Goal: Task Accomplishment & Management: Use online tool/utility

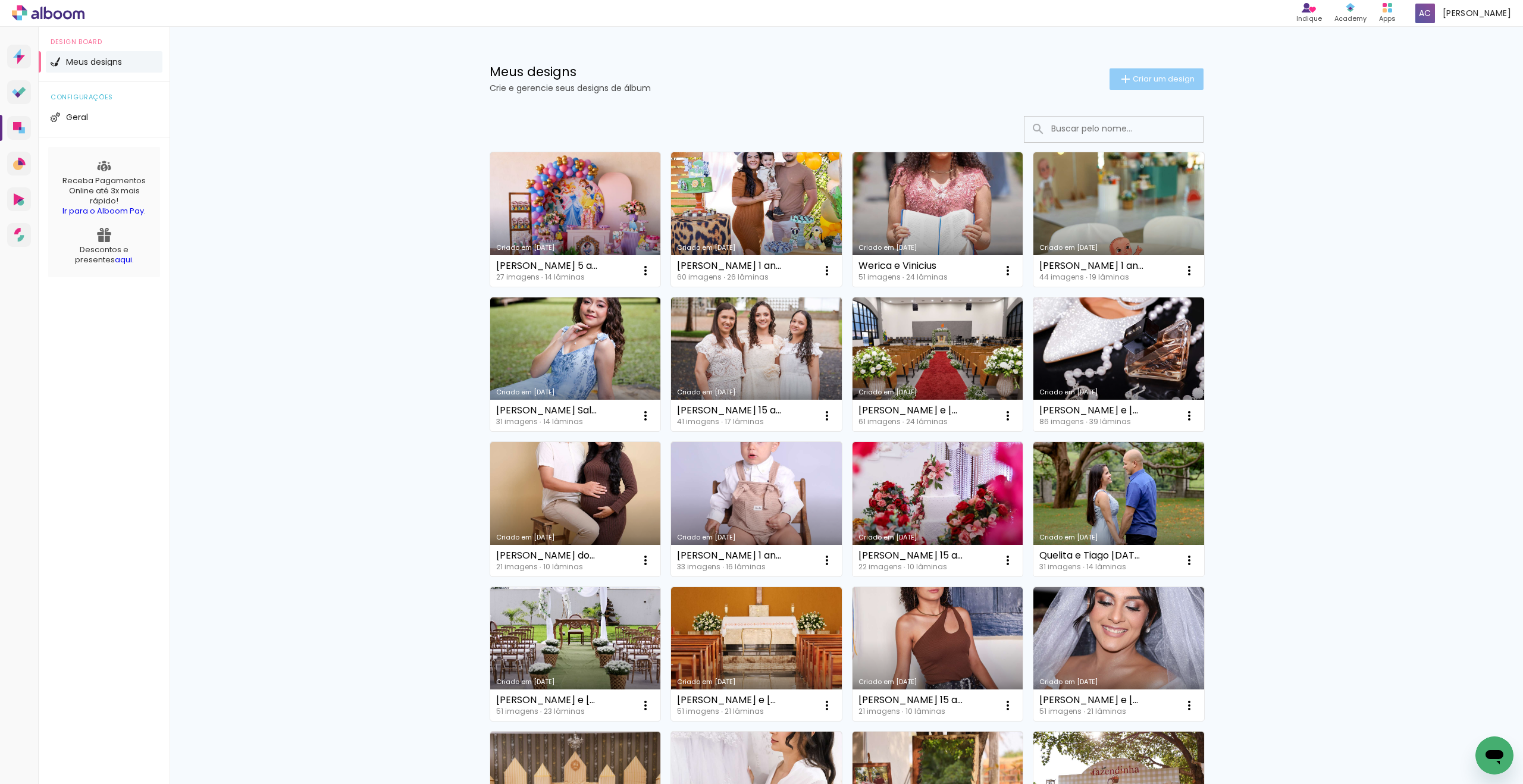
click at [1165, 77] on span "Criar um design" at bounding box center [1163, 79] width 62 height 7
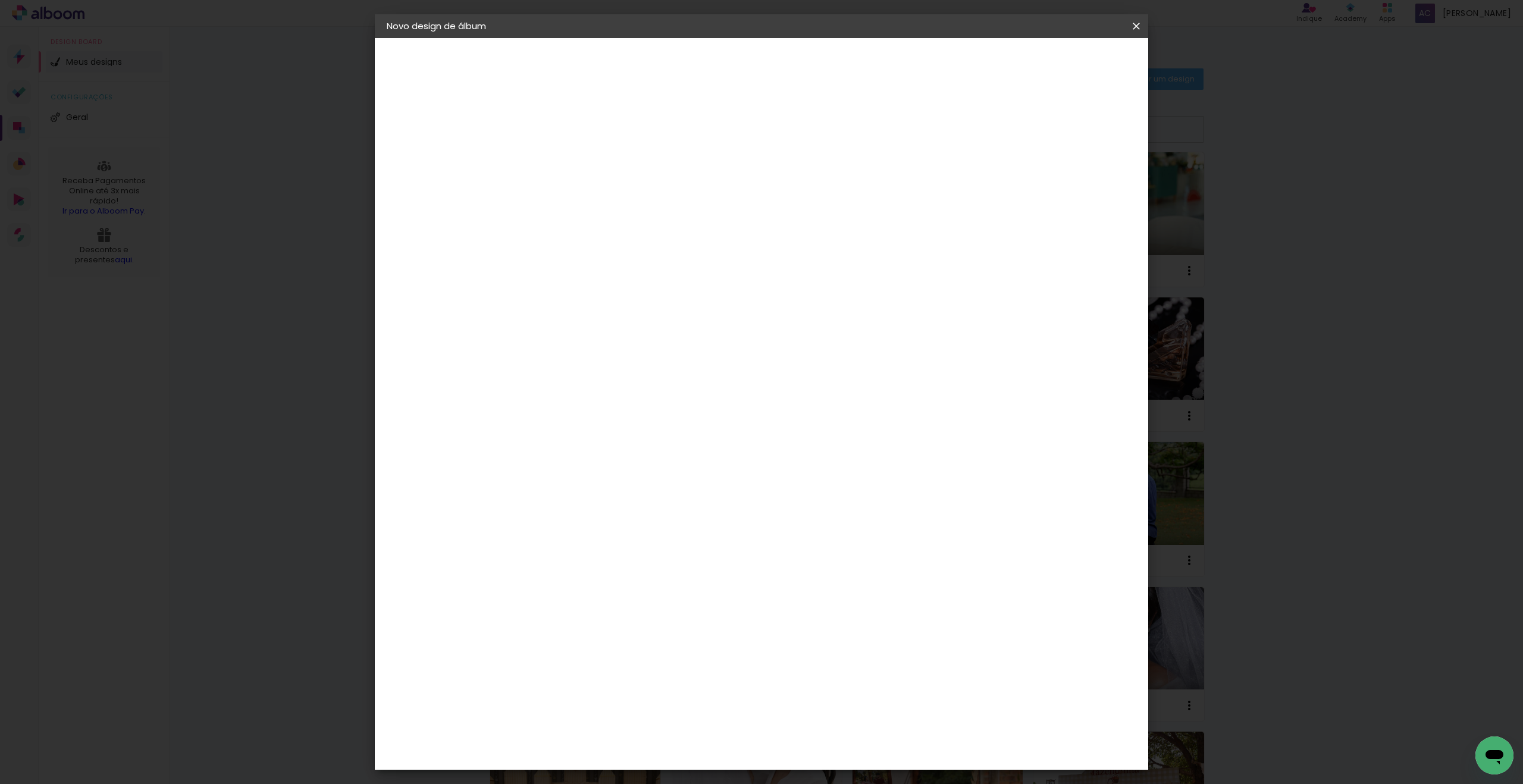
click at [581, 150] on input at bounding box center [581, 159] width 0 height 19
type input "[PERSON_NAME] 15 anos [DATE]"
type paper-input "[PERSON_NAME] 15 anos [DATE]"
click at [0, 0] on slot "Avançar" at bounding box center [0, 0] width 0 height 0
click at [653, 222] on input at bounding box center [612, 227] width 120 height 15
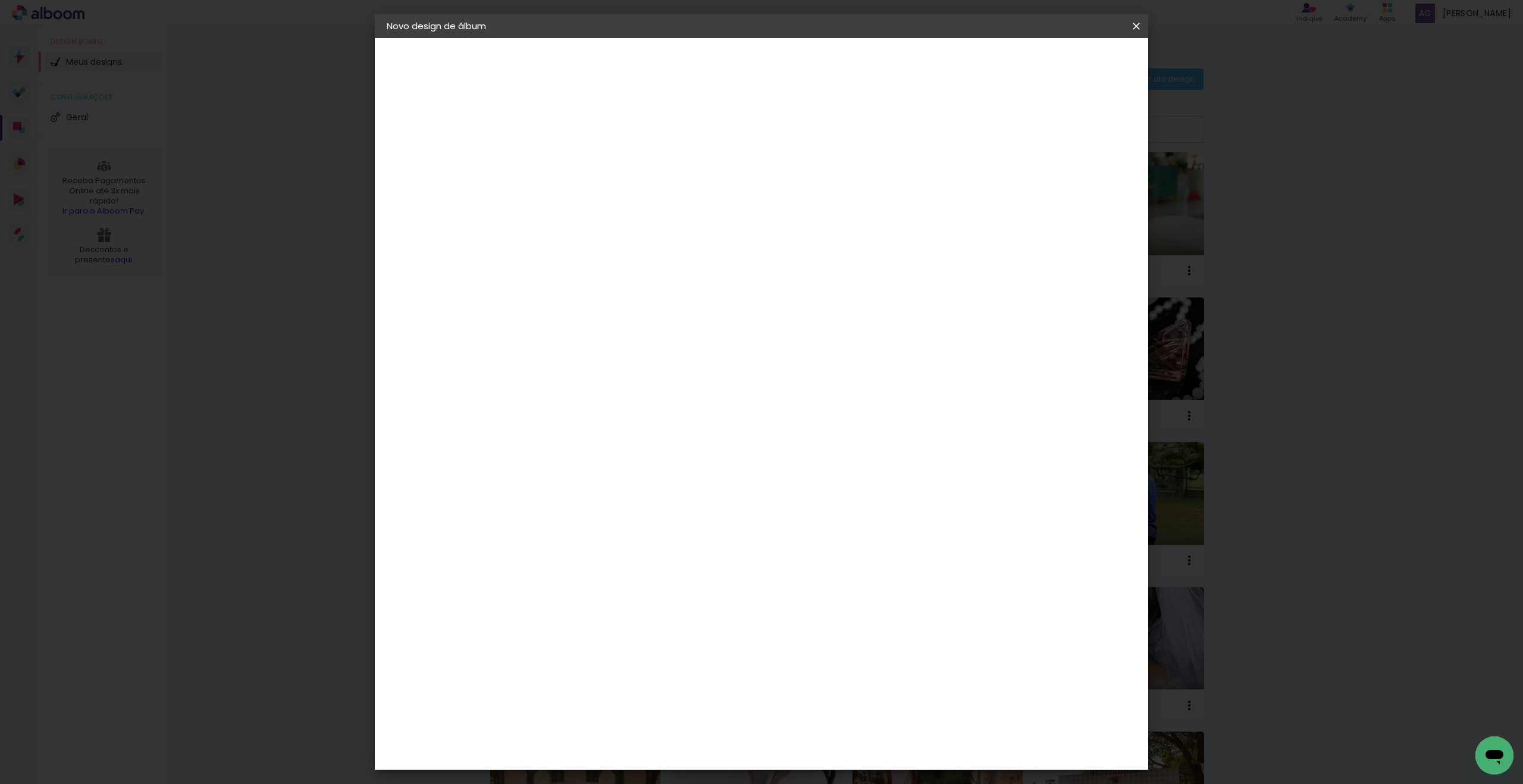
type input "pro"
type paper-input "pro"
click at [606, 463] on div "ProFox" at bounding box center [589, 467] width 32 height 10
click at [0, 0] on slot "Avançar" at bounding box center [0, 0] width 0 height 0
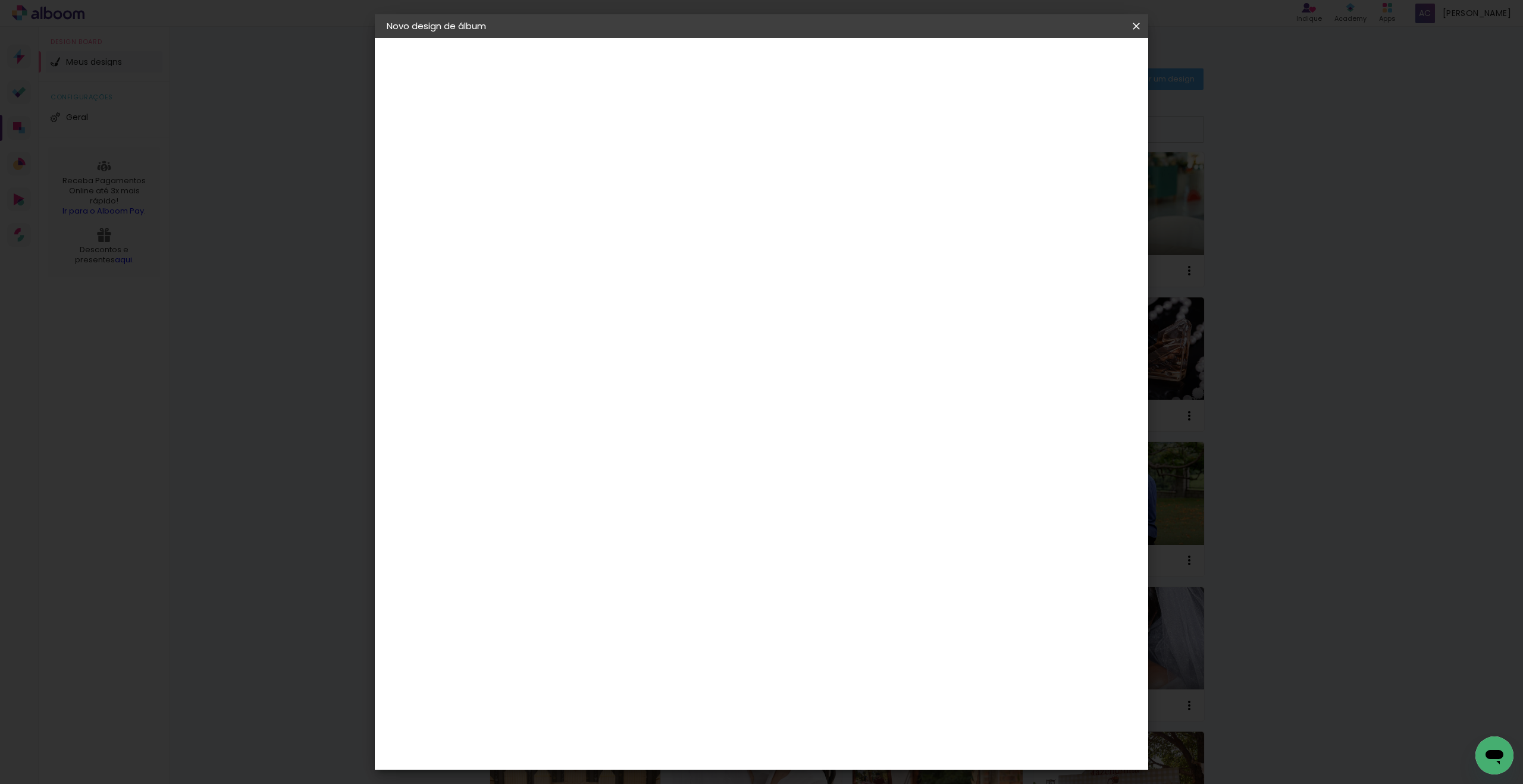
click at [0, 0] on slot "Avançar" at bounding box center [0, 0] width 0 height 0
click at [1003, 128] on div at bounding box center [998, 129] width 10 height 10
type paper-checkbox "on"
click at [1071, 65] on span "Iniciar design" at bounding box center [1044, 62] width 54 height 8
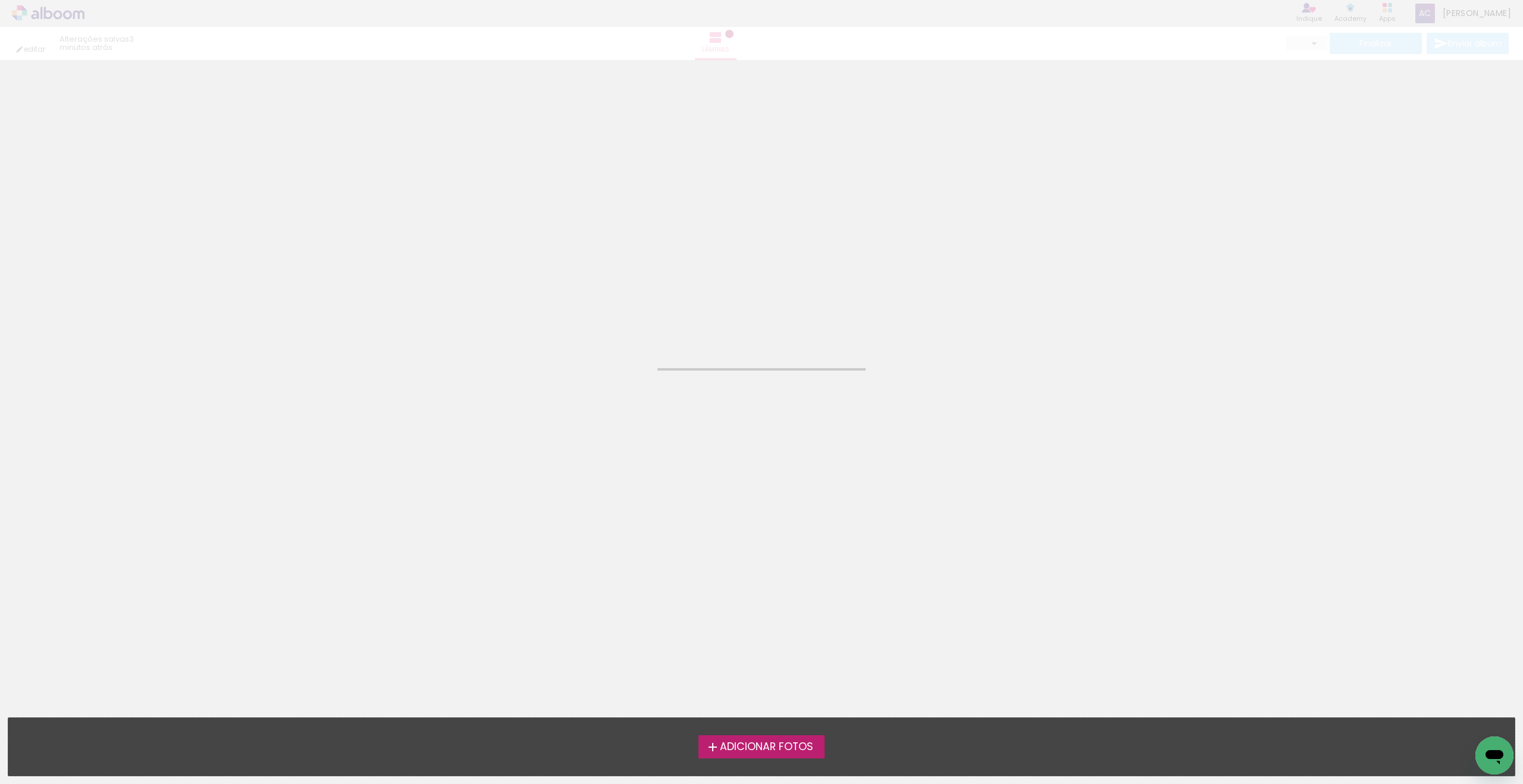
click at [792, 744] on span "Adicionar Fotos" at bounding box center [766, 747] width 94 height 10
click at [0, 0] on input "file" at bounding box center [0, 0] width 0 height 0
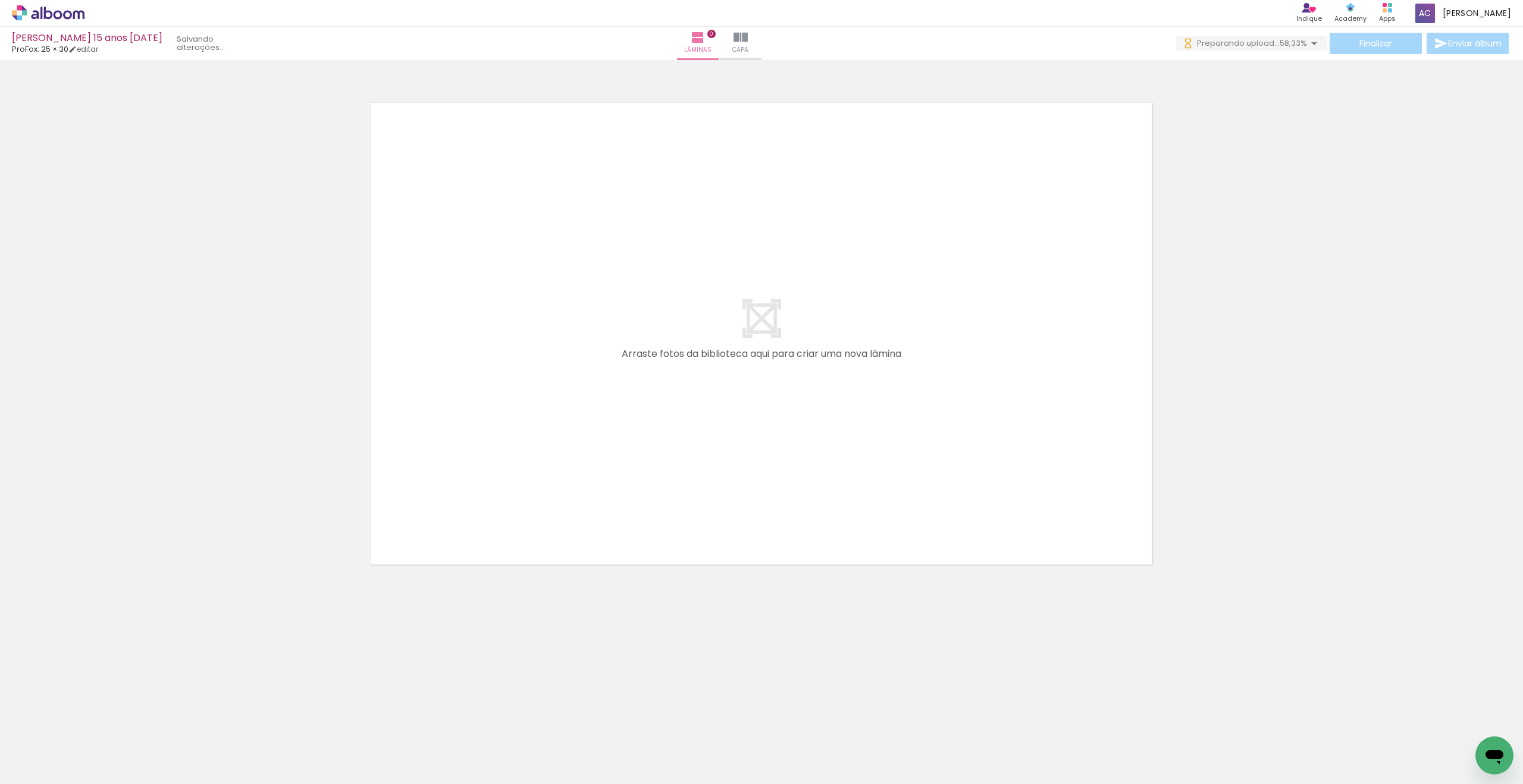
click at [65, 748] on iron-icon at bounding box center [60, 748] width 10 height 10
click at [0, 0] on slot "Não utilizadas" at bounding box center [0, 0] width 0 height 0
type input "Não utilizadas"
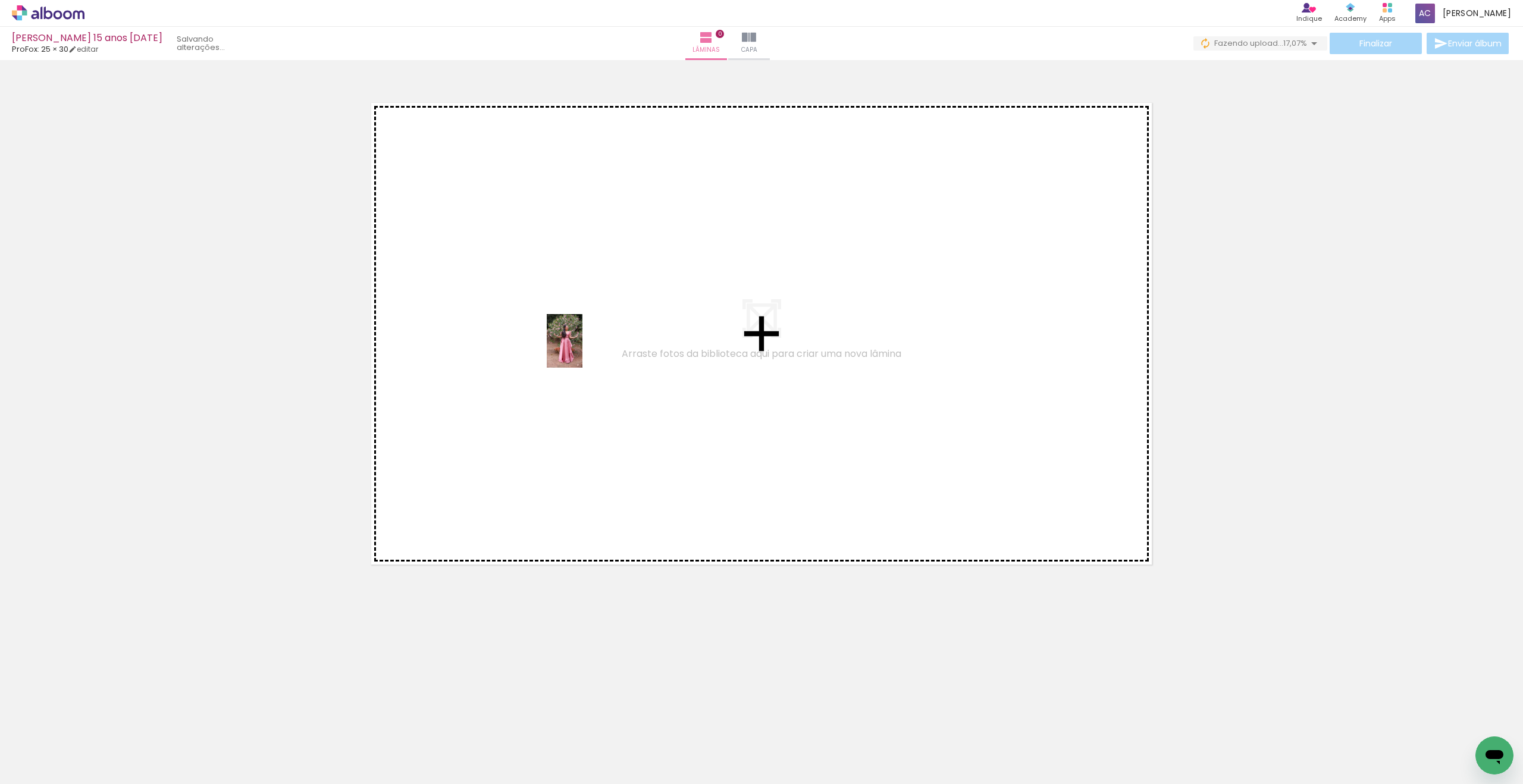
drag, startPoint x: 832, startPoint y: 727, endPoint x: 583, endPoint y: 350, distance: 451.8
click at [583, 350] on quentale-workspace at bounding box center [761, 392] width 1523 height 784
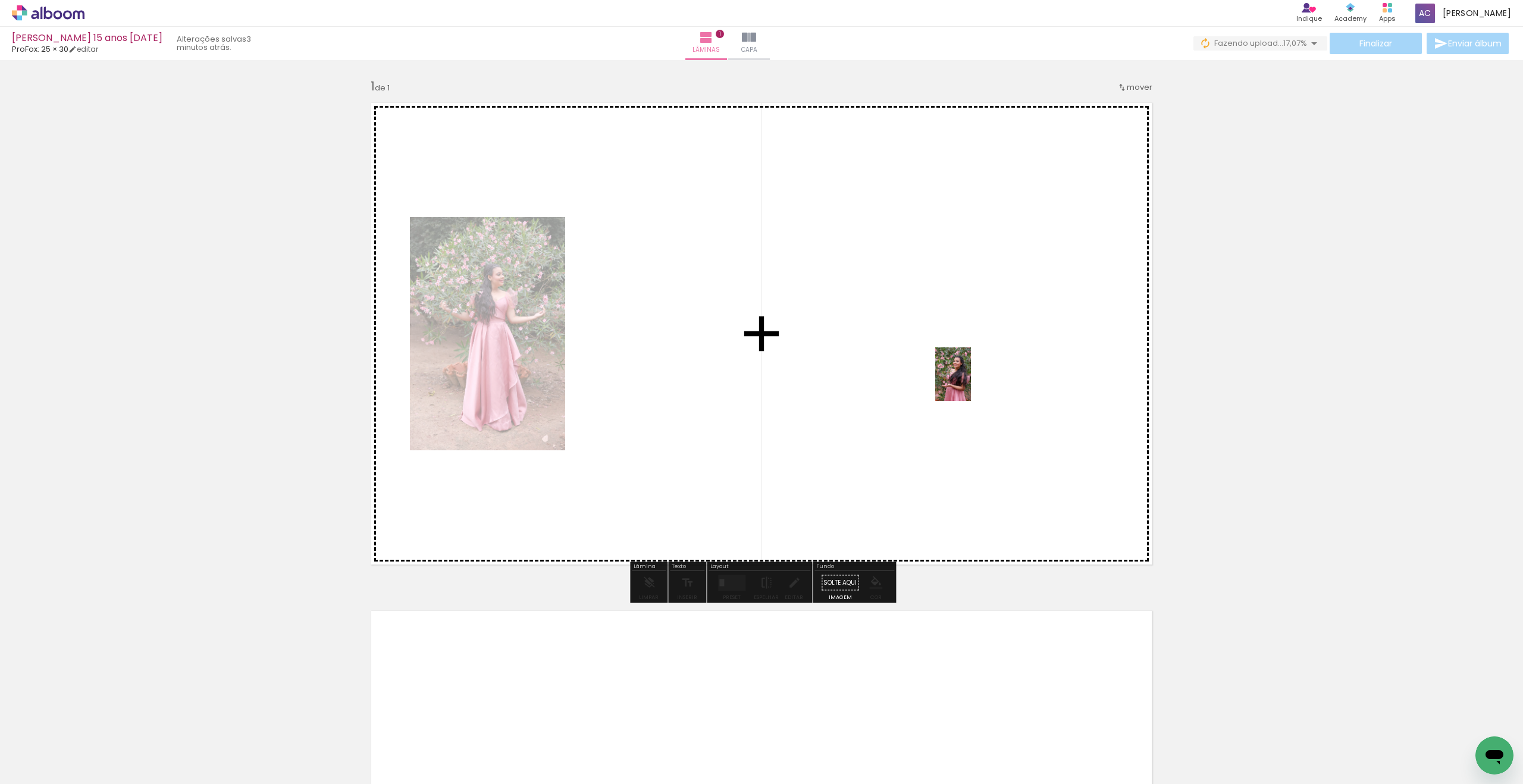
drag, startPoint x: 770, startPoint y: 749, endPoint x: 969, endPoint y: 377, distance: 421.9
click at [971, 379] on quentale-workspace at bounding box center [761, 392] width 1523 height 784
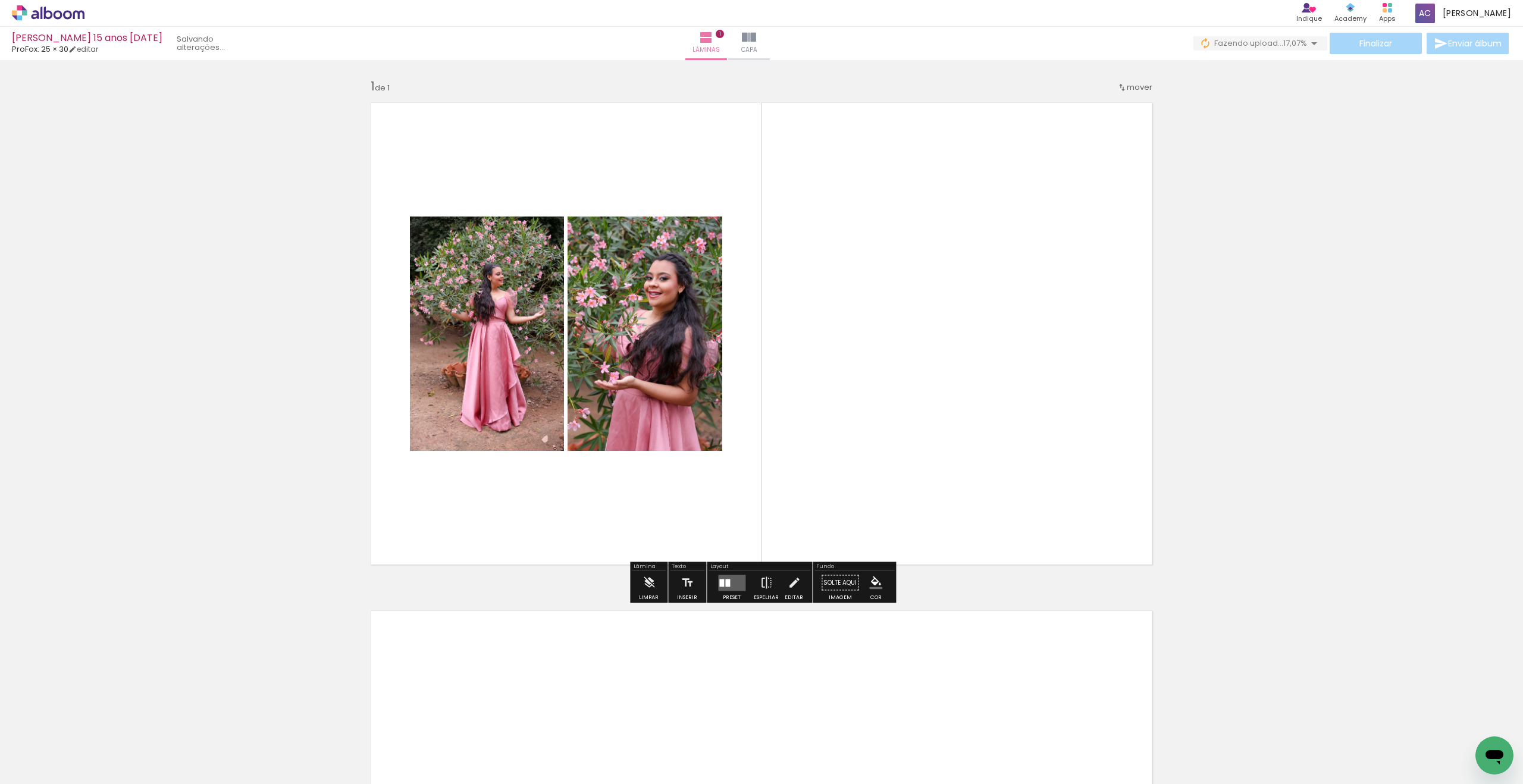
scroll to position [0, 1177]
click at [728, 584] on quentale-layouter at bounding box center [731, 583] width 28 height 16
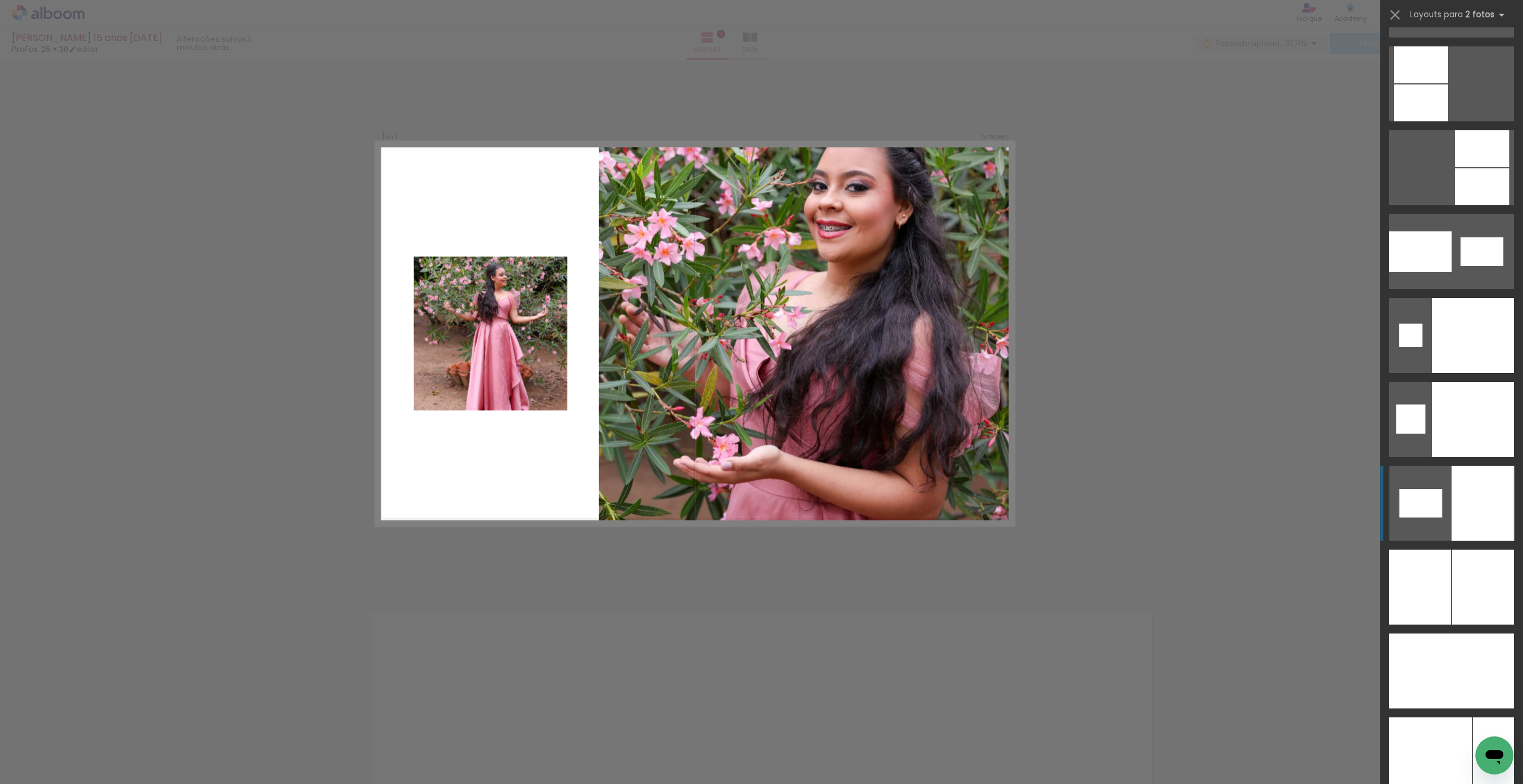
scroll to position [5611, 0]
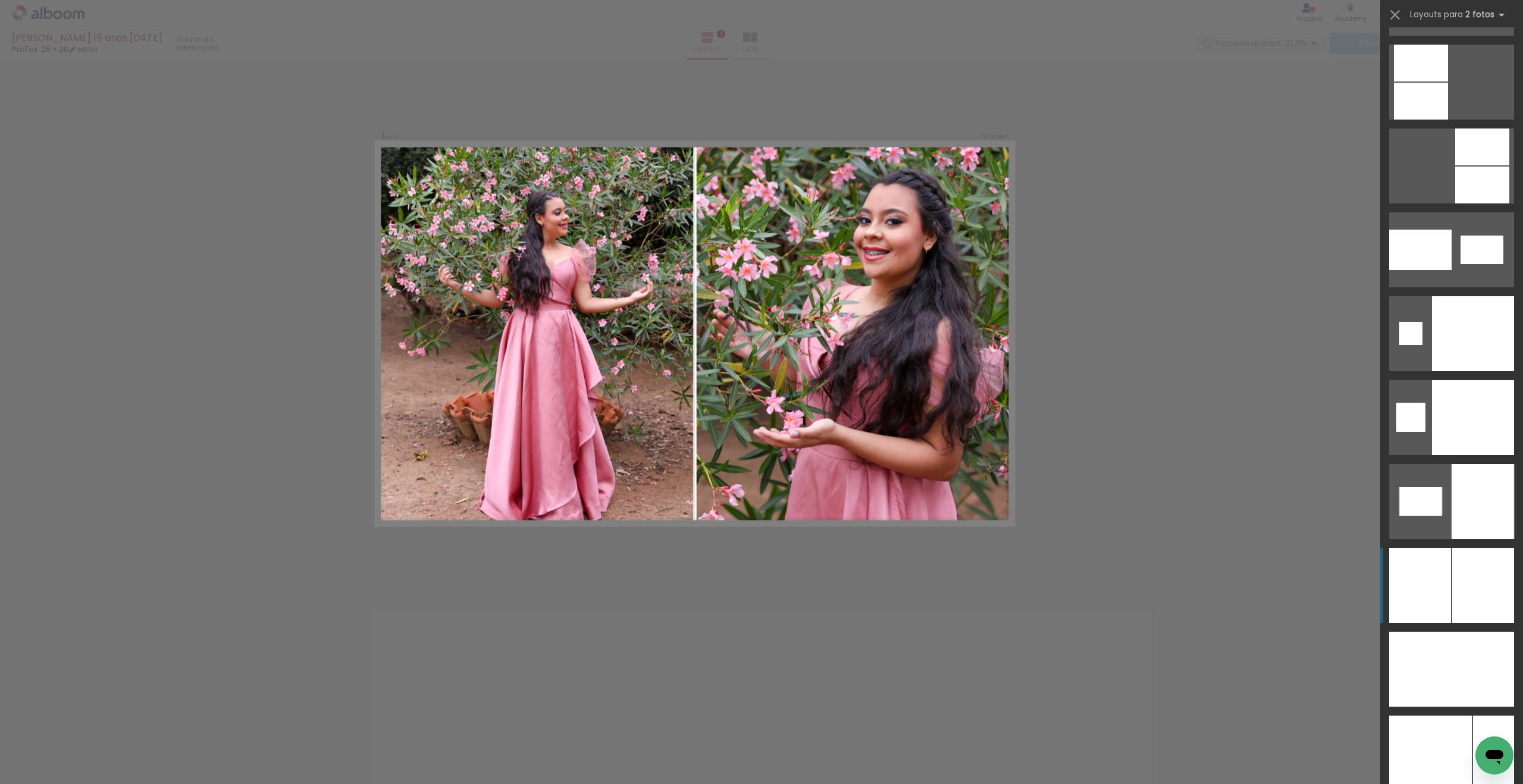
click at [1476, 565] on div at bounding box center [1483, 585] width 62 height 75
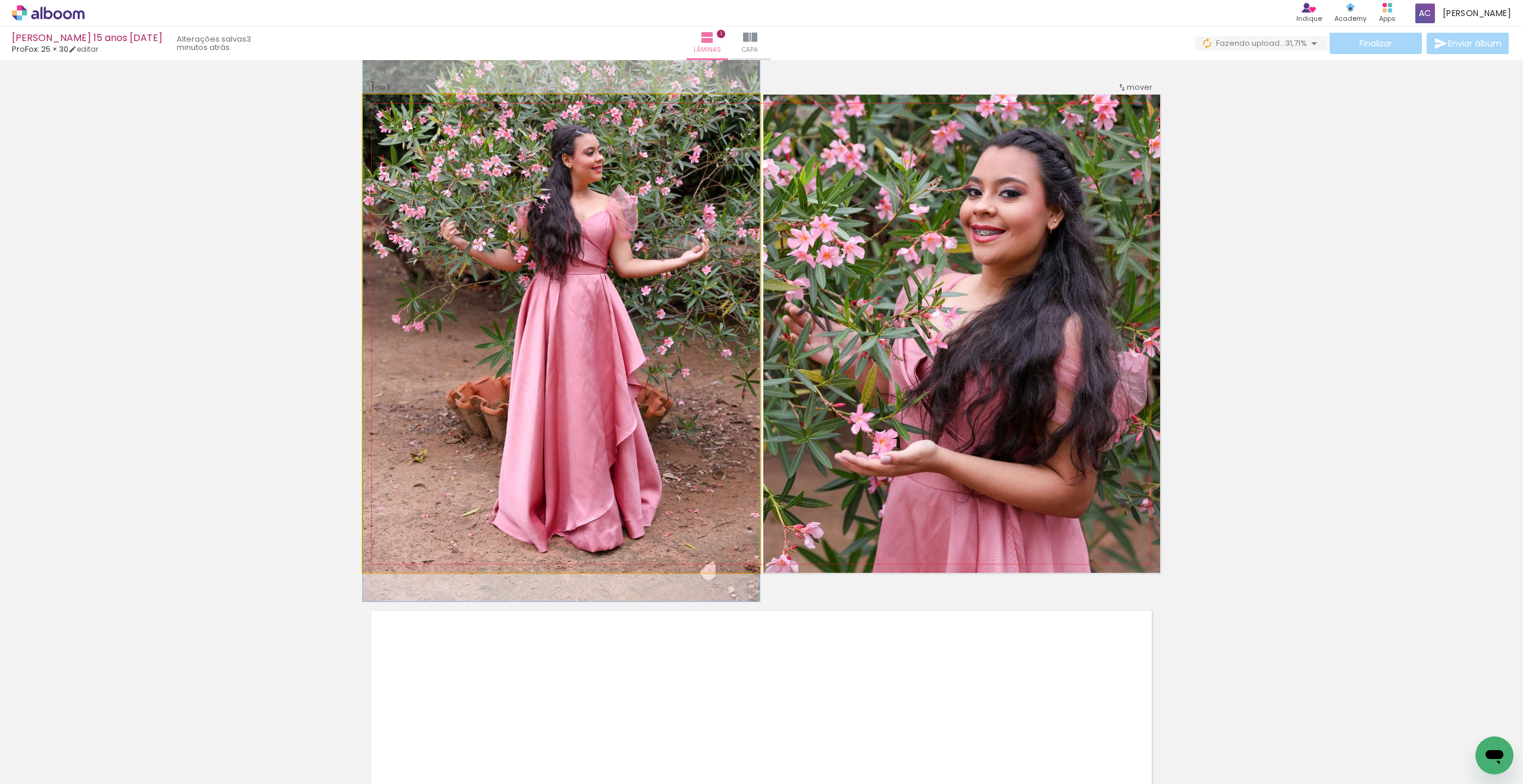
drag, startPoint x: 626, startPoint y: 392, endPoint x: 624, endPoint y: 363, distance: 29.1
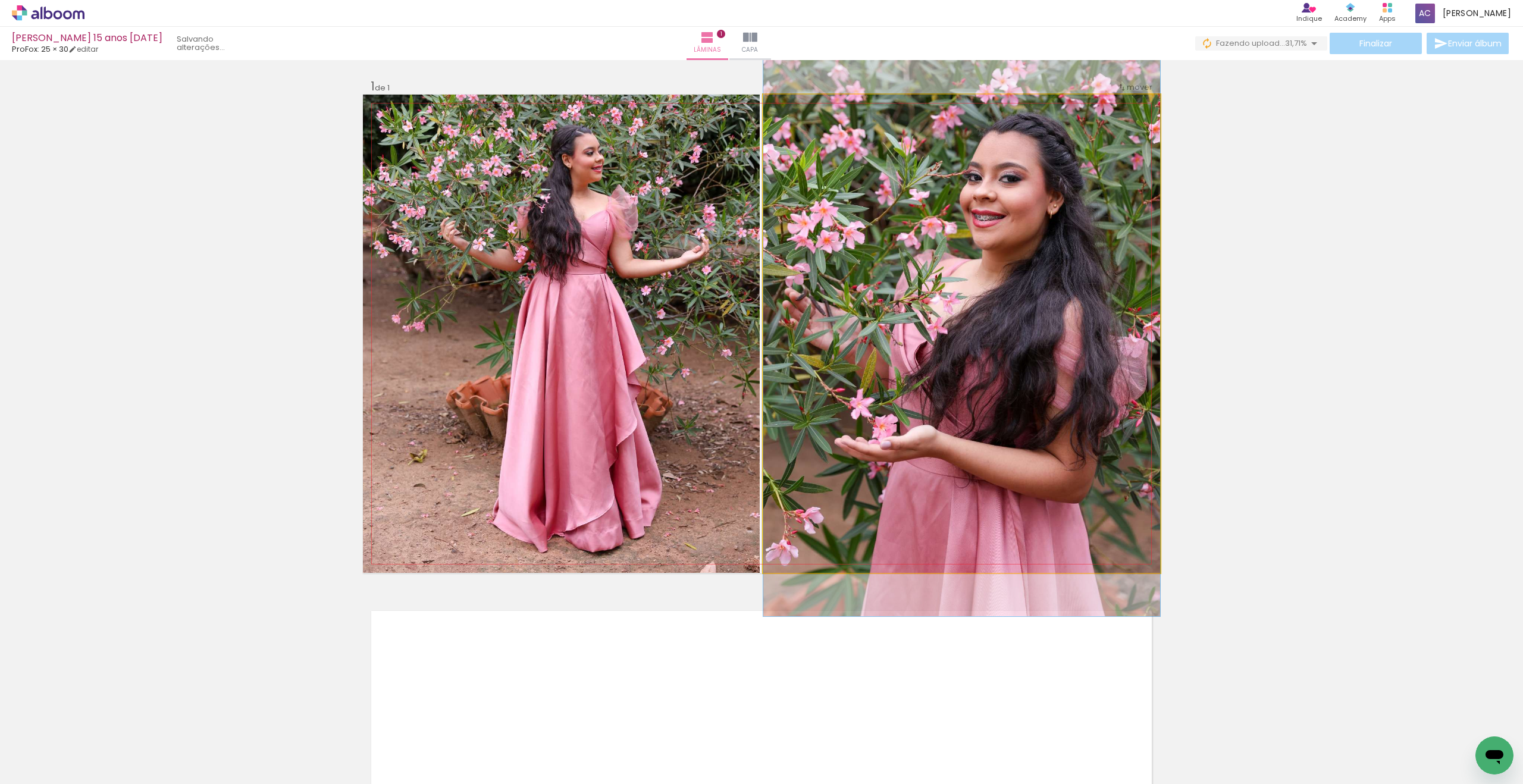
drag, startPoint x: 876, startPoint y: 351, endPoint x: 876, endPoint y: 336, distance: 15.0
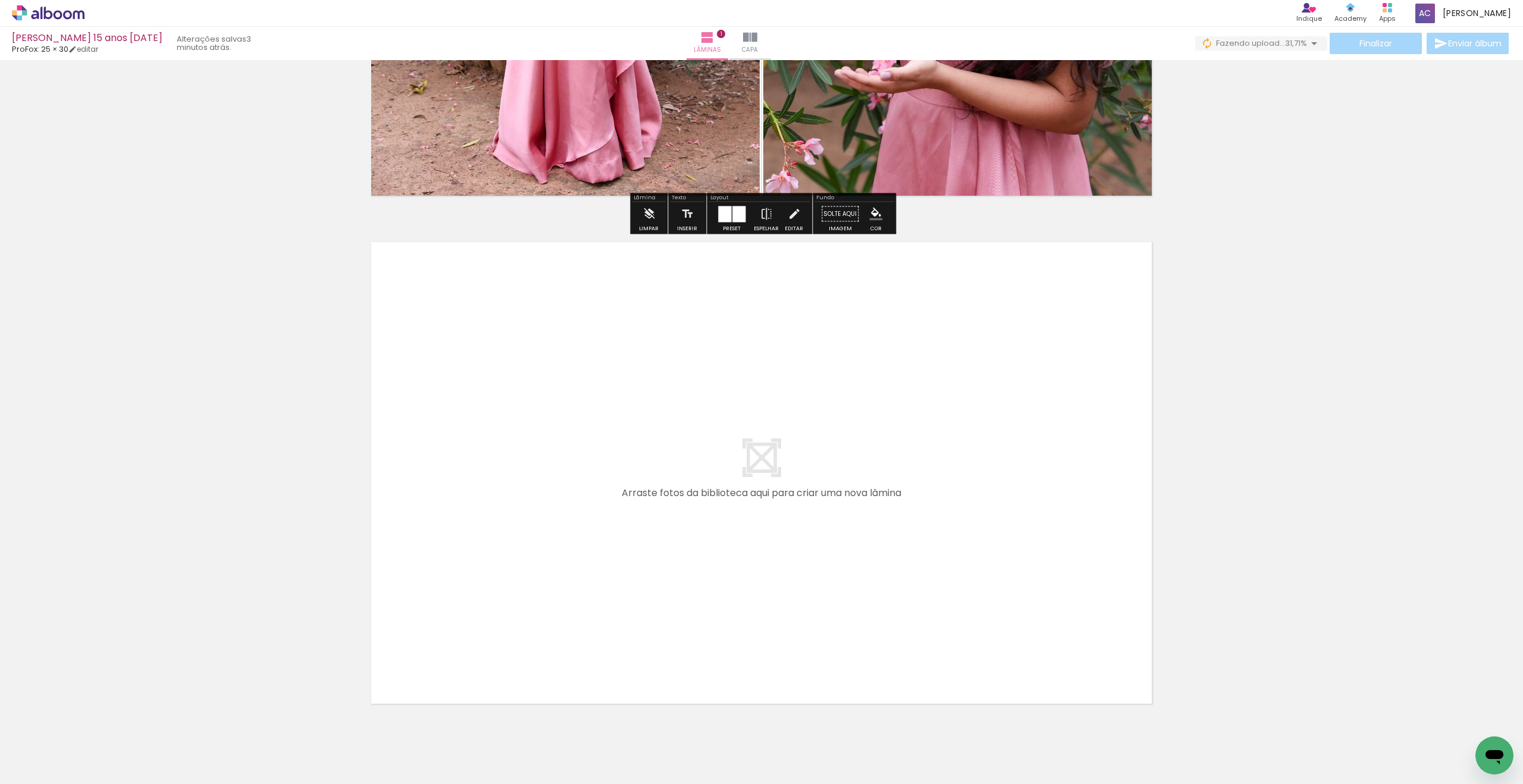
scroll to position [371, 0]
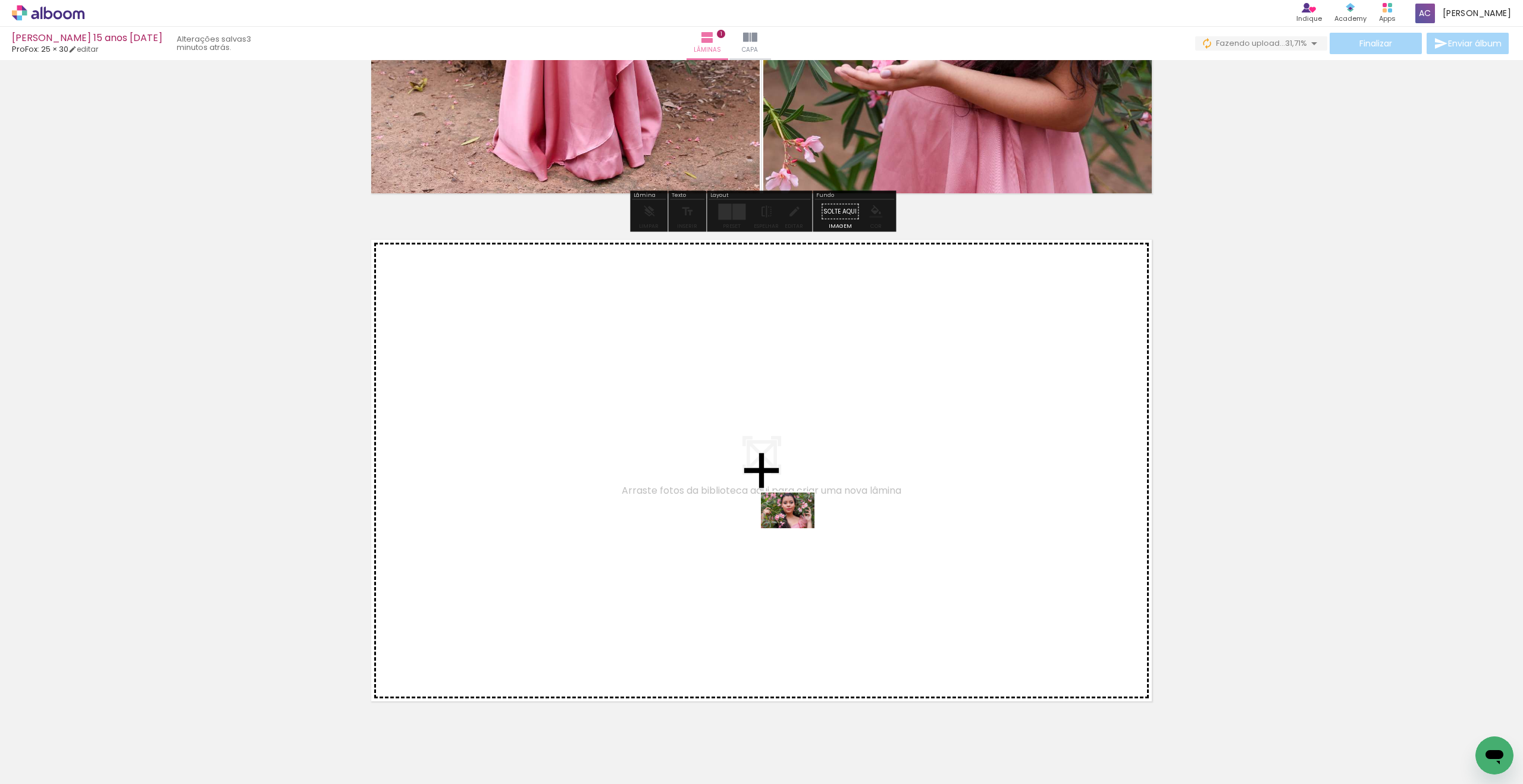
click at [797, 528] on quentale-workspace at bounding box center [761, 392] width 1523 height 784
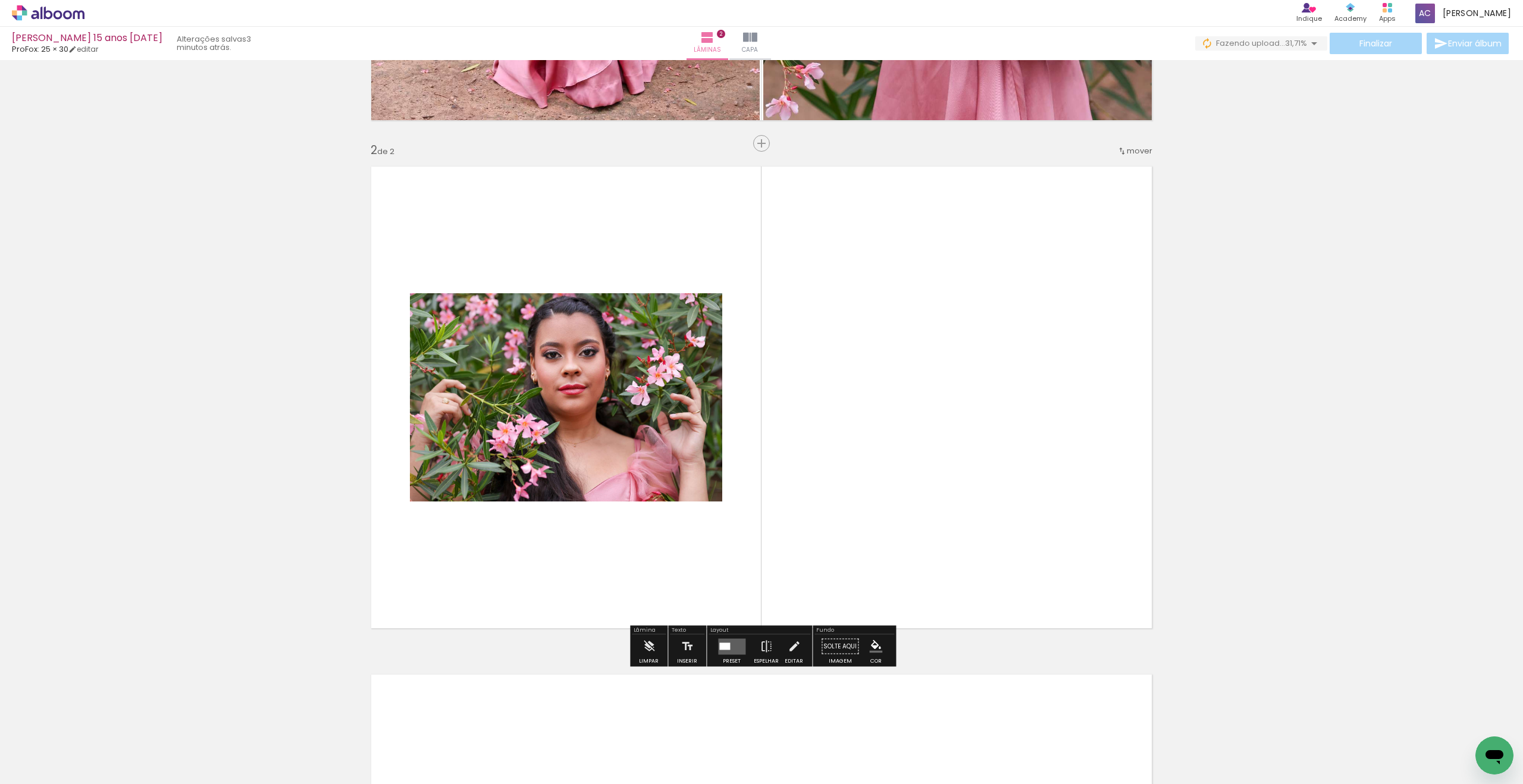
scroll to position [457, 0]
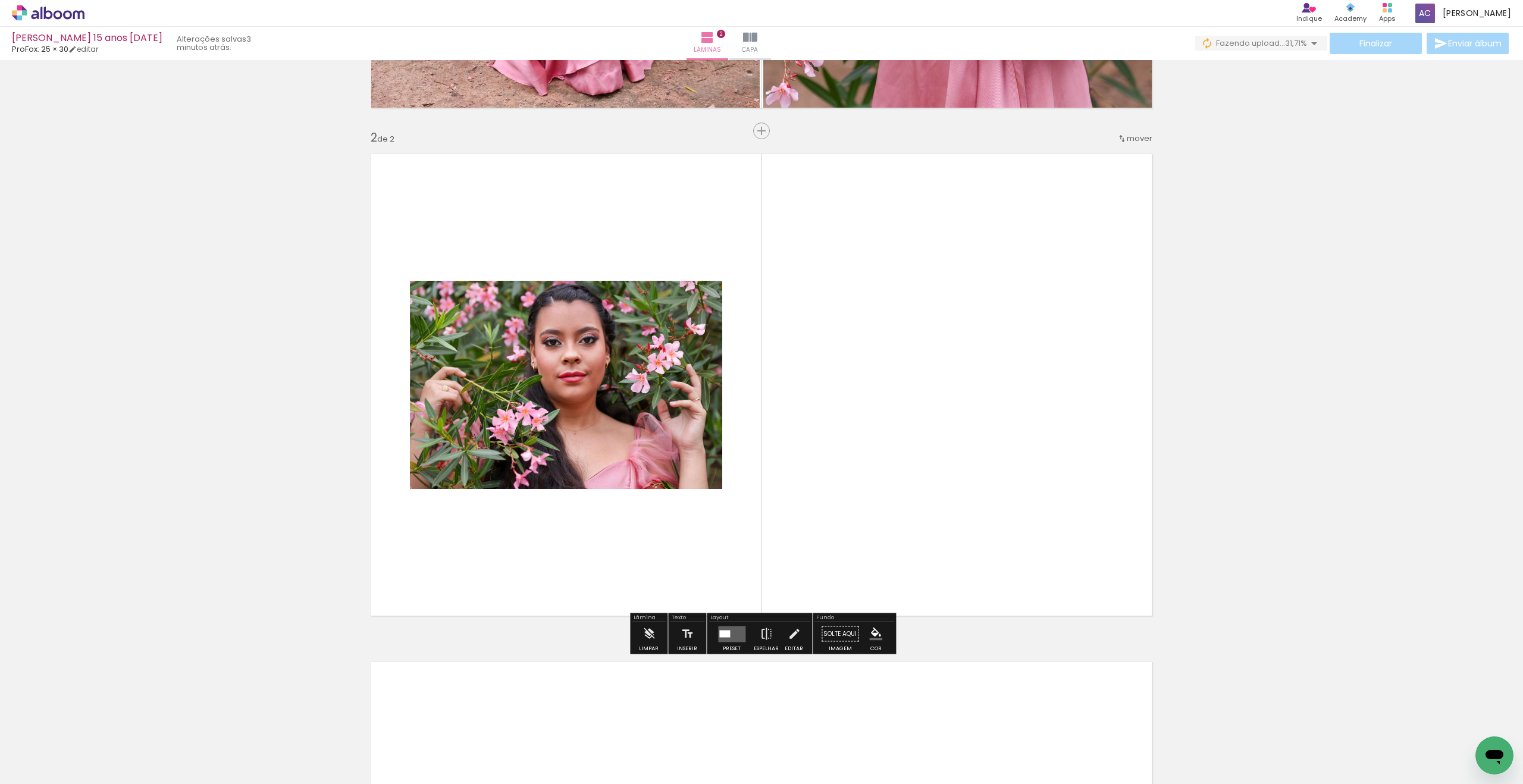
click at [725, 638] on quentale-layouter at bounding box center [731, 634] width 28 height 16
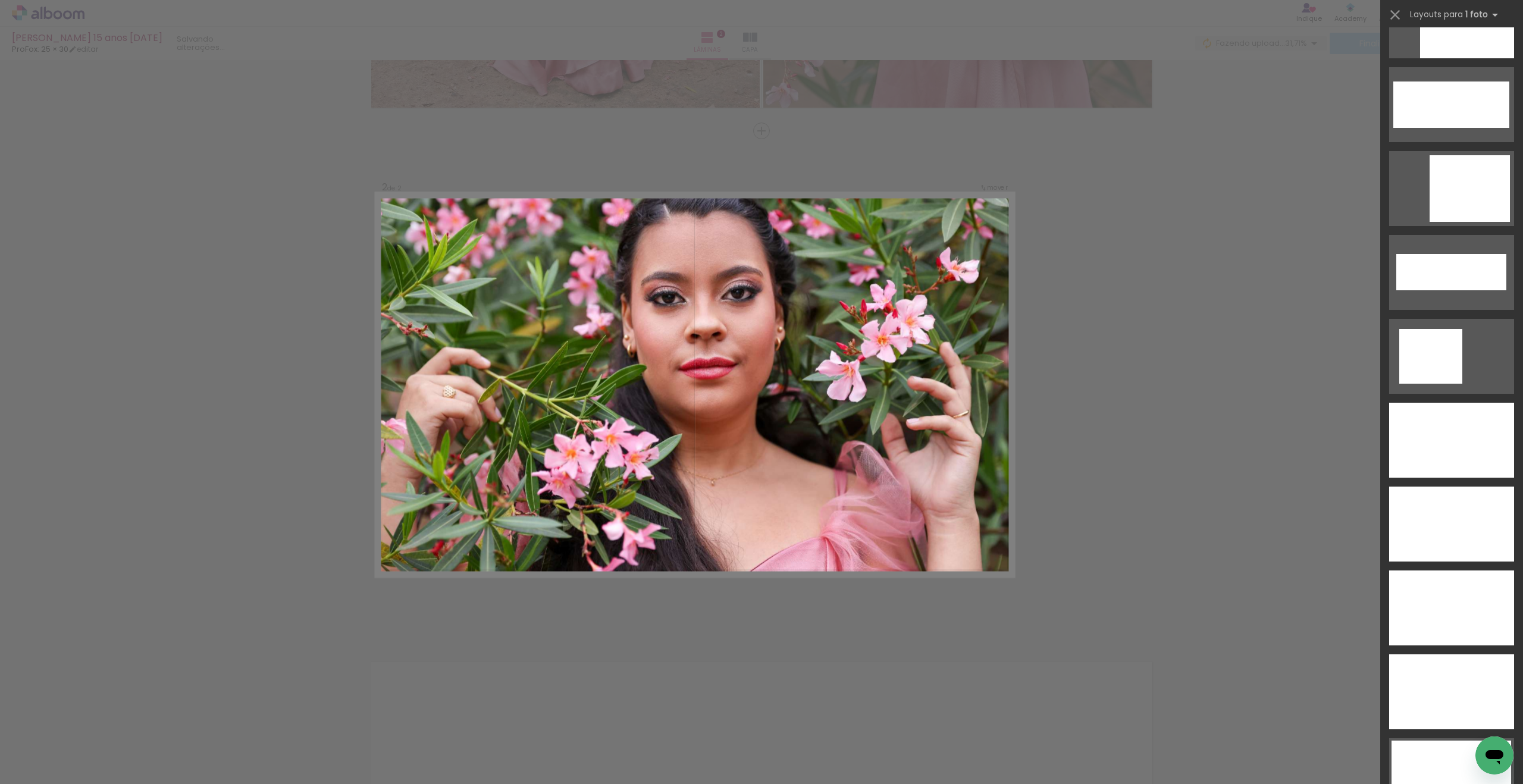
scroll to position [3758, 0]
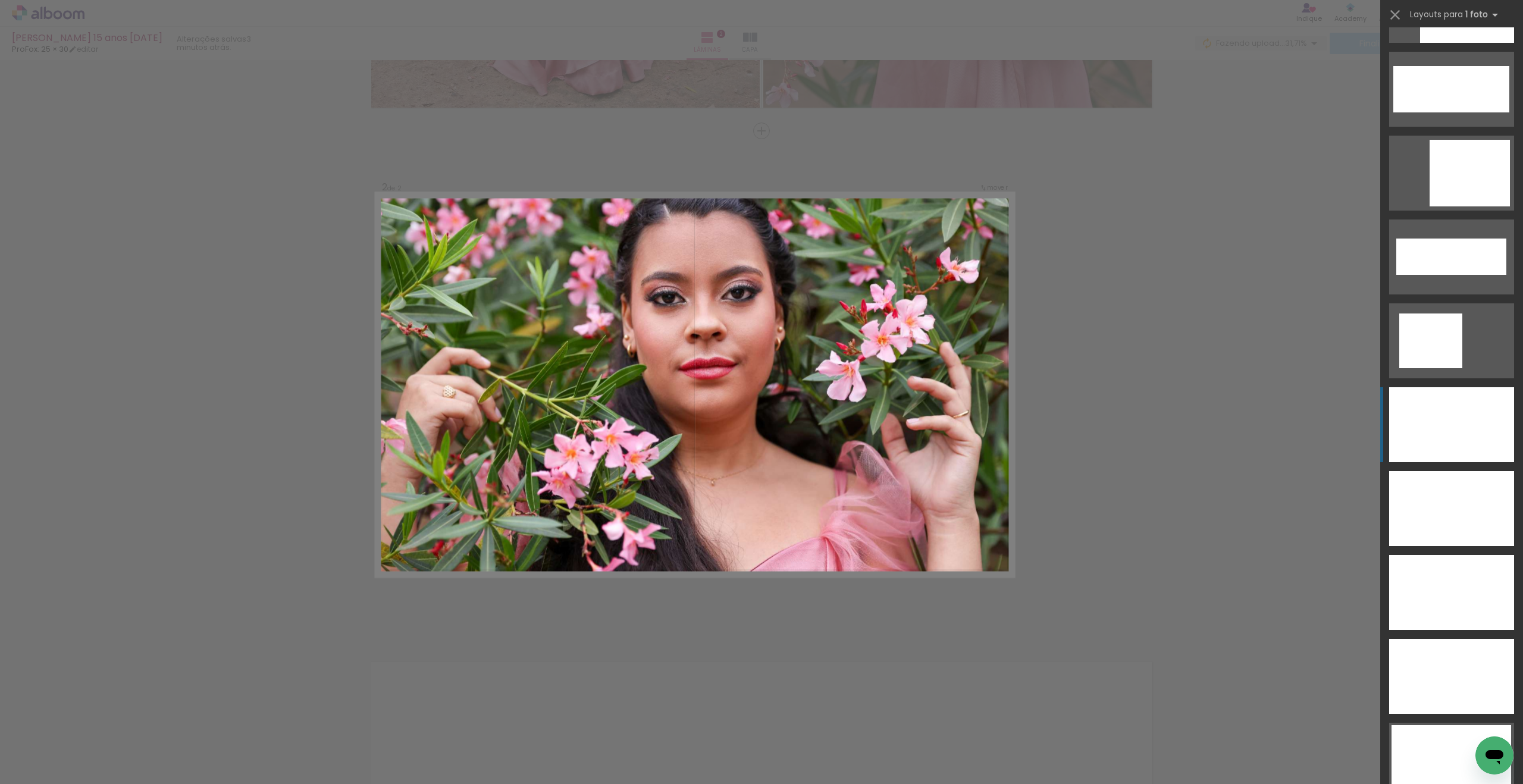
click at [1473, 445] on div at bounding box center [1452, 424] width 125 height 75
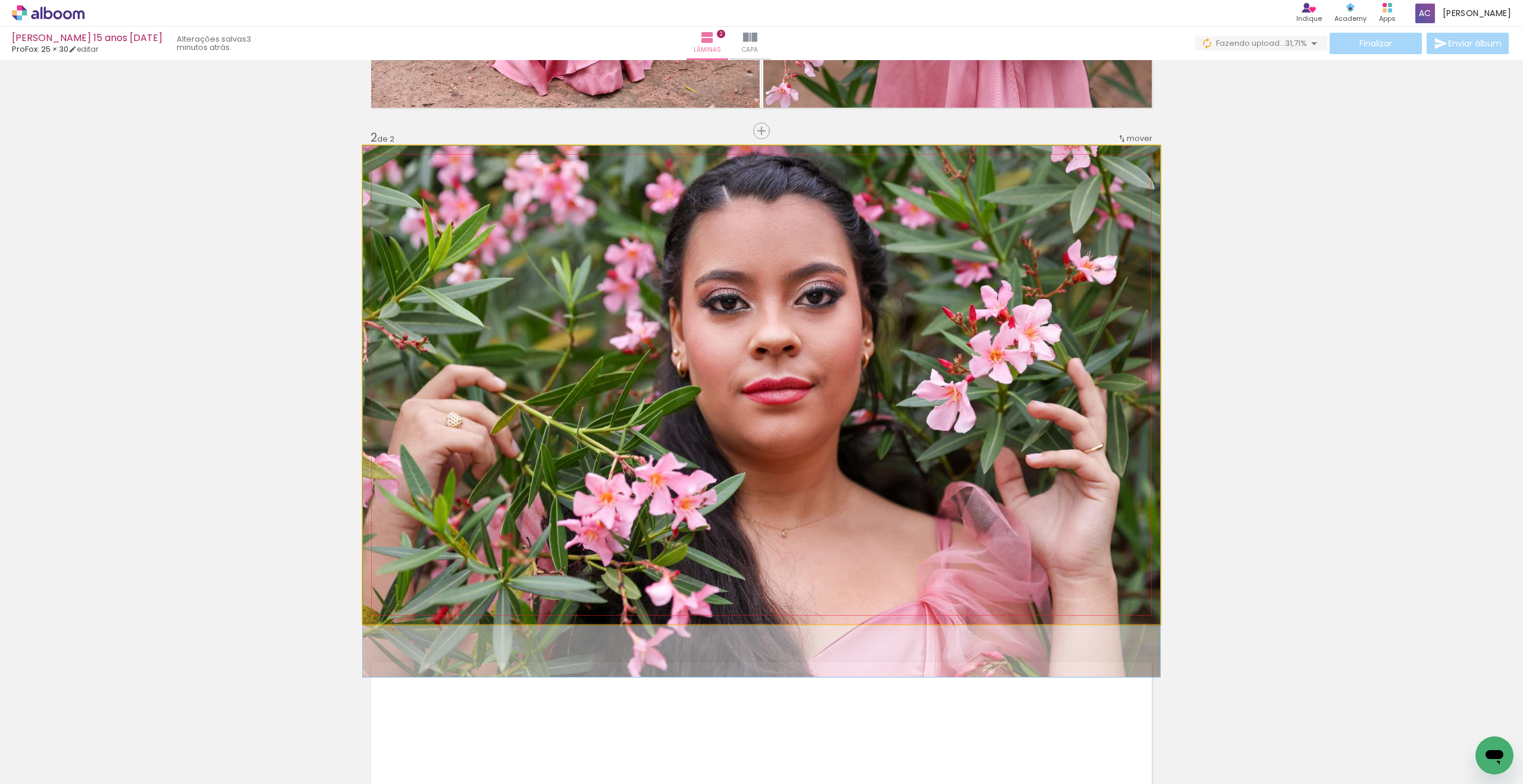
drag, startPoint x: 938, startPoint y: 411, endPoint x: 932, endPoint y: 453, distance: 42.4
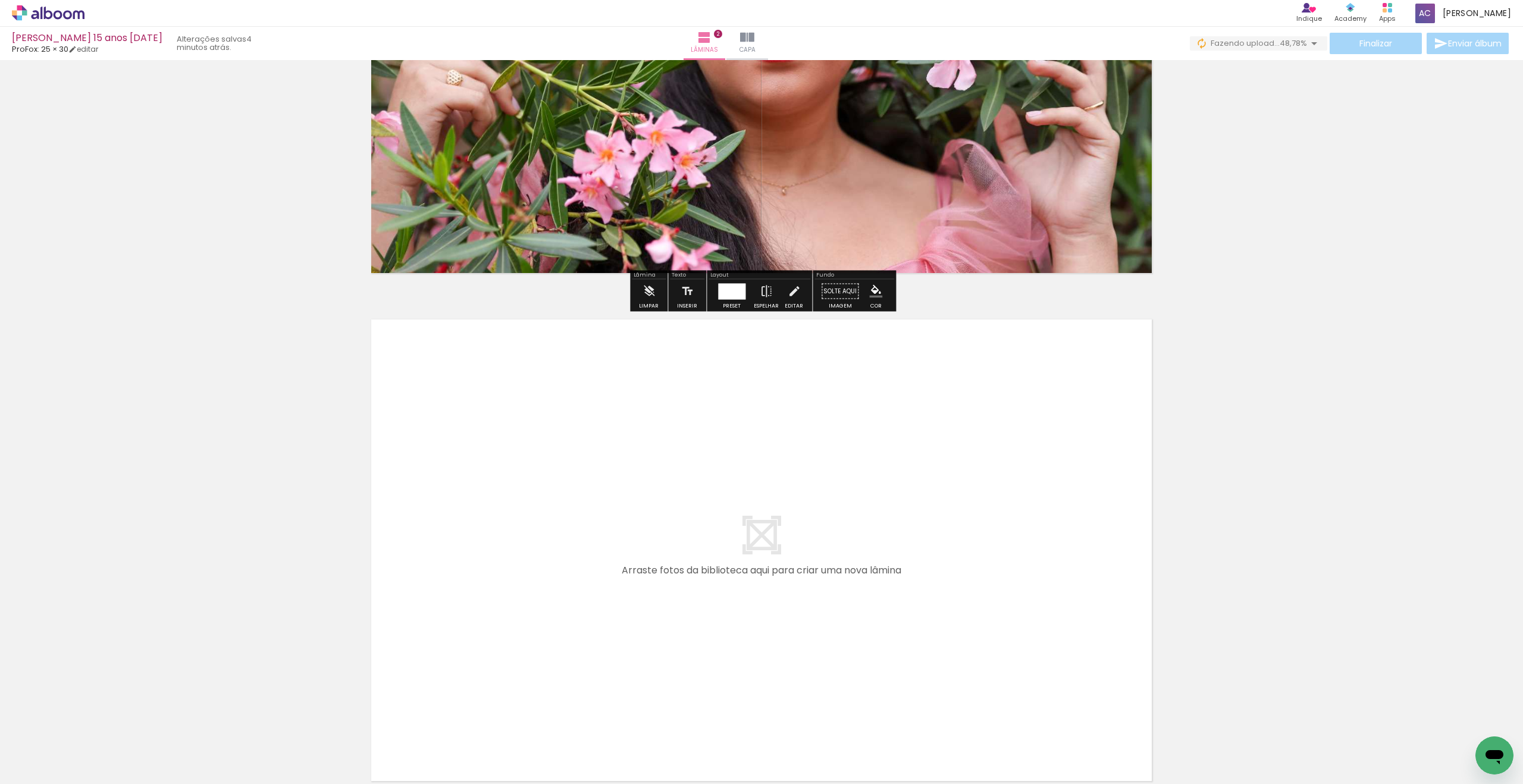
scroll to position [801, 0]
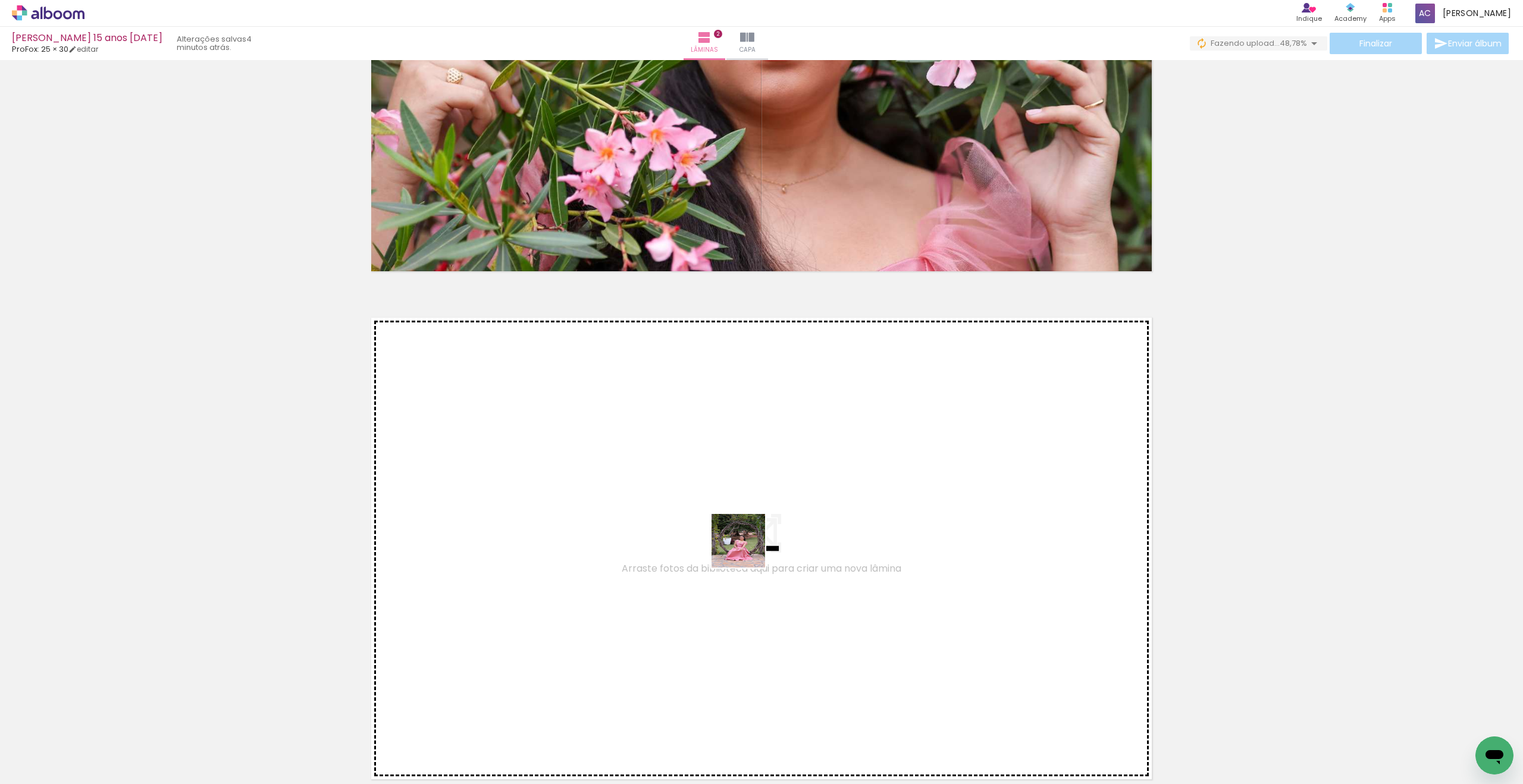
click at [716, 518] on quentale-workspace at bounding box center [761, 392] width 1523 height 784
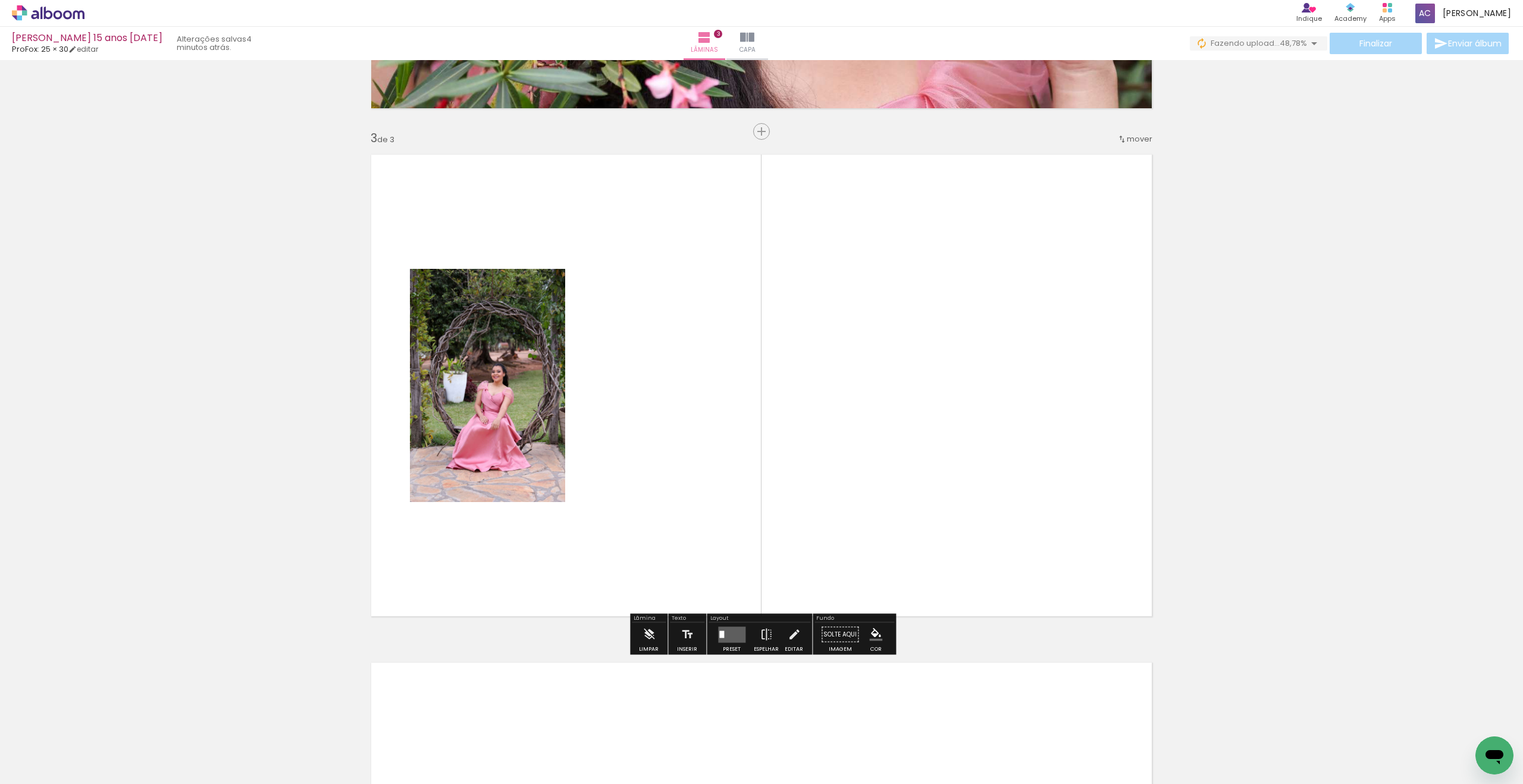
scroll to position [965, 0]
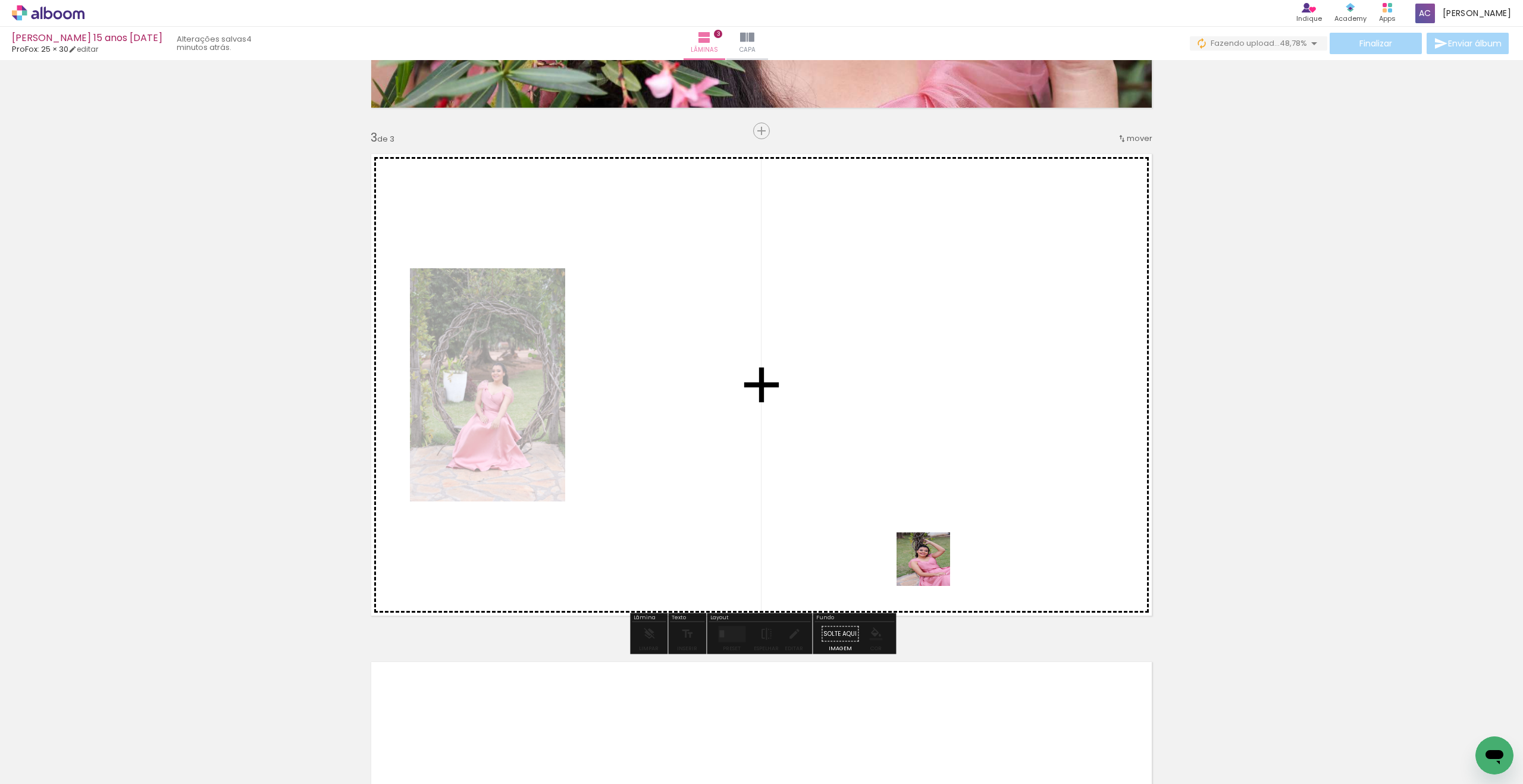
drag, startPoint x: 939, startPoint y: 639, endPoint x: 916, endPoint y: 485, distance: 155.7
click at [923, 500] on quentale-workspace at bounding box center [761, 392] width 1523 height 784
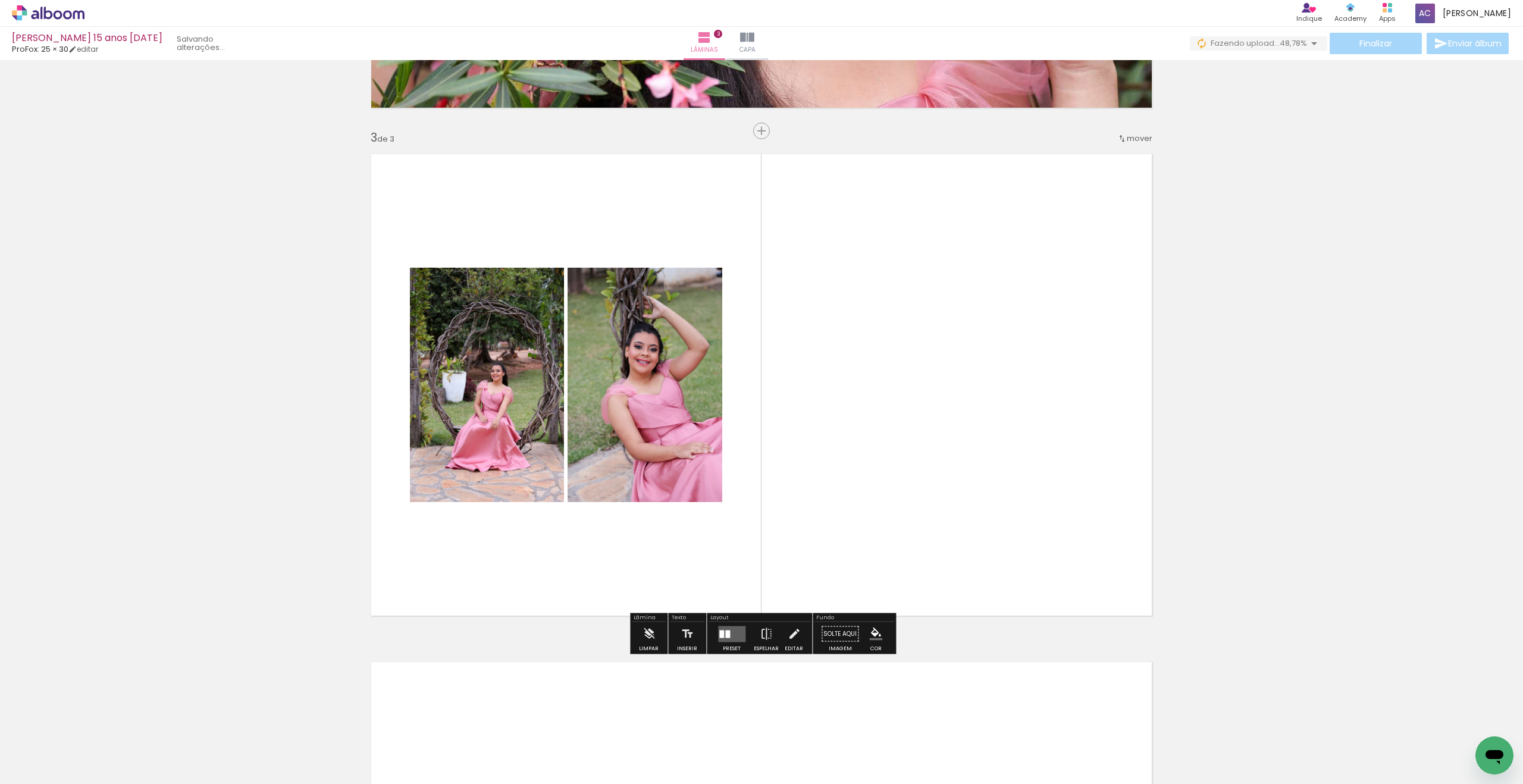
scroll to position [0, 977]
click at [734, 635] on quentale-layouter at bounding box center [731, 634] width 28 height 16
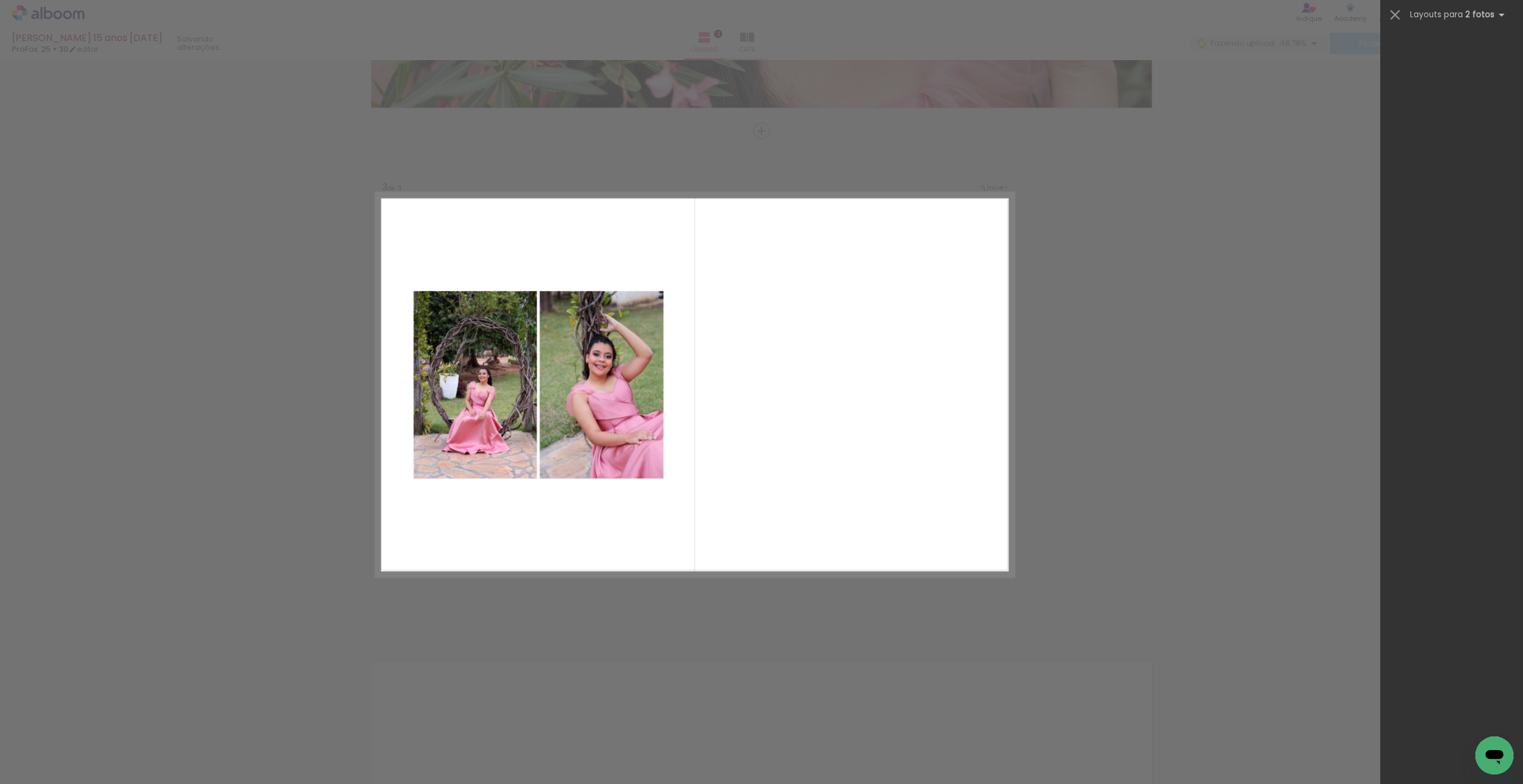
scroll to position [0, 0]
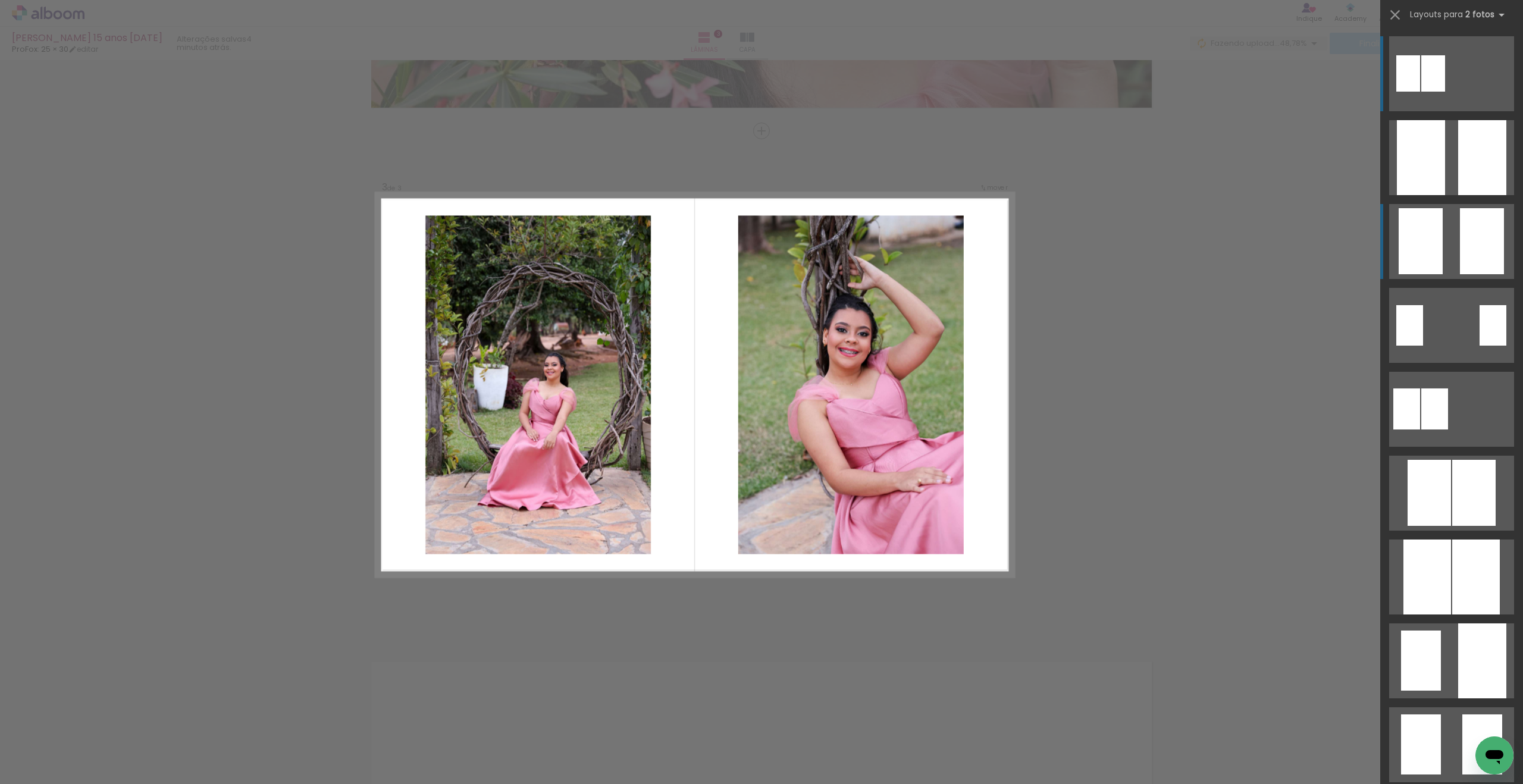
click at [1464, 230] on div at bounding box center [1481, 241] width 44 height 66
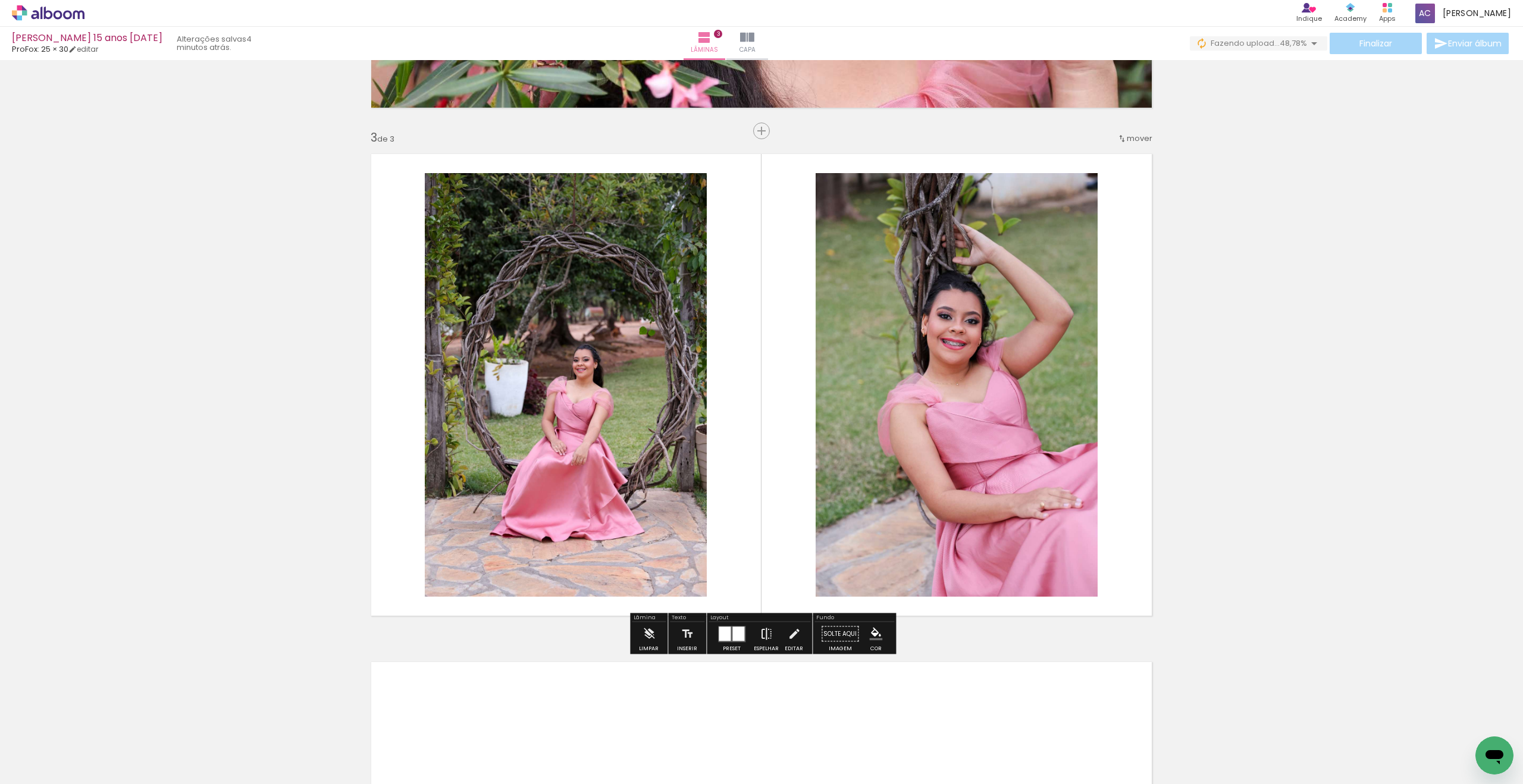
click at [764, 641] on iron-icon at bounding box center [766, 634] width 13 height 24
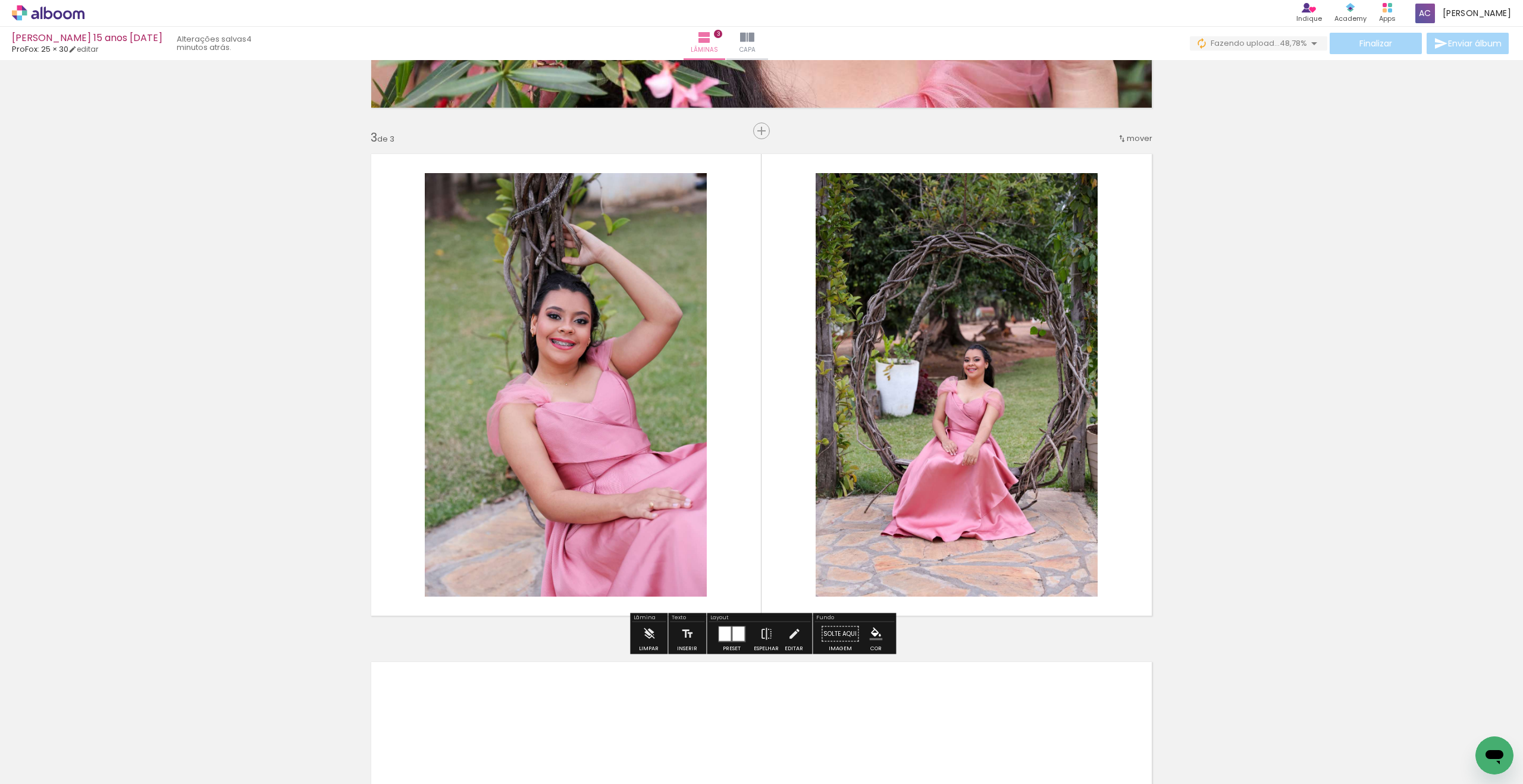
scroll to position [970, 0]
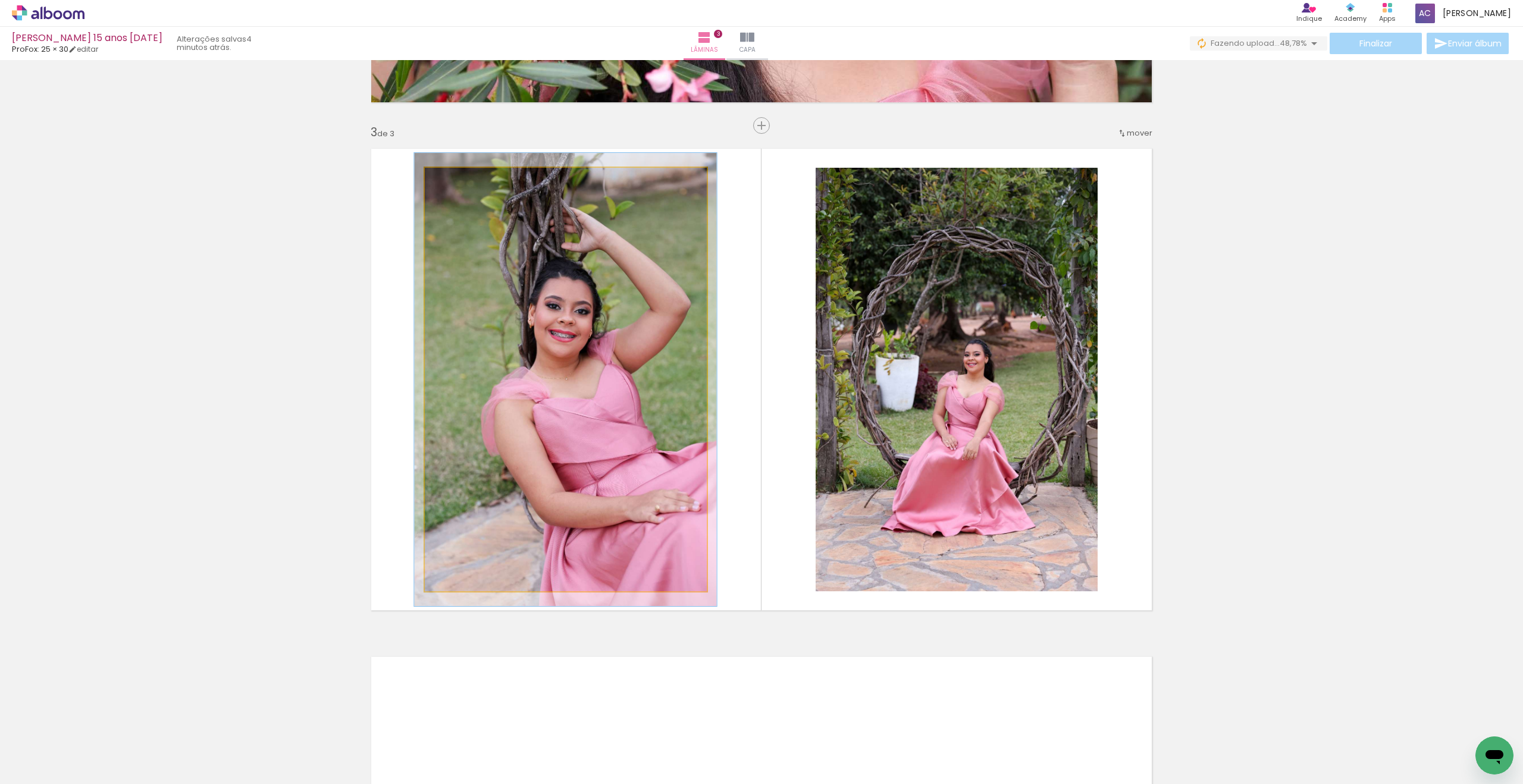
type paper-slider "107"
click at [458, 190] on quentale-photo at bounding box center [565, 380] width 282 height 424
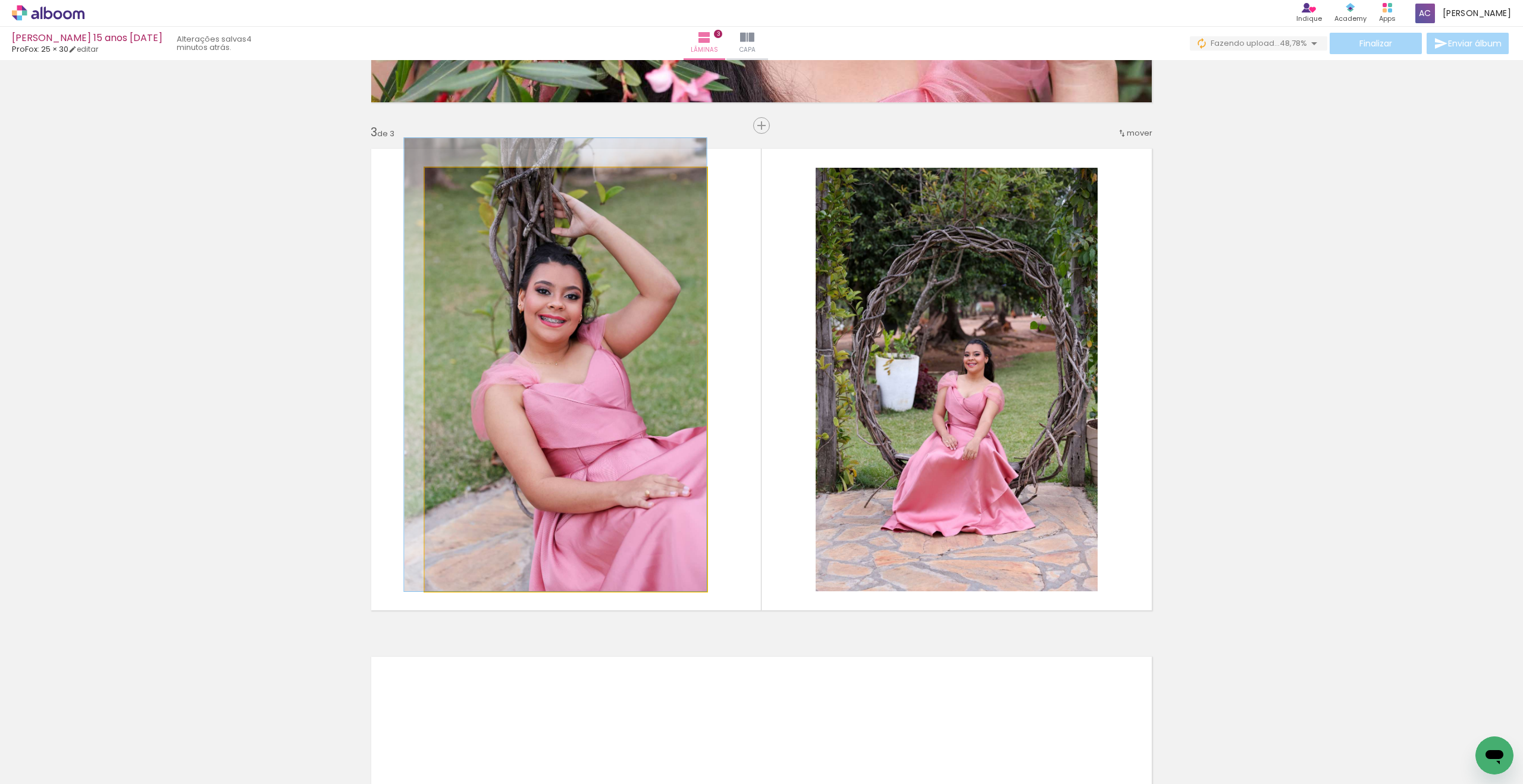
drag, startPoint x: 526, startPoint y: 334, endPoint x: 508, endPoint y: 320, distance: 22.8
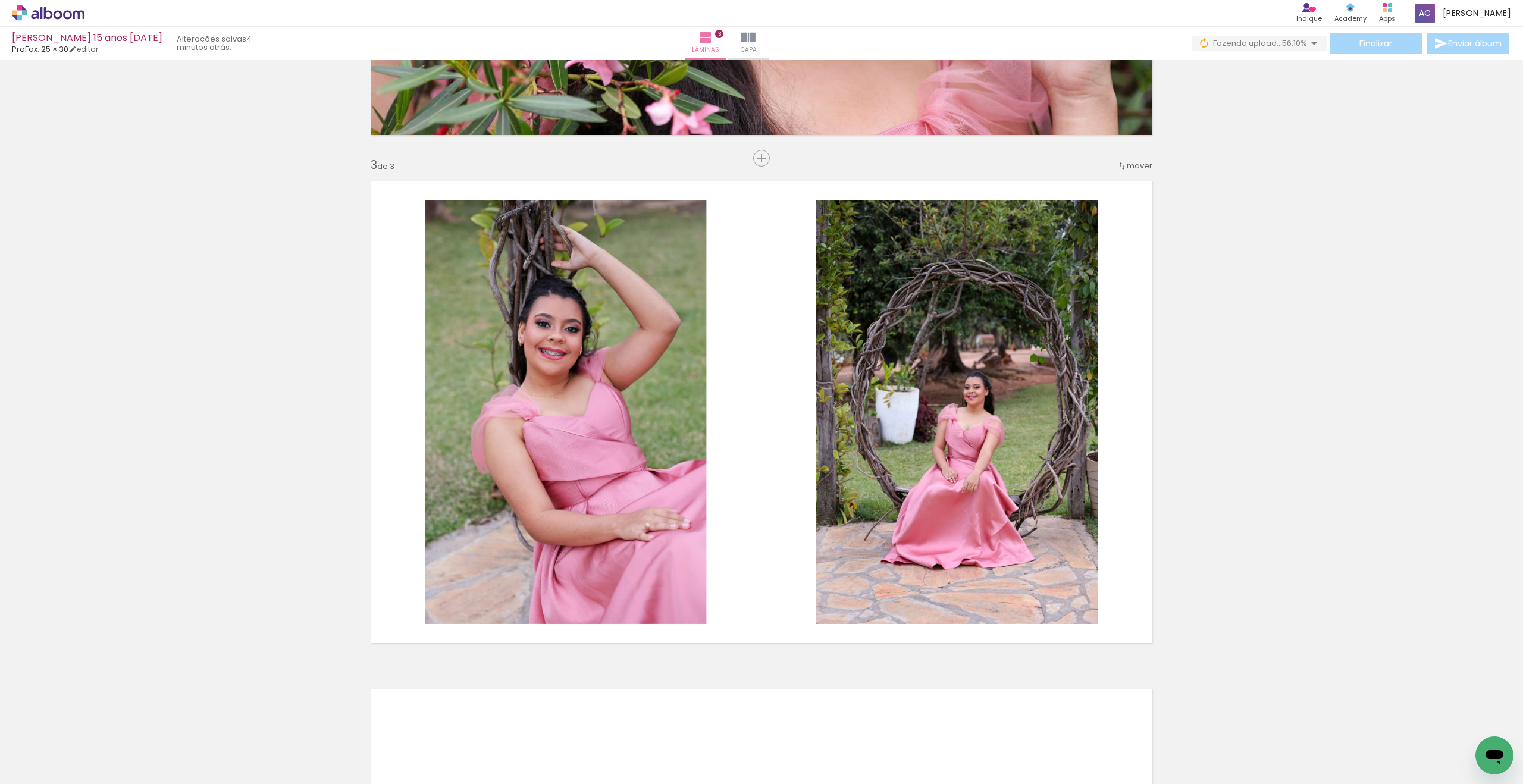
scroll to position [1428, 0]
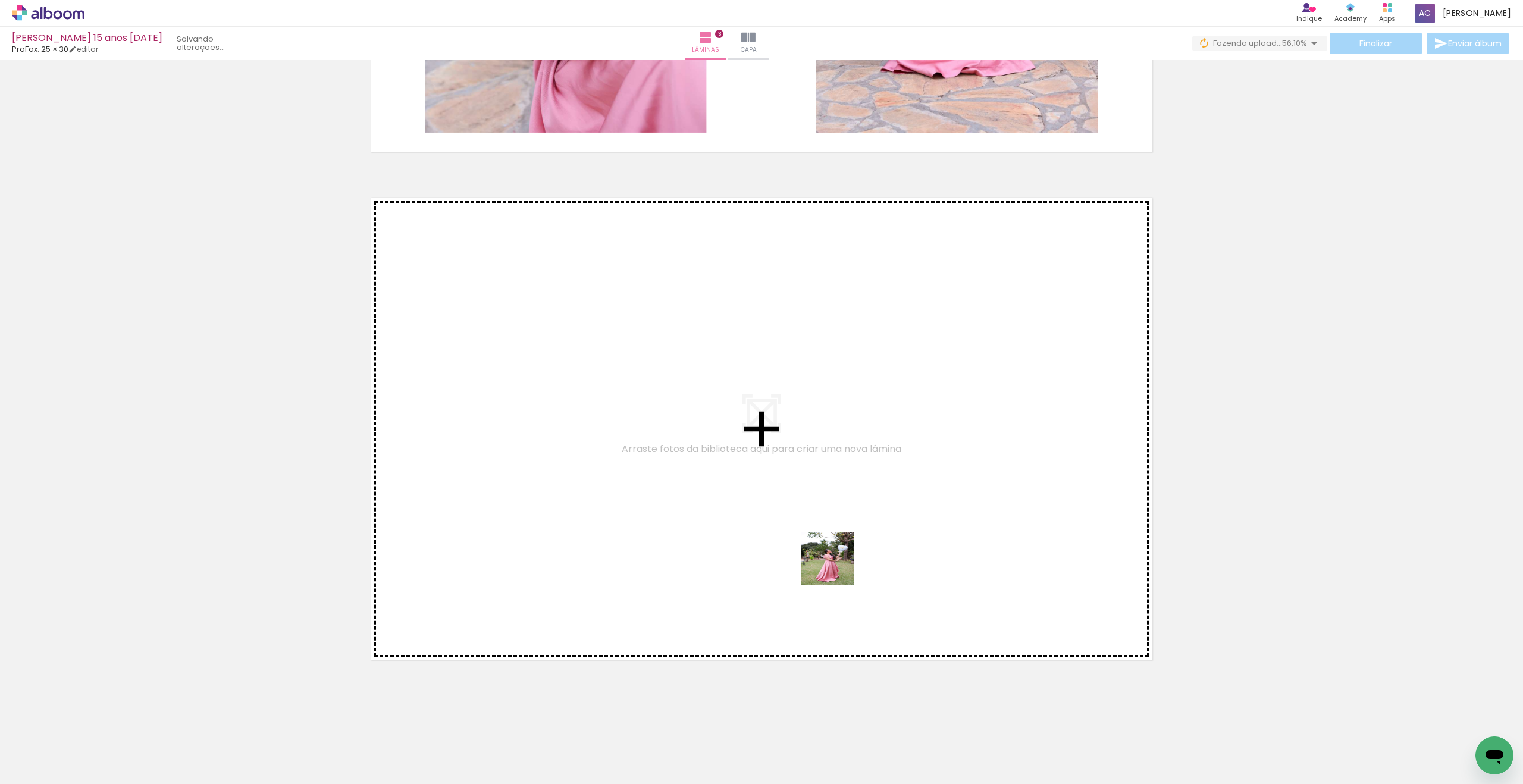
drag, startPoint x: 873, startPoint y: 693, endPoint x: 922, endPoint y: 720, distance: 55.9
click at [830, 552] on quentale-workspace at bounding box center [761, 392] width 1523 height 784
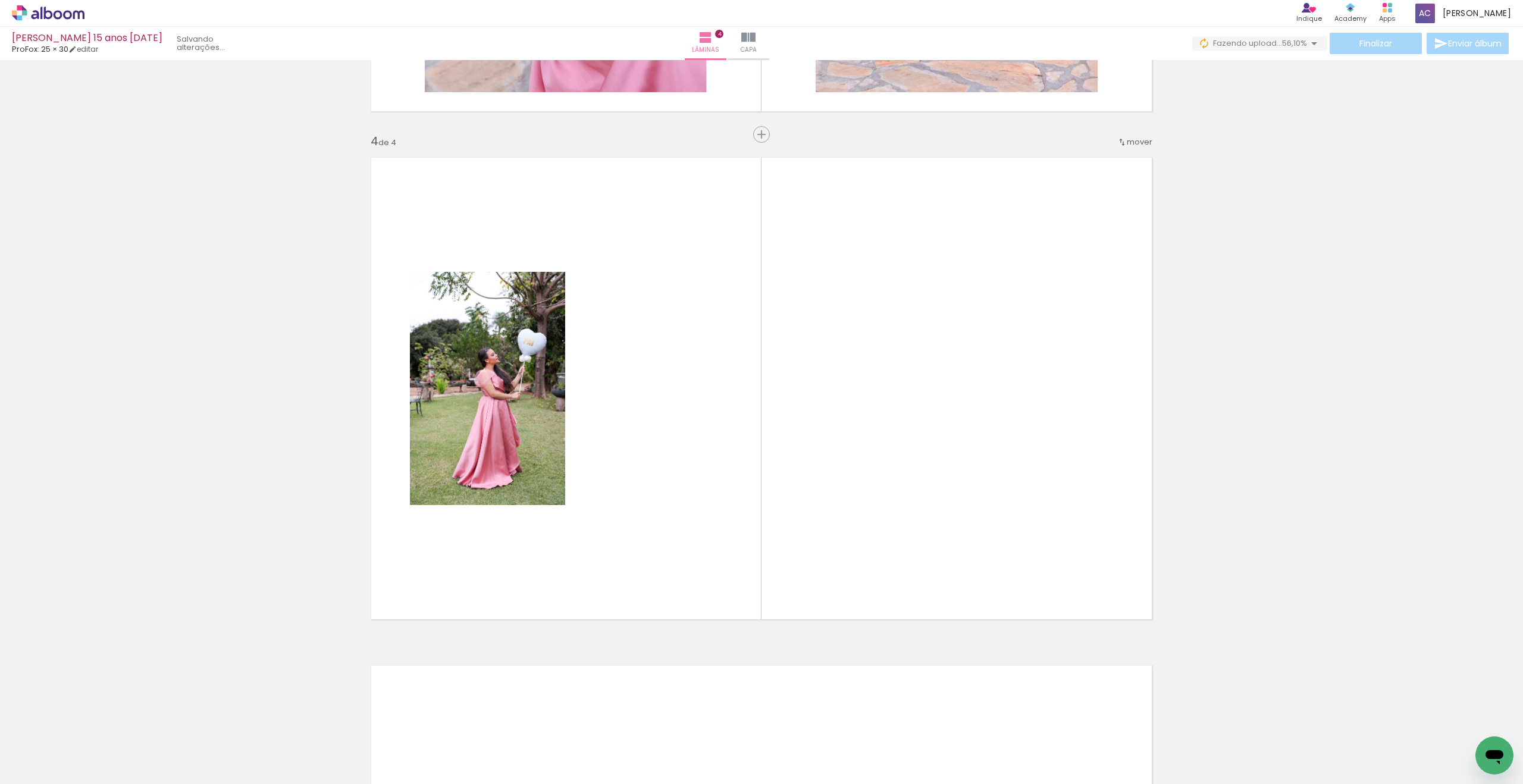
scroll to position [1473, 0]
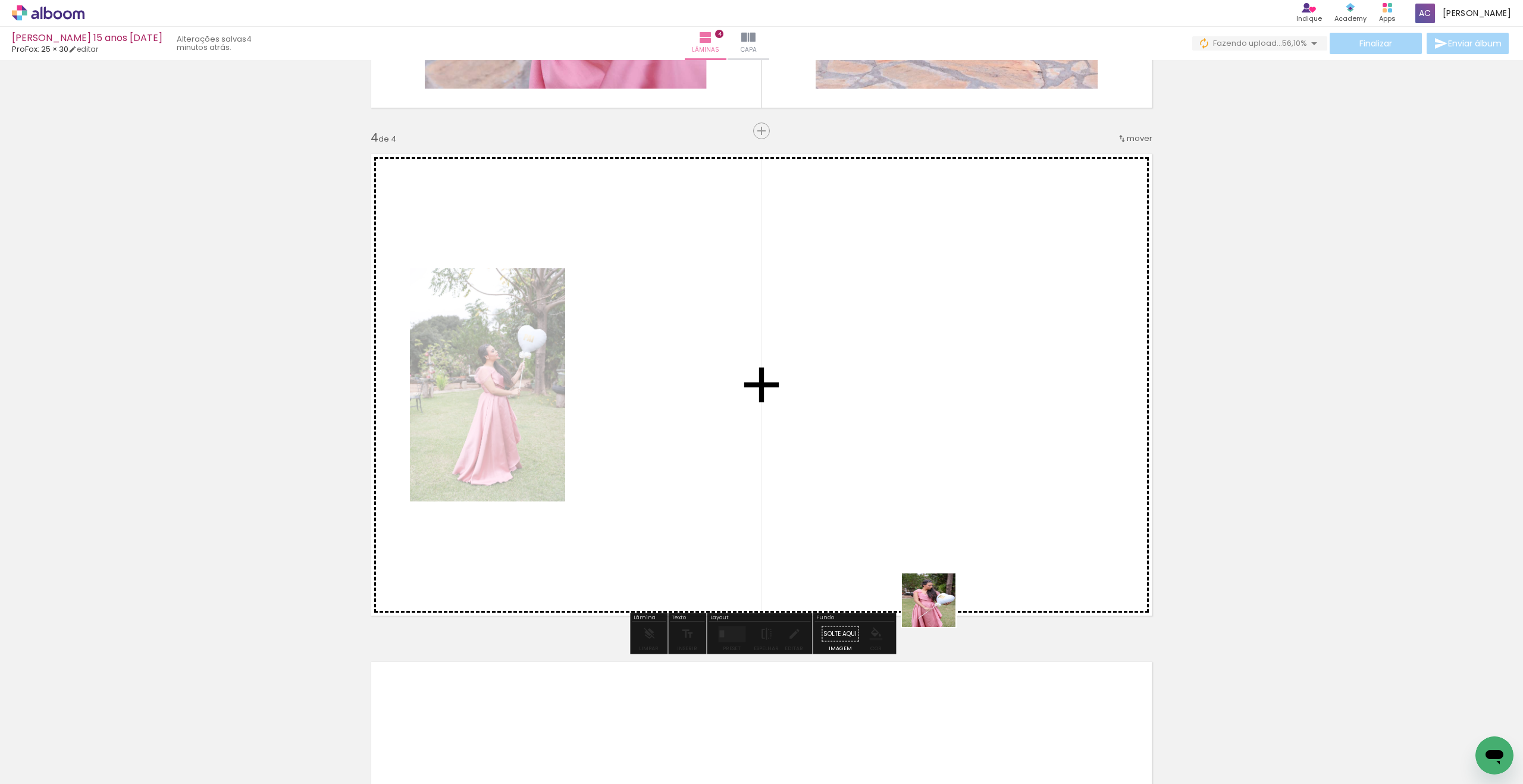
drag, startPoint x: 937, startPoint y: 672, endPoint x: 934, endPoint y: 540, distance: 132.0
click at [935, 541] on quentale-workspace at bounding box center [761, 392] width 1523 height 784
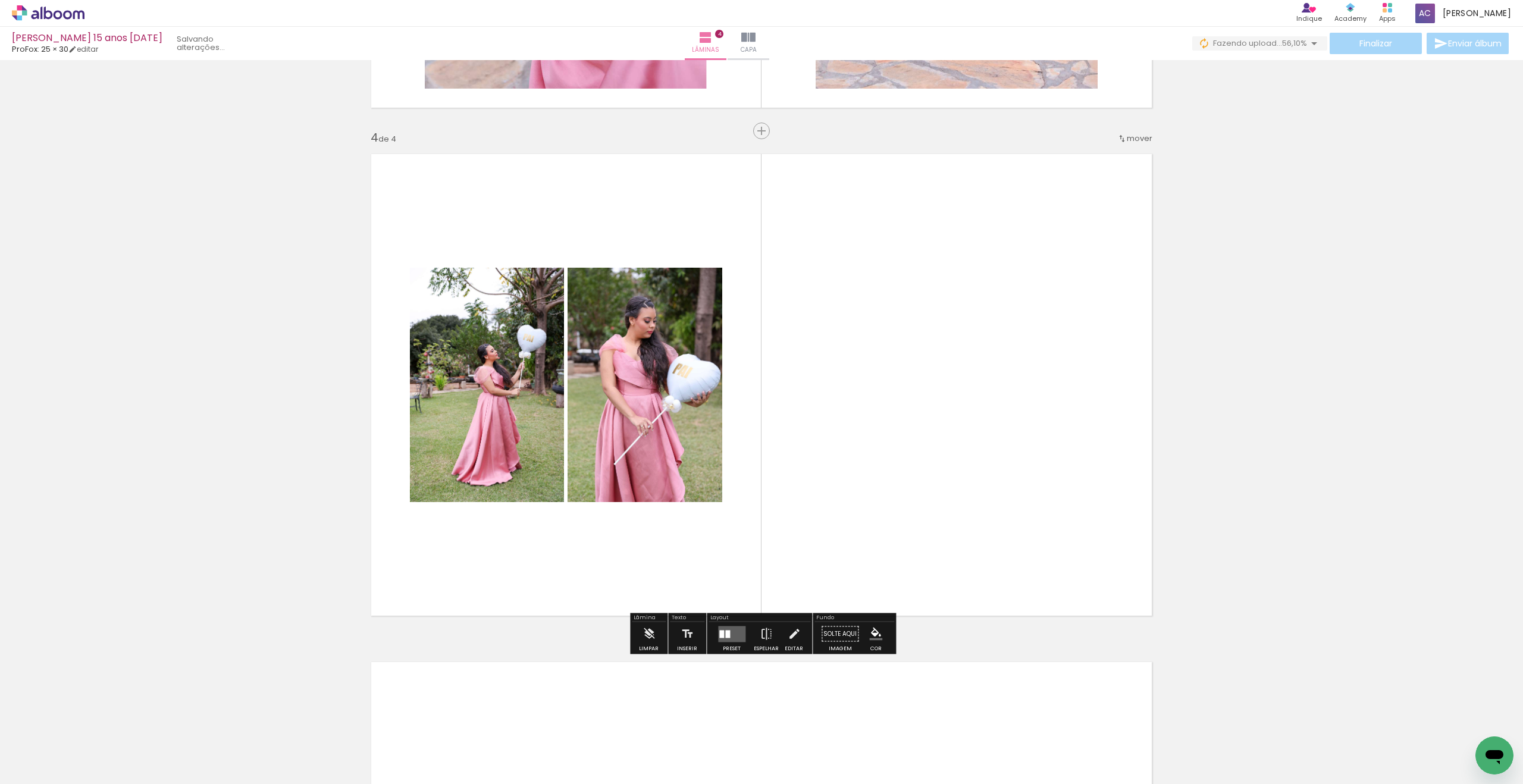
scroll to position [0, 844]
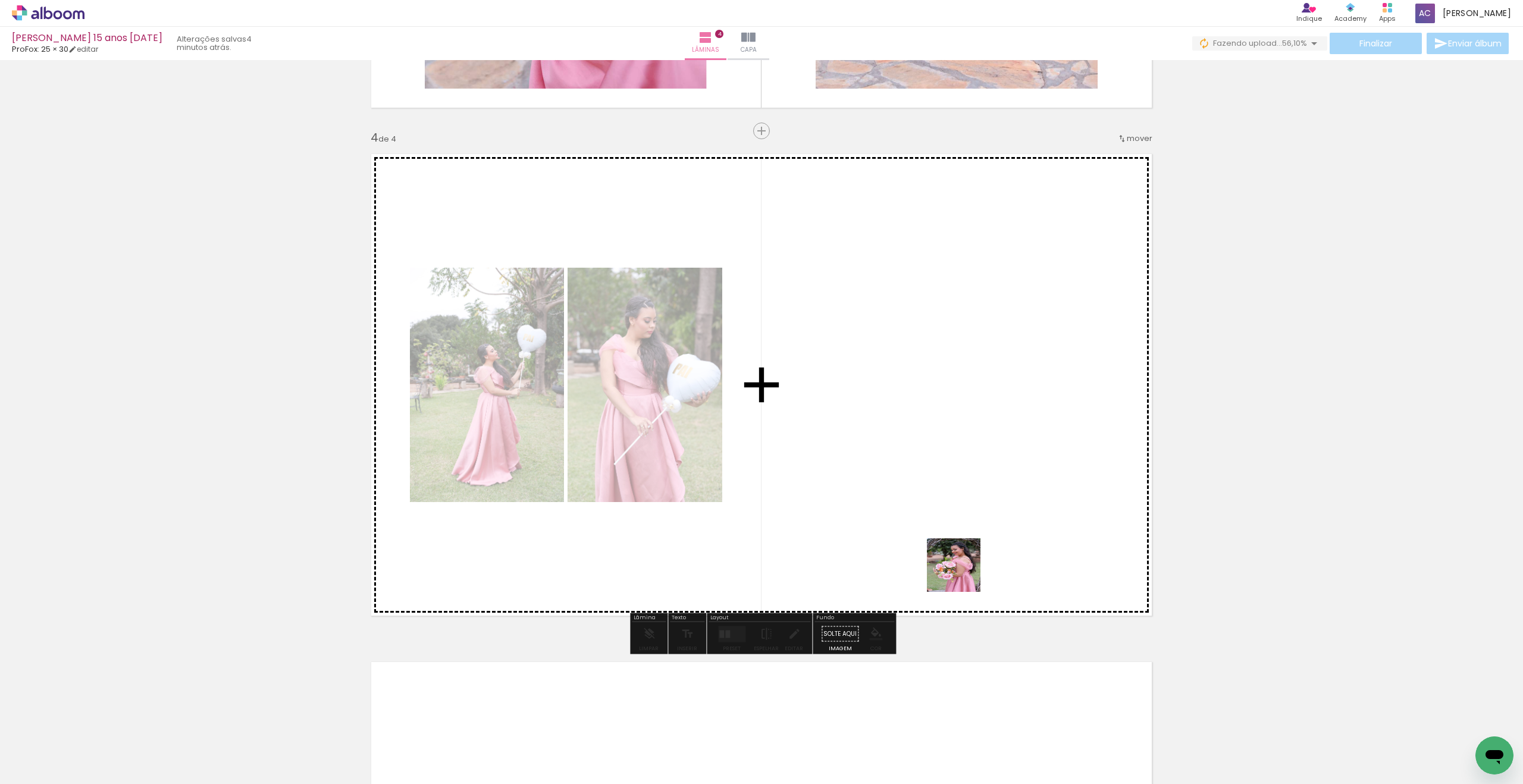
drag, startPoint x: 989, startPoint y: 678, endPoint x: 997, endPoint y: 556, distance: 122.3
click at [931, 434] on quentale-workspace at bounding box center [761, 392] width 1523 height 784
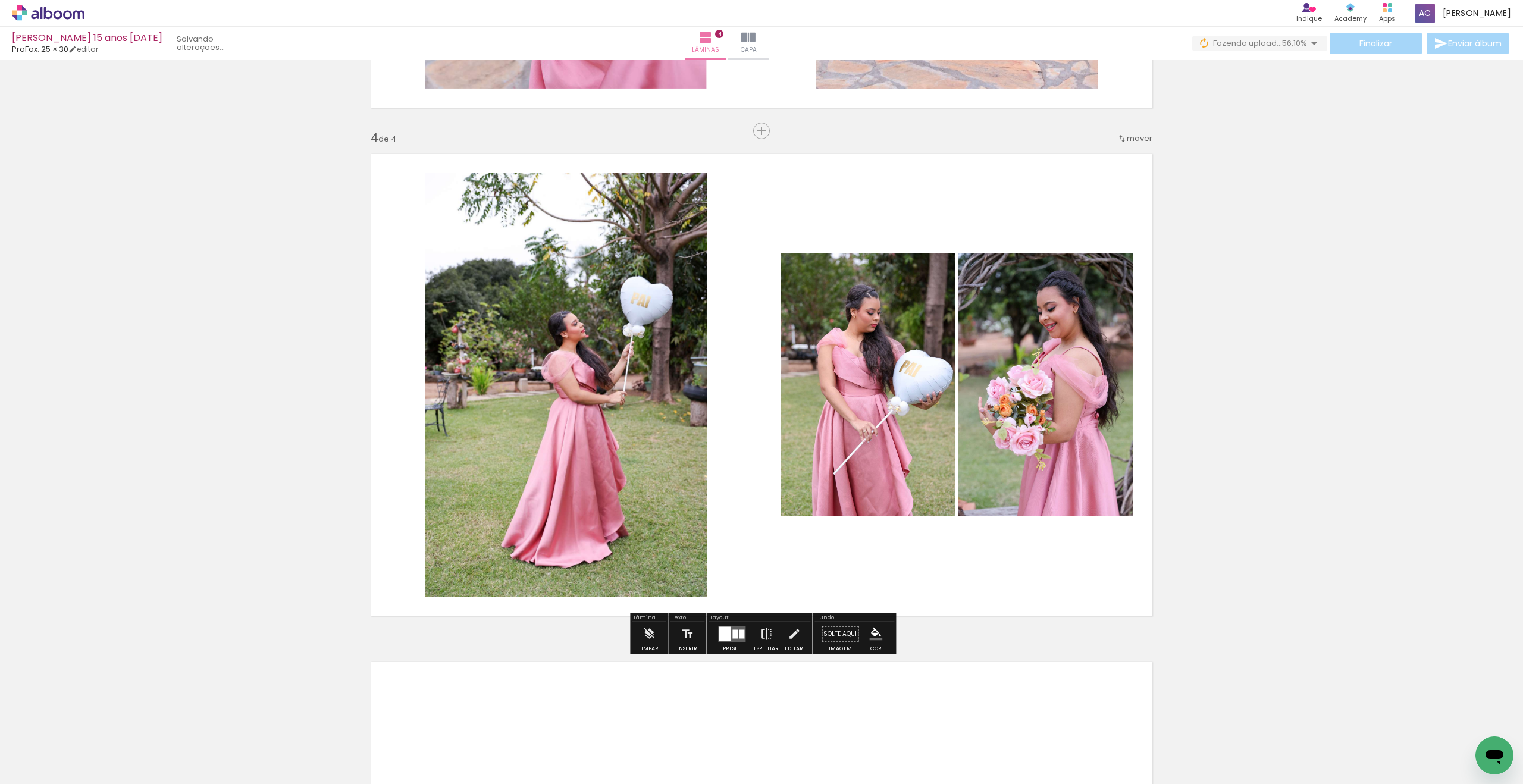
scroll to position [0, 777]
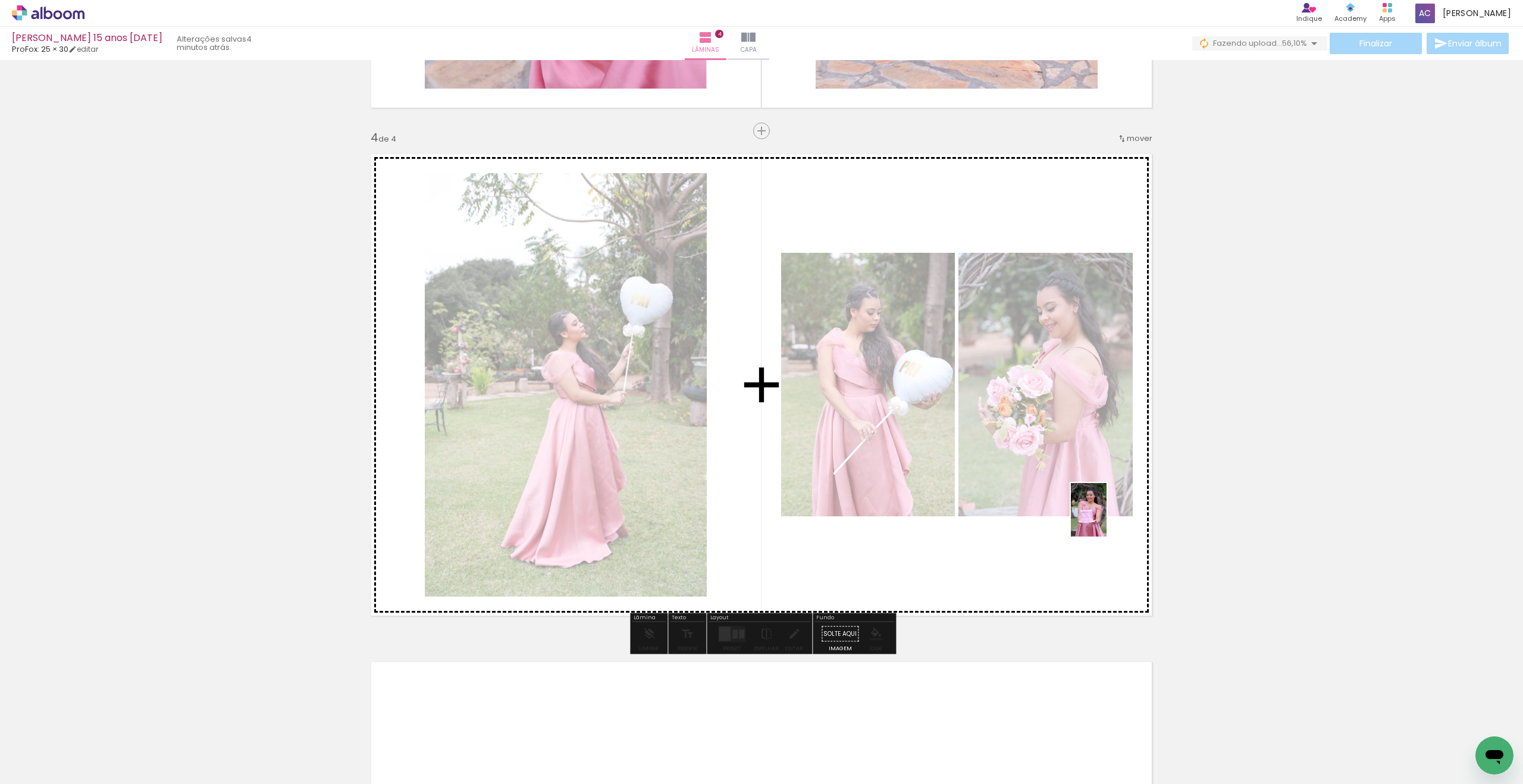
drag, startPoint x: 1066, startPoint y: 732, endPoint x: 1107, endPoint y: 519, distance: 216.9
click at [1107, 519] on quentale-workspace at bounding box center [761, 392] width 1523 height 784
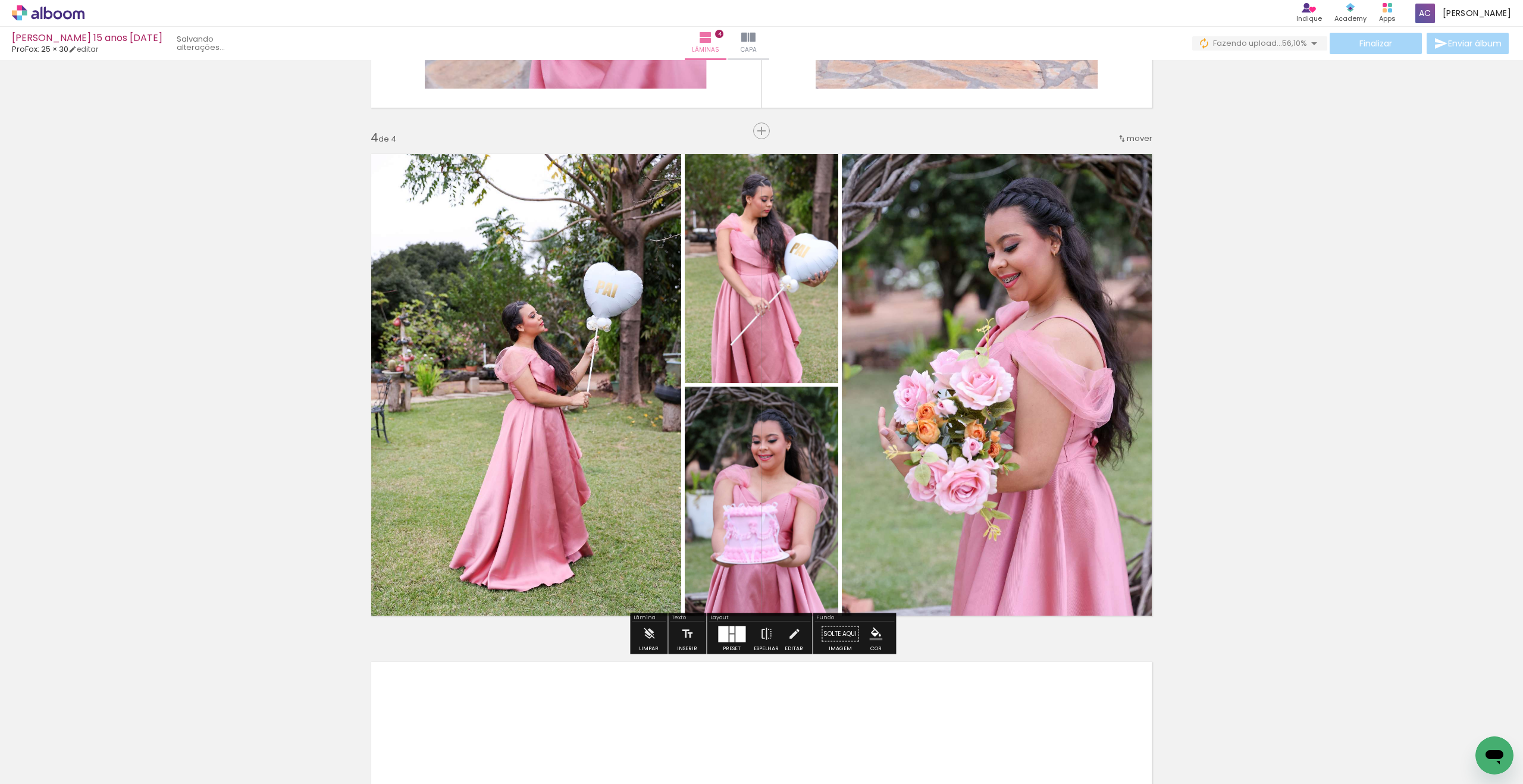
scroll to position [0, 711]
click at [729, 631] on div at bounding box center [731, 629] width 4 height 7
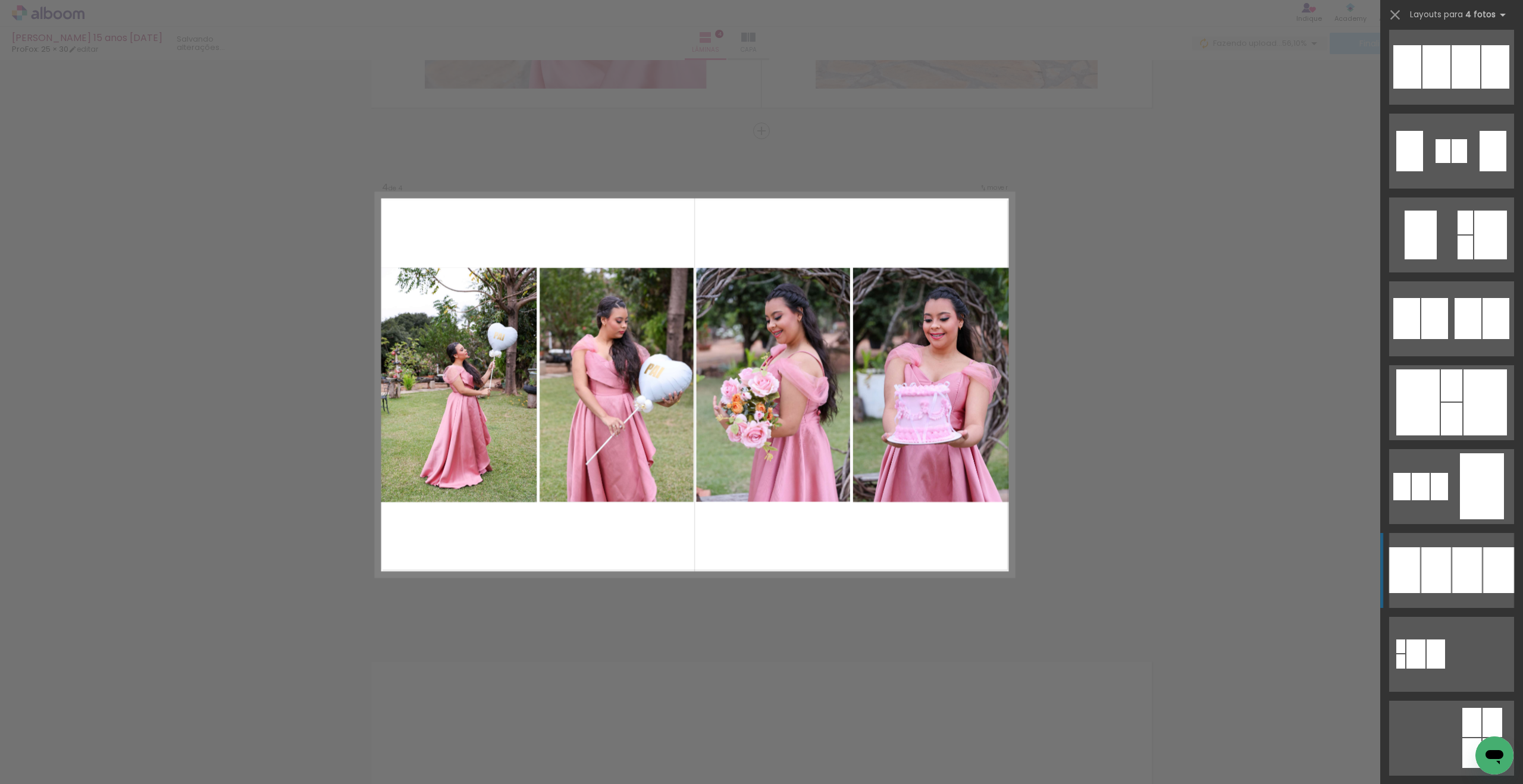
scroll to position [1014, 0]
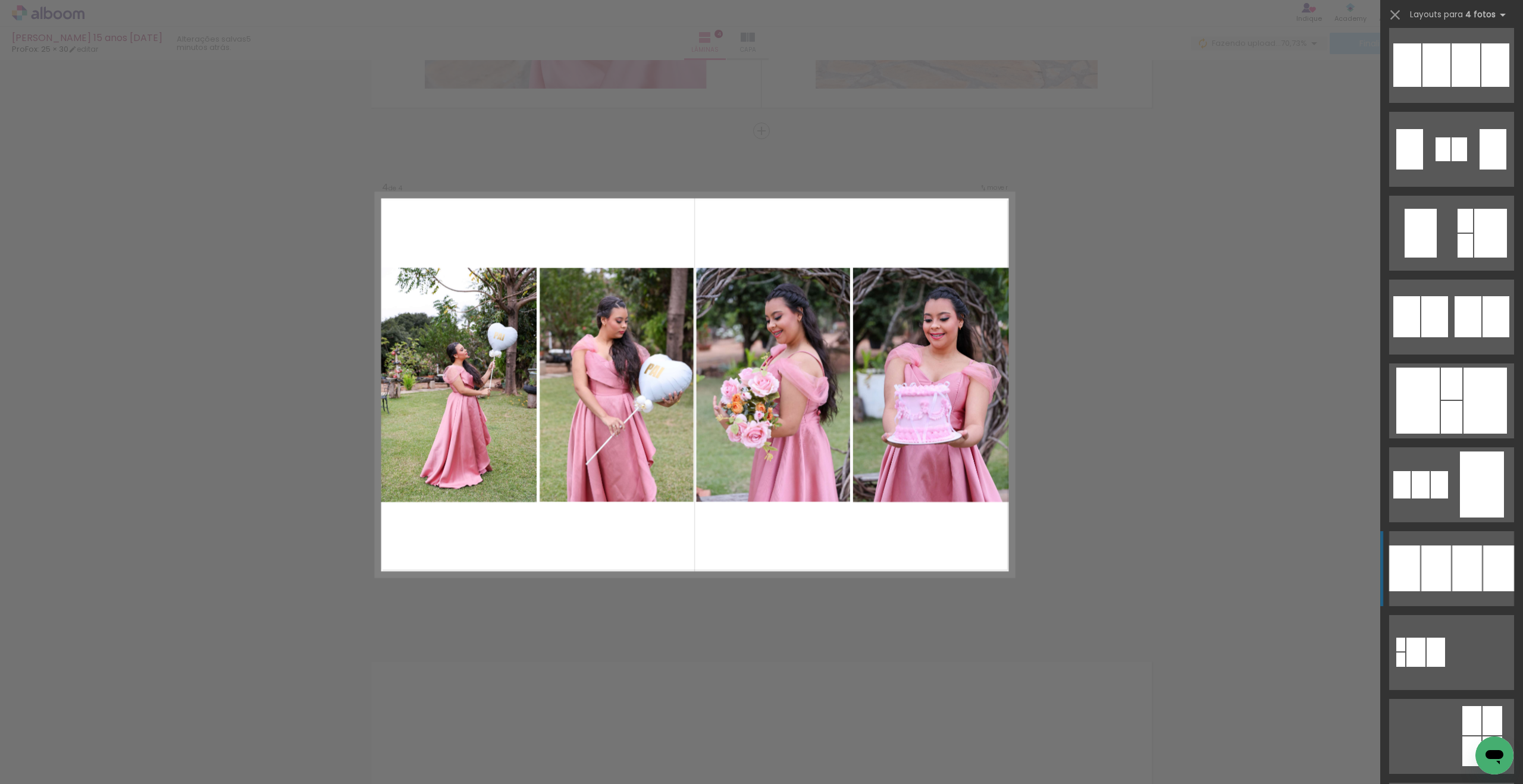
click at [1485, 579] on div at bounding box center [1498, 568] width 31 height 46
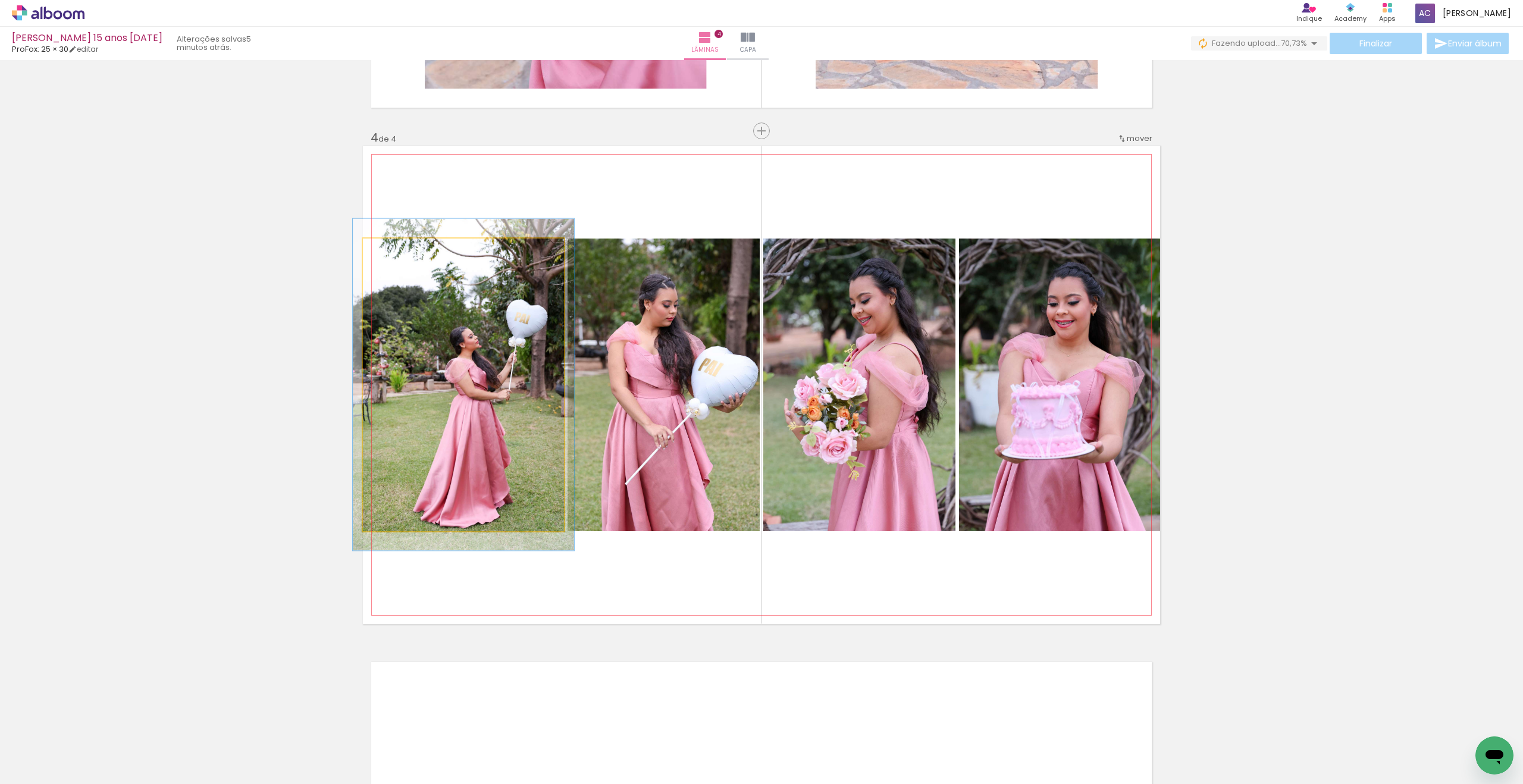
type paper-slider "110"
click at [397, 256] on div at bounding box center [395, 251] width 19 height 19
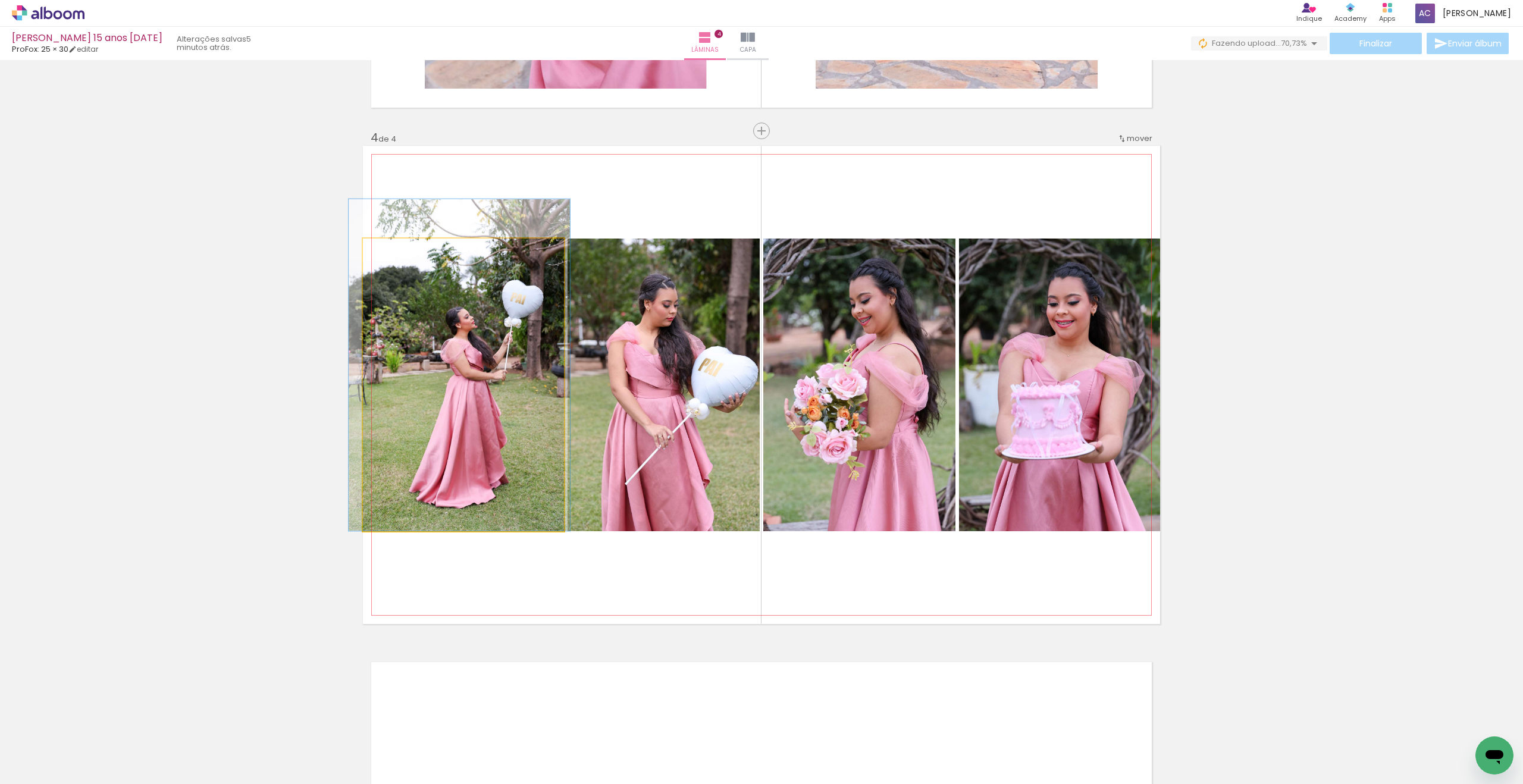
drag, startPoint x: 448, startPoint y: 340, endPoint x: 444, endPoint y: 312, distance: 28.3
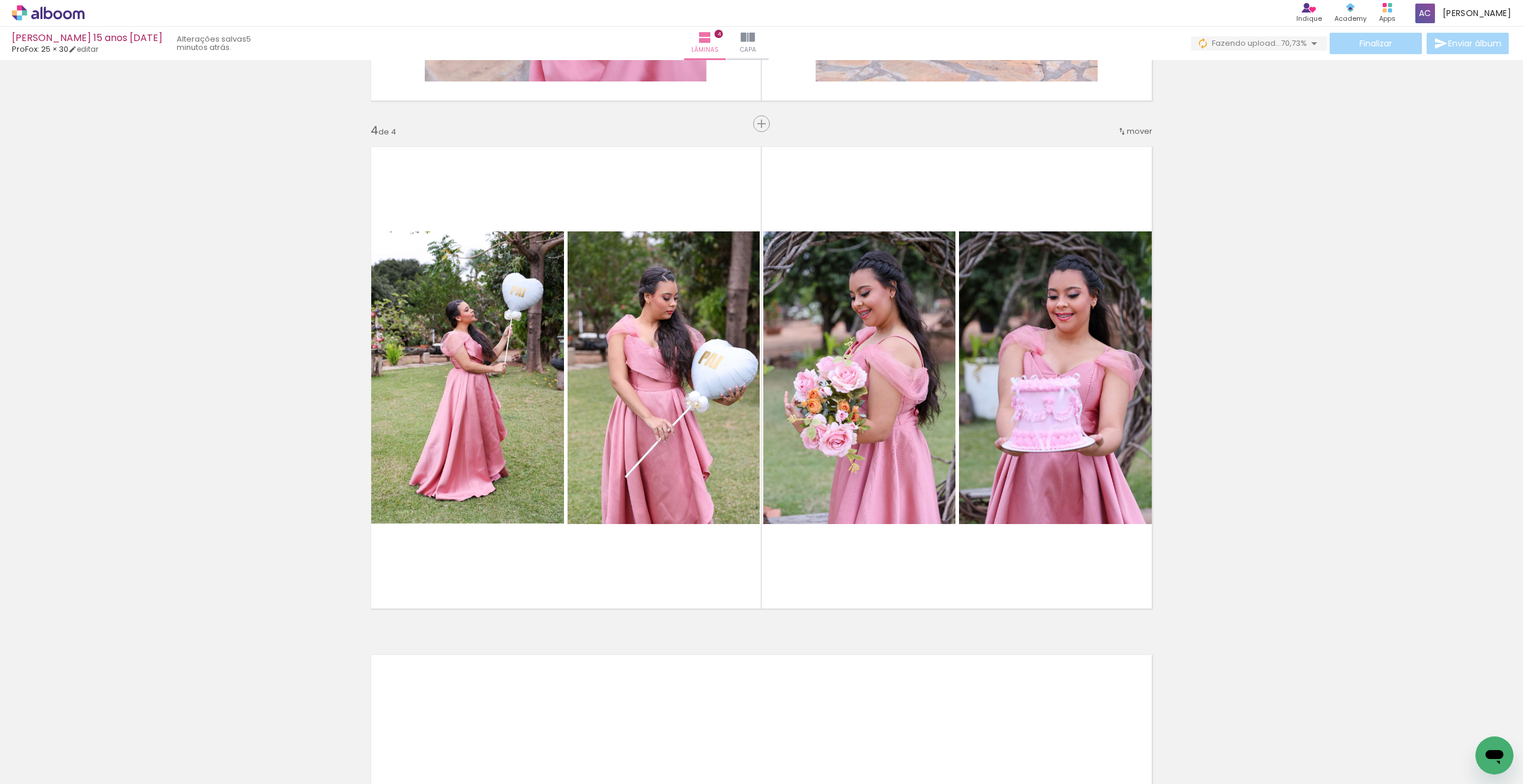
scroll to position [1470, 0]
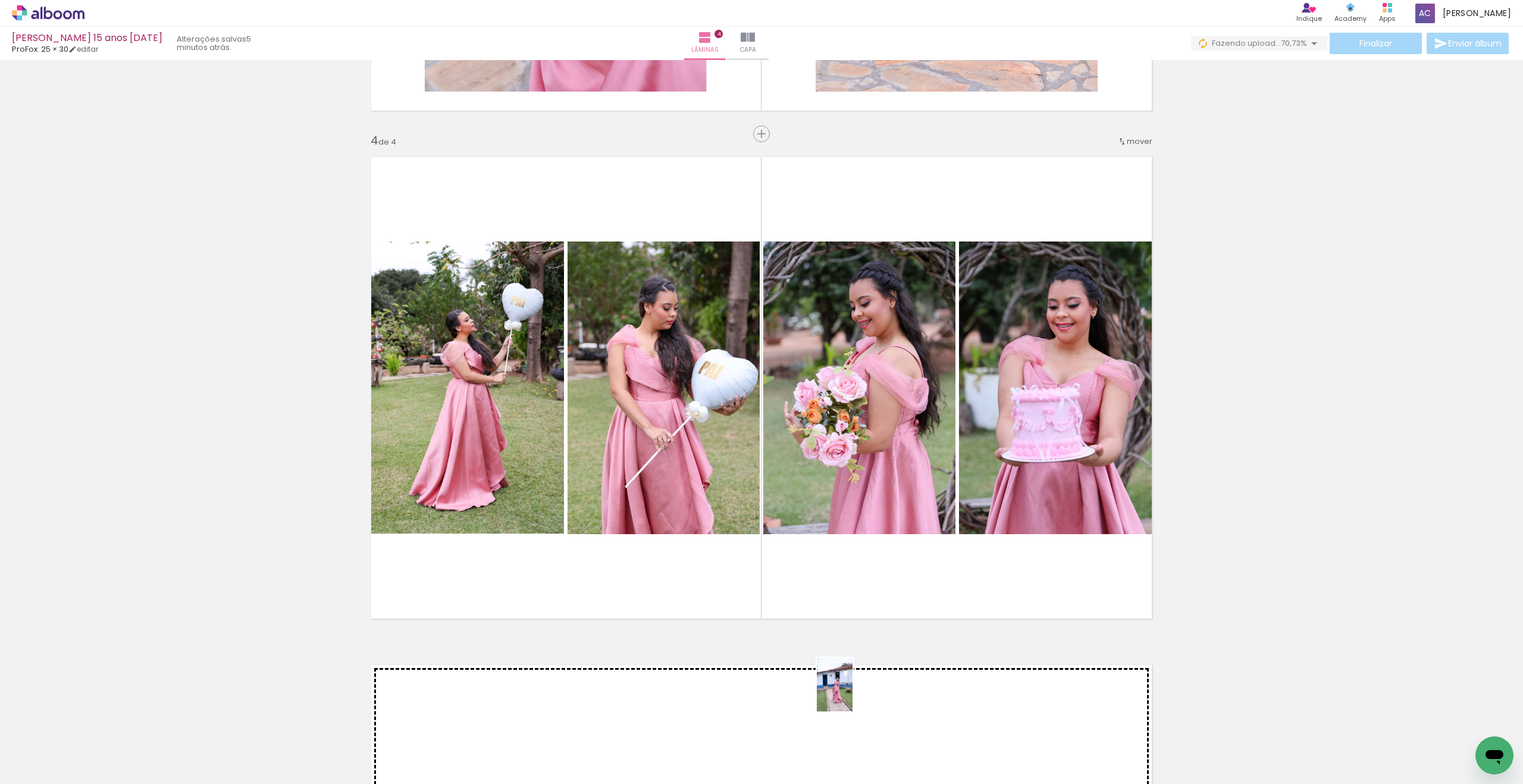
drag, startPoint x: 1145, startPoint y: 734, endPoint x: 853, endPoint y: 693, distance: 294.9
click at [853, 693] on quentale-workspace at bounding box center [761, 392] width 1523 height 784
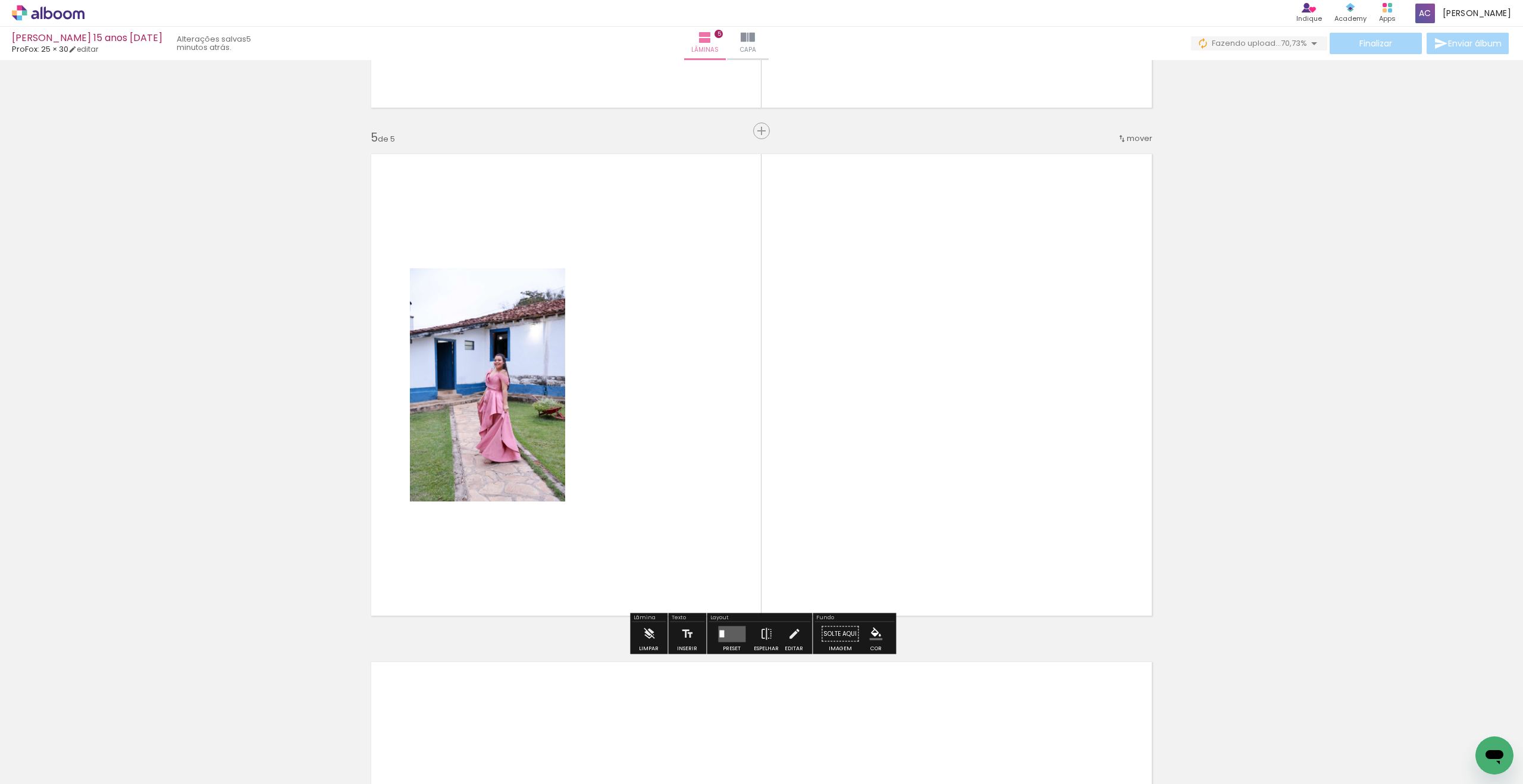
scroll to position [2011, 0]
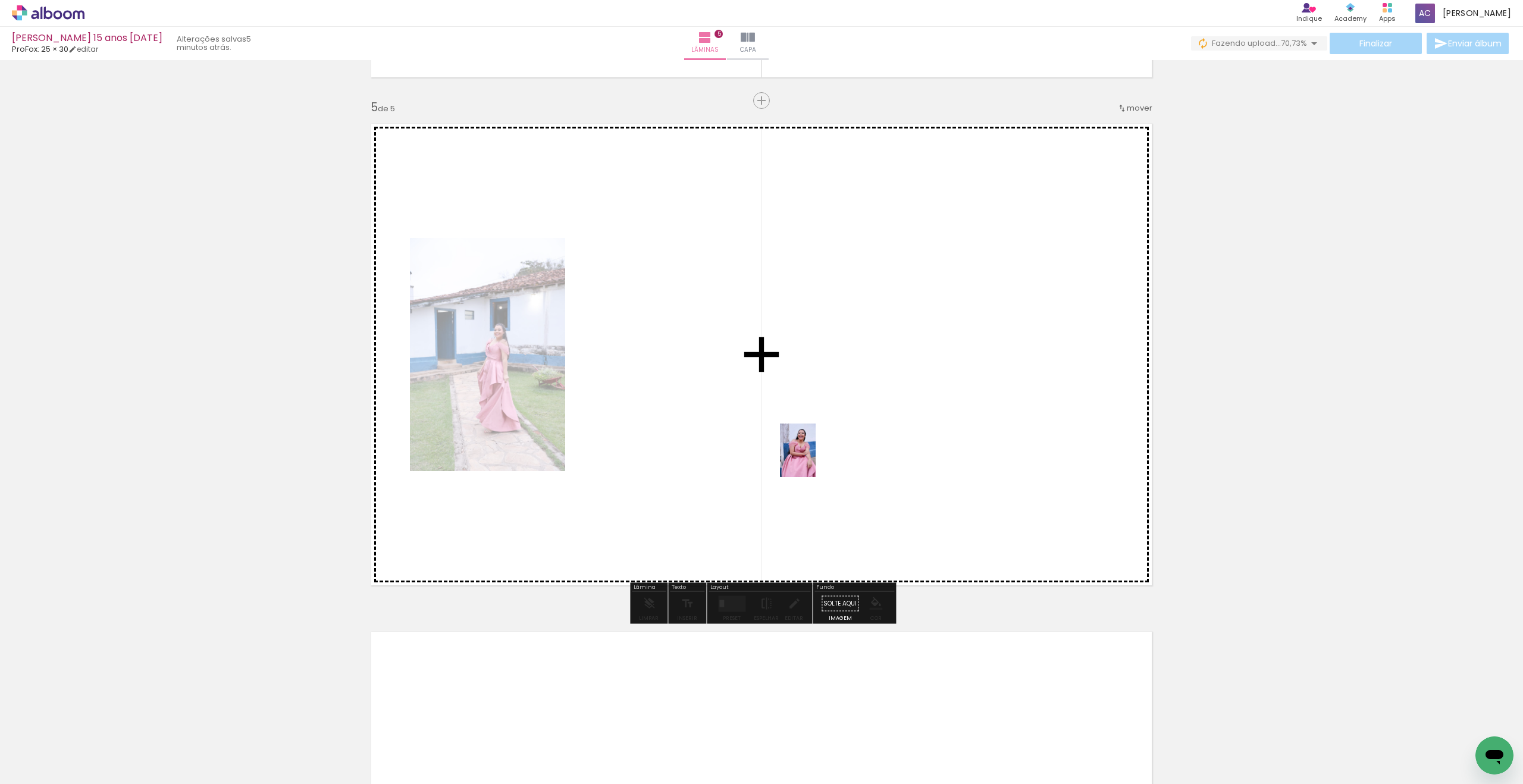
drag, startPoint x: 1220, startPoint y: 745, endPoint x: 815, endPoint y: 459, distance: 495.8
click at [815, 459] on quentale-workspace at bounding box center [761, 392] width 1523 height 784
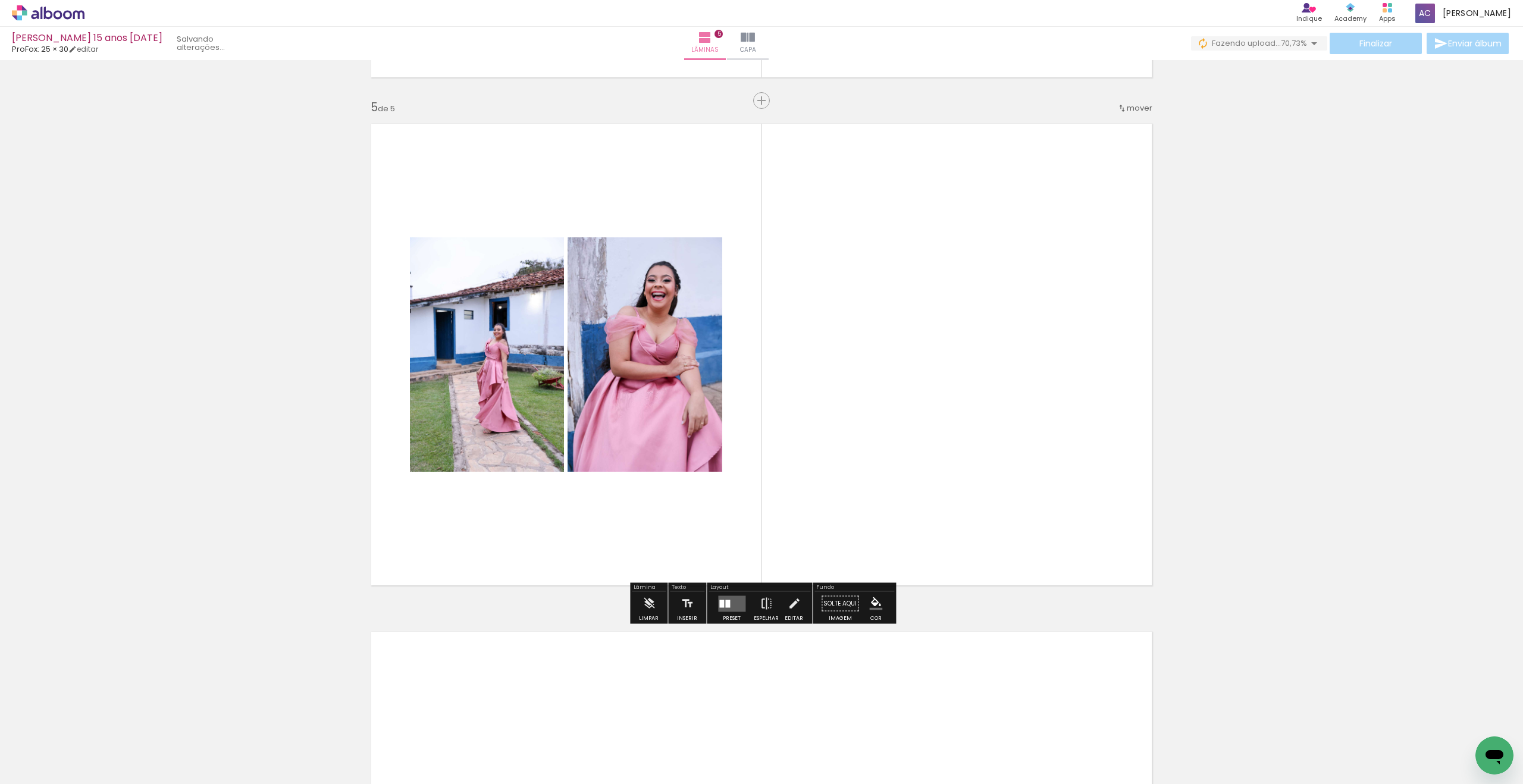
scroll to position [0, 577]
drag, startPoint x: 1186, startPoint y: 648, endPoint x: 925, endPoint y: 384, distance: 371.2
click at [927, 385] on quentale-workspace at bounding box center [761, 392] width 1523 height 784
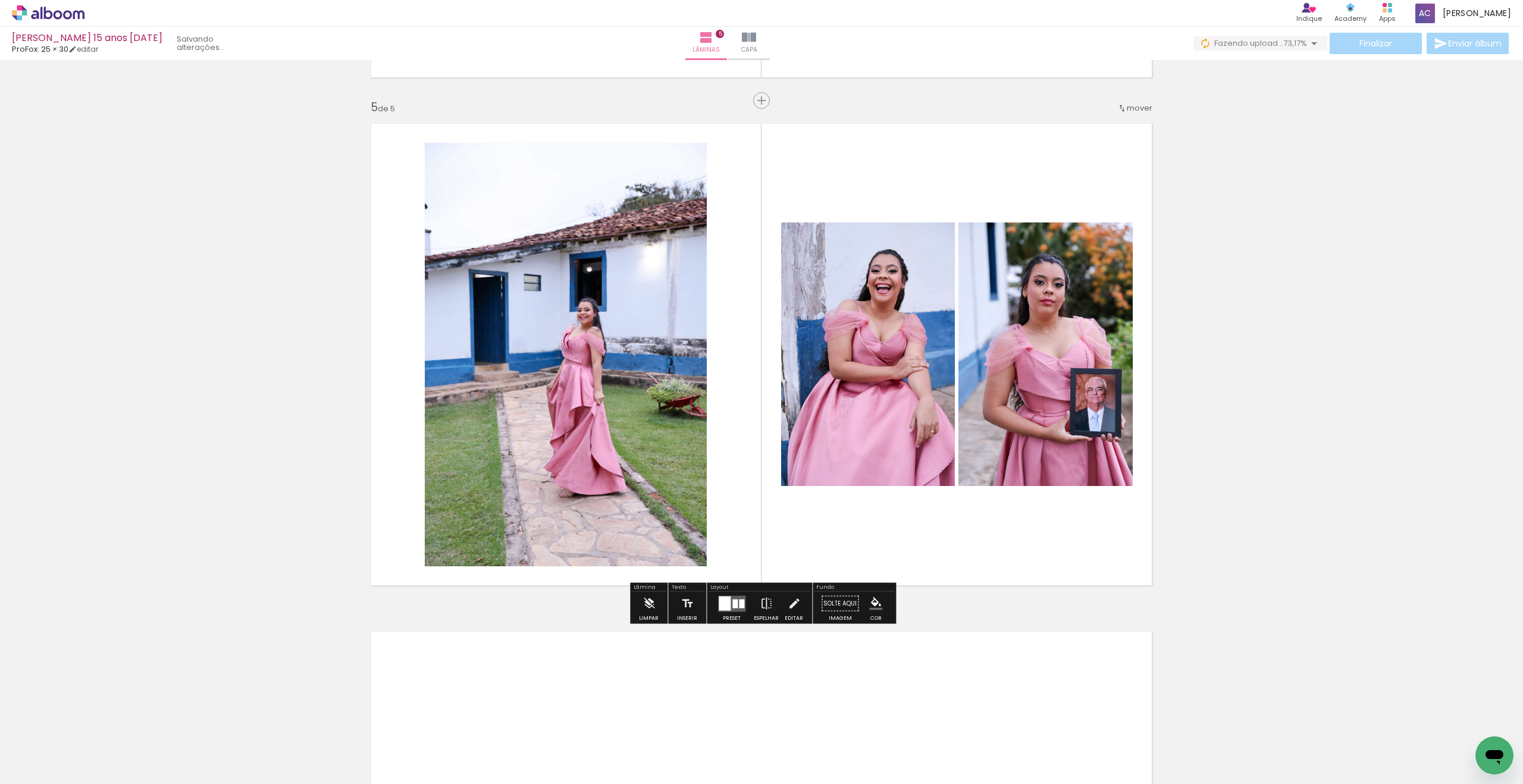
scroll to position [0, 511]
click at [734, 597] on quentale-layouter at bounding box center [731, 603] width 28 height 16
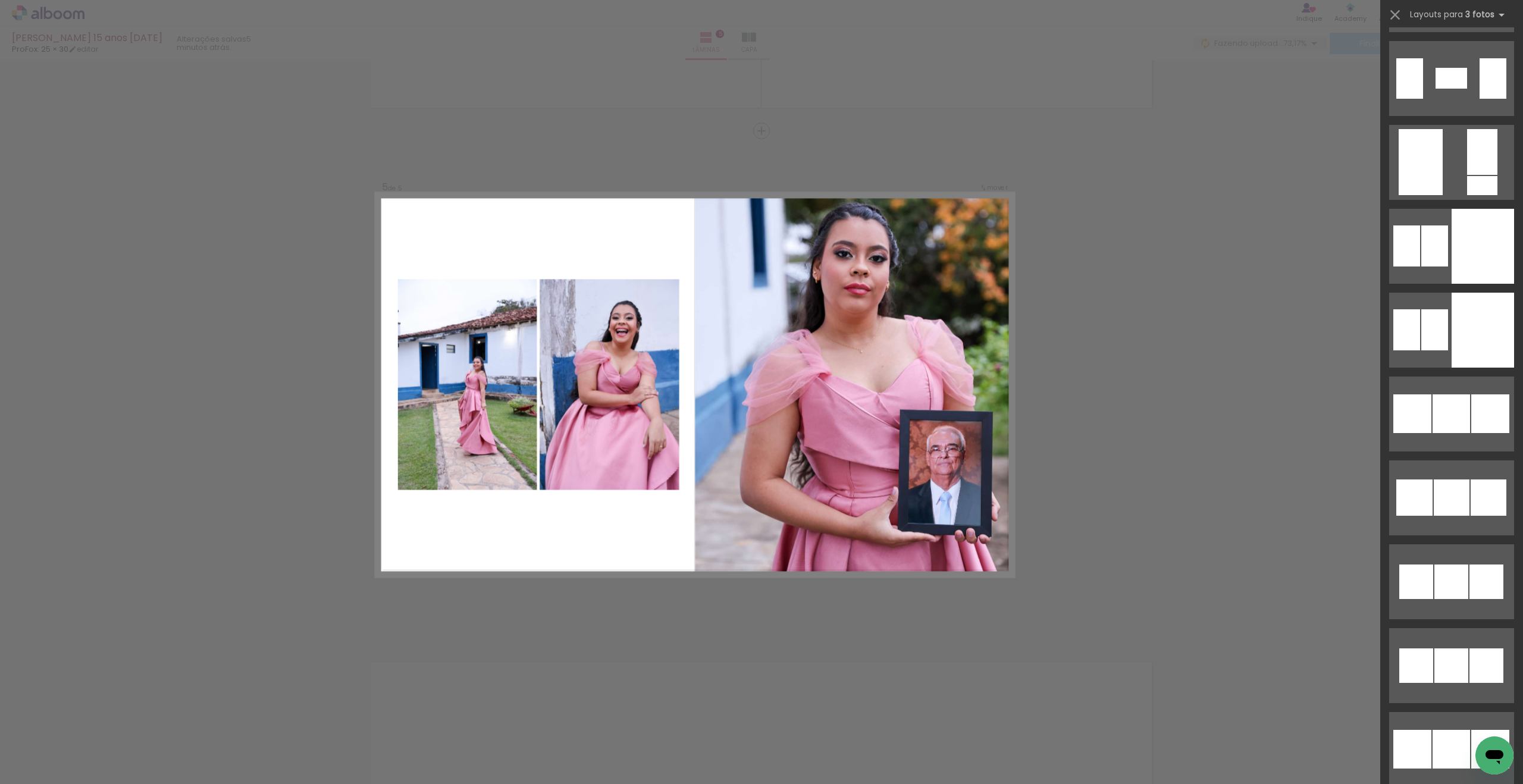
scroll to position [5258, 0]
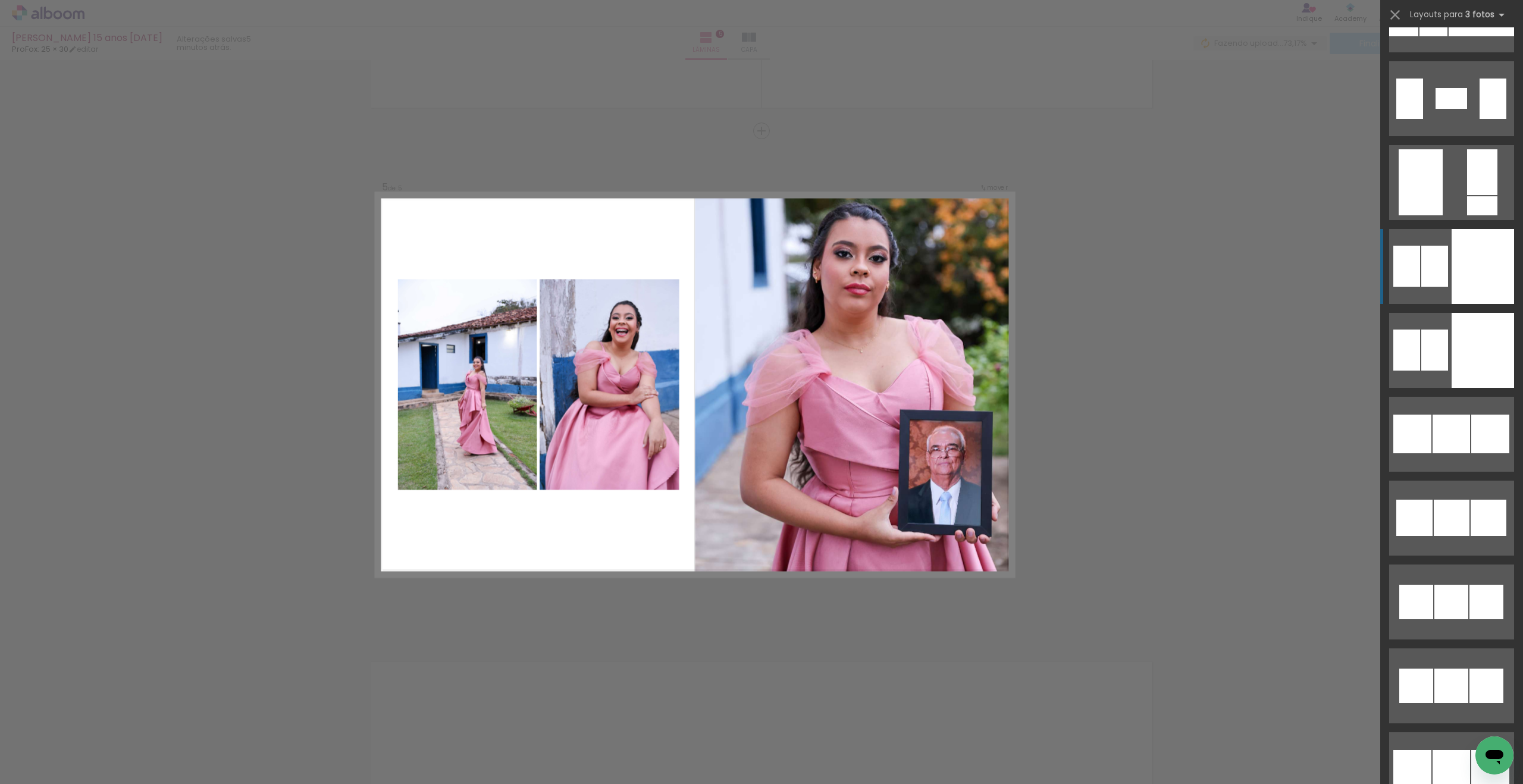
click at [1476, 270] on div at bounding box center [1483, 266] width 62 height 75
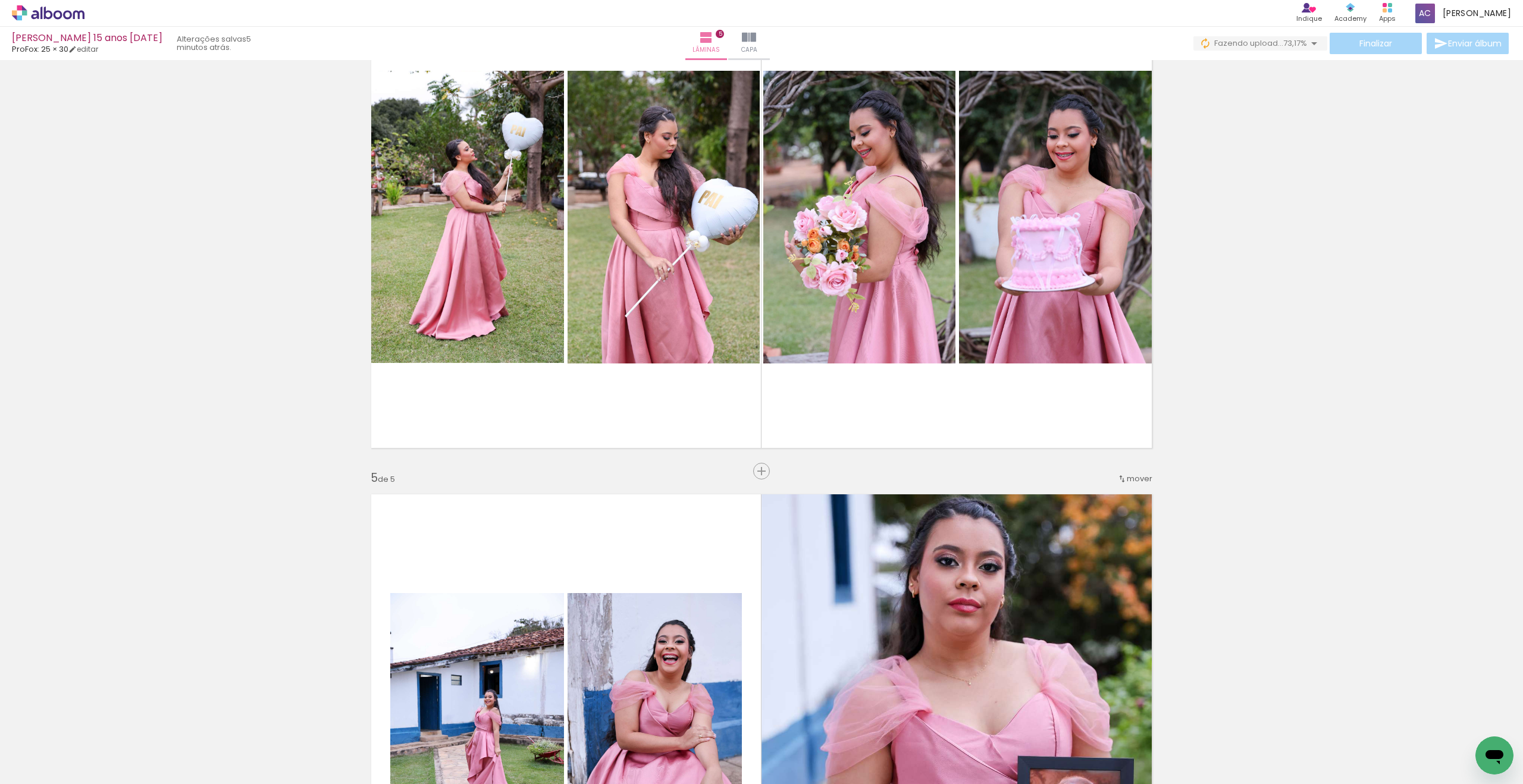
scroll to position [1640, 0]
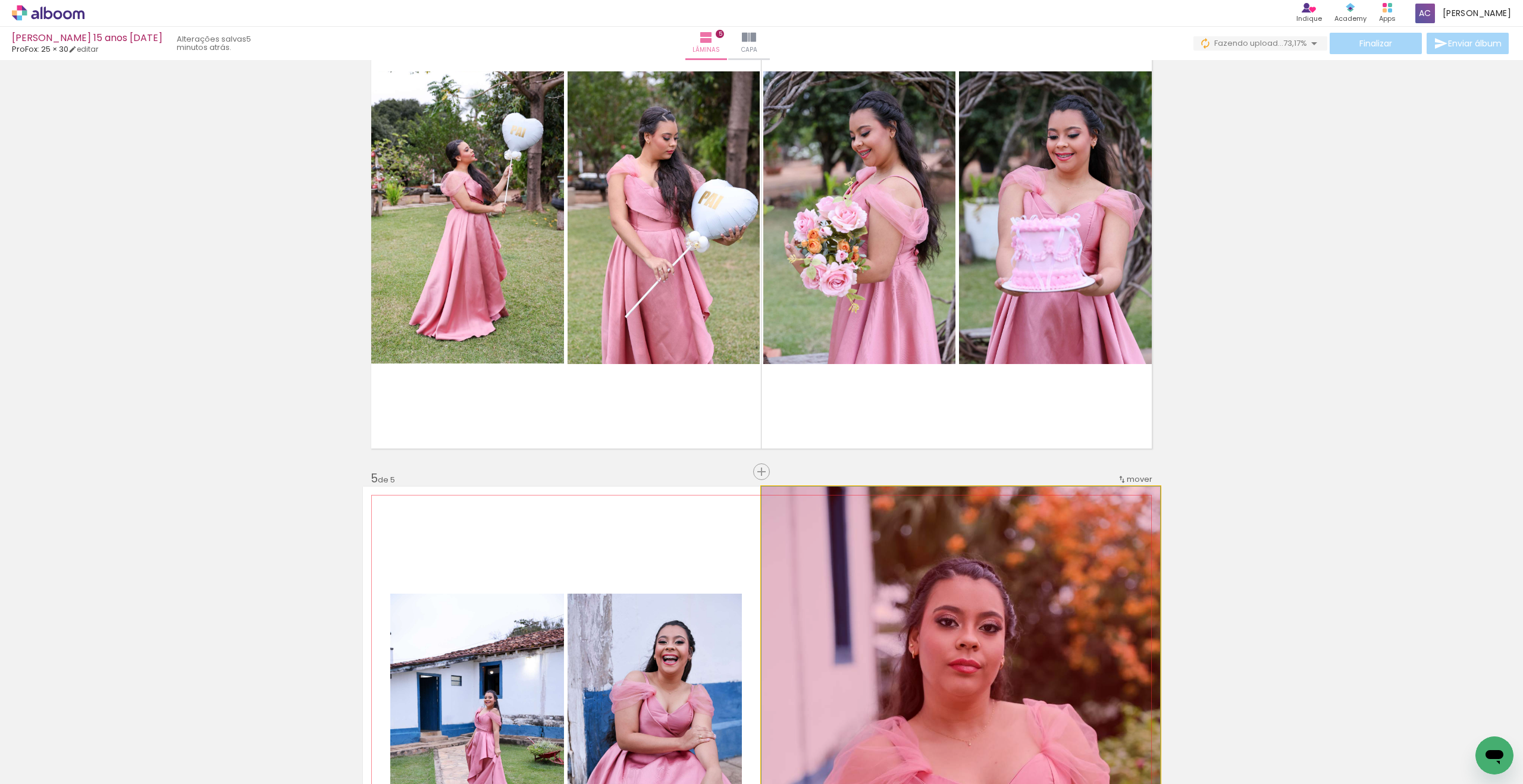
drag, startPoint x: 902, startPoint y: 575, endPoint x: 928, endPoint y: 733, distance: 160.1
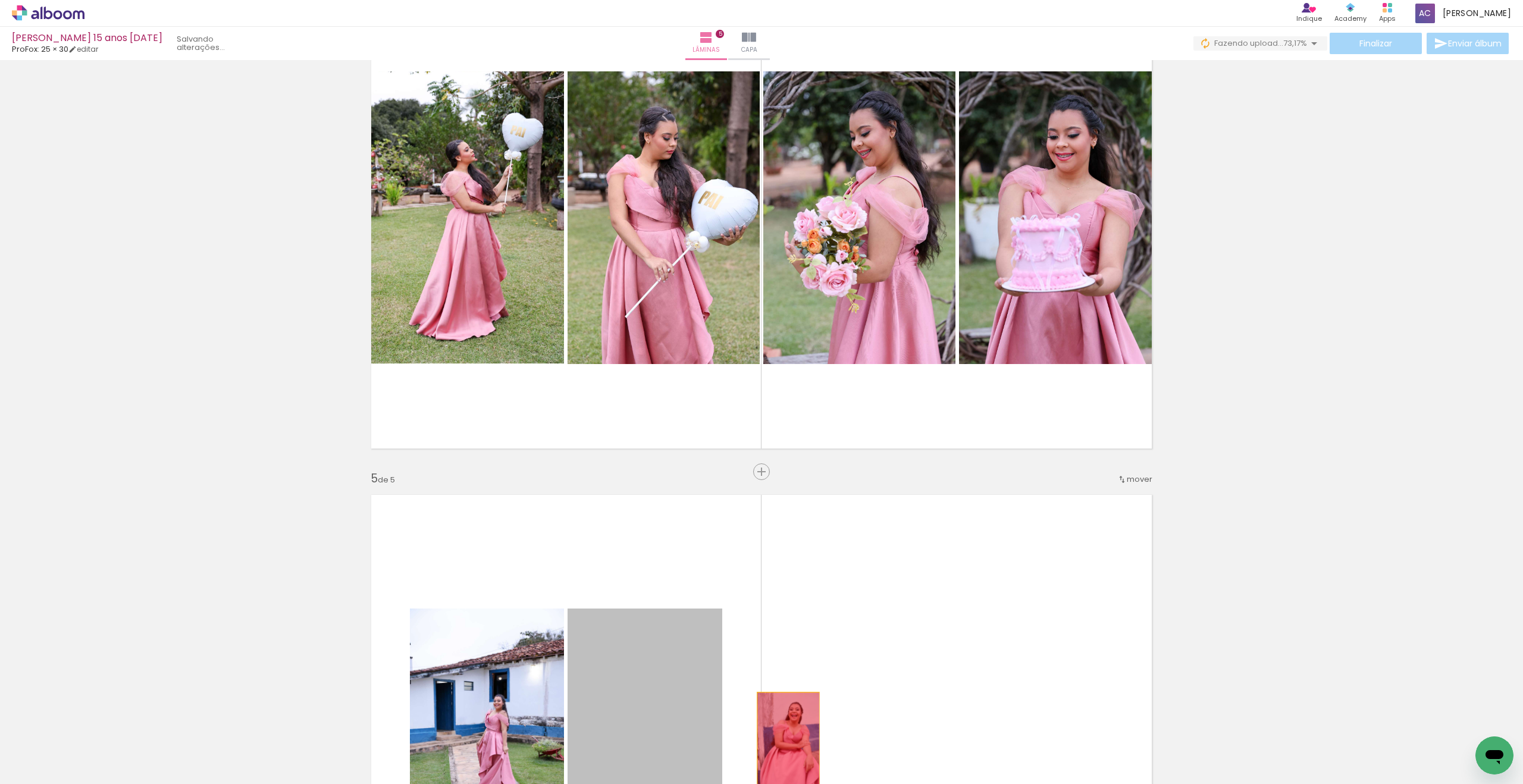
drag, startPoint x: 657, startPoint y: 635, endPoint x: 791, endPoint y: 742, distance: 171.5
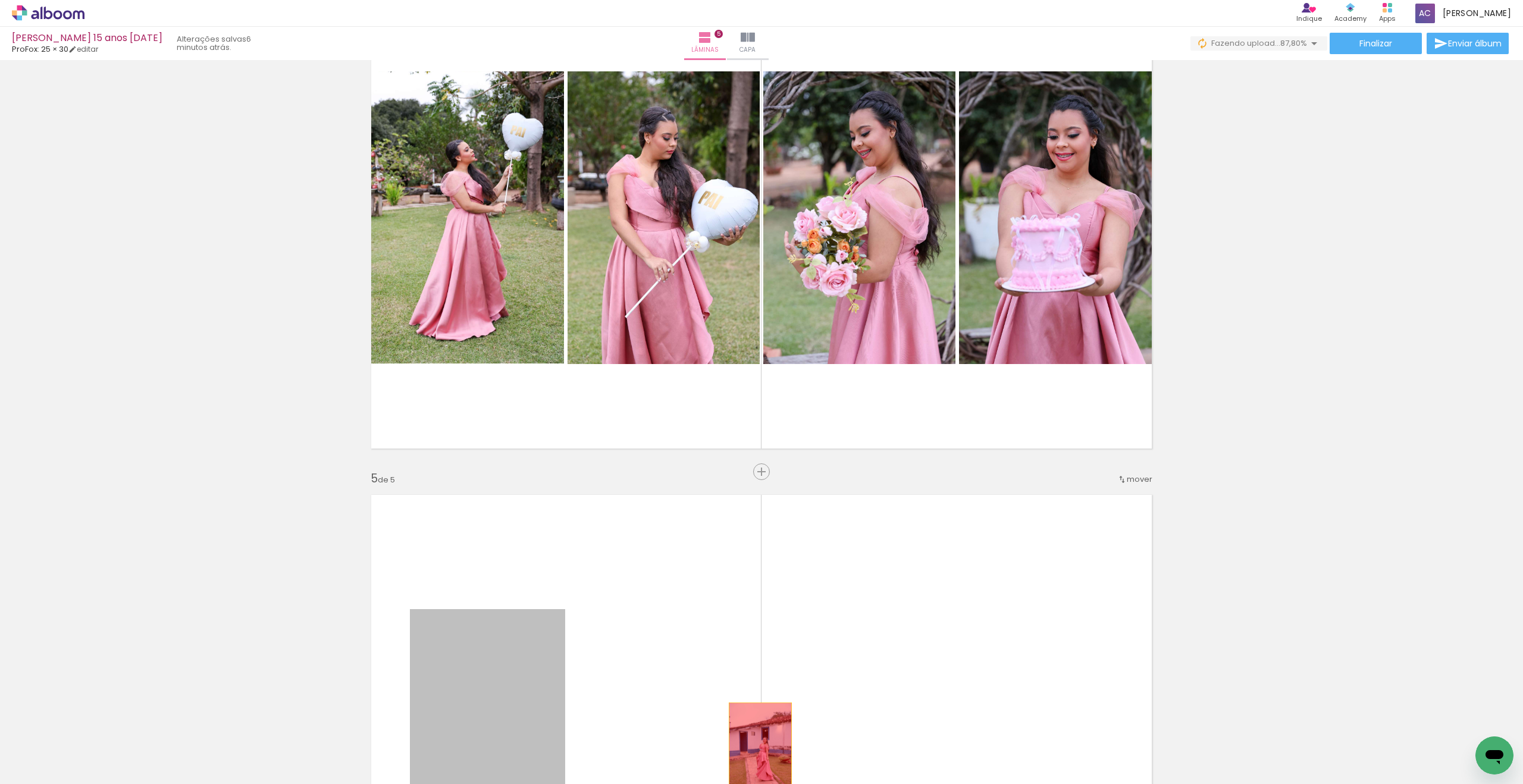
drag, startPoint x: 523, startPoint y: 652, endPoint x: 763, endPoint y: 749, distance: 258.9
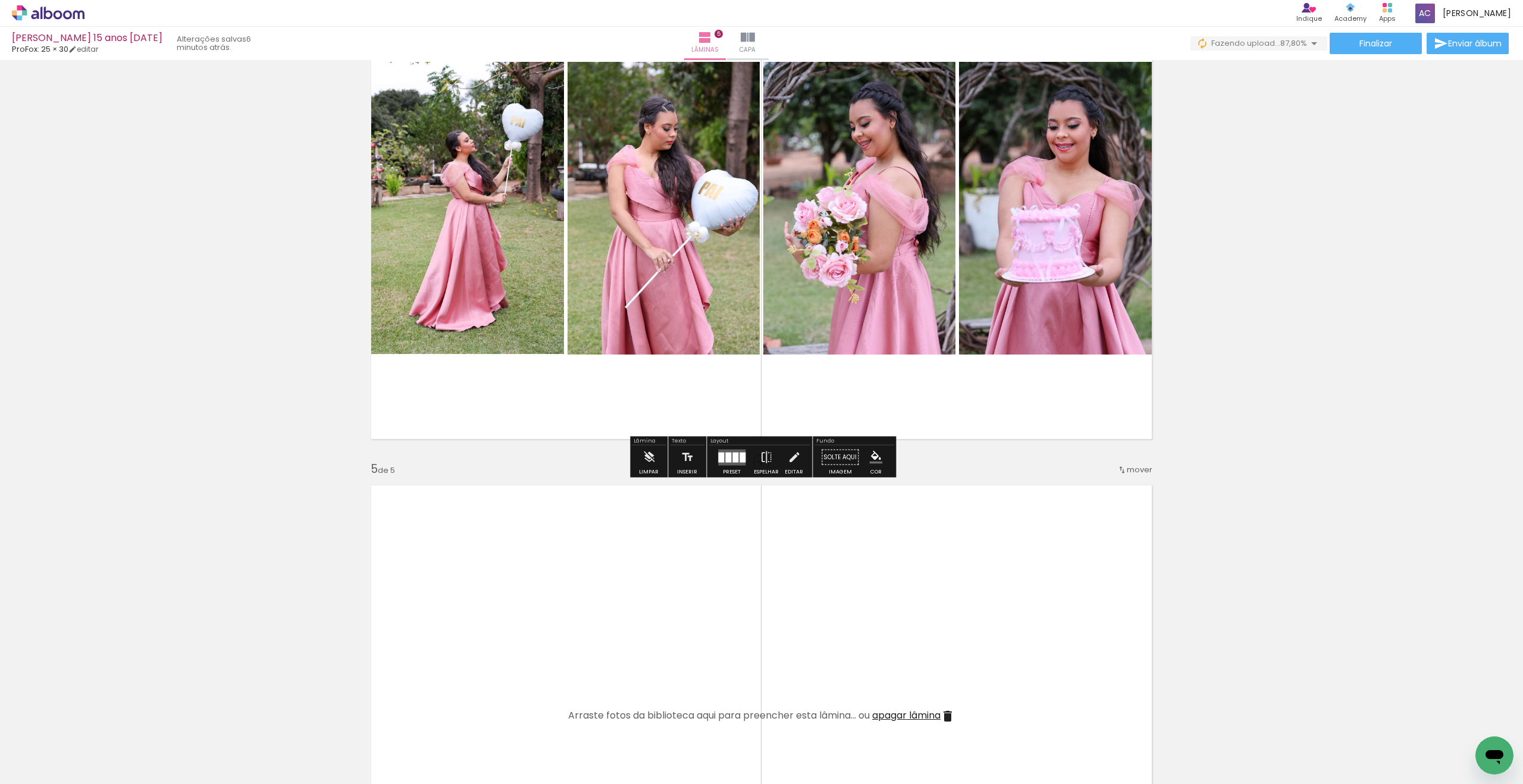
scroll to position [1667, 0]
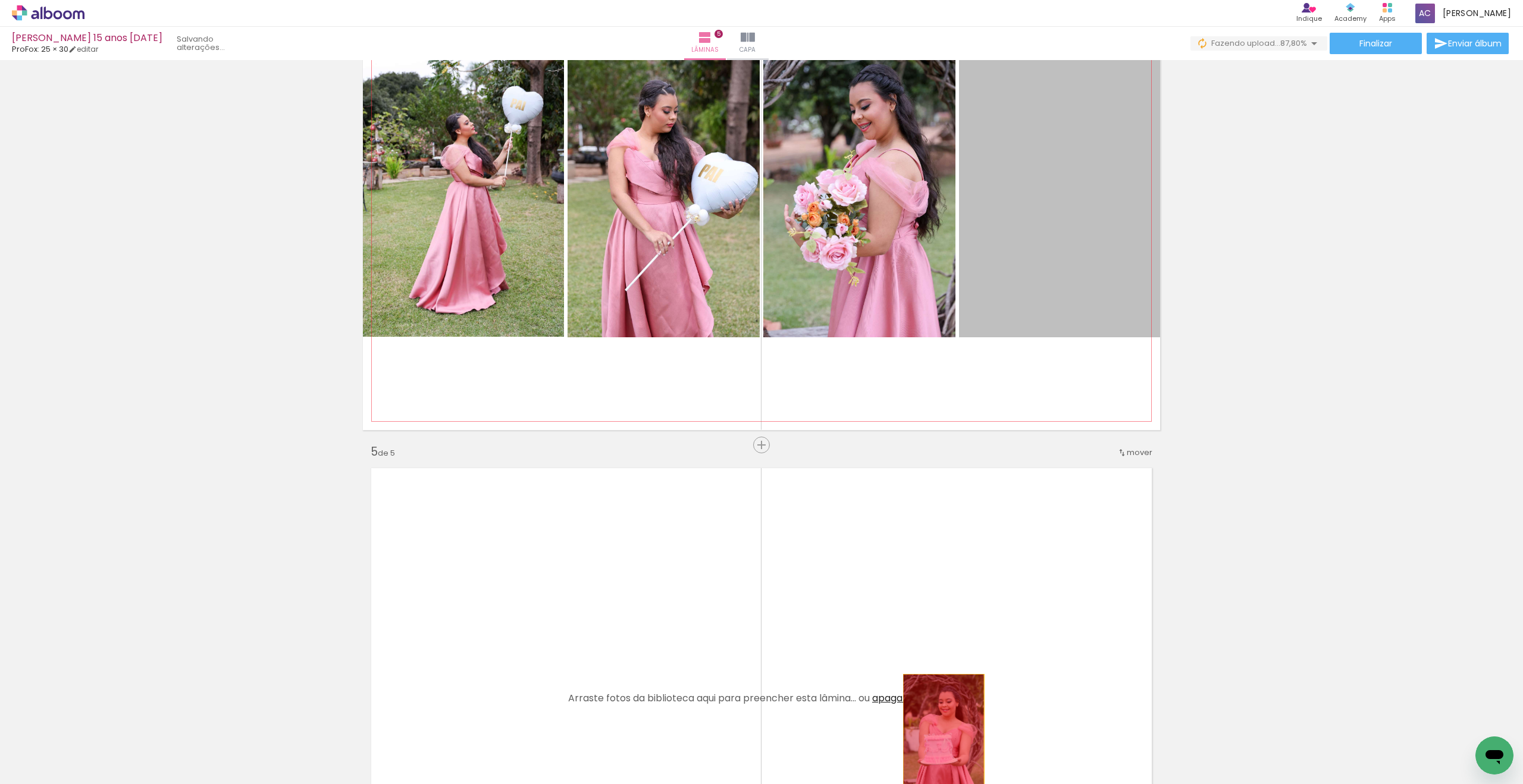
drag, startPoint x: 1047, startPoint y: 262, endPoint x: 943, endPoint y: 733, distance: 482.3
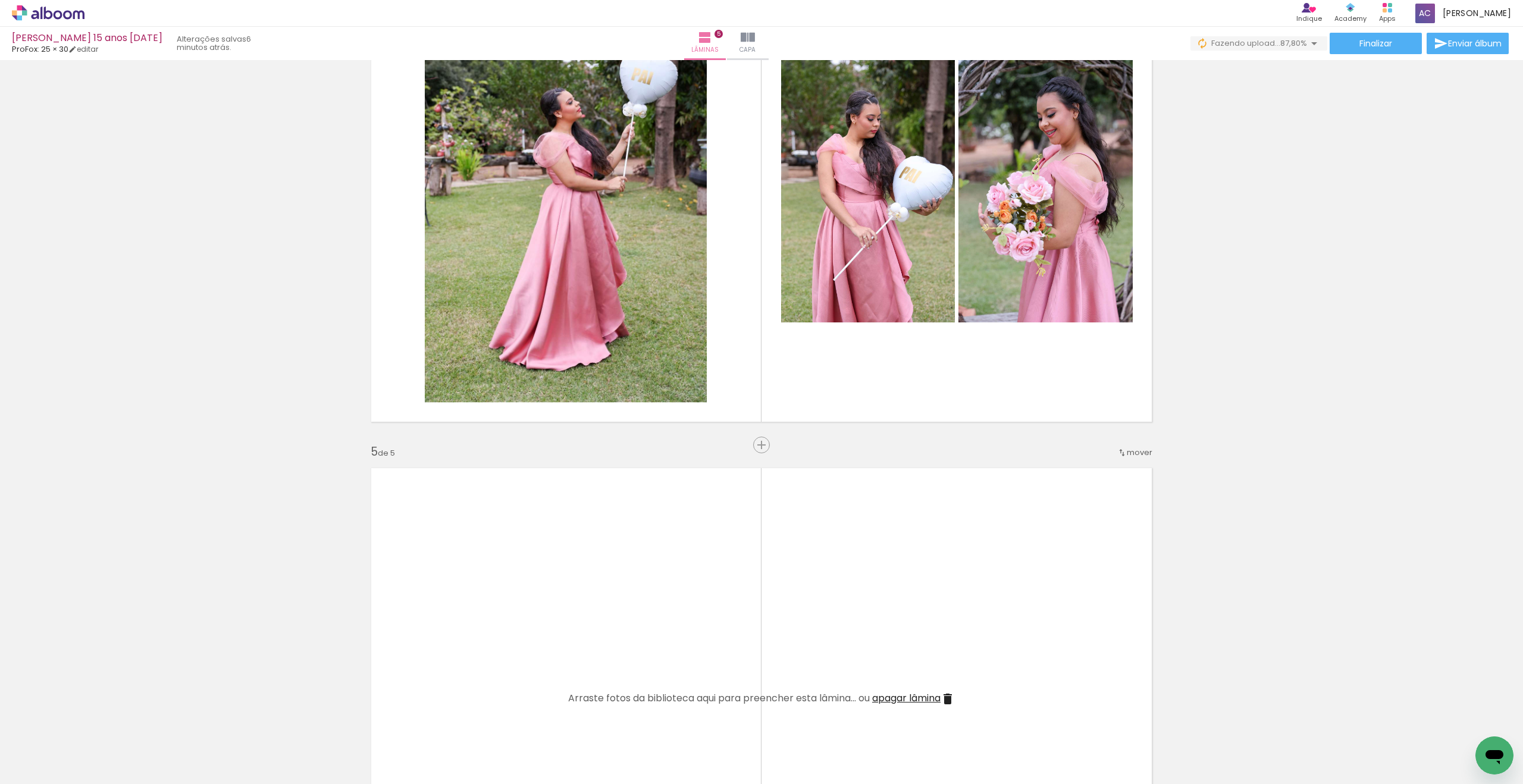
scroll to position [0, 777]
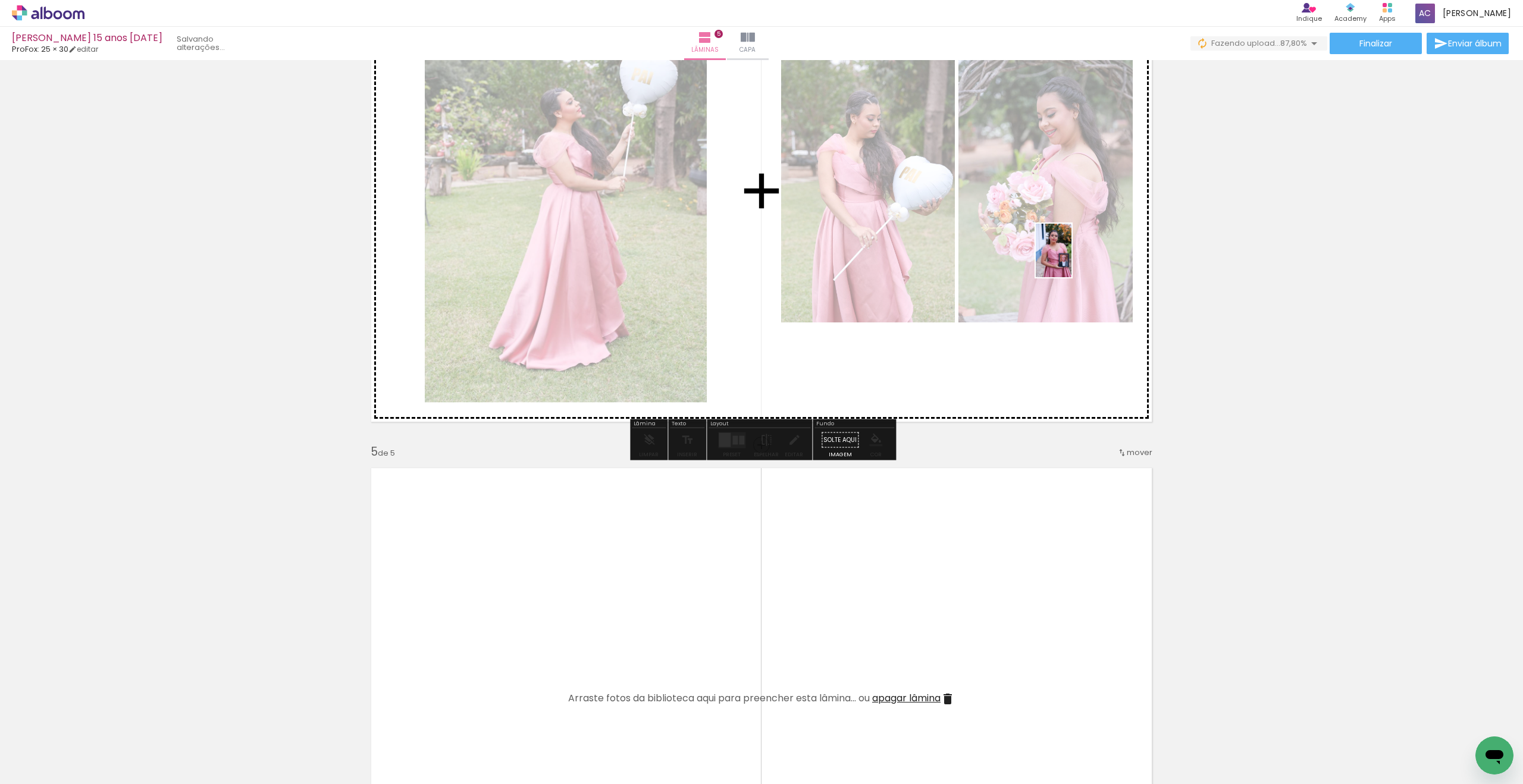
drag, startPoint x: 1283, startPoint y: 757, endPoint x: 1071, endPoint y: 259, distance: 541.2
click at [1071, 259] on quentale-workspace at bounding box center [761, 392] width 1523 height 784
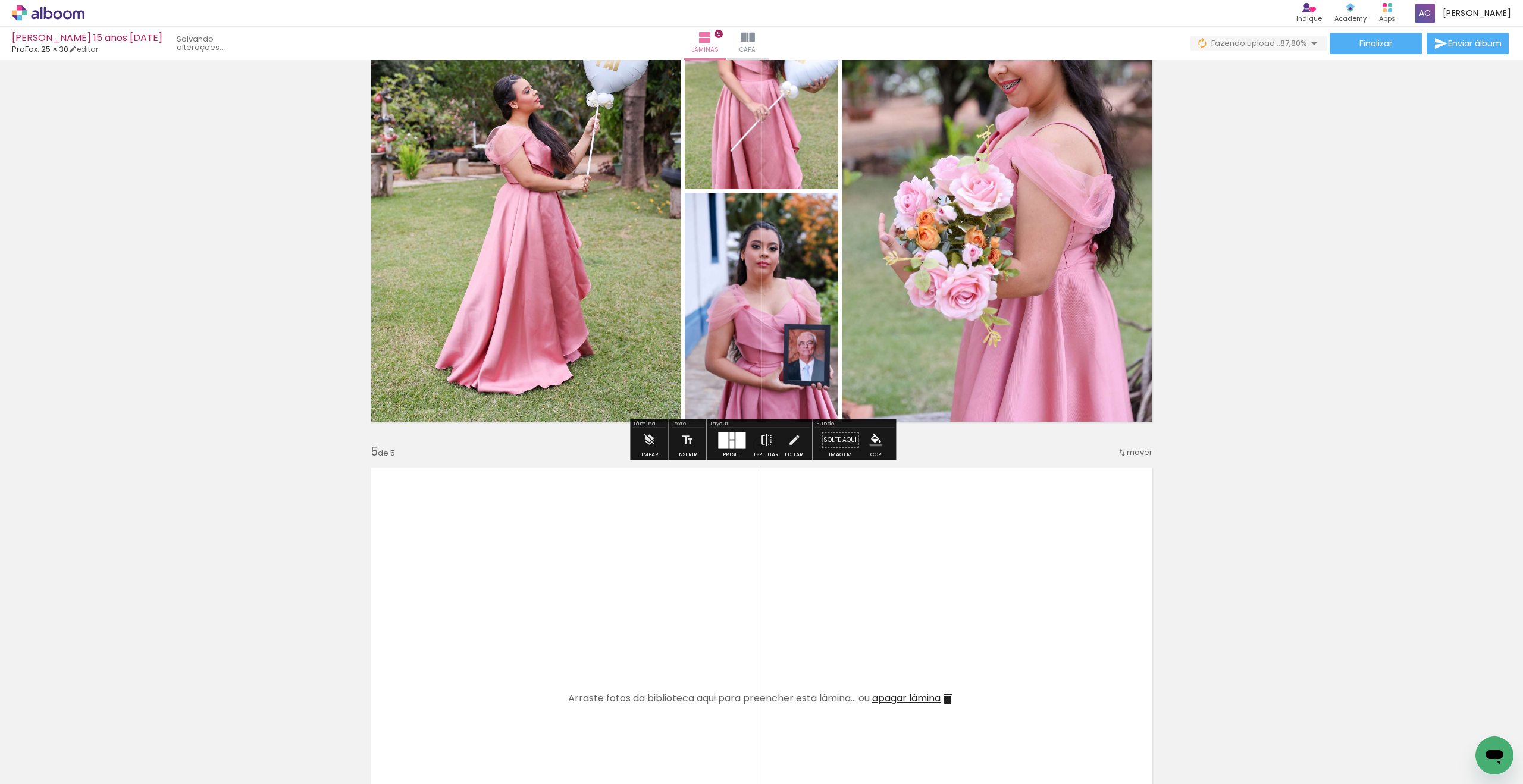
scroll to position [0, 711]
click at [725, 439] on quentale-layouter at bounding box center [731, 440] width 28 height 16
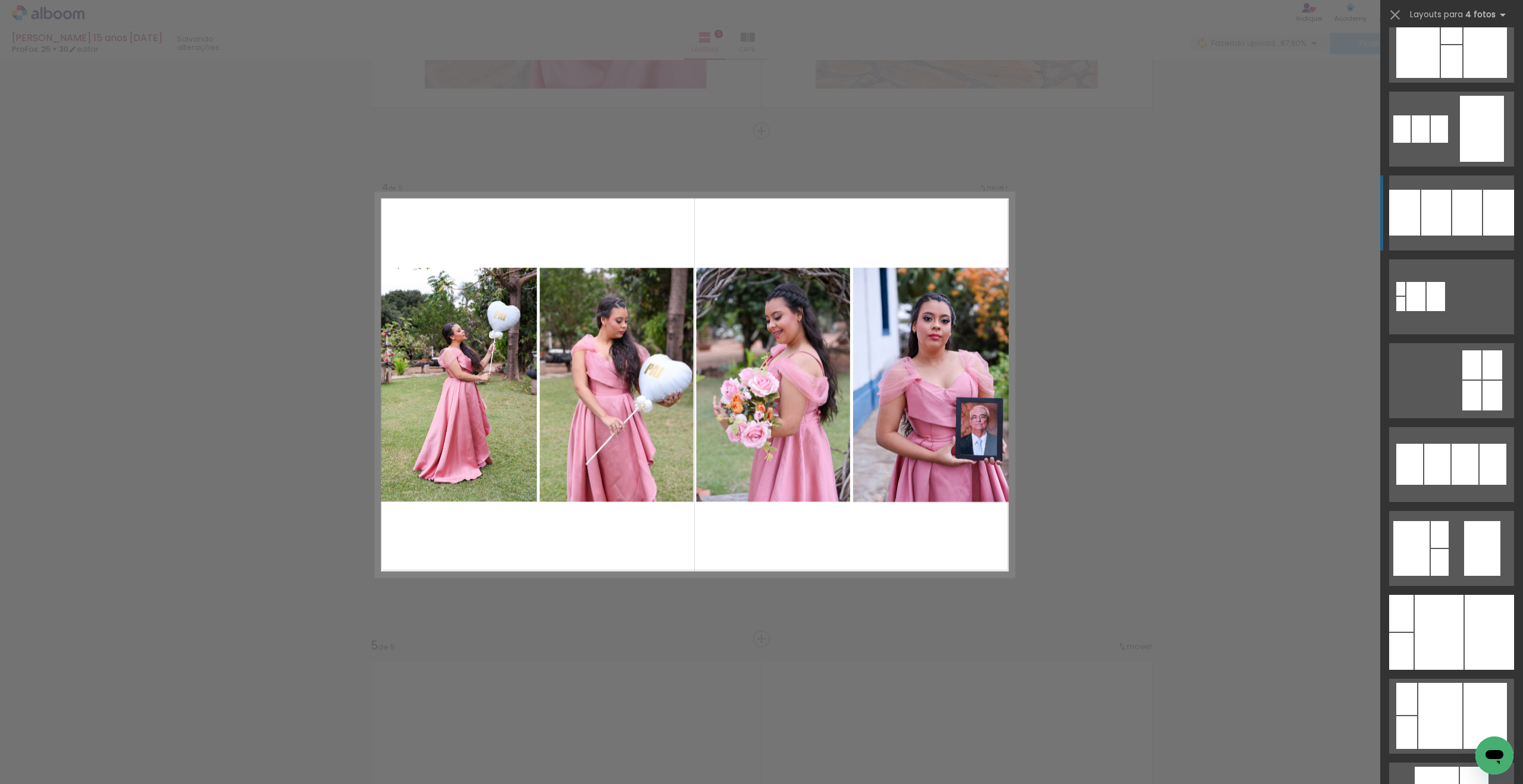
scroll to position [1359, 0]
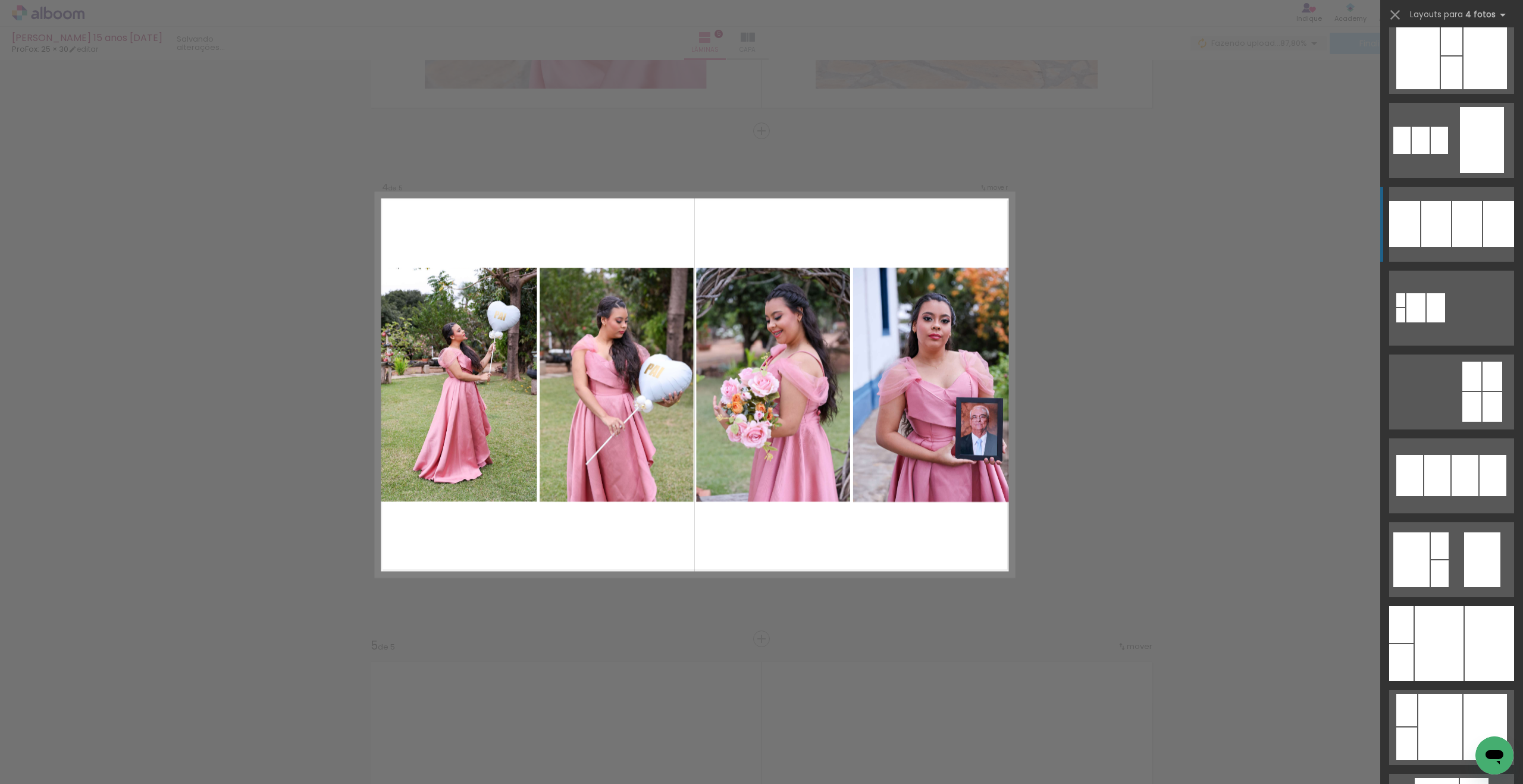
click at [1472, 195] on quentale-layouter at bounding box center [1452, 224] width 125 height 75
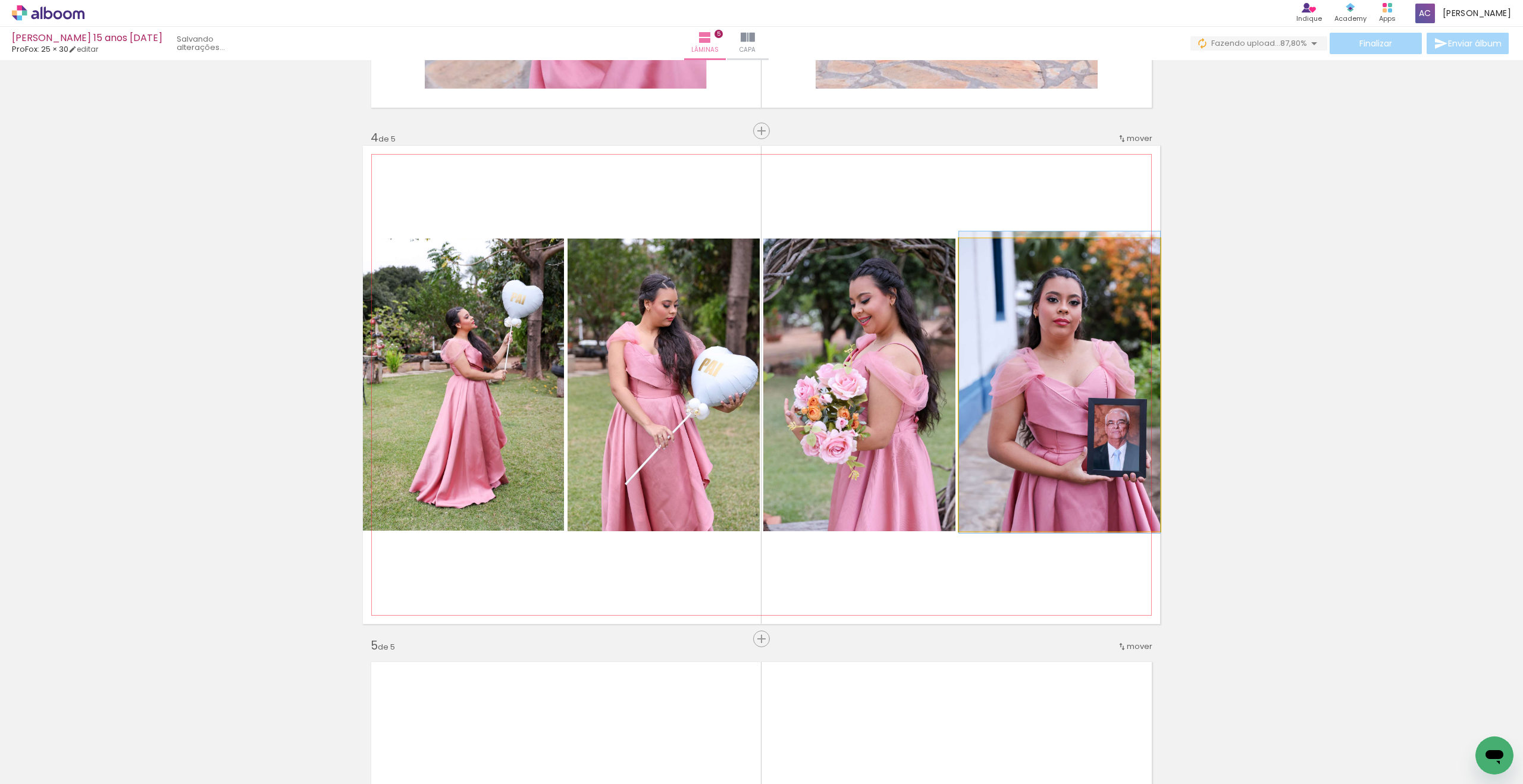
drag, startPoint x: 1047, startPoint y: 398, endPoint x: 1021, endPoint y: 395, distance: 26.2
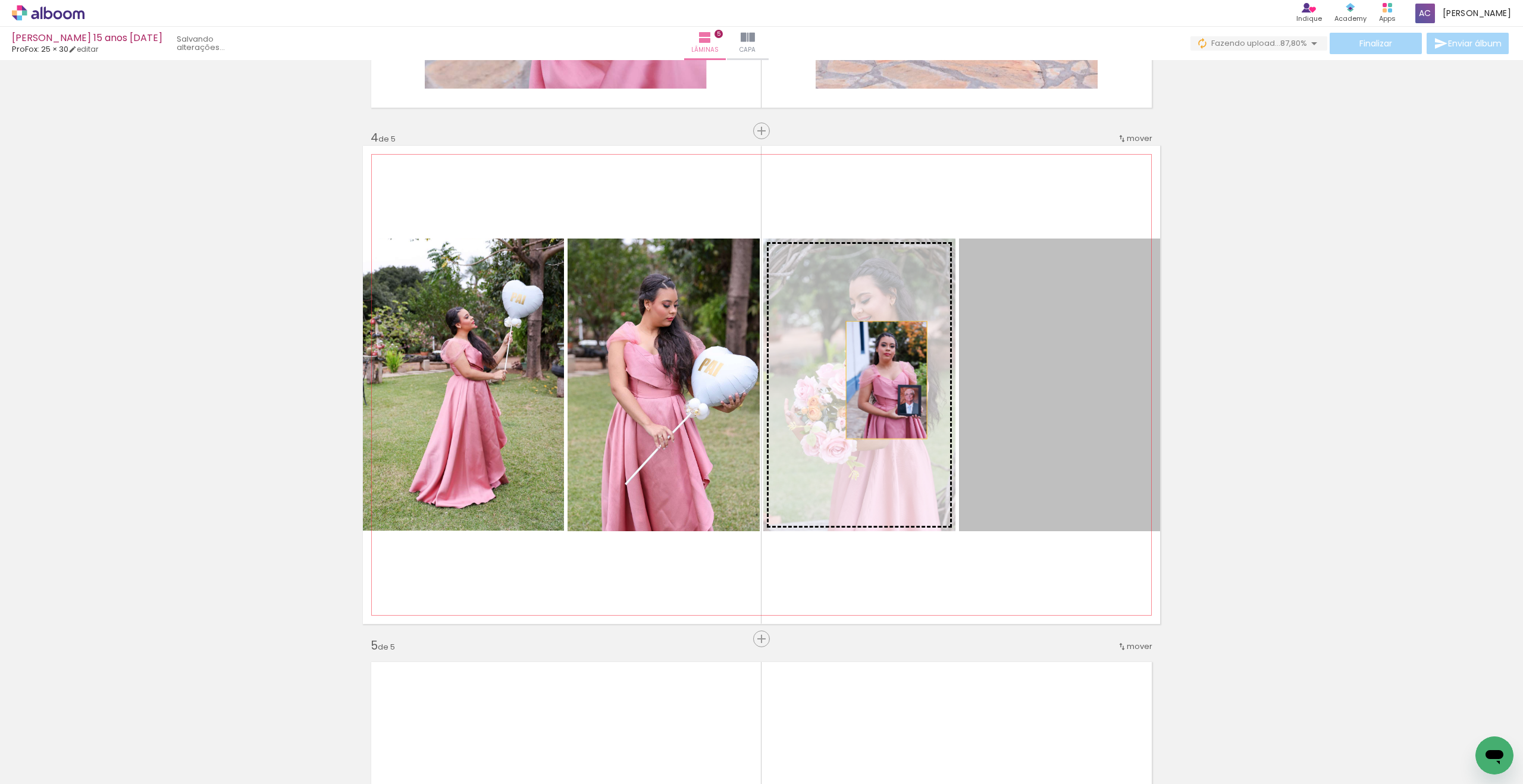
drag, startPoint x: 1047, startPoint y: 390, endPoint x: 887, endPoint y: 380, distance: 160.3
click at [0, 0] on slot at bounding box center [0, 0] width 0 height 0
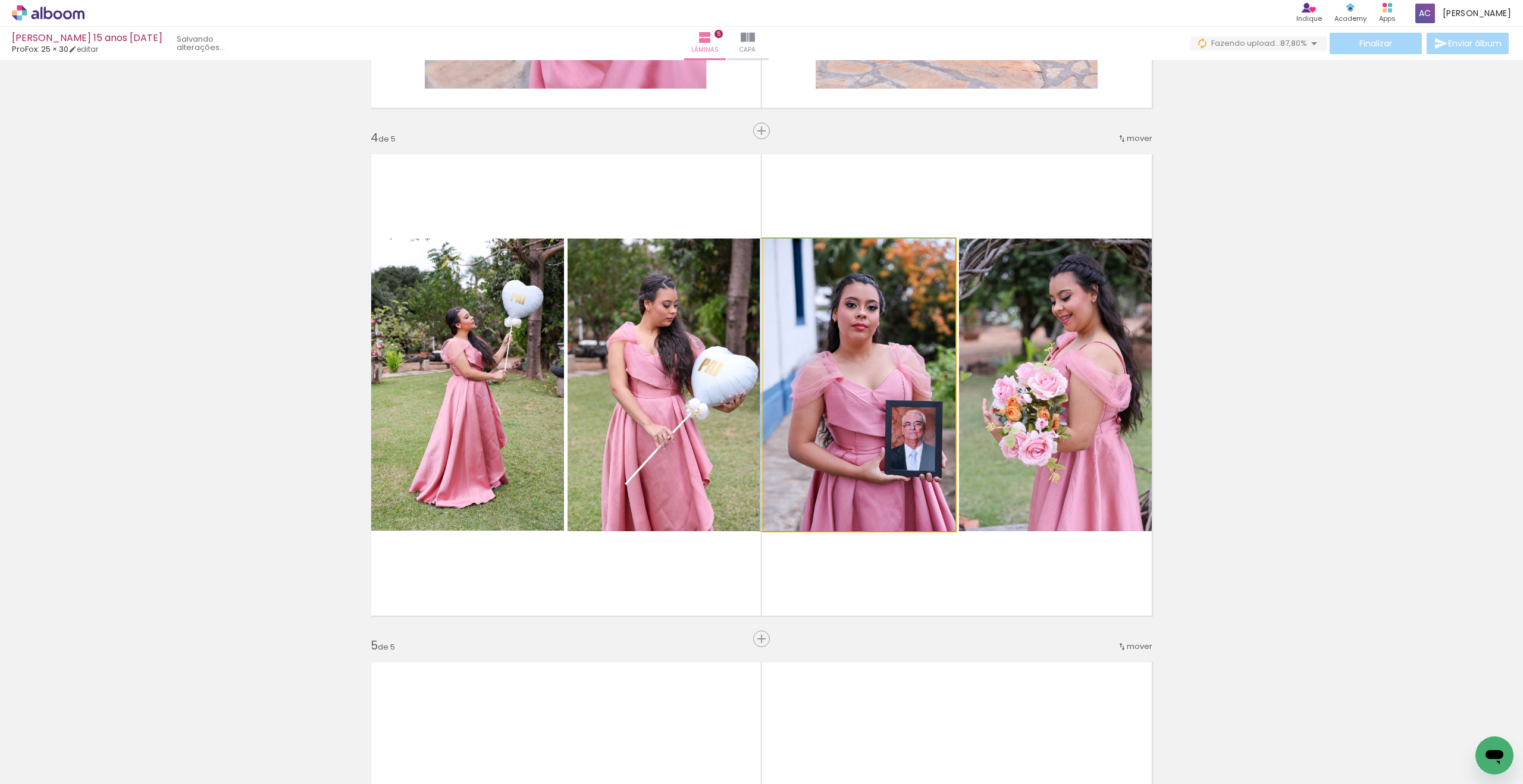
drag, startPoint x: 890, startPoint y: 385, endPoint x: 878, endPoint y: 370, distance: 19.2
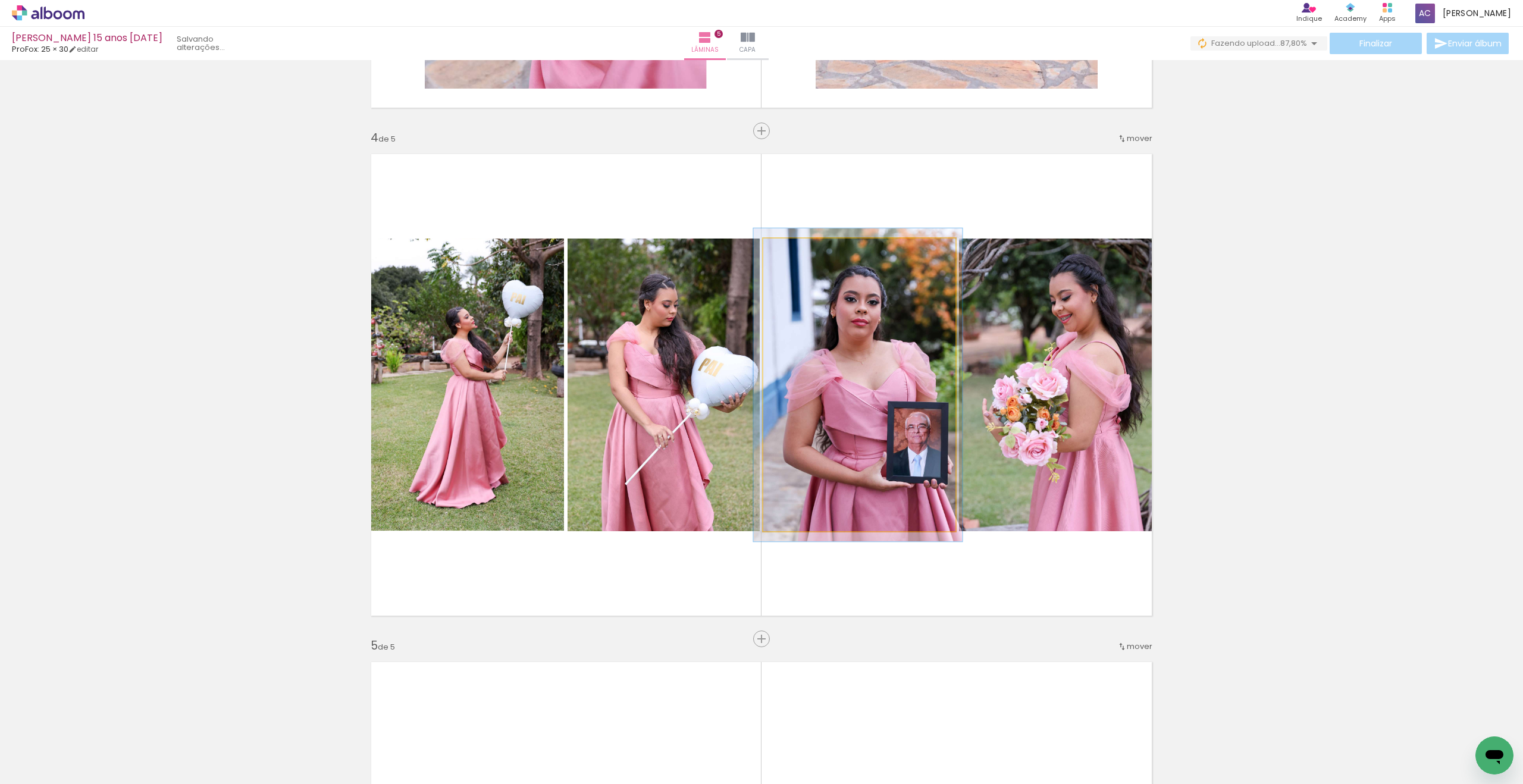
type paper-slider "107"
drag, startPoint x: 789, startPoint y: 250, endPoint x: 824, endPoint y: 325, distance: 82.8
click at [791, 250] on div at bounding box center [794, 251] width 10 height 10
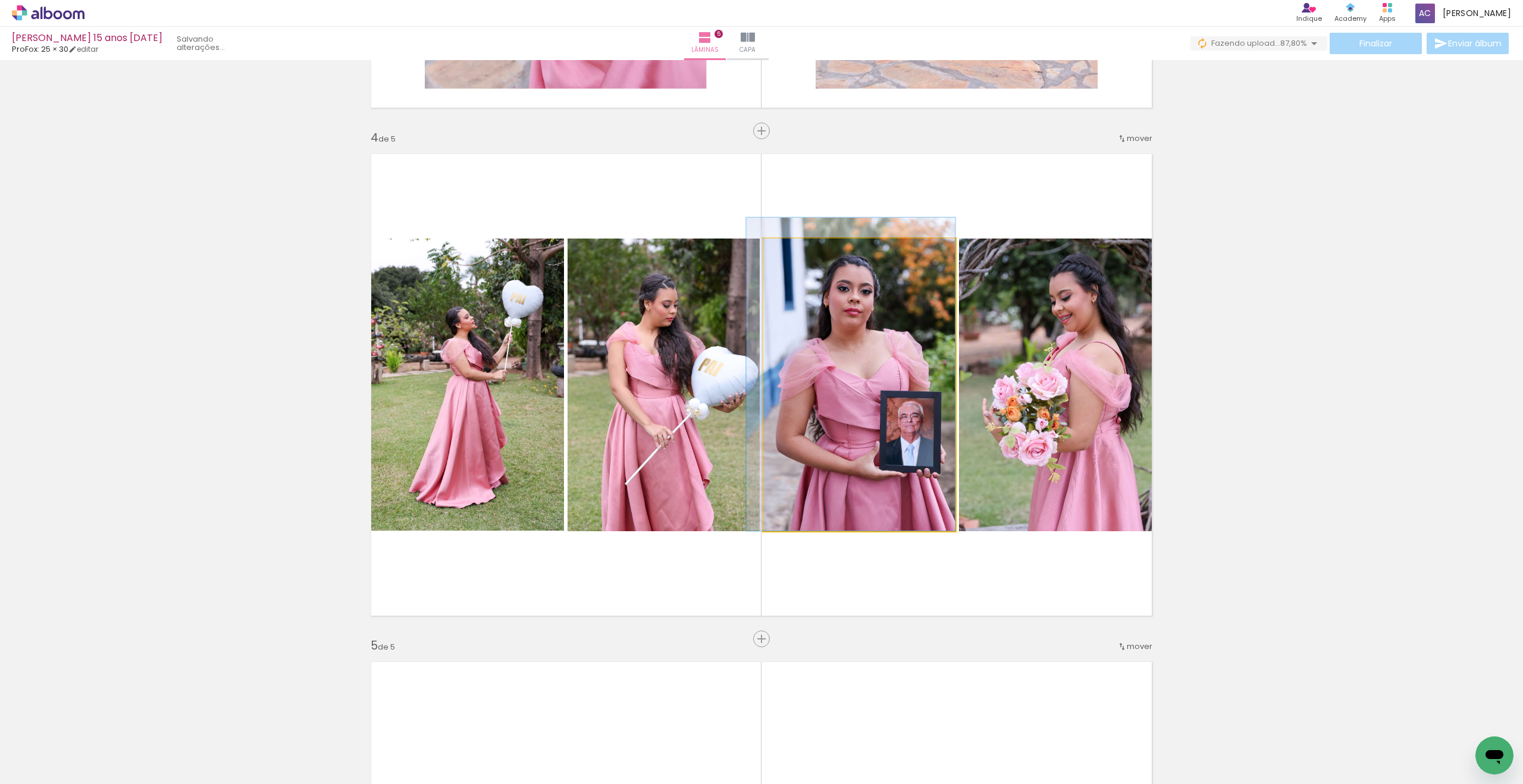
drag, startPoint x: 836, startPoint y: 345, endPoint x: 821, endPoint y: 332, distance: 19.8
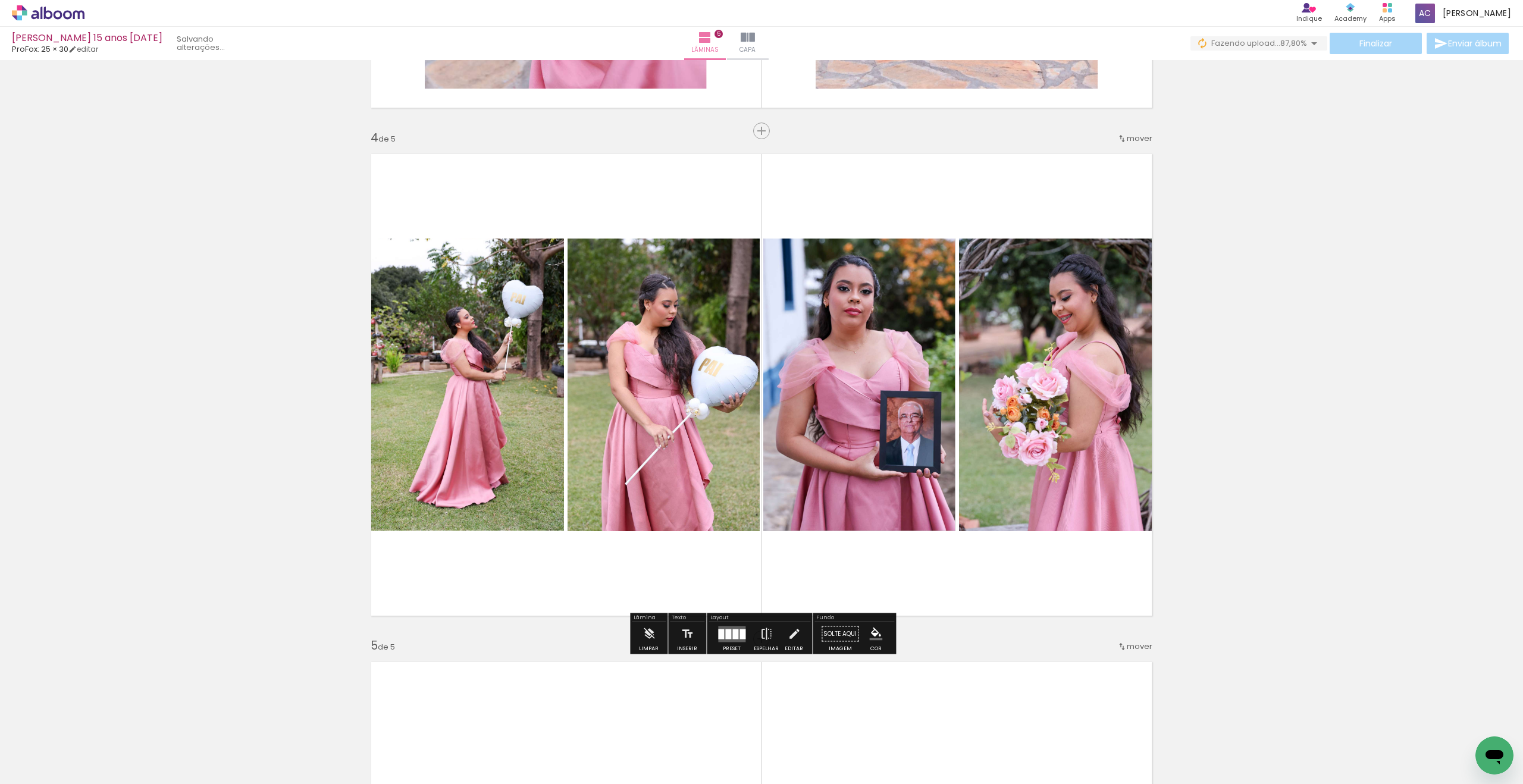
click at [1086, 398] on quentale-photo at bounding box center [1059, 385] width 201 height 293
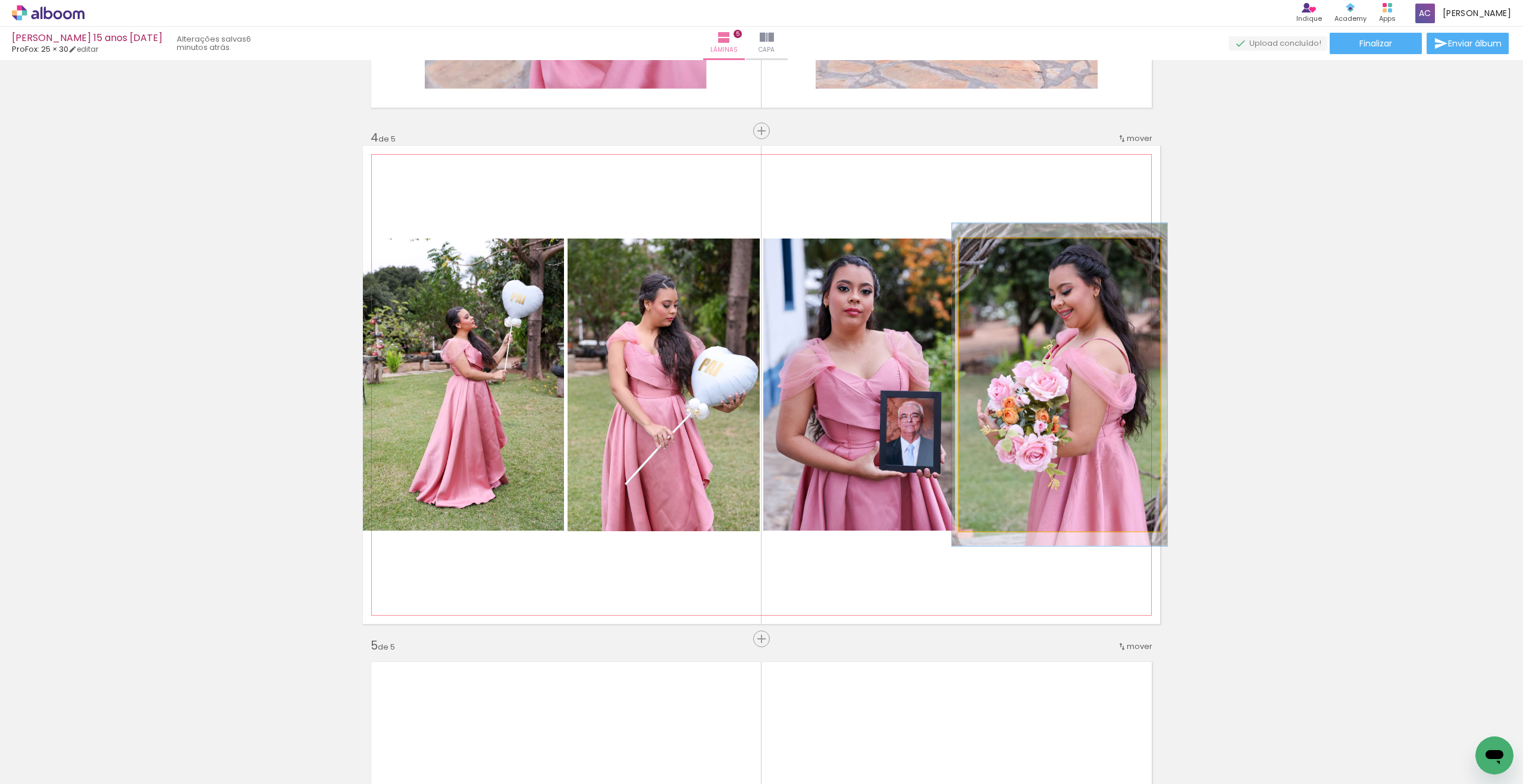
type paper-slider "107"
click at [992, 251] on div at bounding box center [990, 251] width 10 height 10
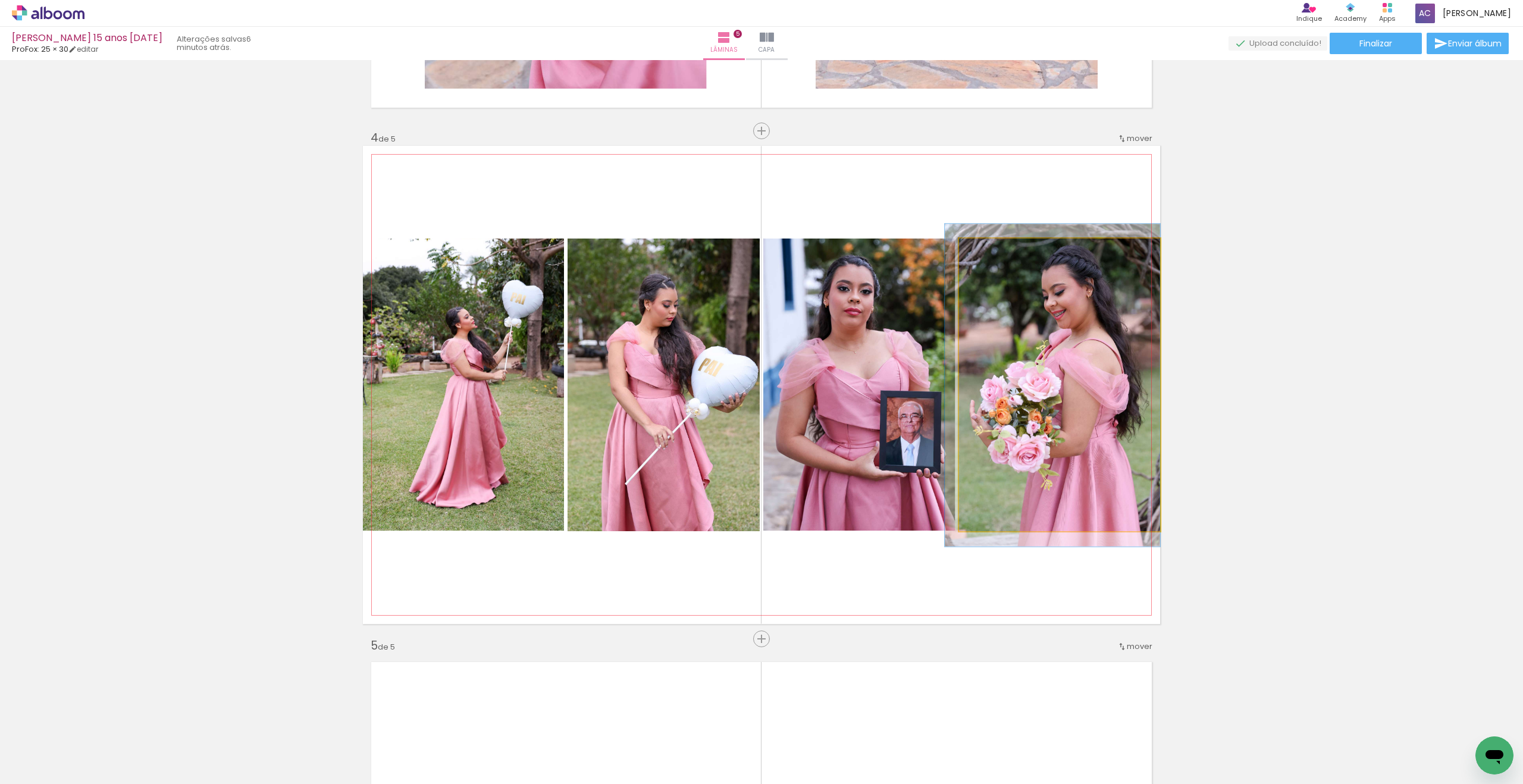
drag, startPoint x: 1059, startPoint y: 340, endPoint x: 1032, endPoint y: 341, distance: 27.0
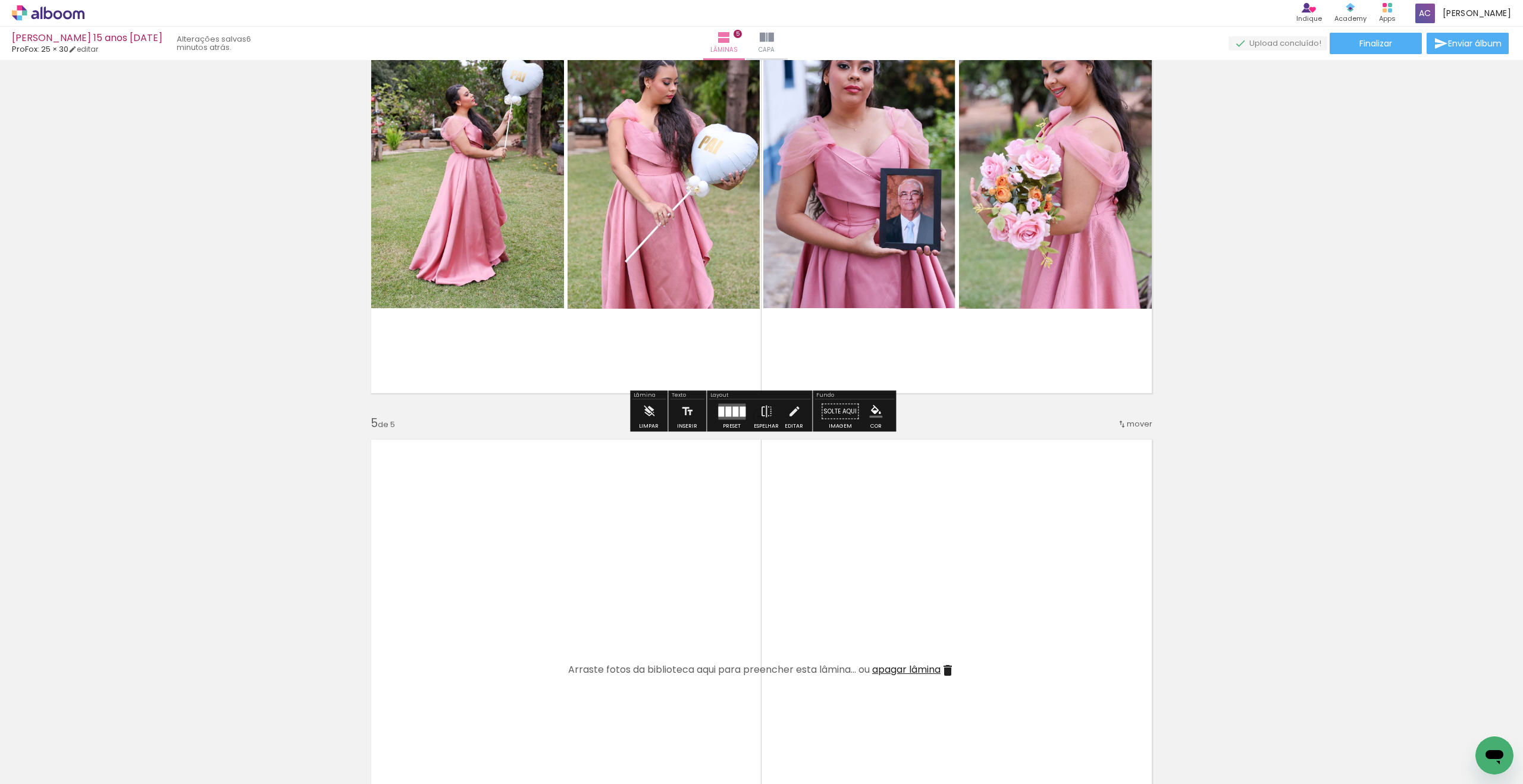
scroll to position [1696, 0]
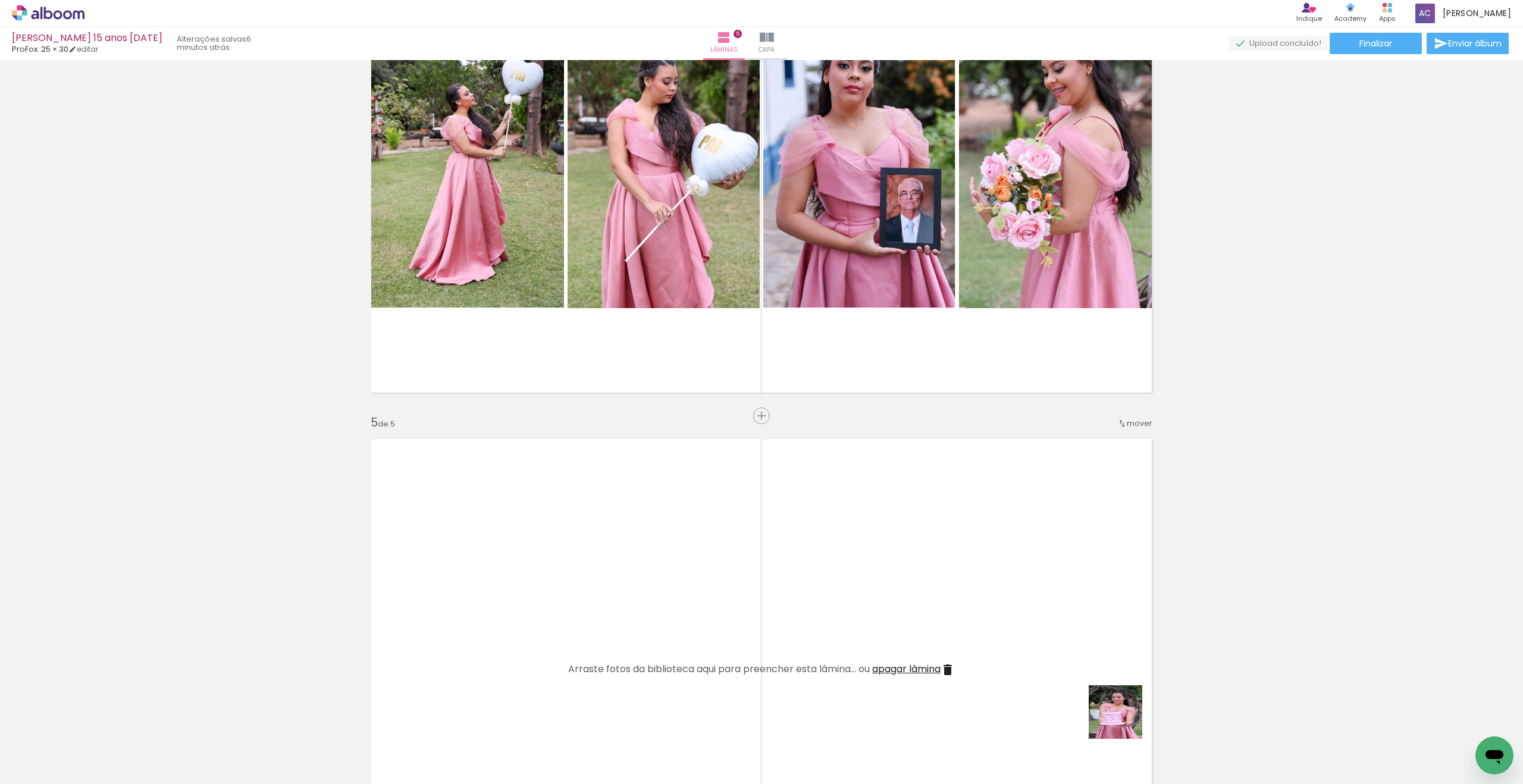
drag, startPoint x: 1156, startPoint y: 752, endPoint x: 1165, endPoint y: 732, distance: 21.9
click at [911, 583] on quentale-workspace at bounding box center [761, 392] width 1523 height 784
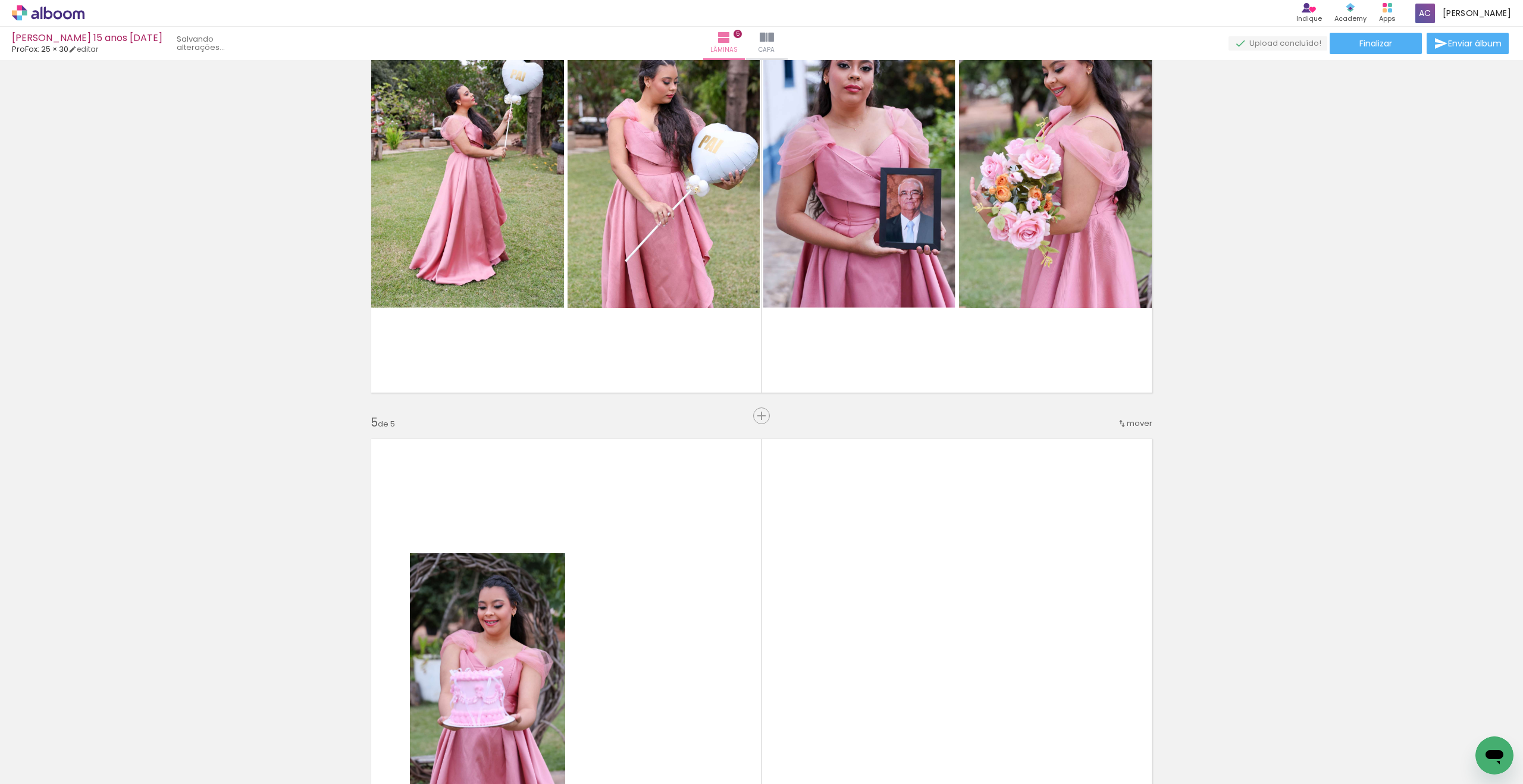
scroll to position [0, 644]
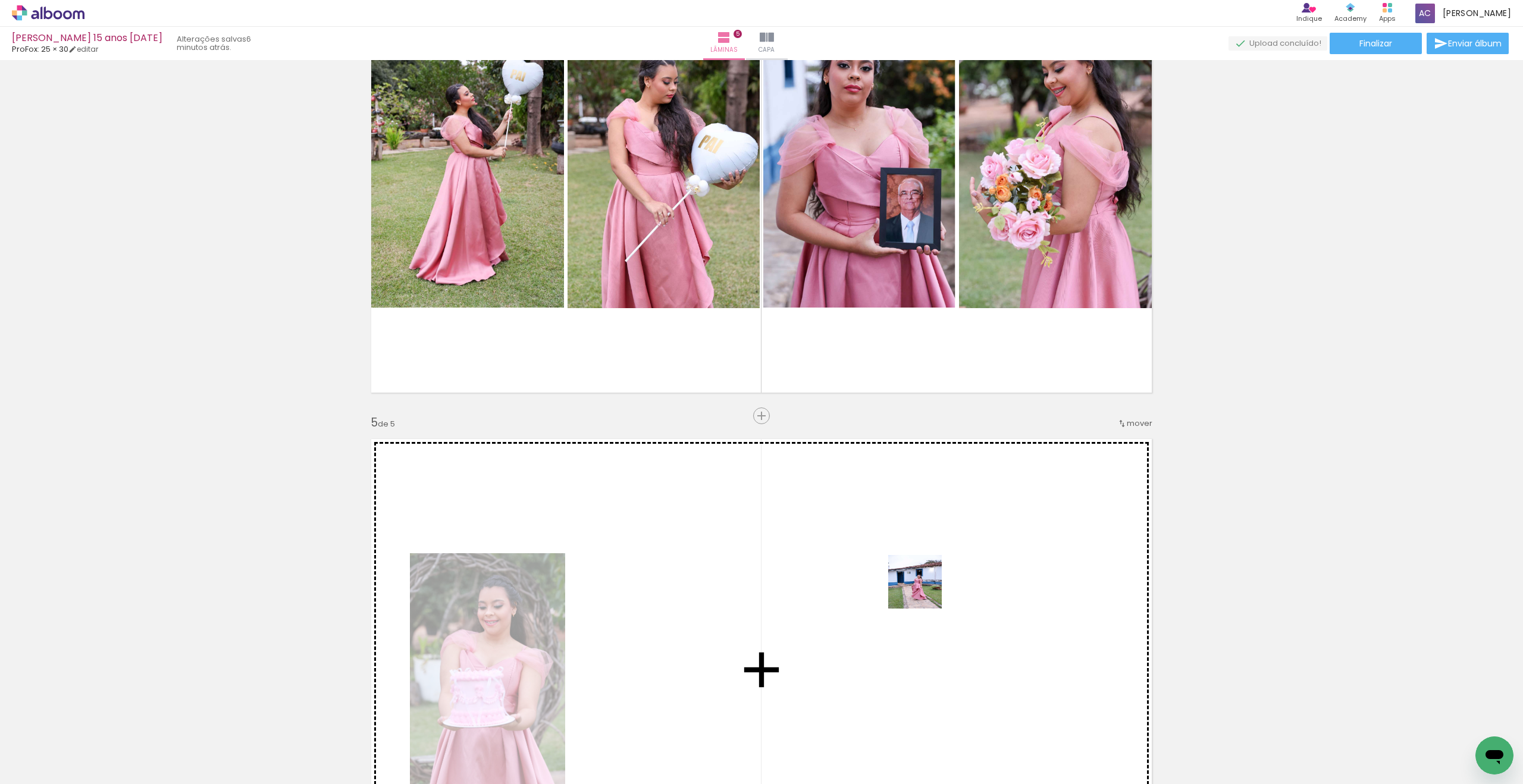
drag, startPoint x: 1062, startPoint y: 654, endPoint x: 1176, endPoint y: 707, distance: 125.7
click at [897, 579] on quentale-workspace at bounding box center [761, 392] width 1523 height 784
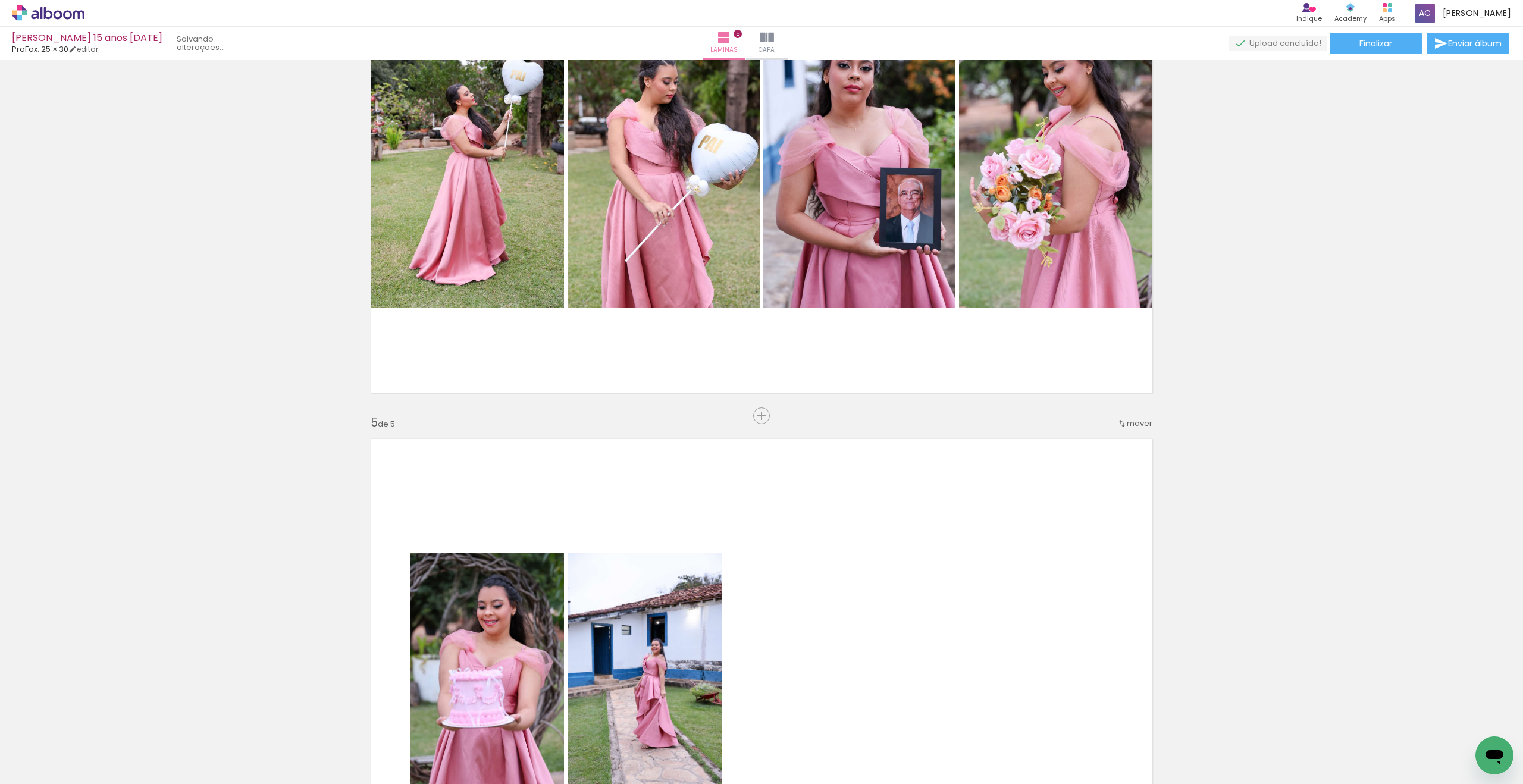
scroll to position [0, 577]
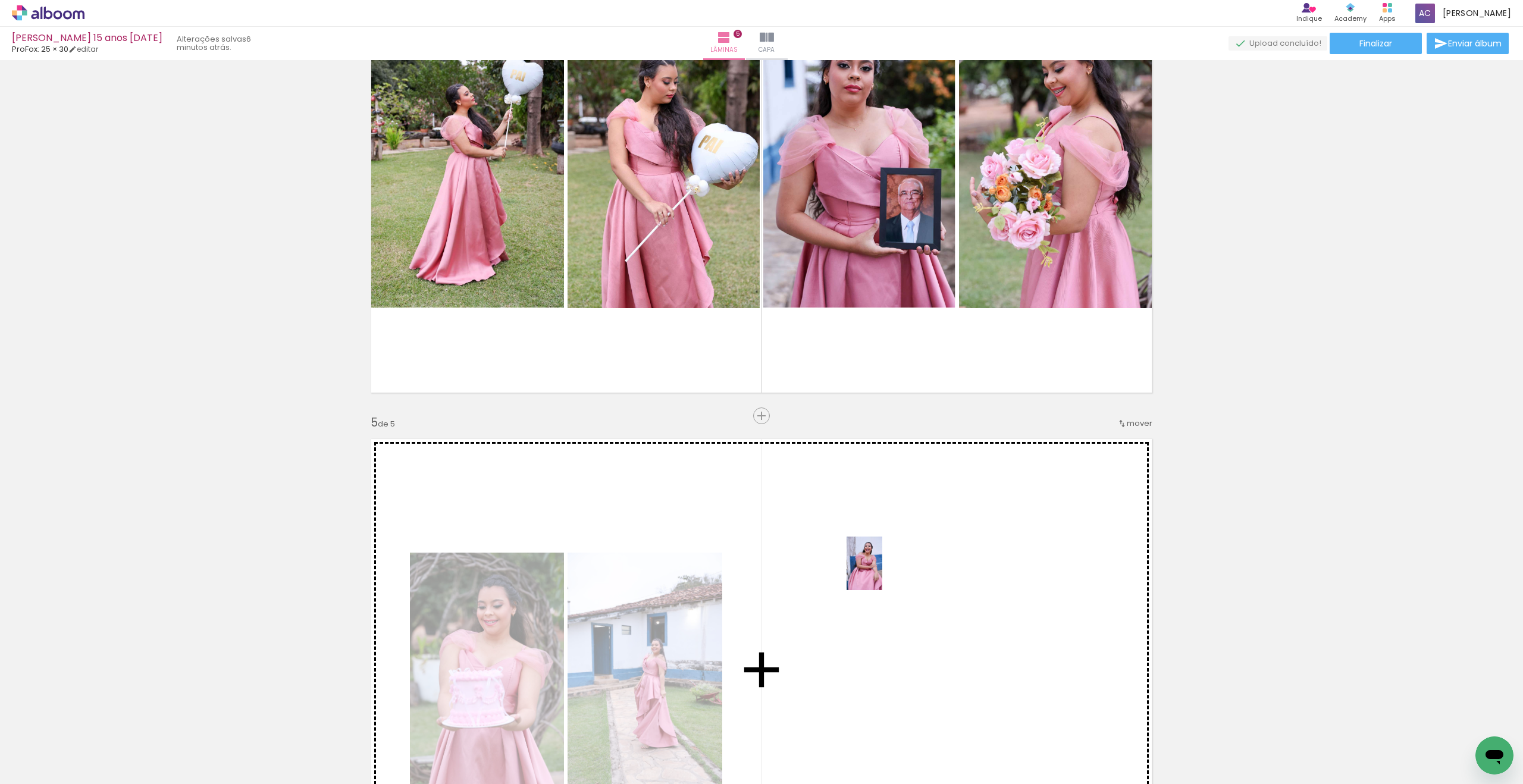
drag, startPoint x: 1275, startPoint y: 743, endPoint x: 882, endPoint y: 572, distance: 428.6
click at [882, 572] on quentale-workspace at bounding box center [761, 392] width 1523 height 784
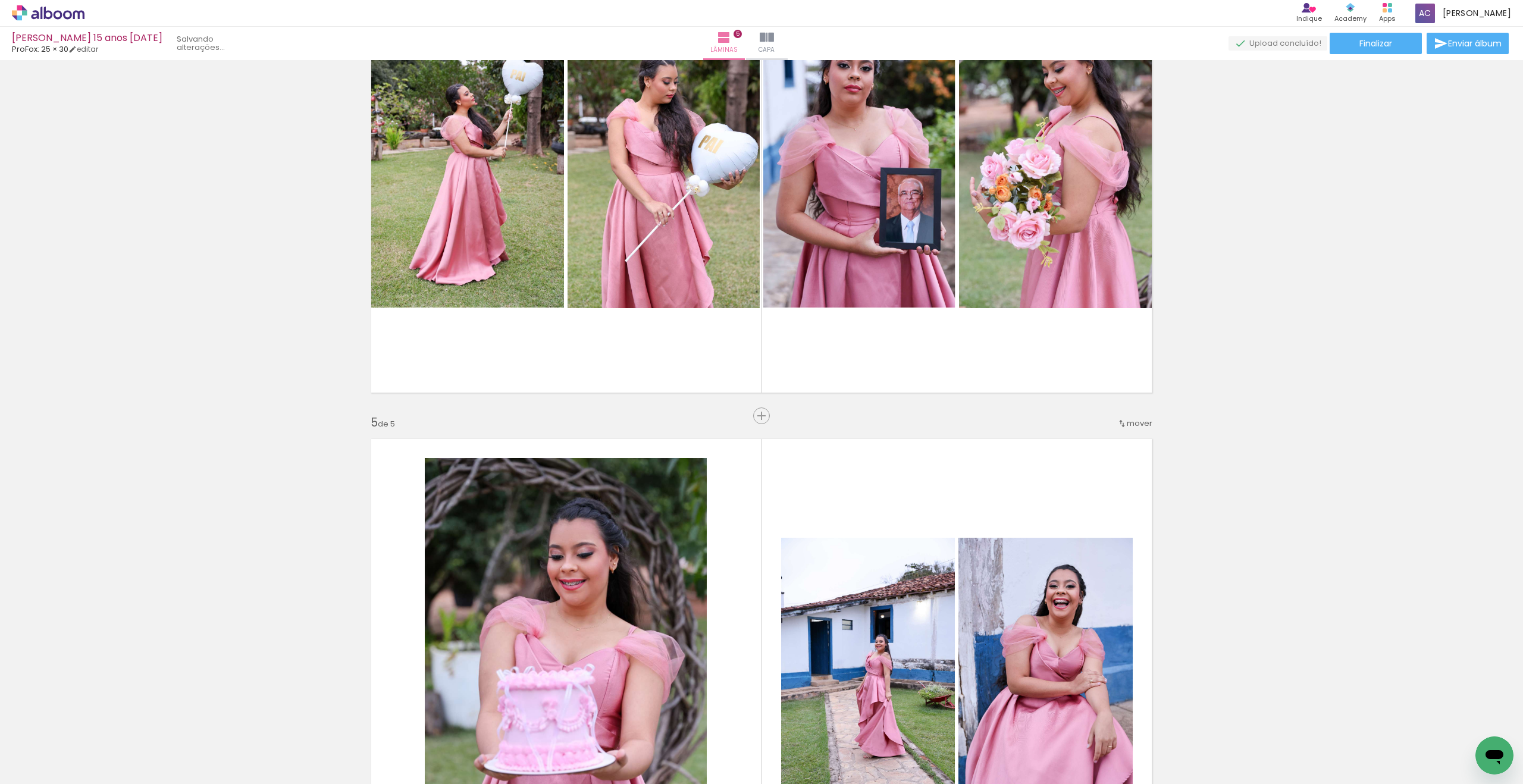
scroll to position [0, 511]
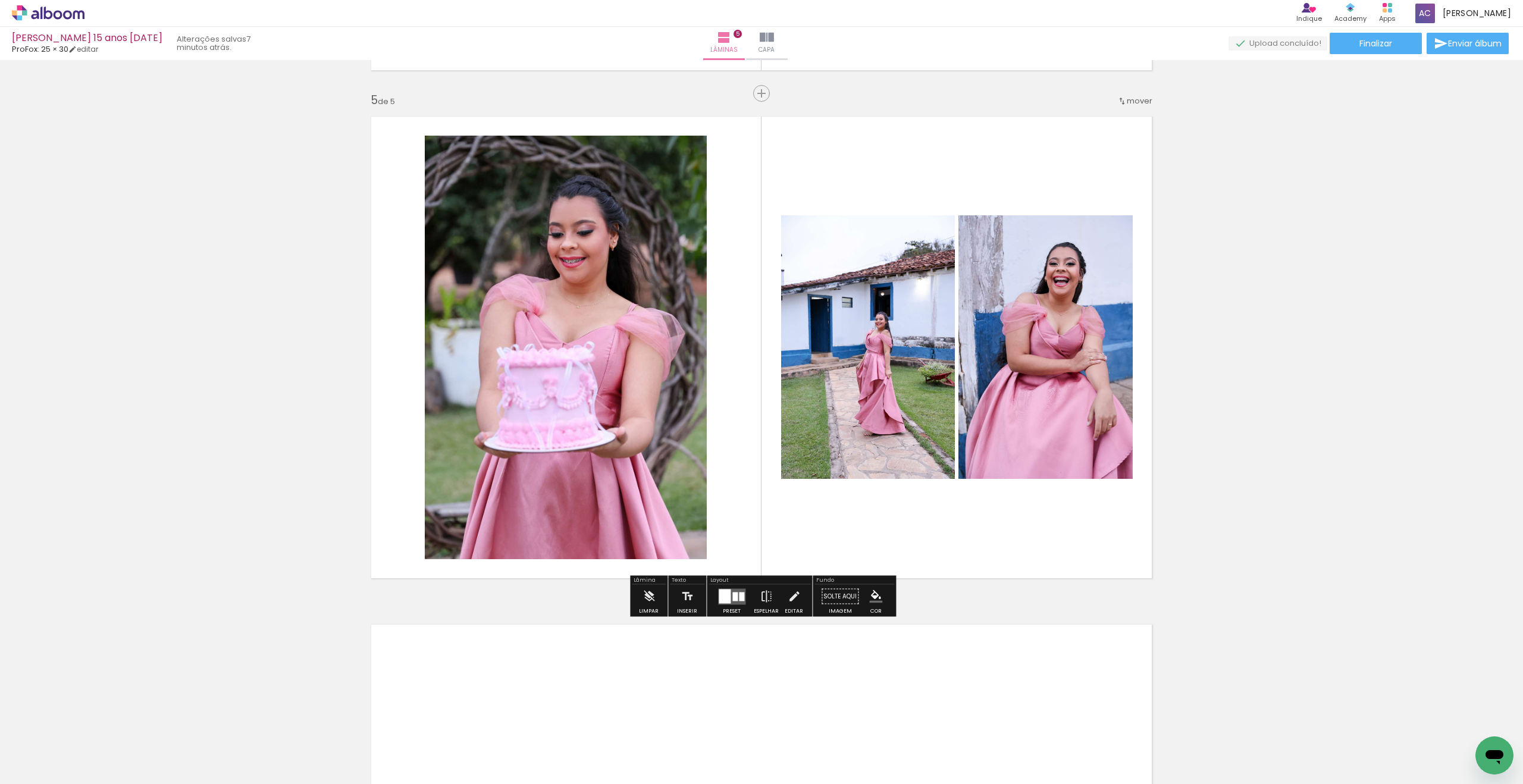
scroll to position [2018, 0]
drag, startPoint x: 737, startPoint y: 603, endPoint x: 983, endPoint y: 555, distance: 250.6
click at [737, 603] on div at bounding box center [731, 596] width 32 height 24
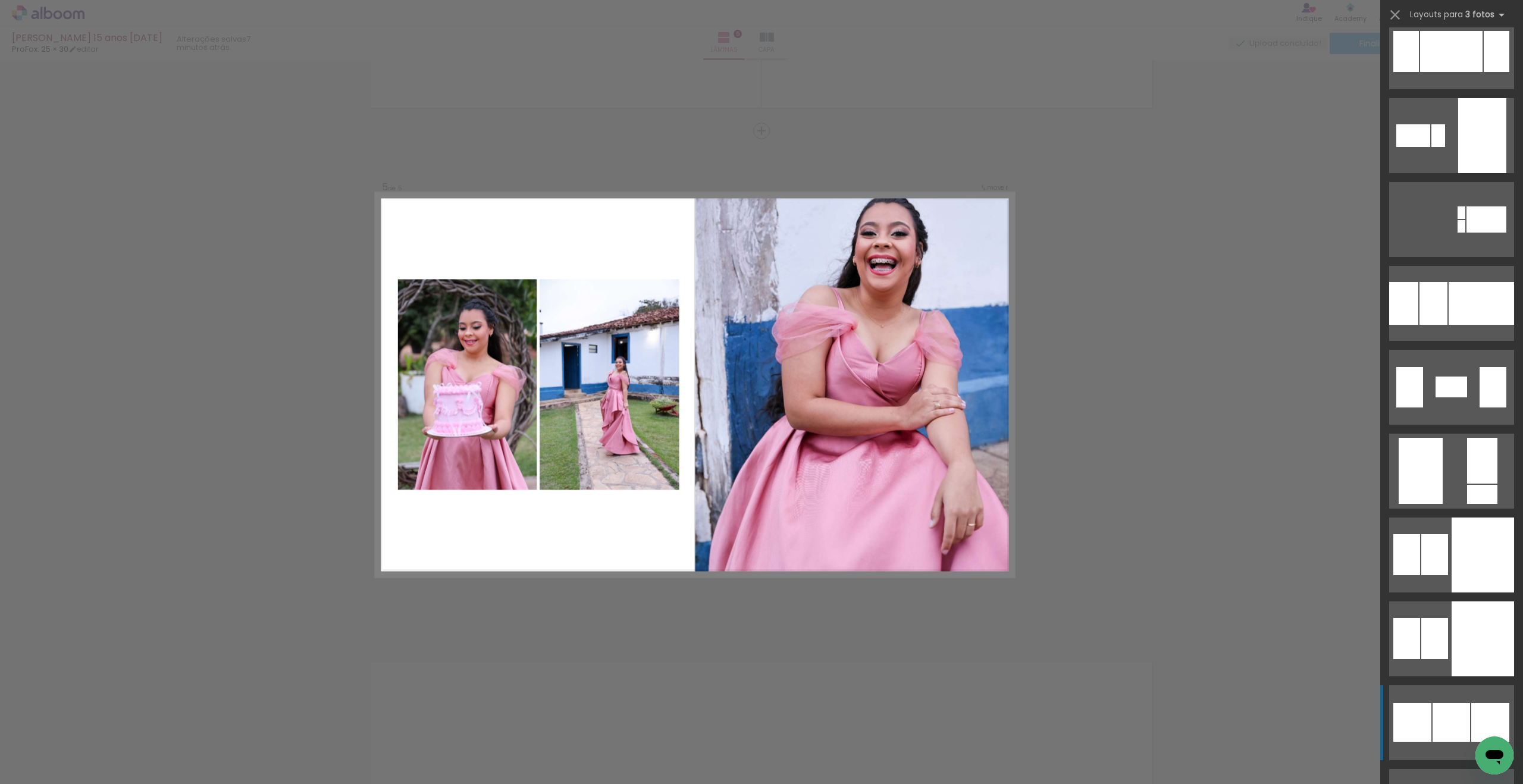
scroll to position [4971, 0]
click at [1464, 566] on div at bounding box center [1483, 554] width 62 height 75
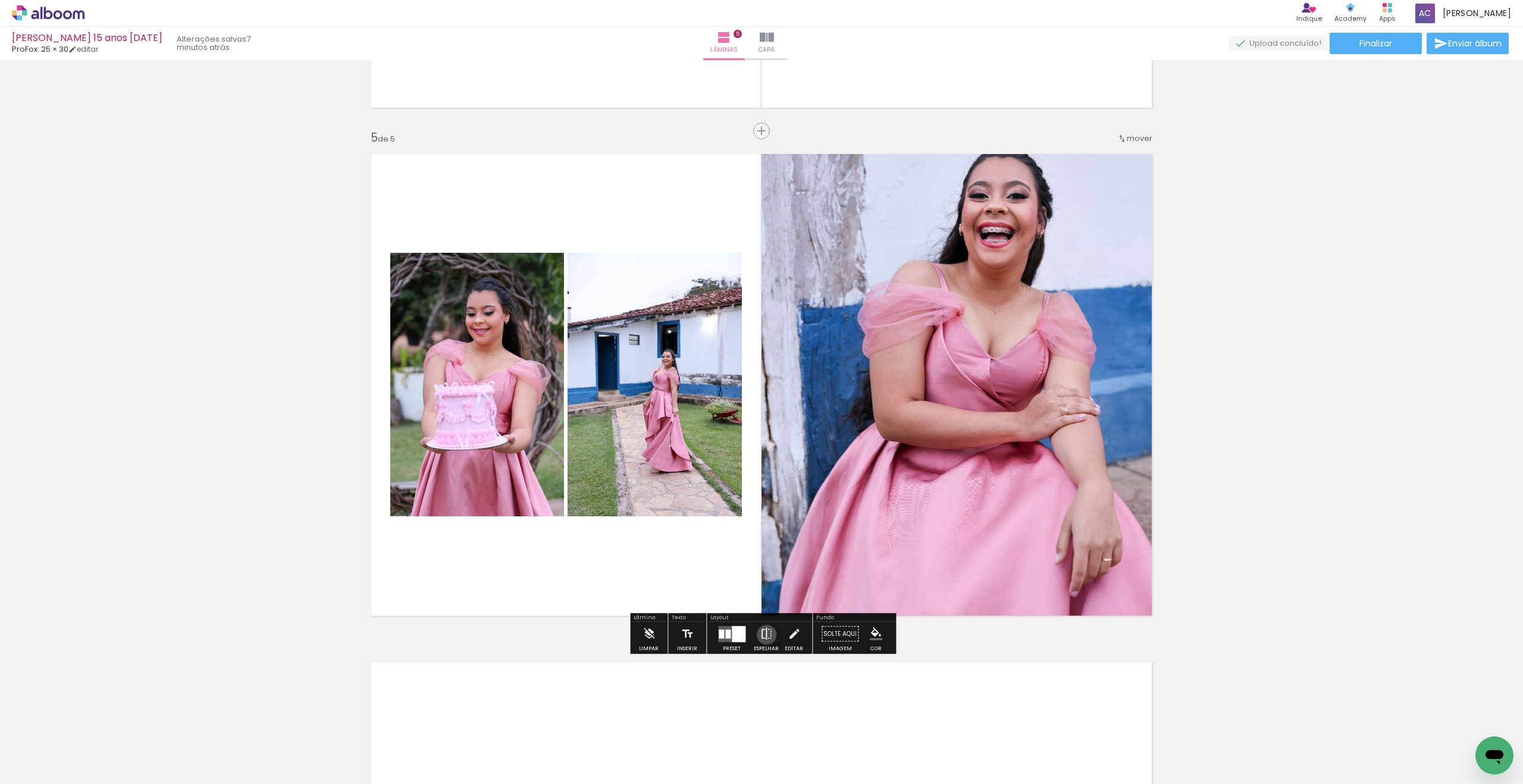
click at [764, 635] on iron-icon at bounding box center [766, 634] width 13 height 24
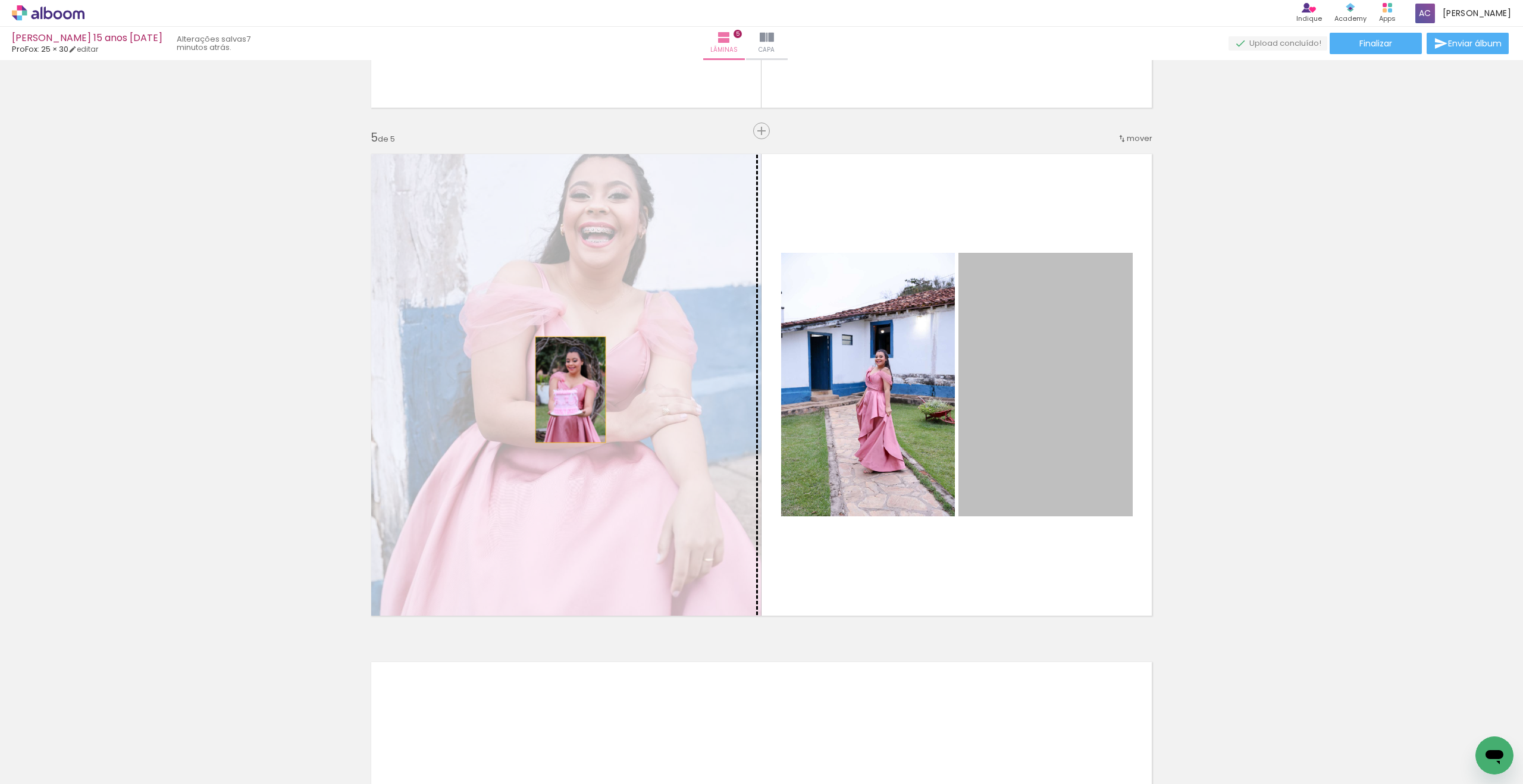
drag, startPoint x: 1062, startPoint y: 402, endPoint x: 569, endPoint y: 389, distance: 493.2
click at [0, 0] on slot at bounding box center [0, 0] width 0 height 0
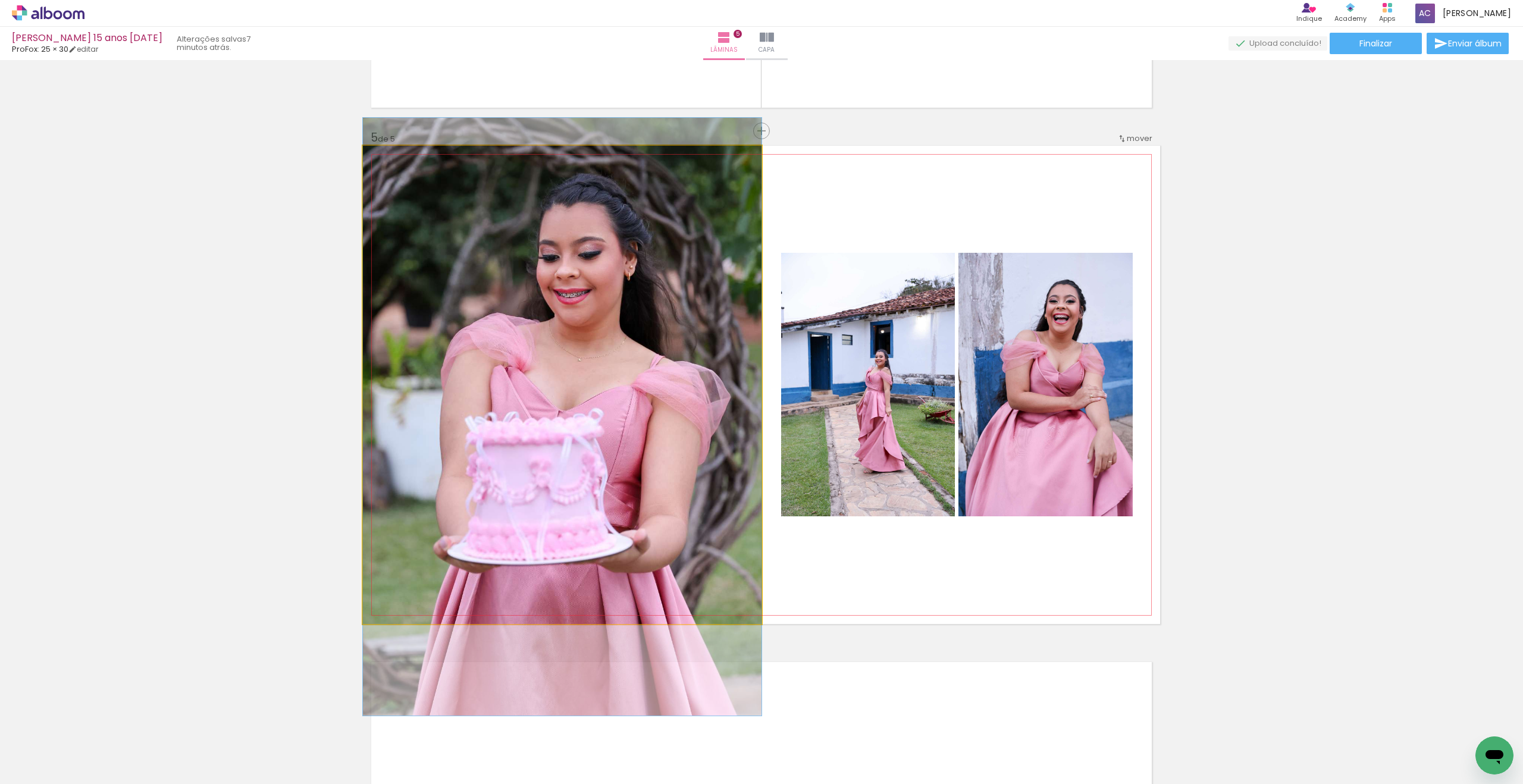
drag, startPoint x: 592, startPoint y: 383, endPoint x: 582, endPoint y: 415, distance: 33.5
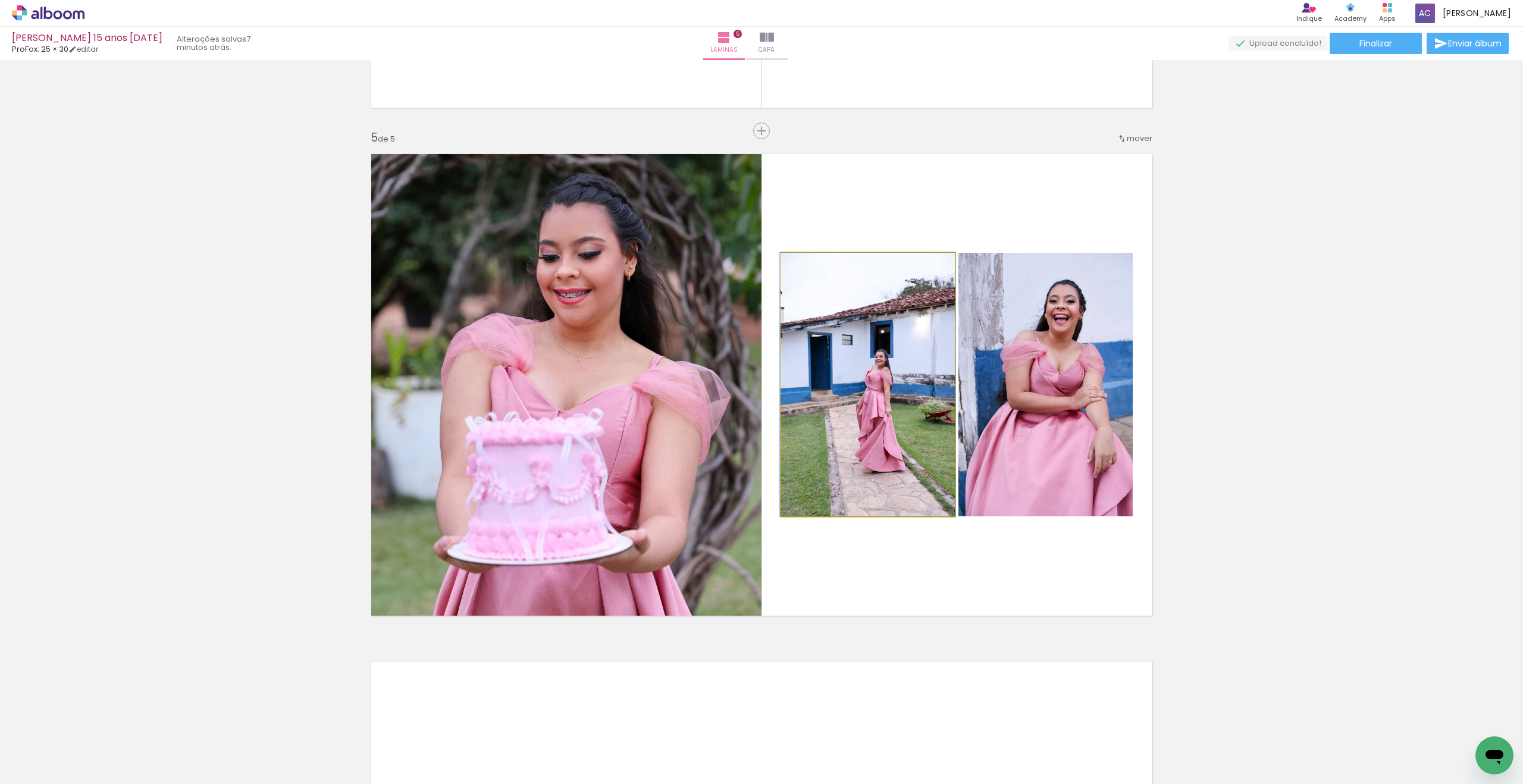
click at [853, 401] on quentale-photo at bounding box center [868, 384] width 174 height 264
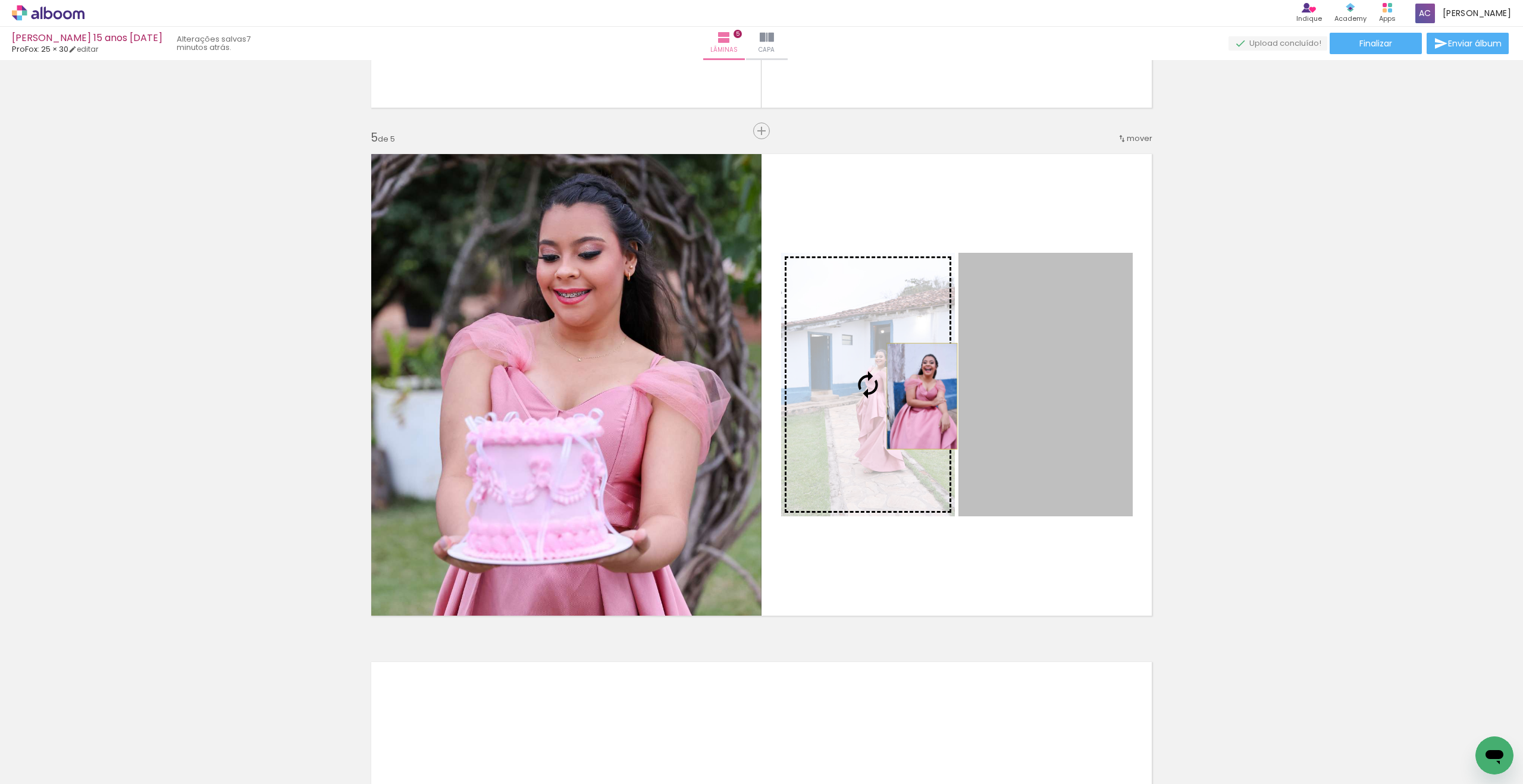
drag, startPoint x: 1058, startPoint y: 403, endPoint x: 922, endPoint y: 396, distance: 136.2
click at [0, 0] on slot at bounding box center [0, 0] width 0 height 0
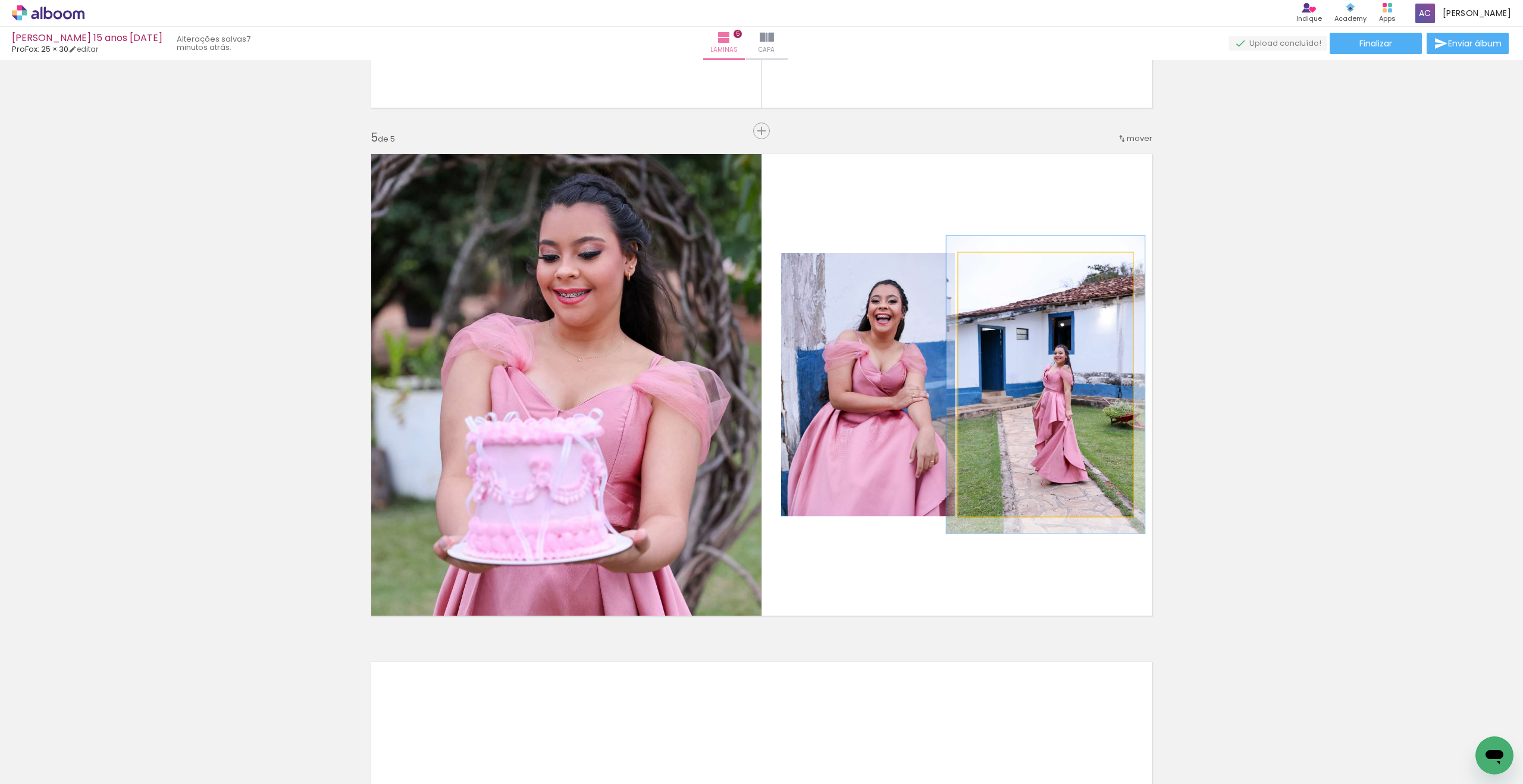
drag, startPoint x: 988, startPoint y: 265, endPoint x: 1003, endPoint y: 279, distance: 20.5
type paper-slider "114"
click at [994, 265] on div at bounding box center [992, 265] width 10 height 10
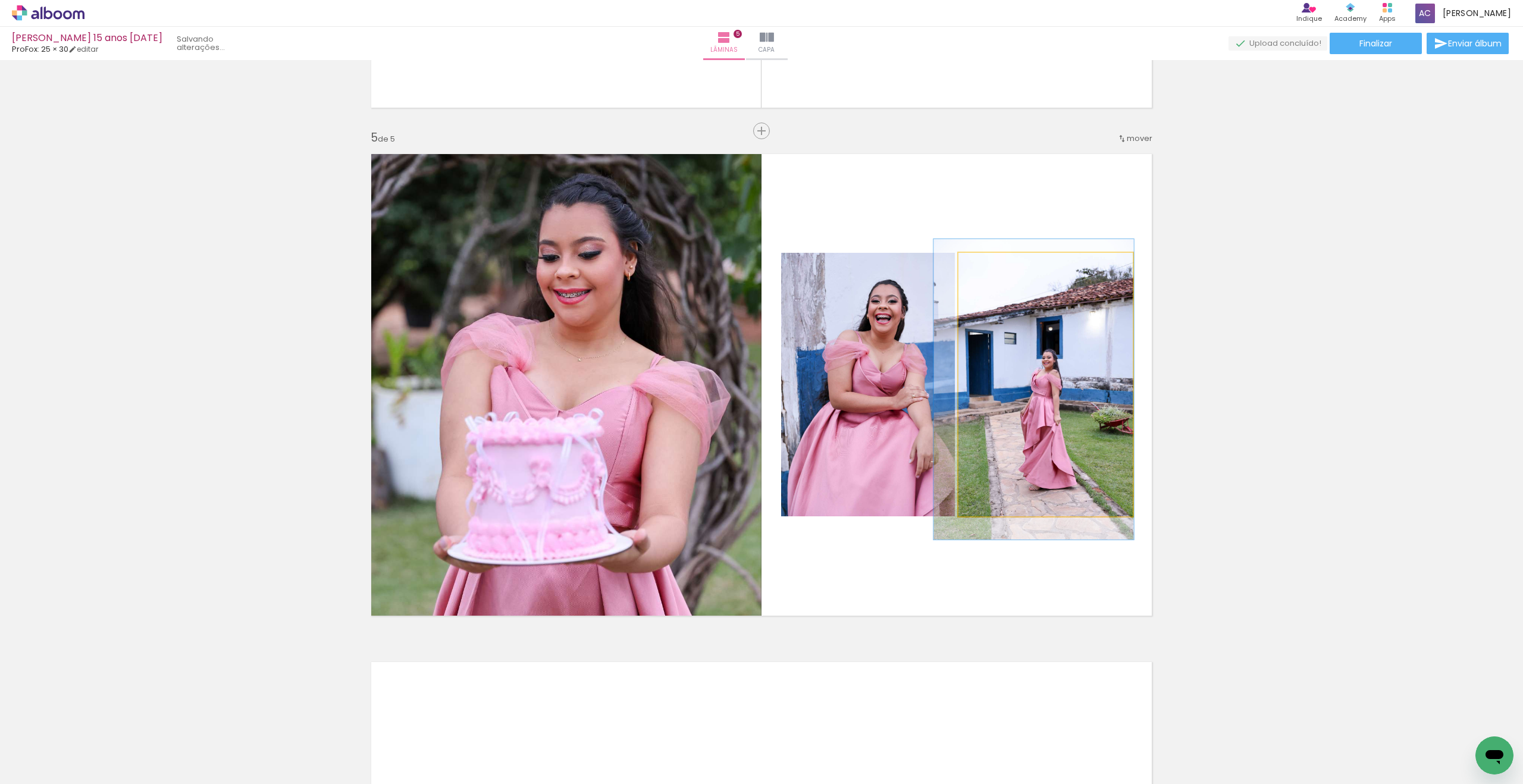
drag, startPoint x: 1041, startPoint y: 359, endPoint x: 1029, endPoint y: 362, distance: 12.4
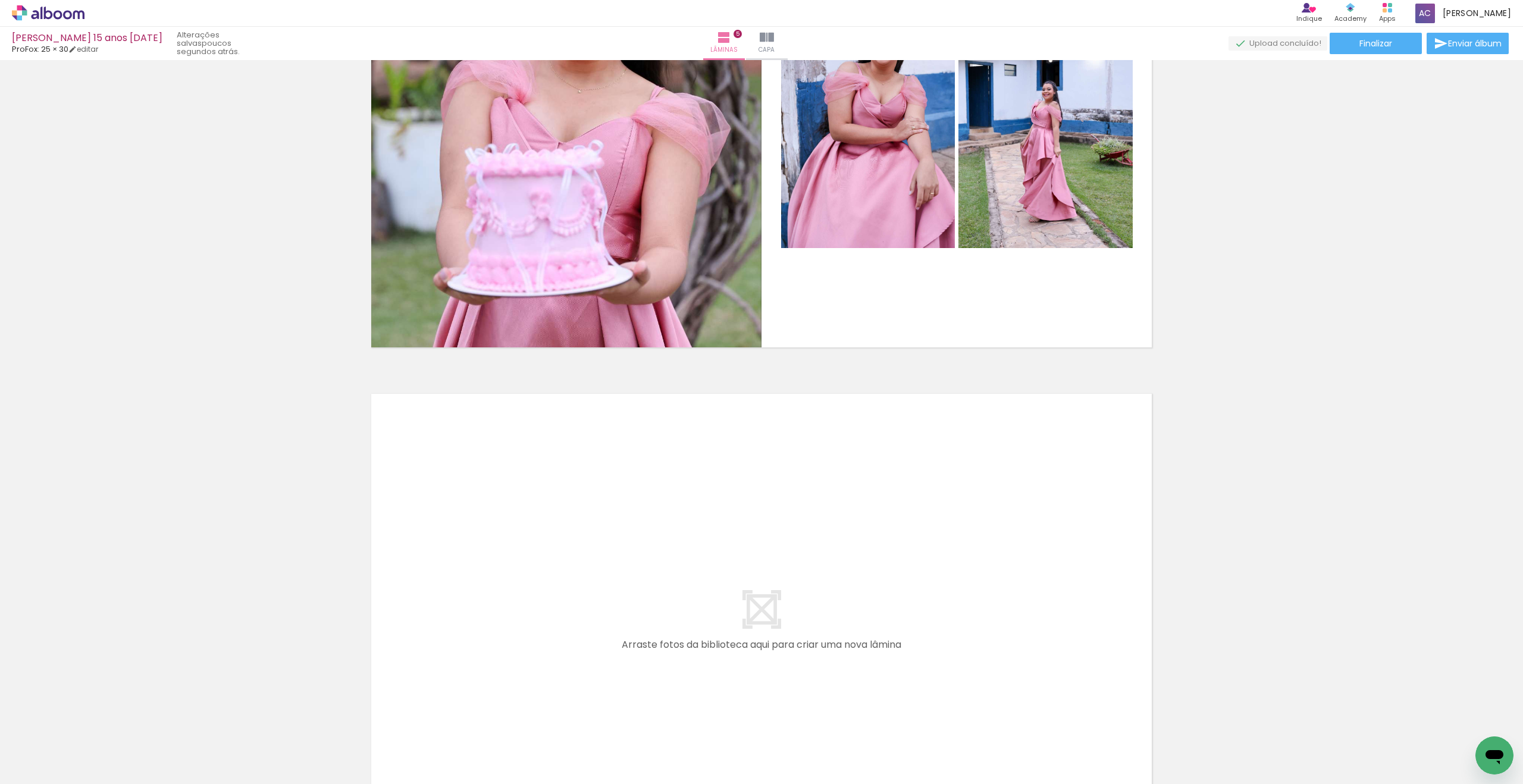
scroll to position [2252, 0]
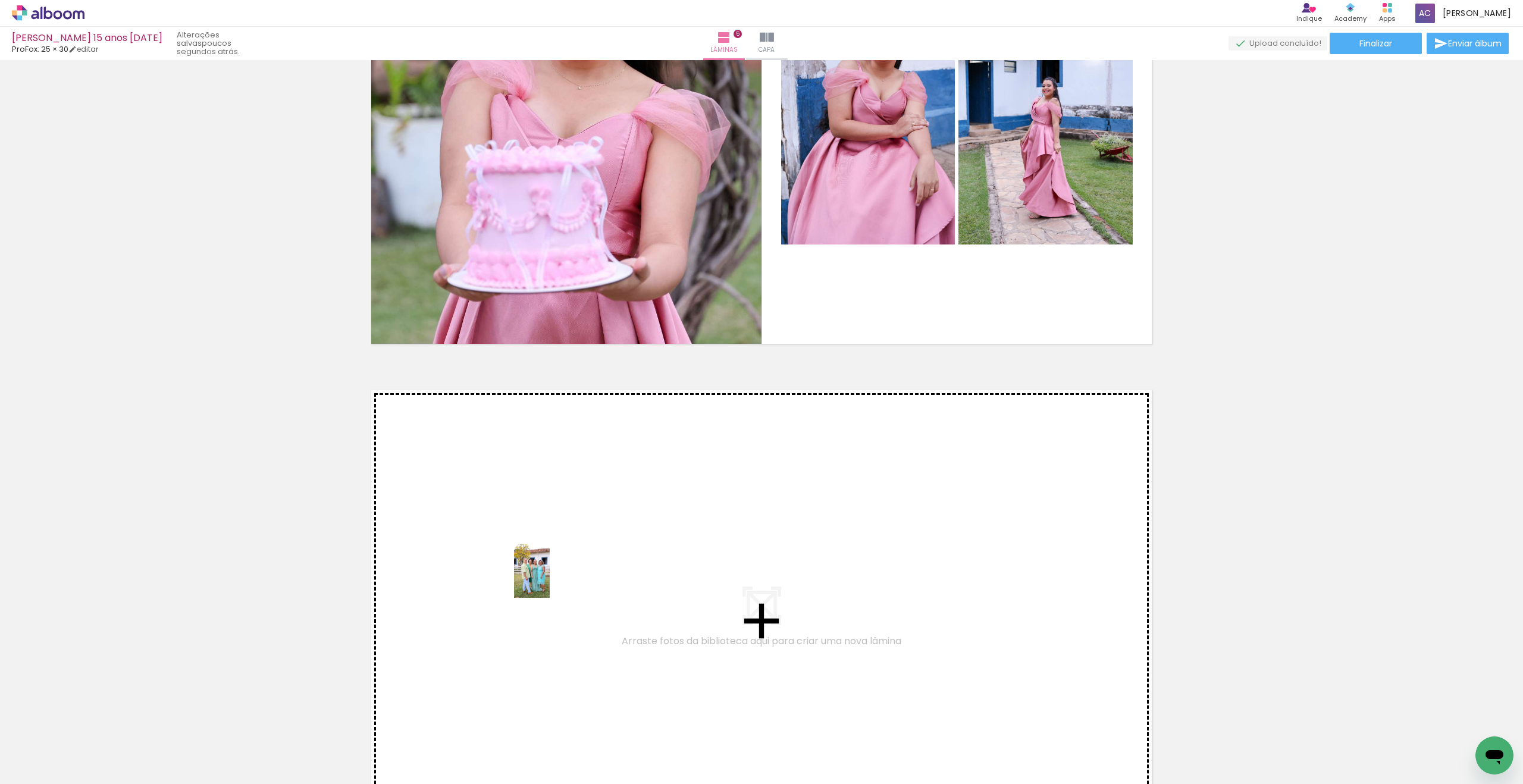
drag, startPoint x: 129, startPoint y: 733, endPoint x: 550, endPoint y: 580, distance: 447.9
click at [550, 580] on quentale-workspace at bounding box center [761, 392] width 1523 height 784
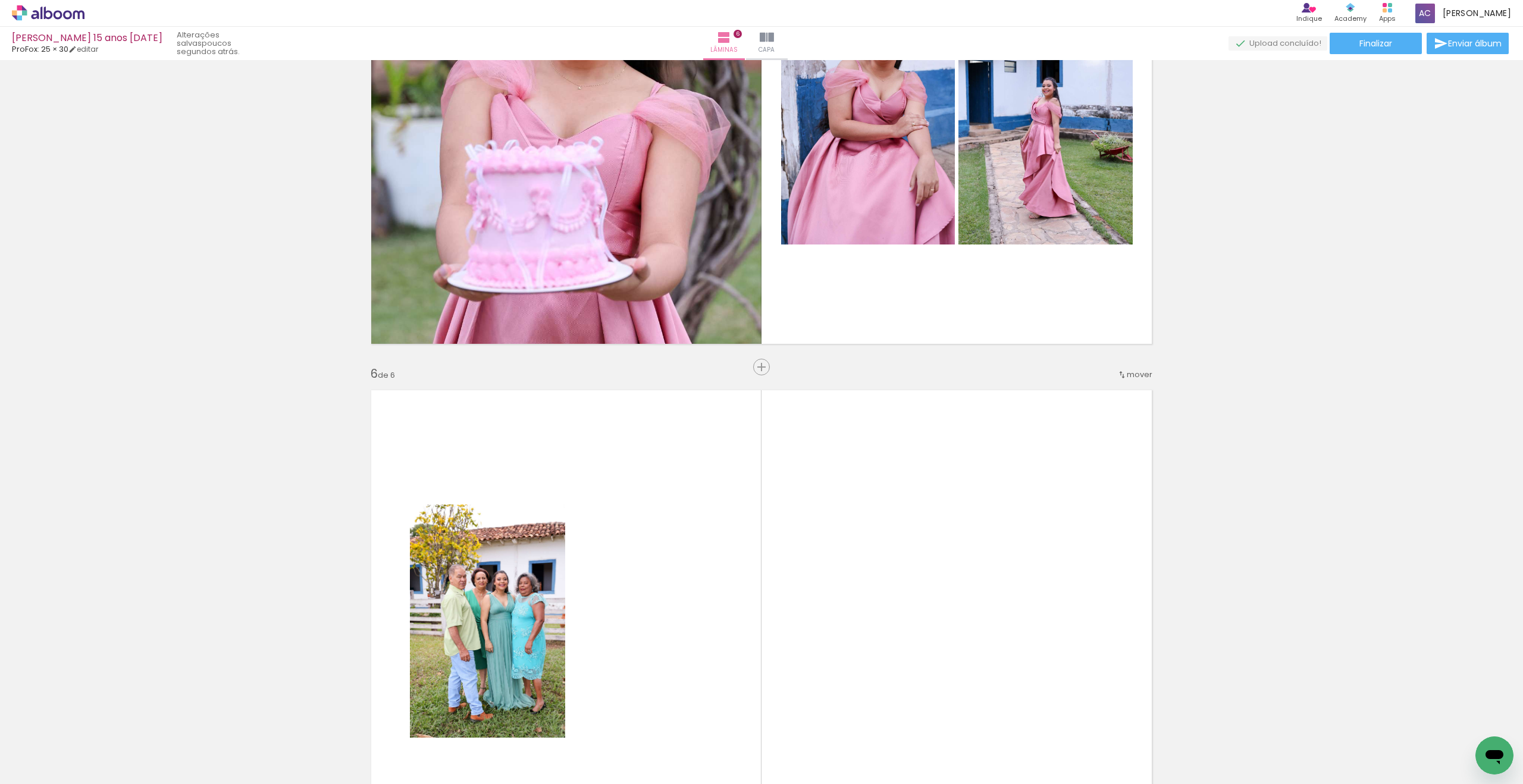
scroll to position [2489, 0]
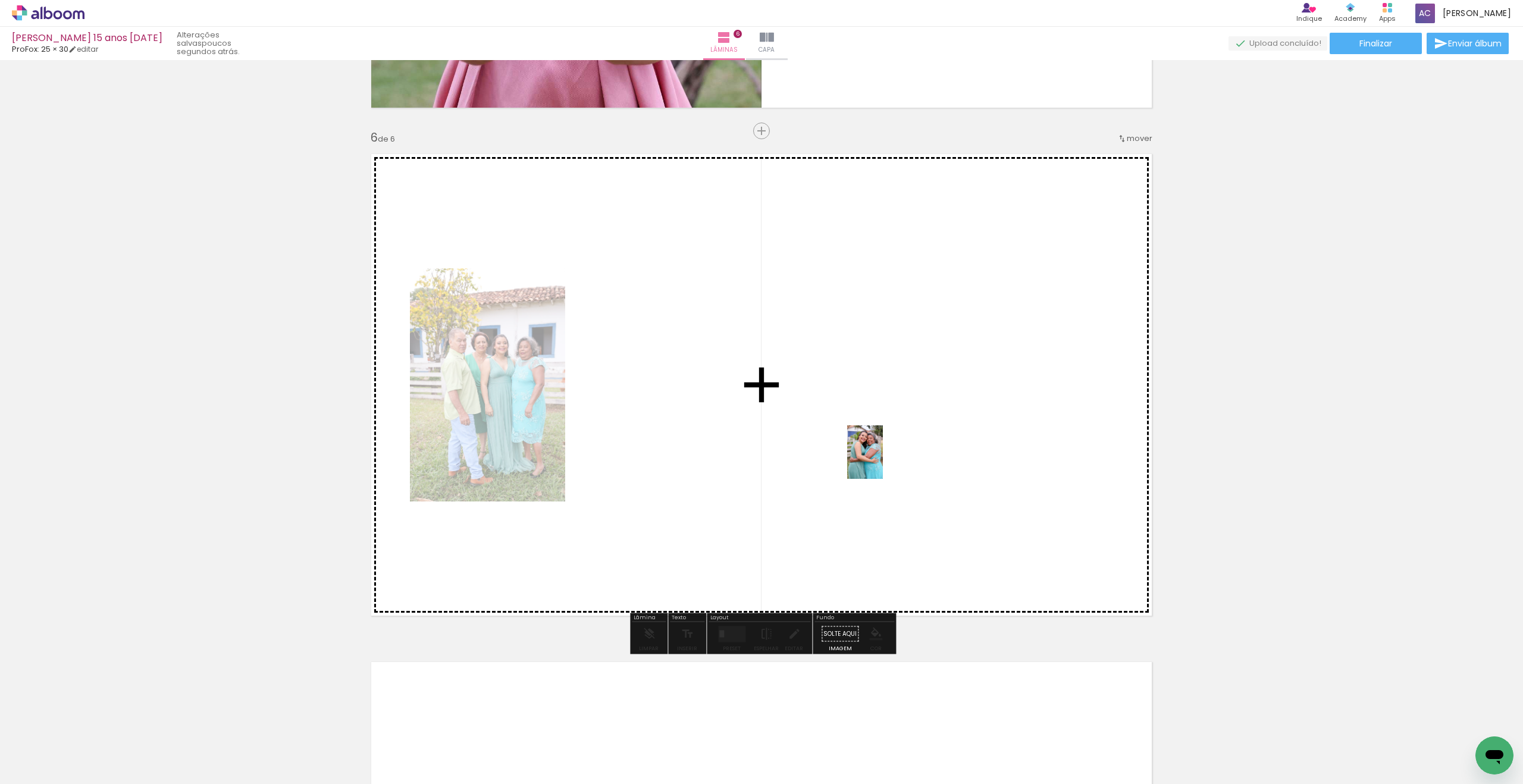
drag, startPoint x: 123, startPoint y: 741, endPoint x: 891, endPoint y: 459, distance: 818.1
click at [891, 459] on quentale-workspace at bounding box center [761, 392] width 1523 height 784
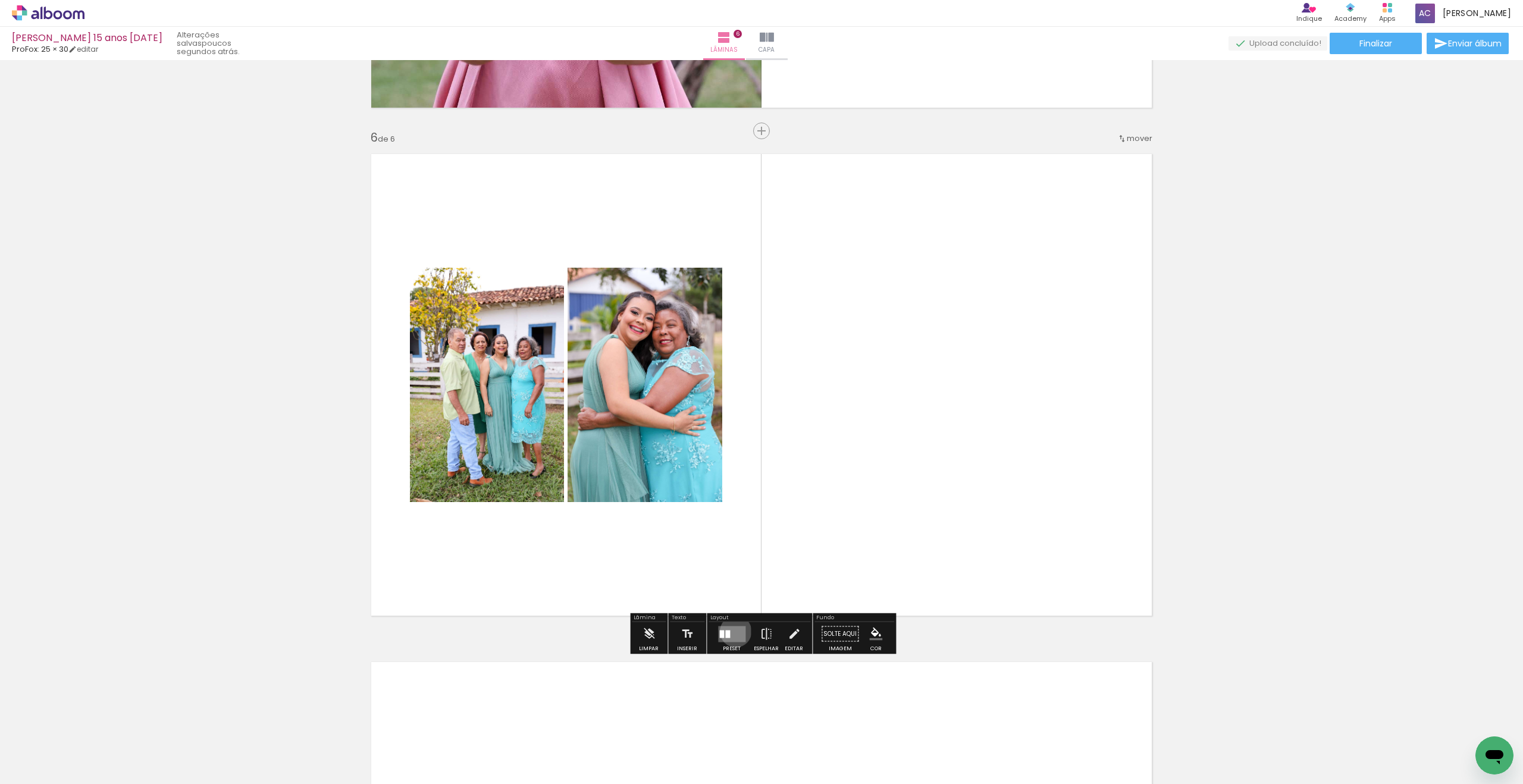
click at [733, 631] on quentale-layouter at bounding box center [731, 634] width 28 height 16
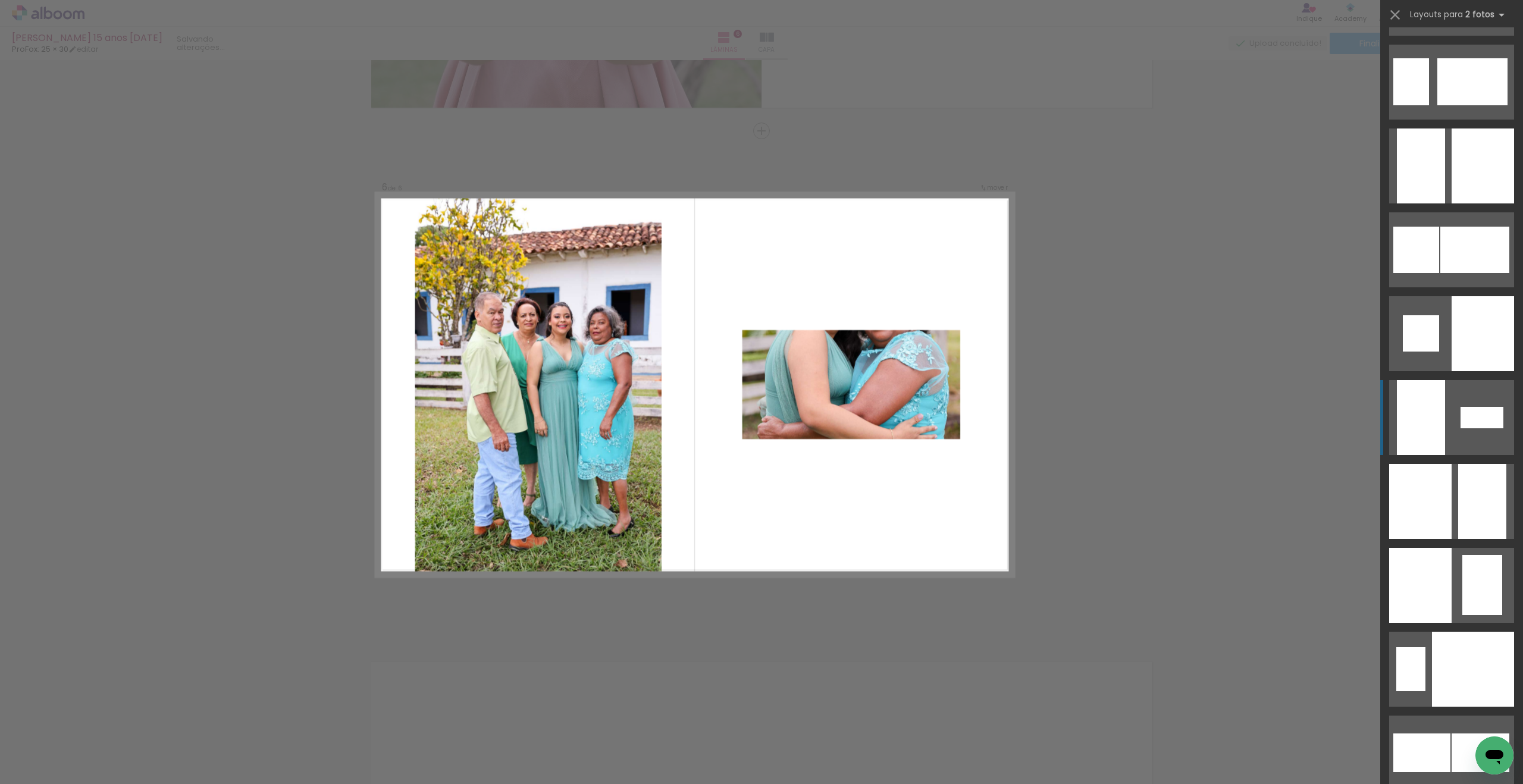
scroll to position [3343, 0]
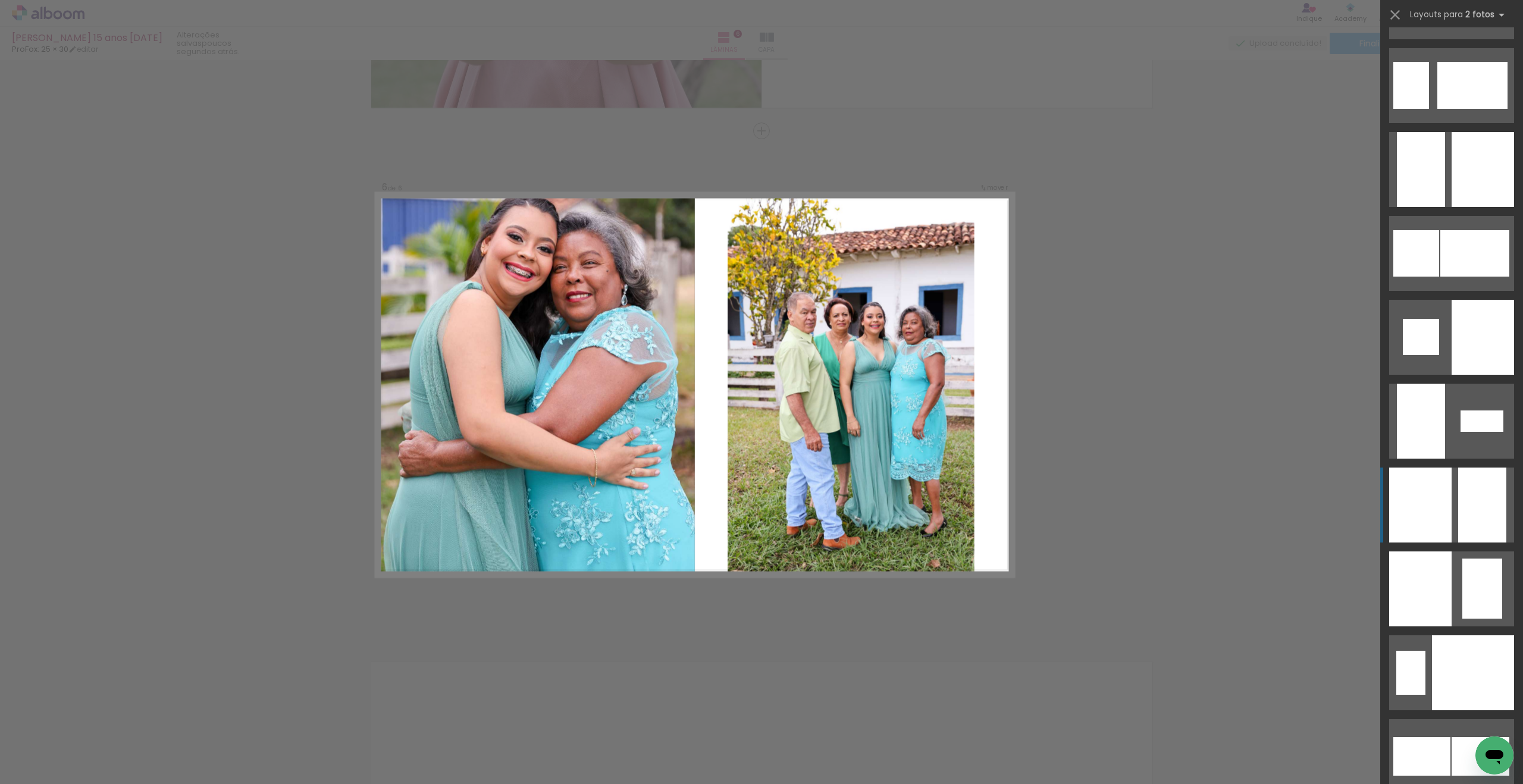
click at [1480, 498] on div at bounding box center [1482, 505] width 48 height 75
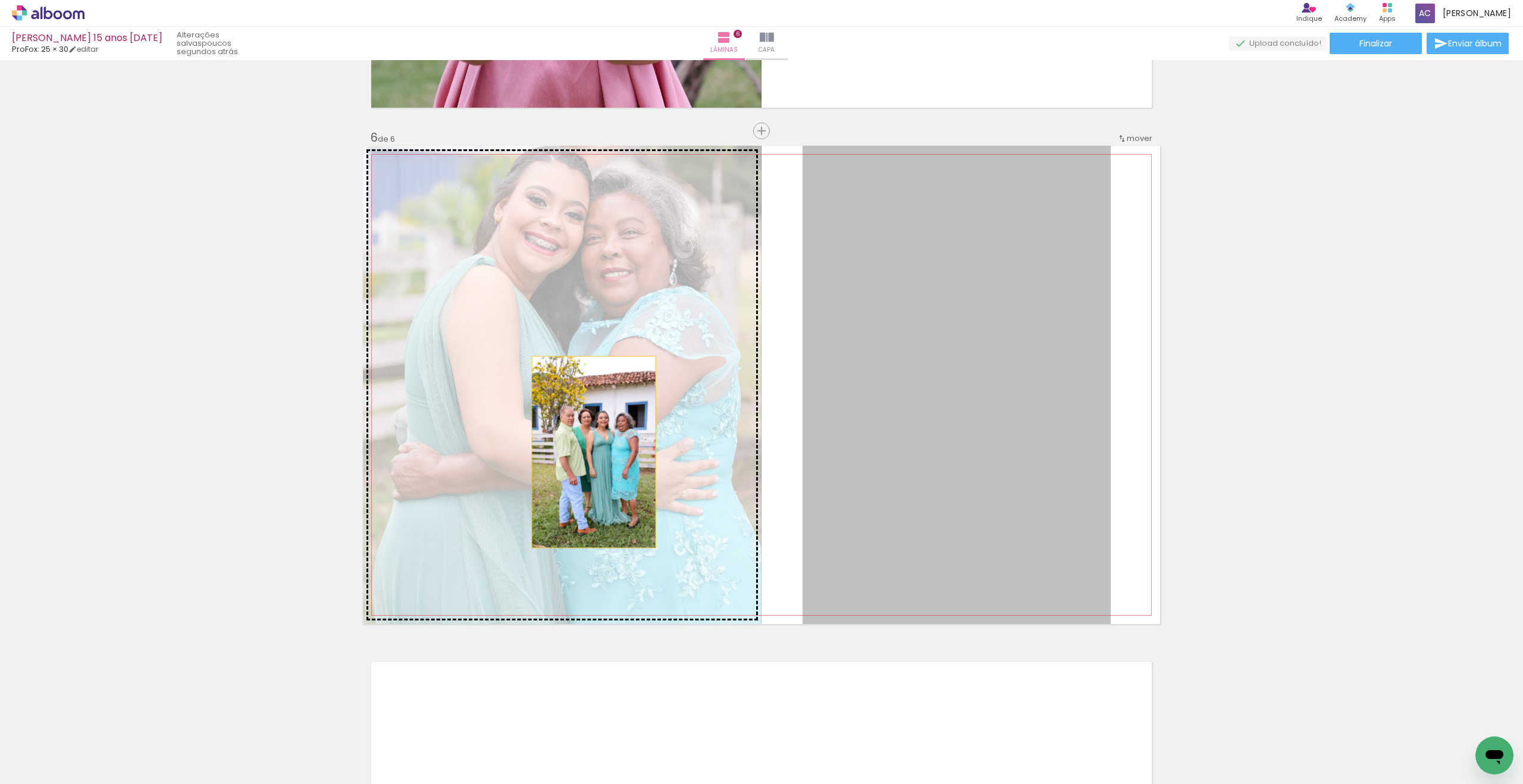
drag, startPoint x: 961, startPoint y: 468, endPoint x: 594, endPoint y: 452, distance: 367.3
click at [0, 0] on slot at bounding box center [0, 0] width 0 height 0
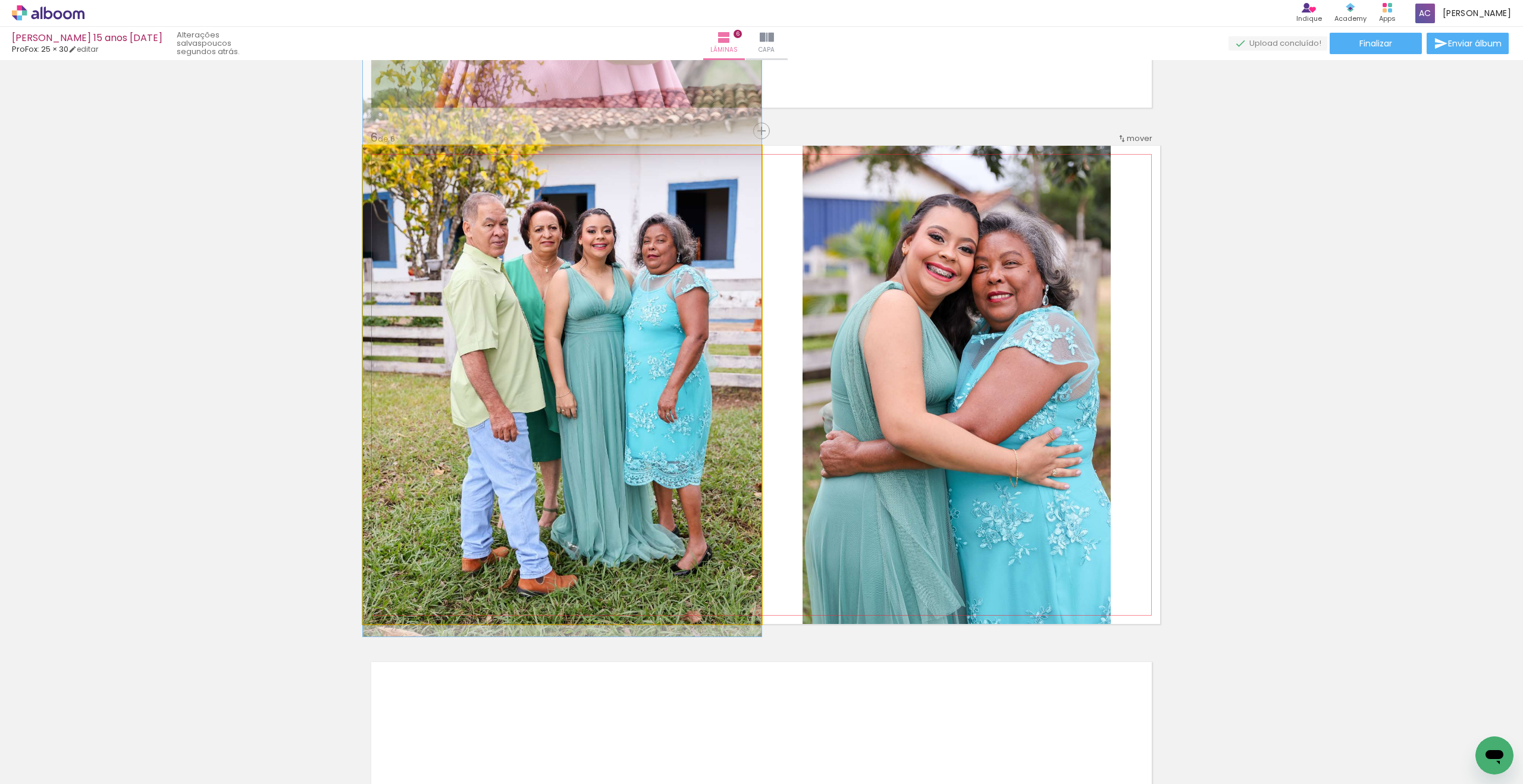
drag, startPoint x: 580, startPoint y: 407, endPoint x: 572, endPoint y: 363, distance: 44.7
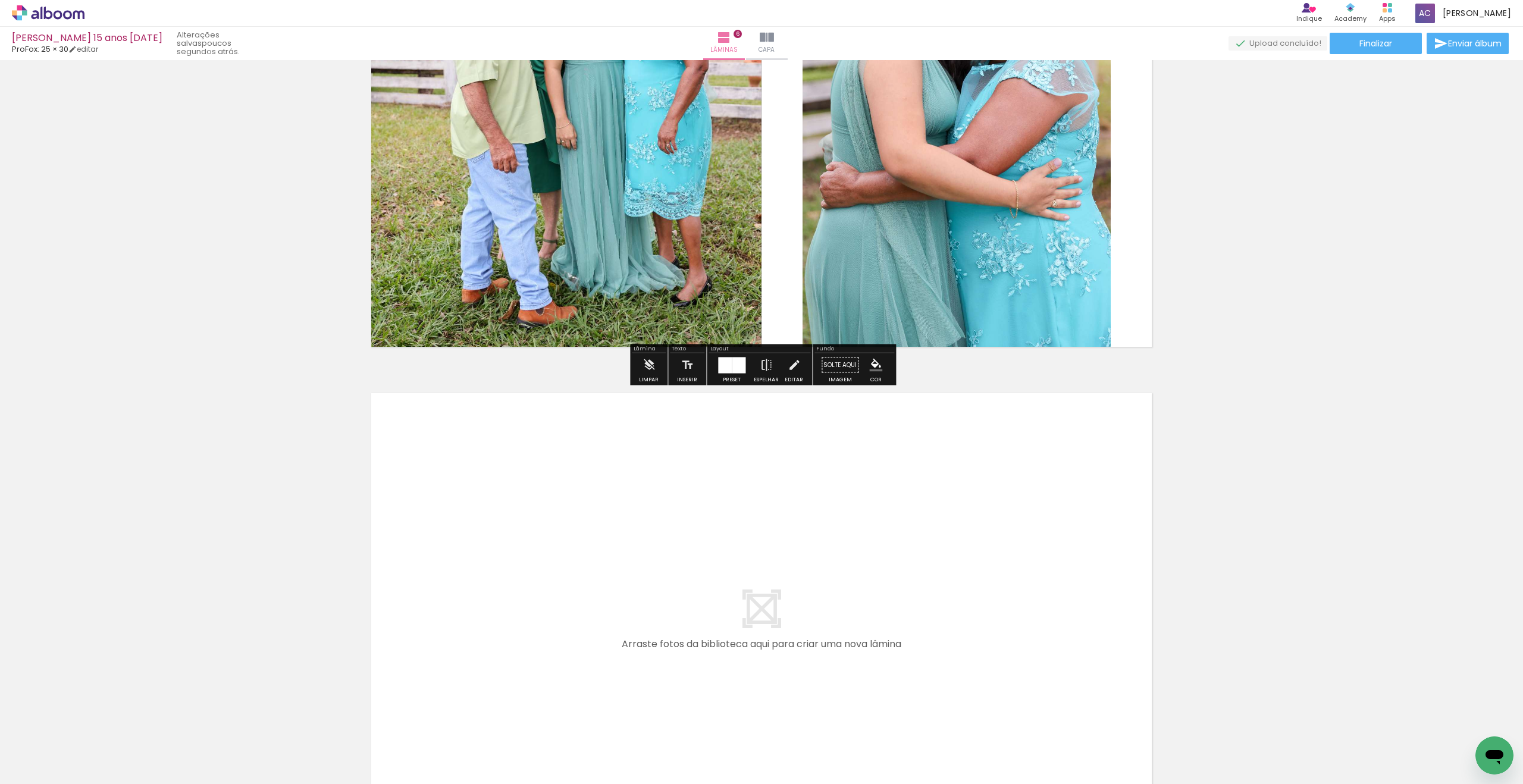
scroll to position [2768, 0]
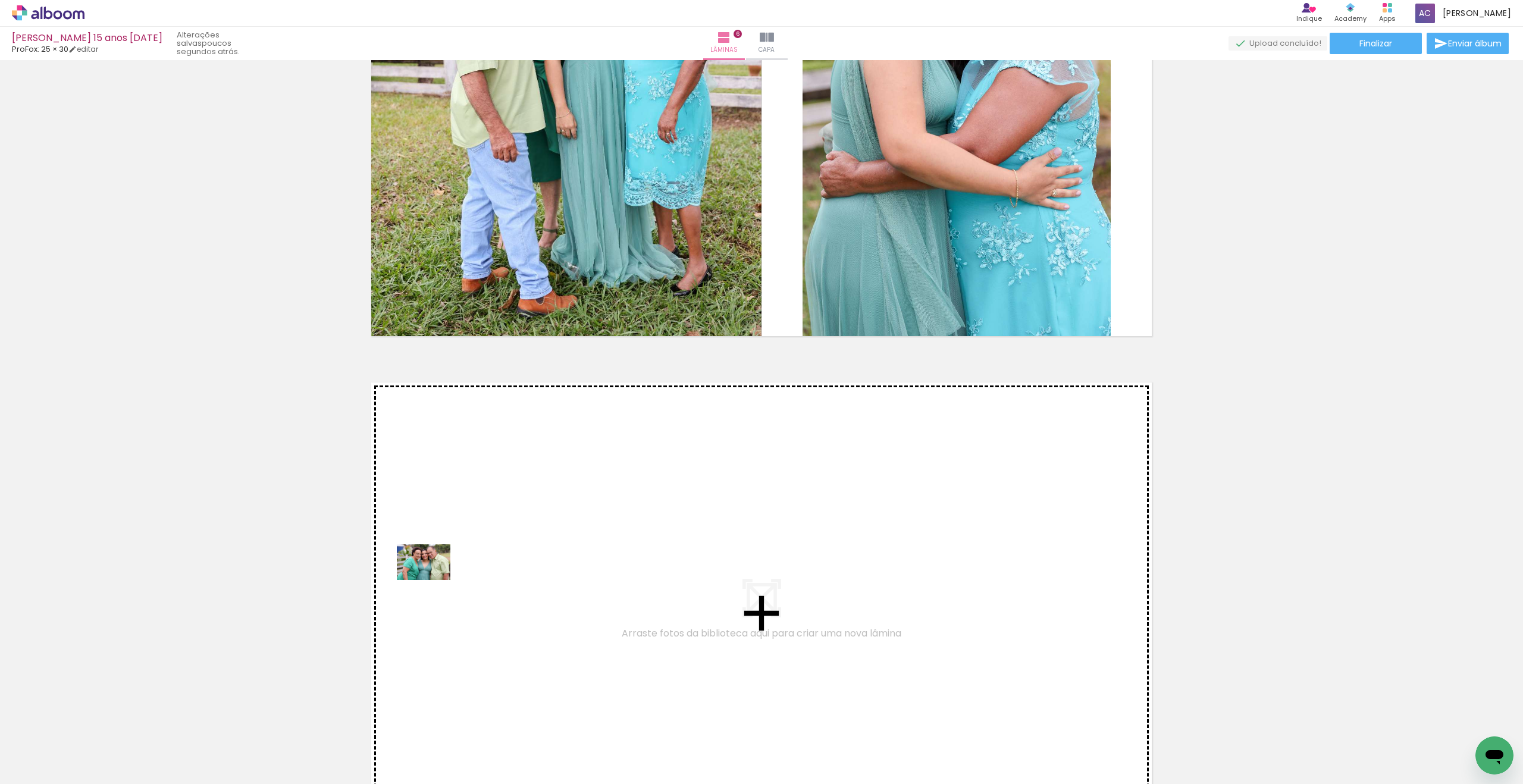
drag, startPoint x: 129, startPoint y: 749, endPoint x: 436, endPoint y: 578, distance: 351.4
click at [436, 578] on quentale-workspace at bounding box center [761, 392] width 1523 height 784
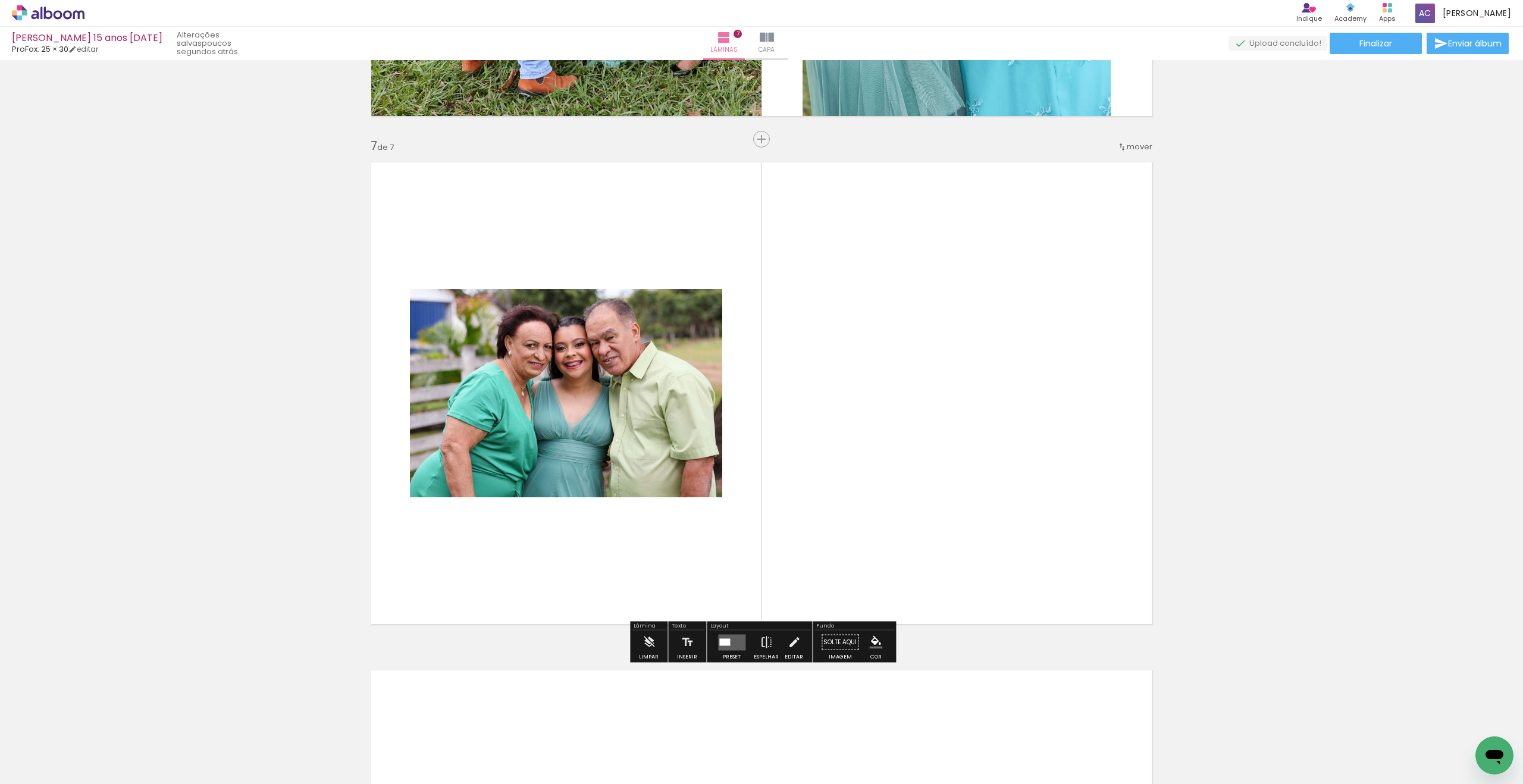
scroll to position [2996, 0]
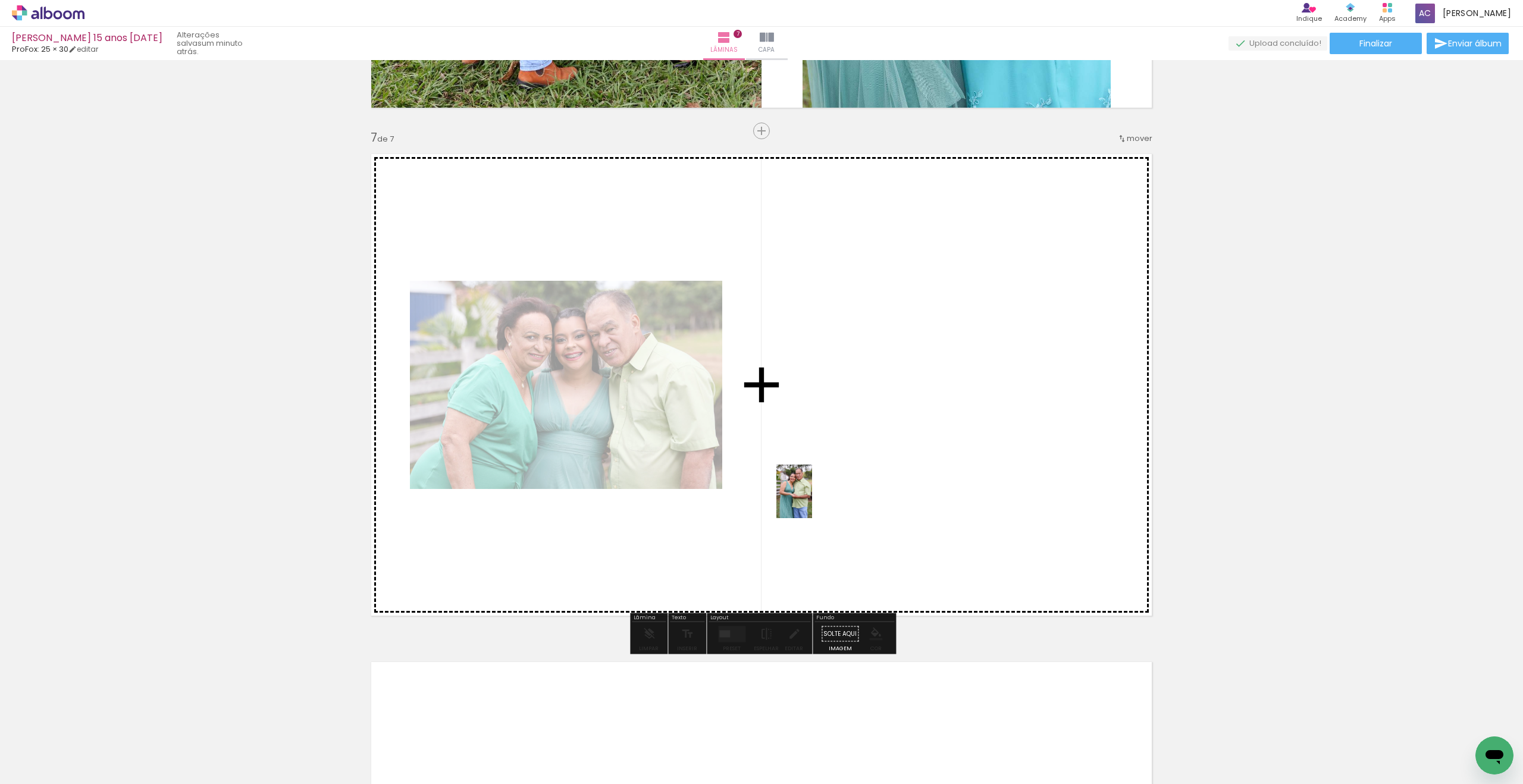
drag, startPoint x: 126, startPoint y: 736, endPoint x: 193, endPoint y: 676, distance: 89.9
click at [846, 482] on quentale-workspace at bounding box center [761, 392] width 1523 height 784
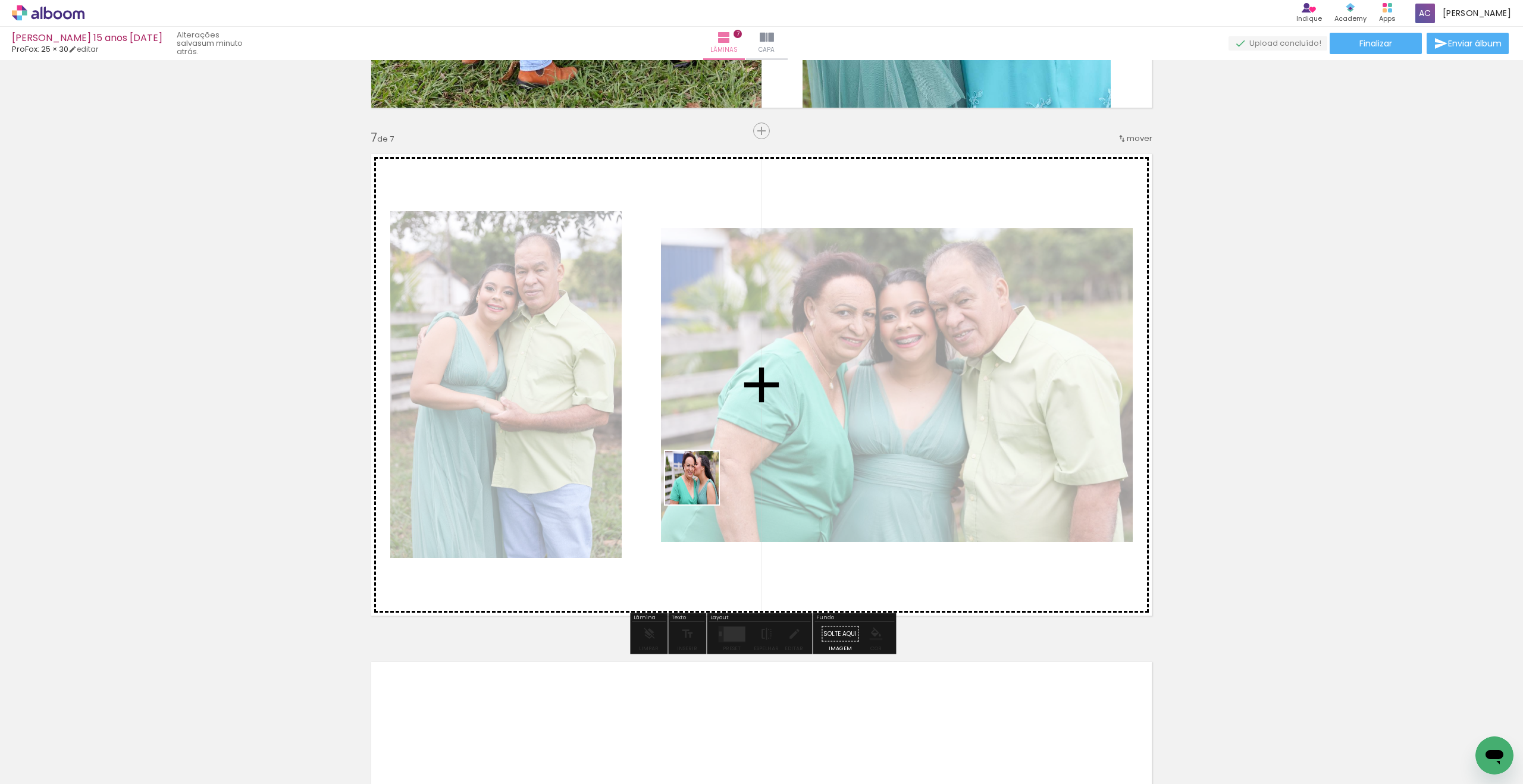
drag, startPoint x: 378, startPoint y: 628, endPoint x: 773, endPoint y: 454, distance: 431.6
click at [773, 454] on quentale-workspace at bounding box center [761, 392] width 1523 height 784
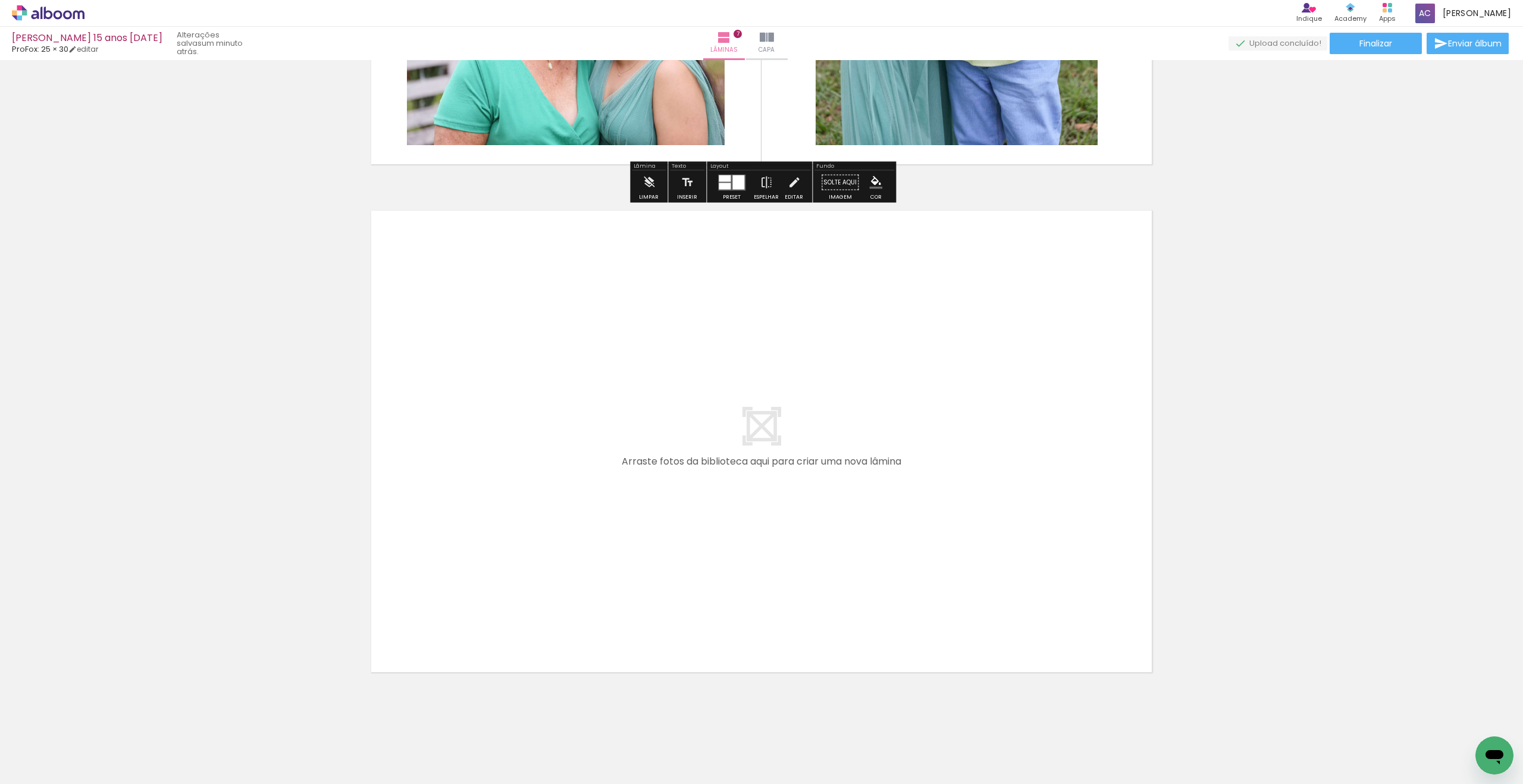
scroll to position [3461, 0]
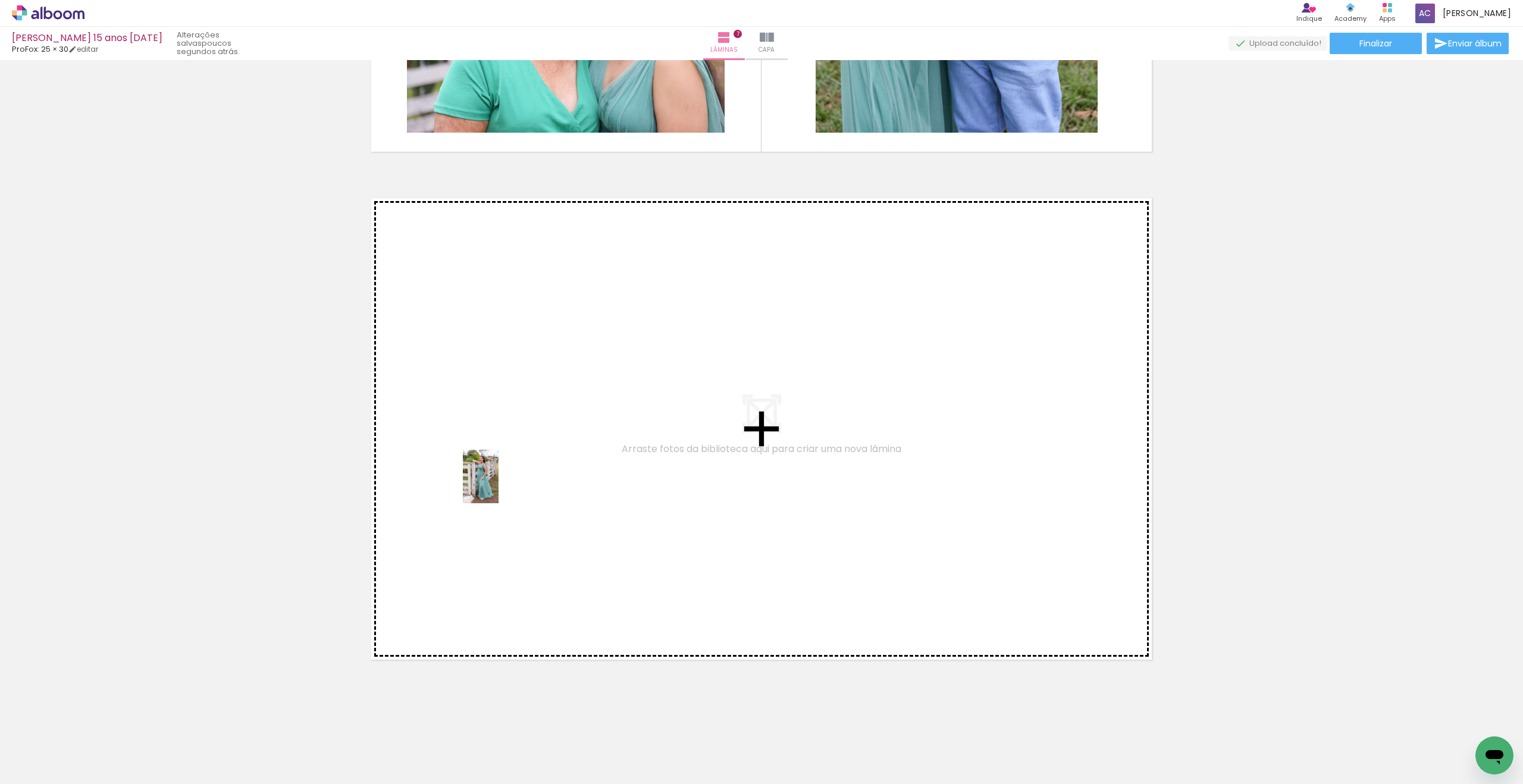
drag, startPoint x: 126, startPoint y: 734, endPoint x: 267, endPoint y: 667, distance: 156.1
click at [499, 483] on quentale-workspace at bounding box center [761, 392] width 1523 height 784
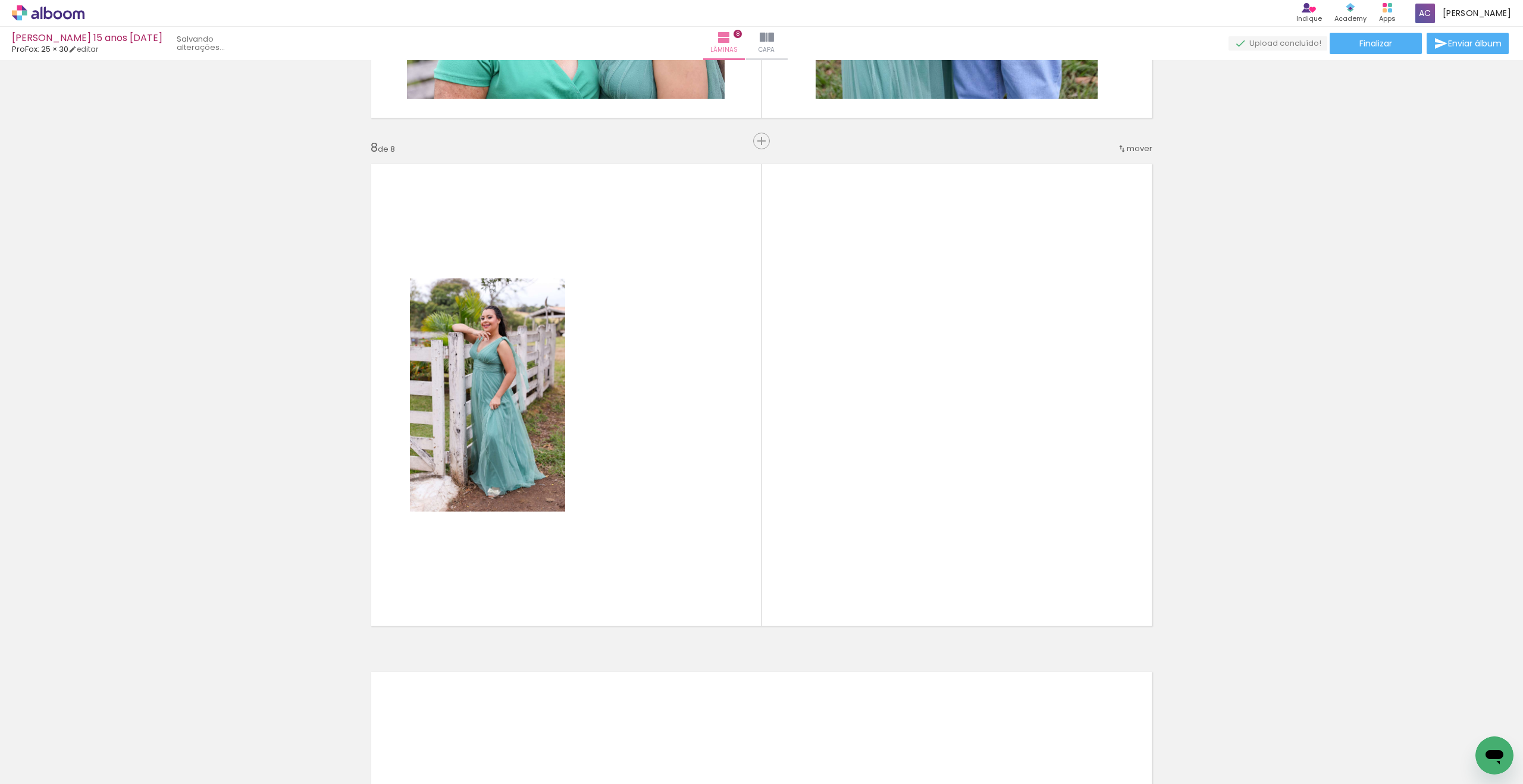
scroll to position [3505, 0]
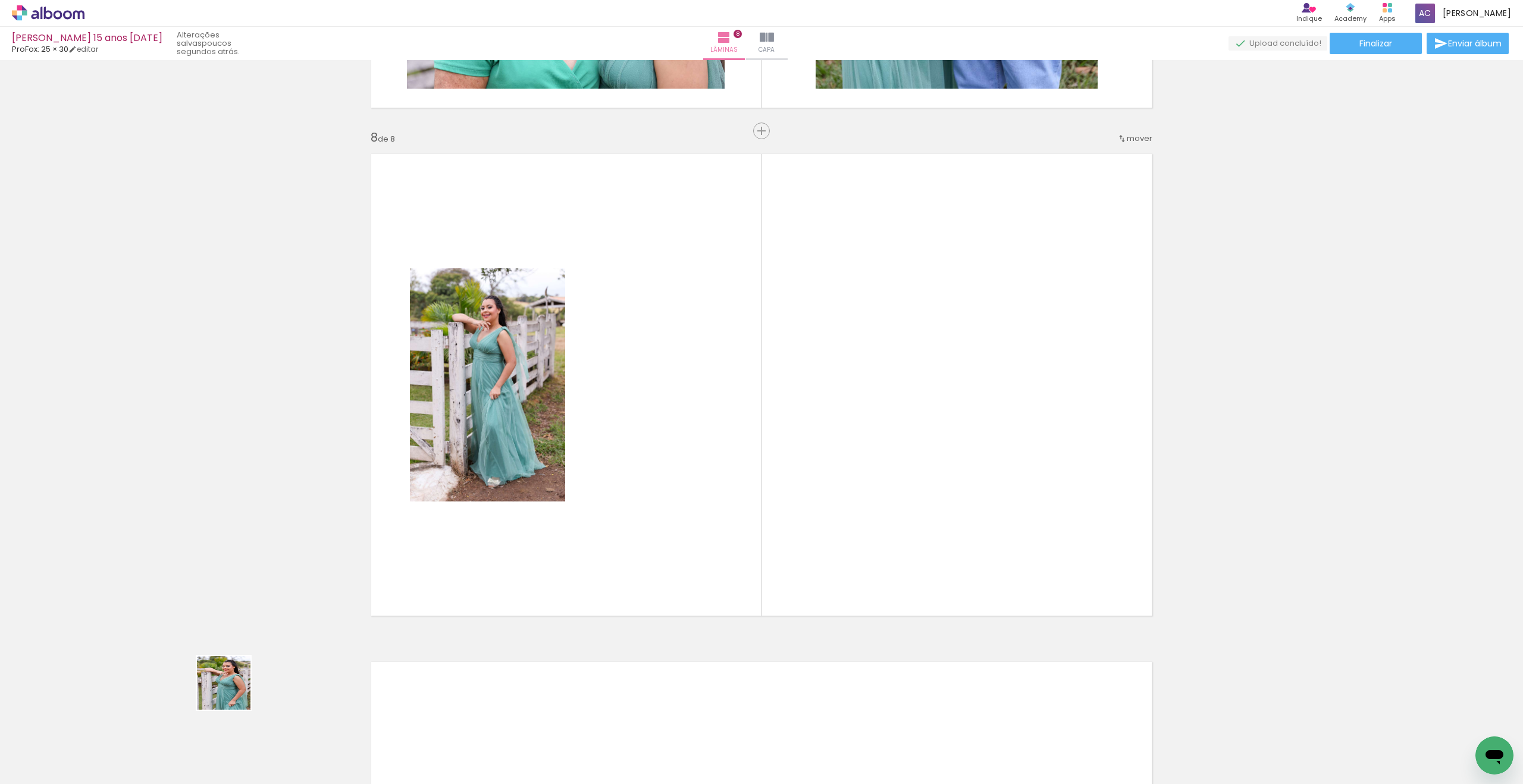
drag, startPoint x: 127, startPoint y: 733, endPoint x: 789, endPoint y: 412, distance: 735.7
click at [789, 412] on quentale-workspace at bounding box center [761, 392] width 1523 height 784
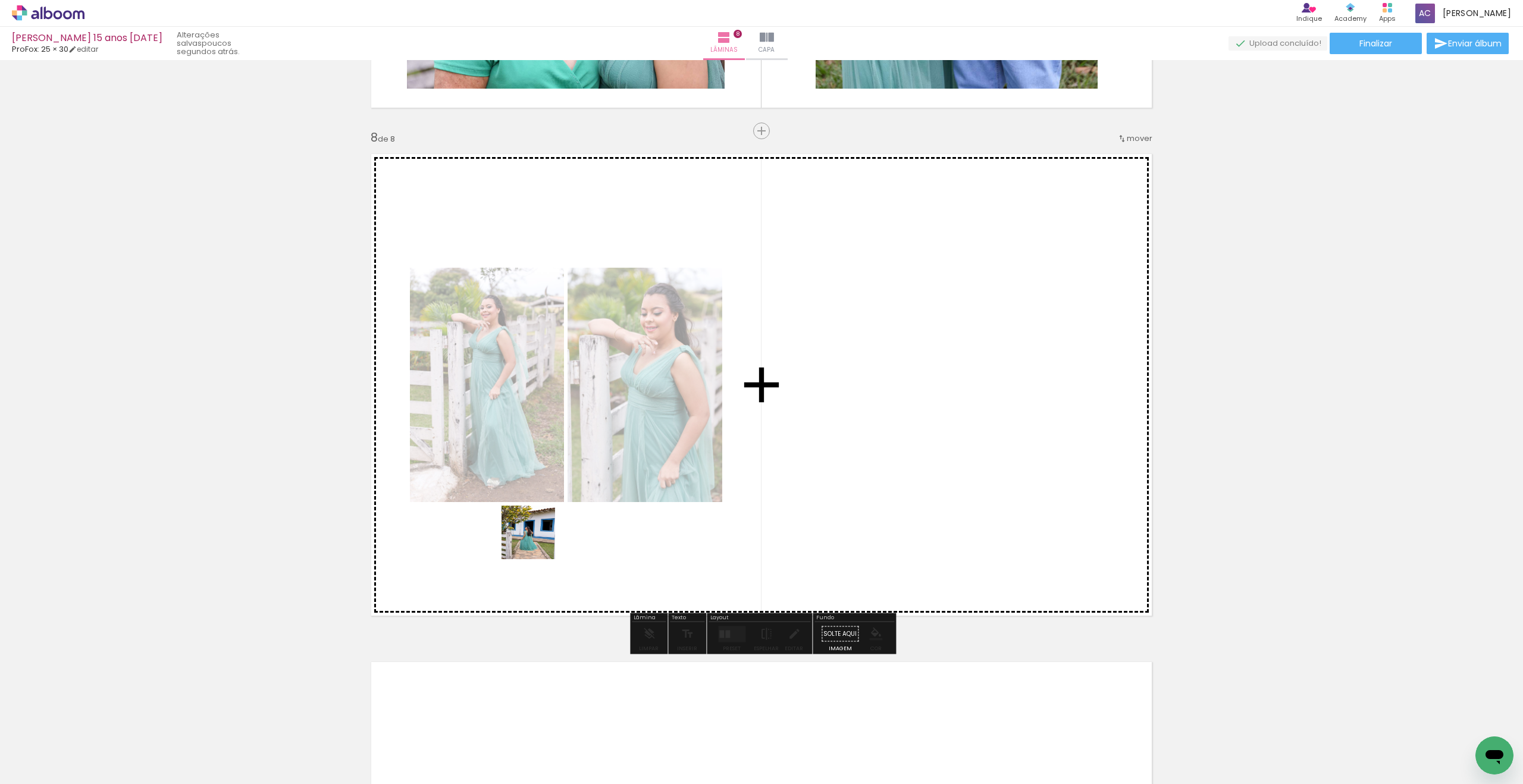
drag, startPoint x: 356, startPoint y: 630, endPoint x: 560, endPoint y: 520, distance: 231.8
click at [644, 470] on quentale-workspace at bounding box center [761, 392] width 1523 height 784
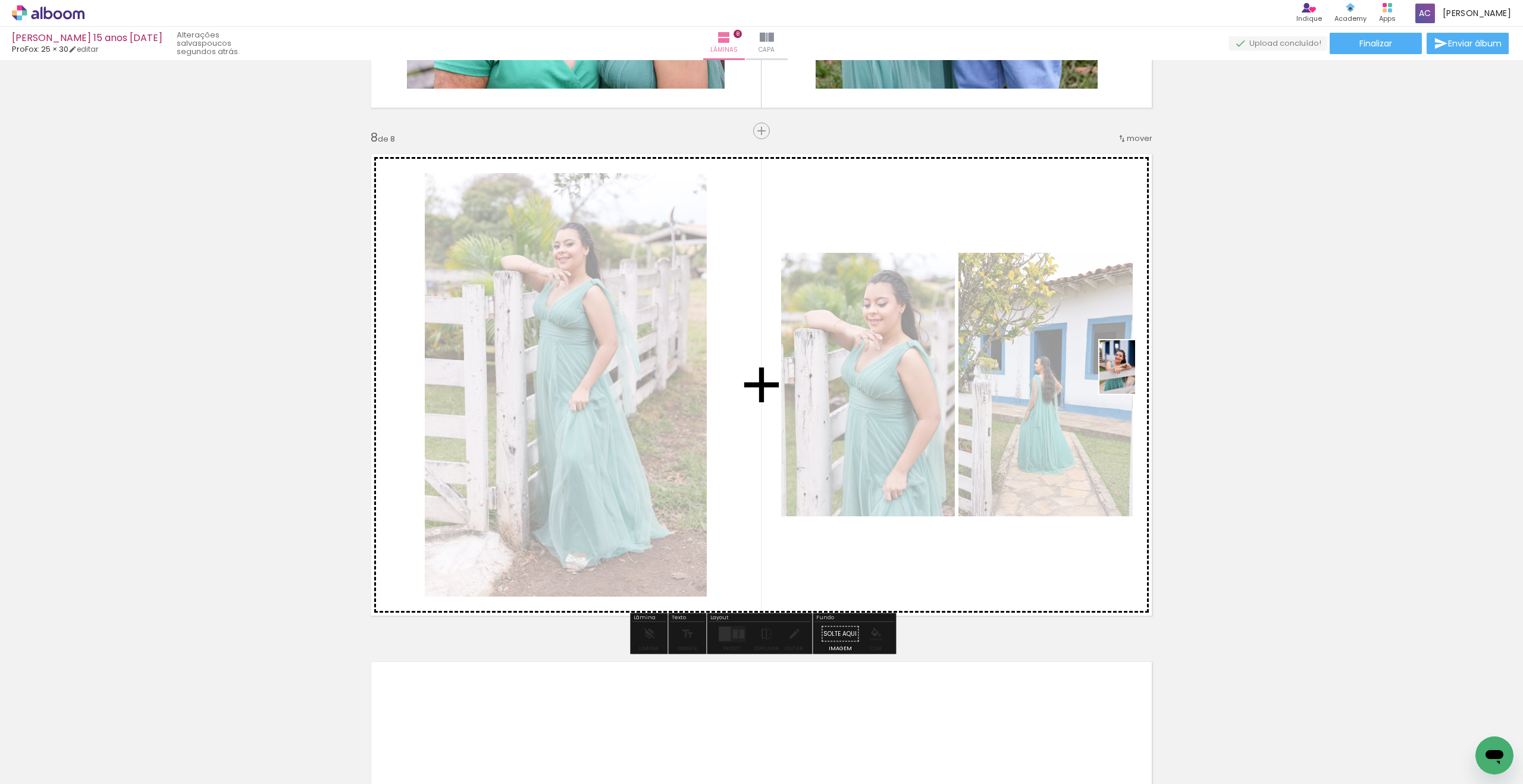
drag, startPoint x: 156, startPoint y: 731, endPoint x: 1135, endPoint y: 376, distance: 1041.4
click at [1135, 376] on quentale-workspace at bounding box center [761, 392] width 1523 height 784
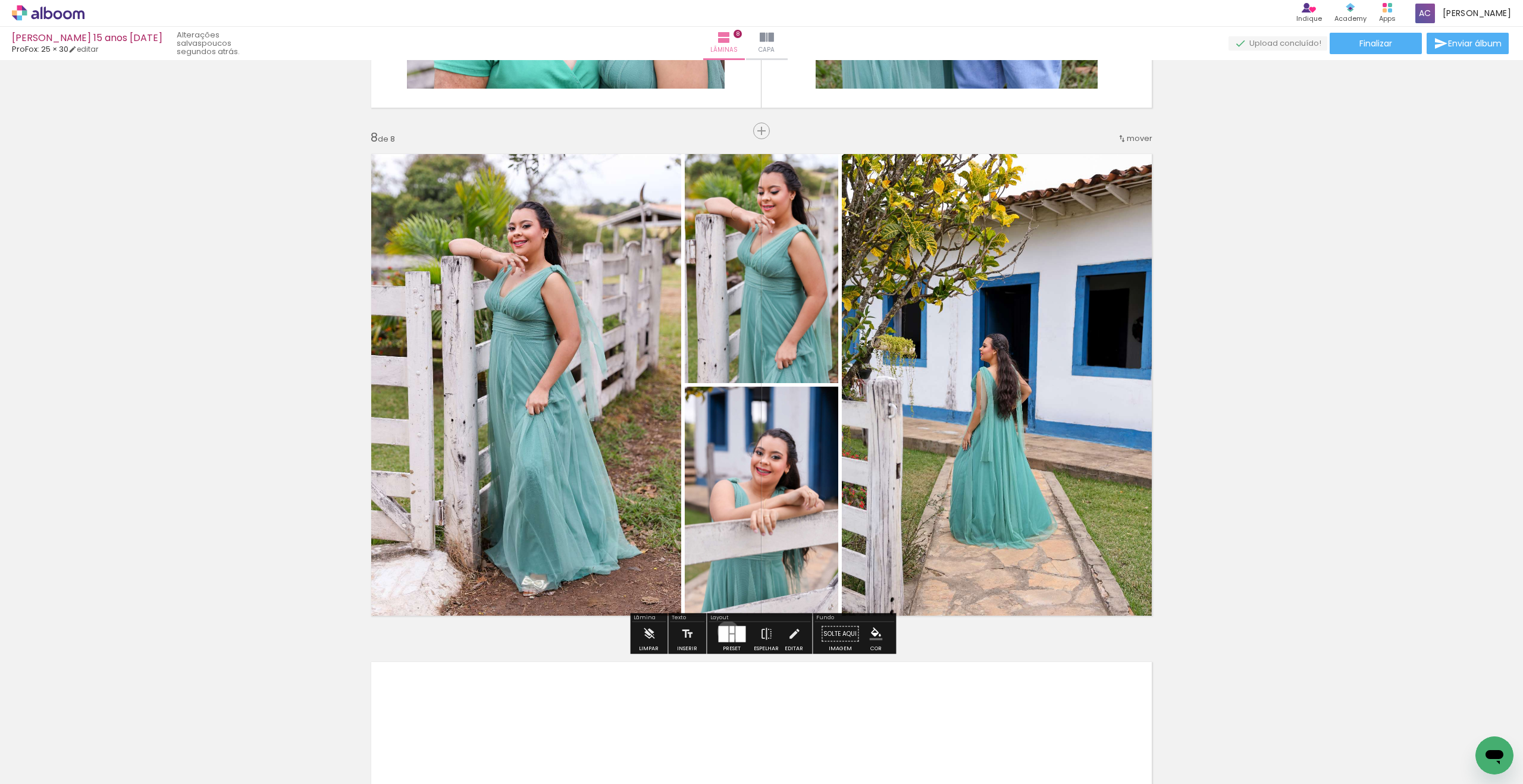
click at [725, 631] on div at bounding box center [723, 634] width 10 height 16
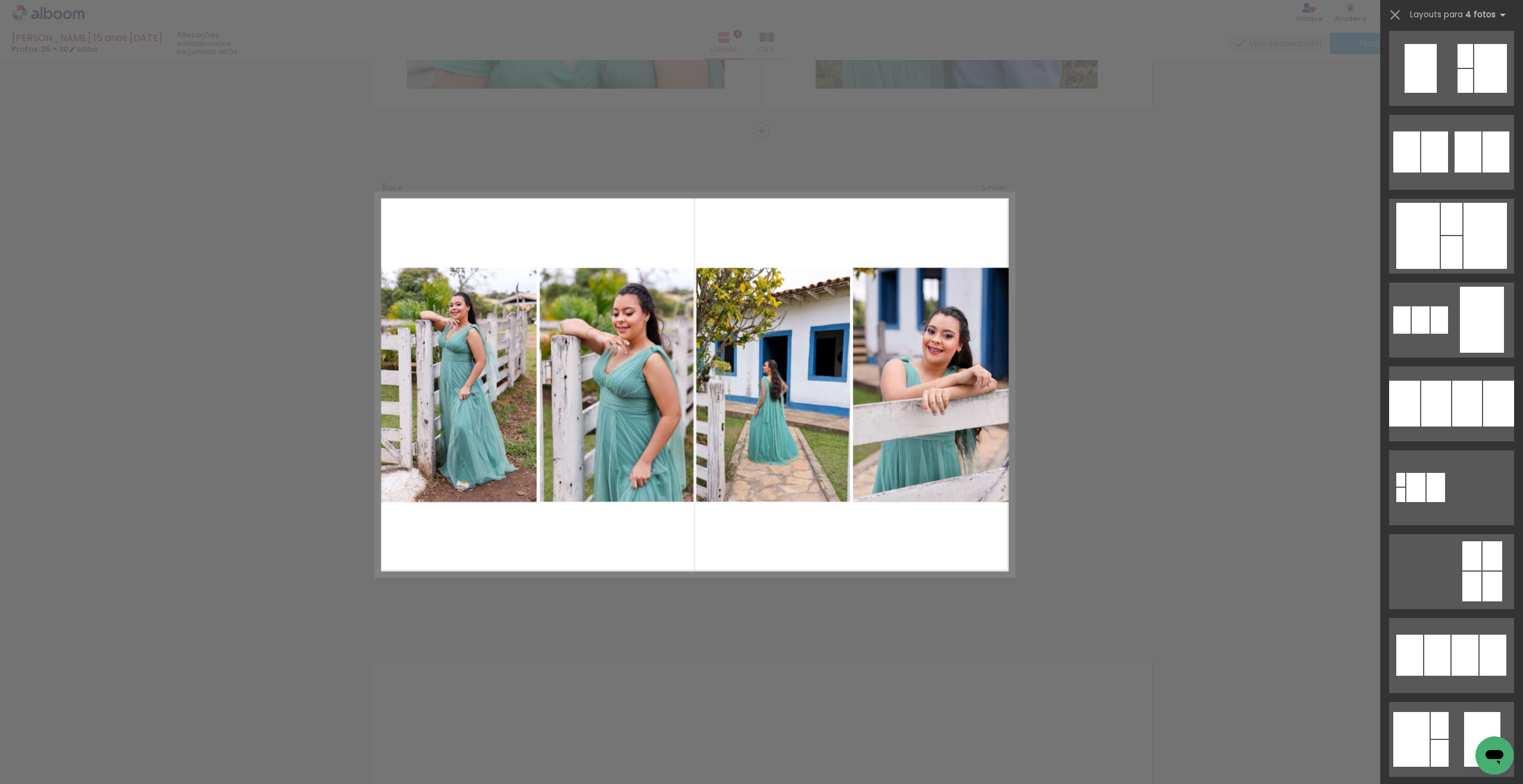
scroll to position [1180, 0]
click at [1464, 404] on div at bounding box center [1467, 403] width 30 height 46
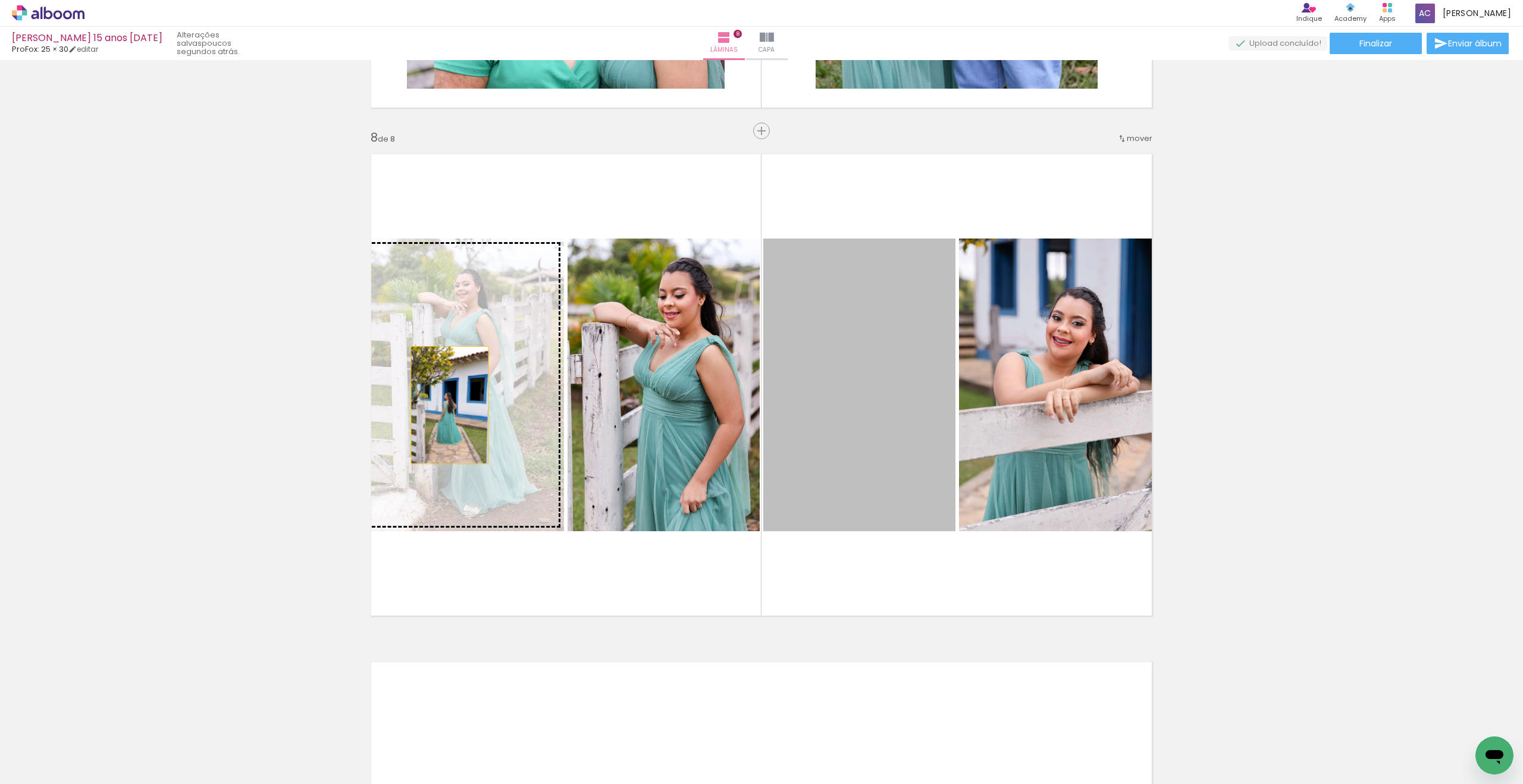
drag, startPoint x: 860, startPoint y: 398, endPoint x: 450, endPoint y: 405, distance: 410.1
click at [0, 0] on slot at bounding box center [0, 0] width 0 height 0
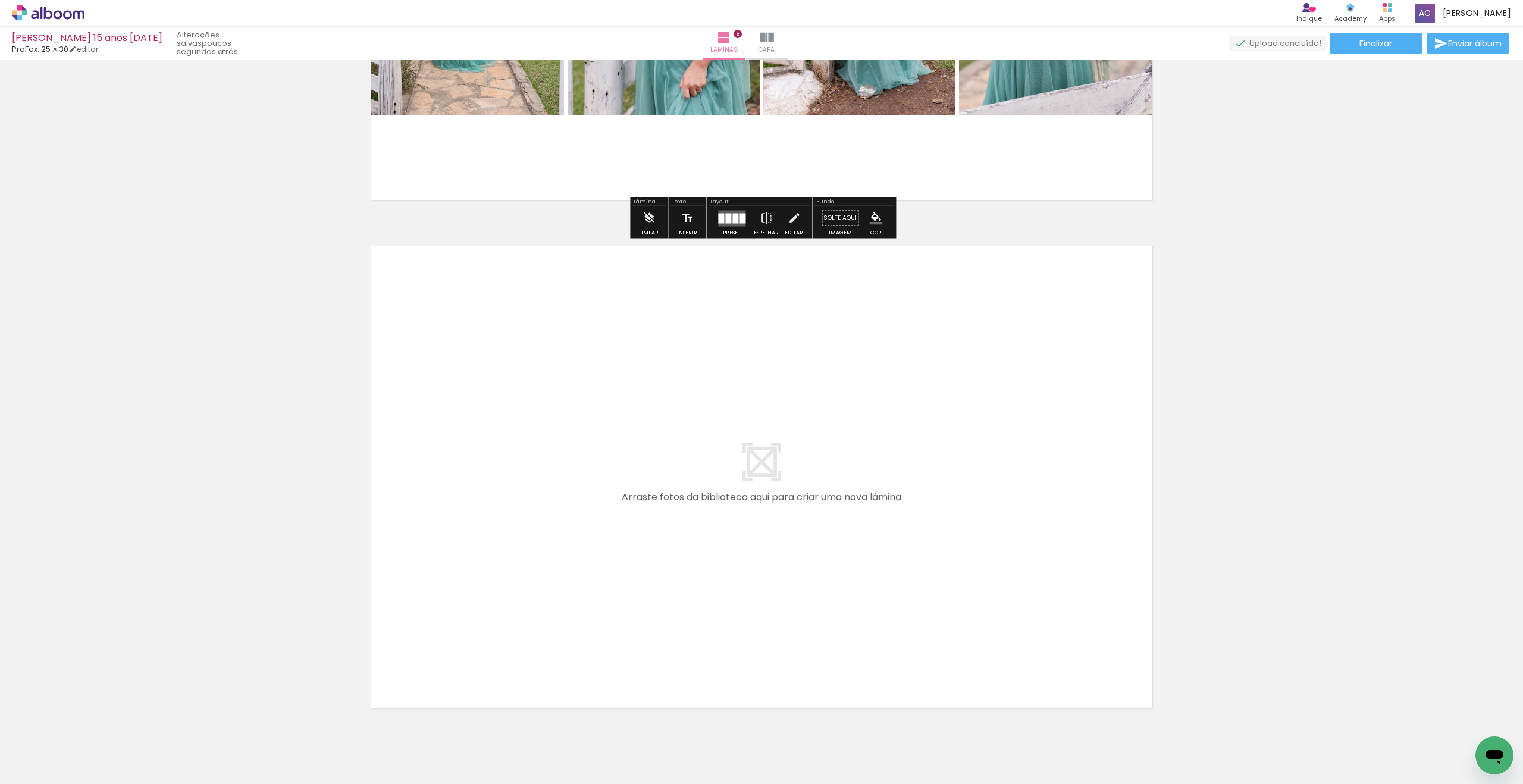
scroll to position [3893, 0]
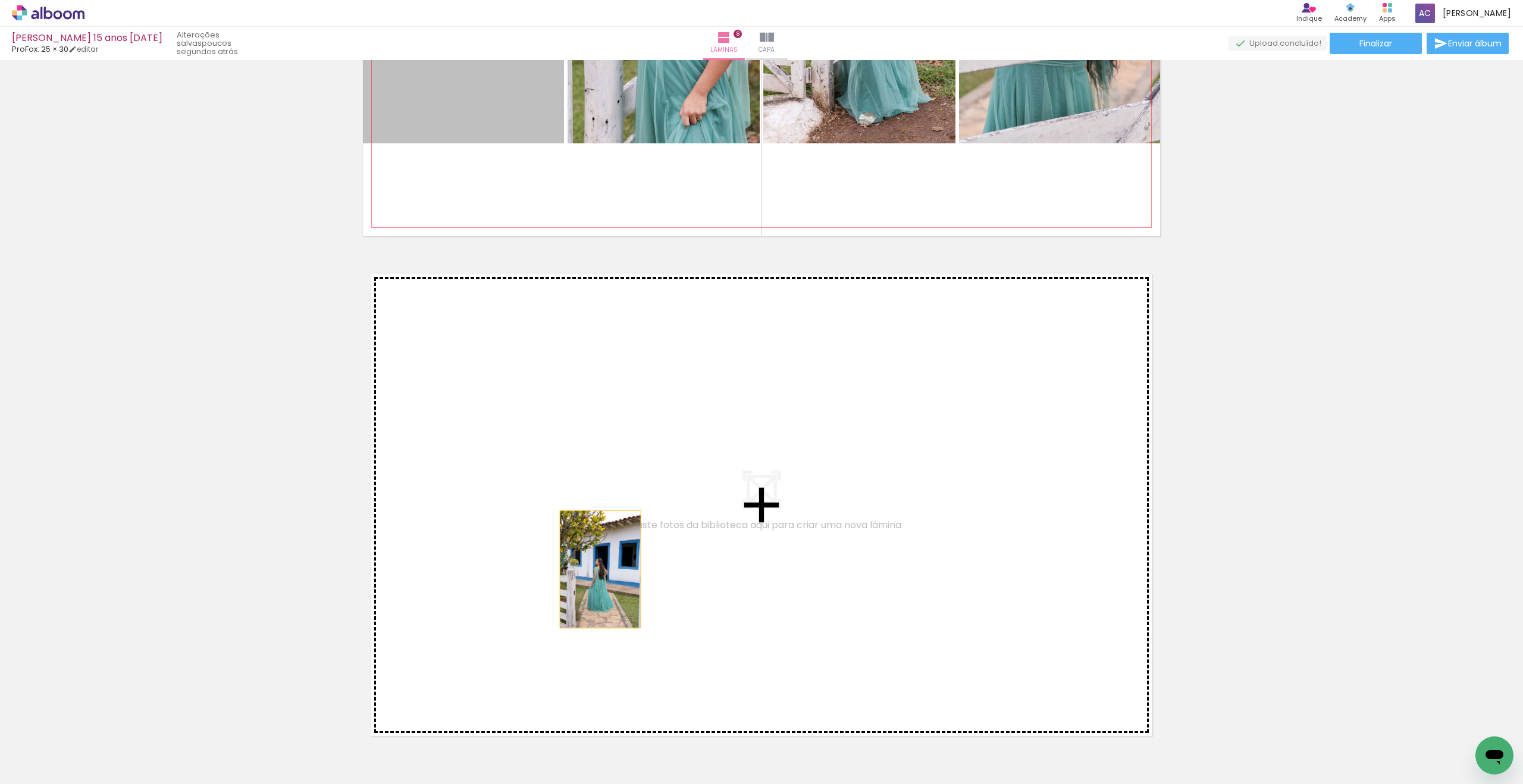
drag, startPoint x: 496, startPoint y: 128, endPoint x: 601, endPoint y: 569, distance: 453.3
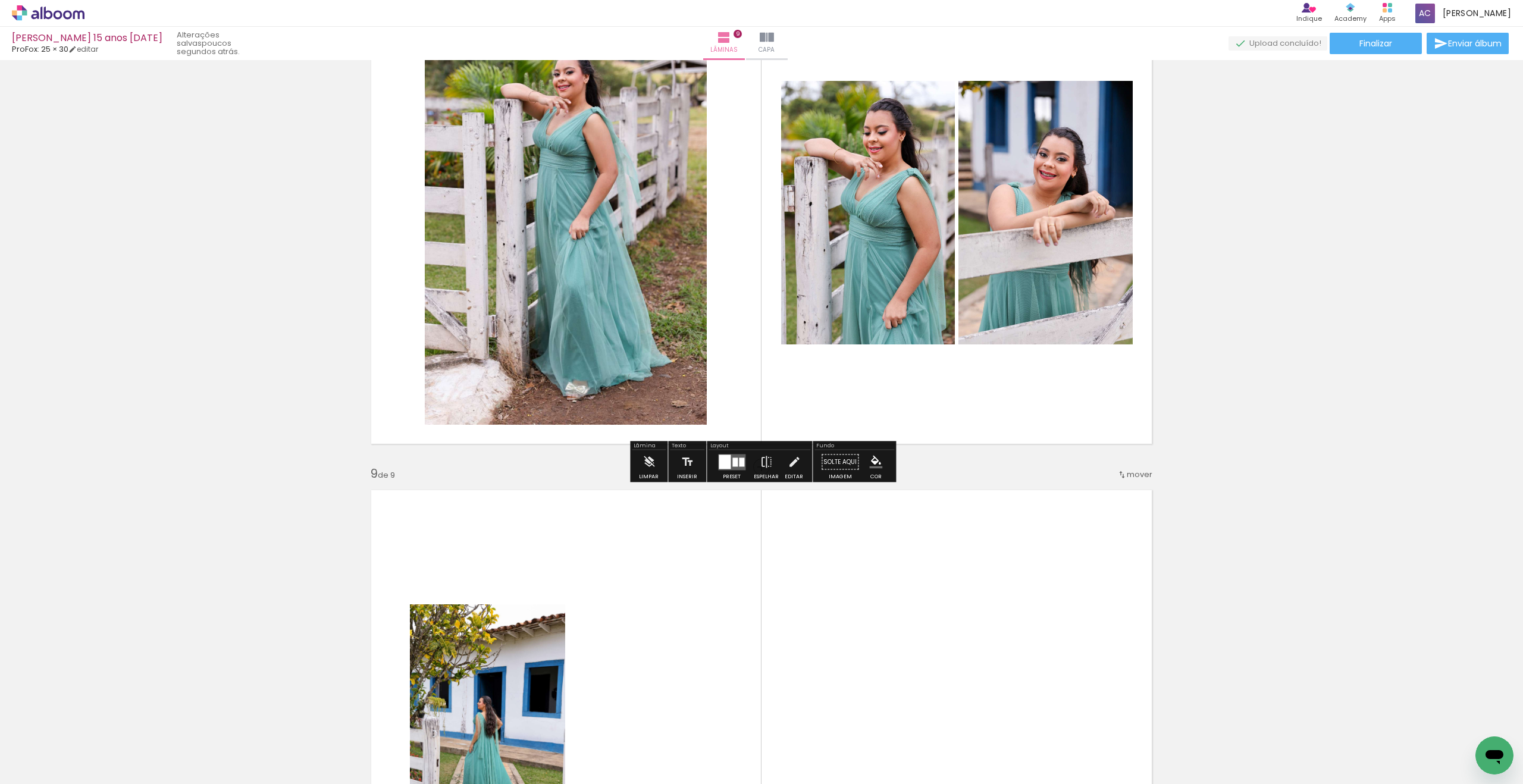
scroll to position [3677, 0]
click at [737, 468] on quentale-layouter at bounding box center [731, 461] width 28 height 16
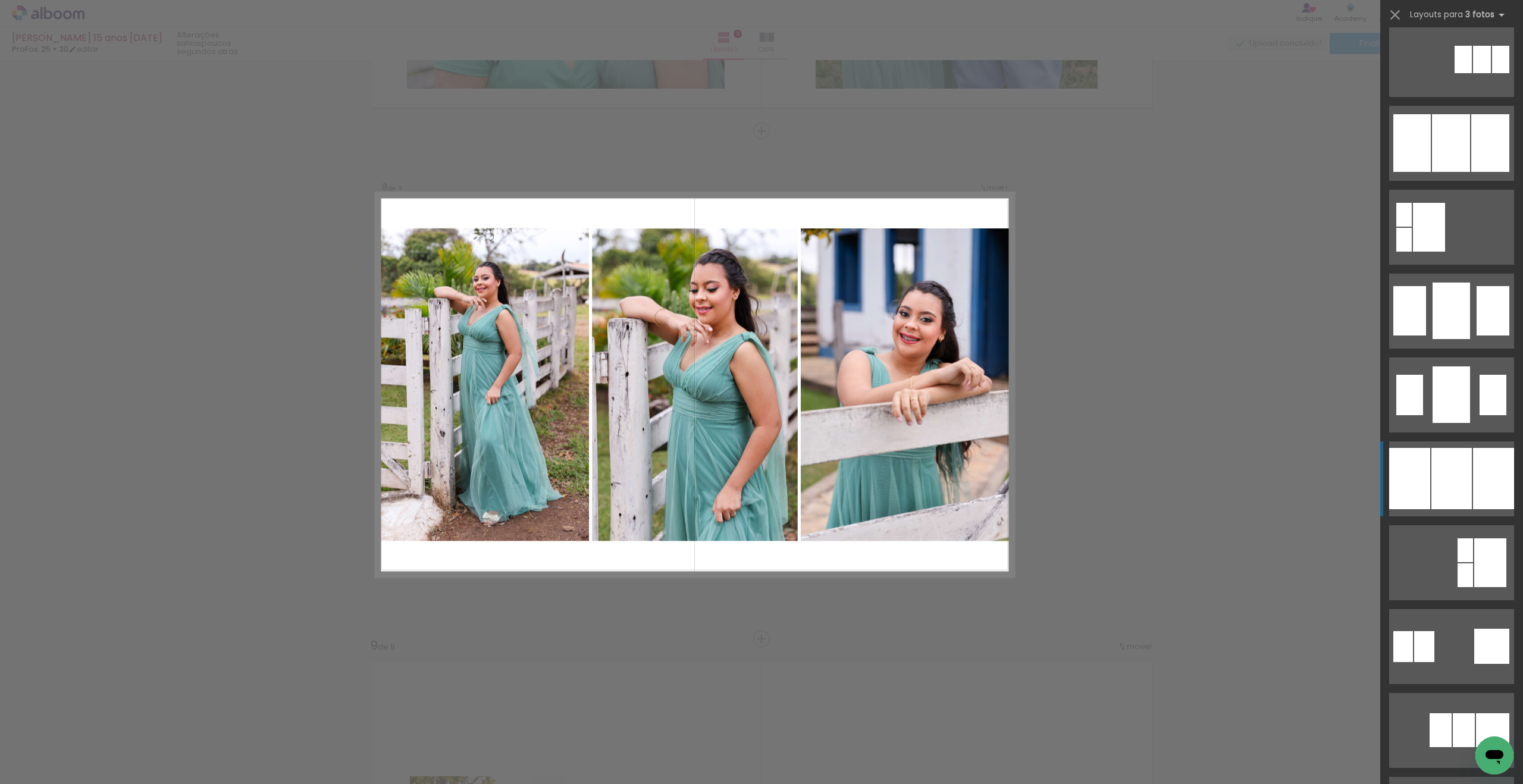
scroll to position [854, 0]
click at [1464, 494] on div at bounding box center [1452, 477] width 40 height 61
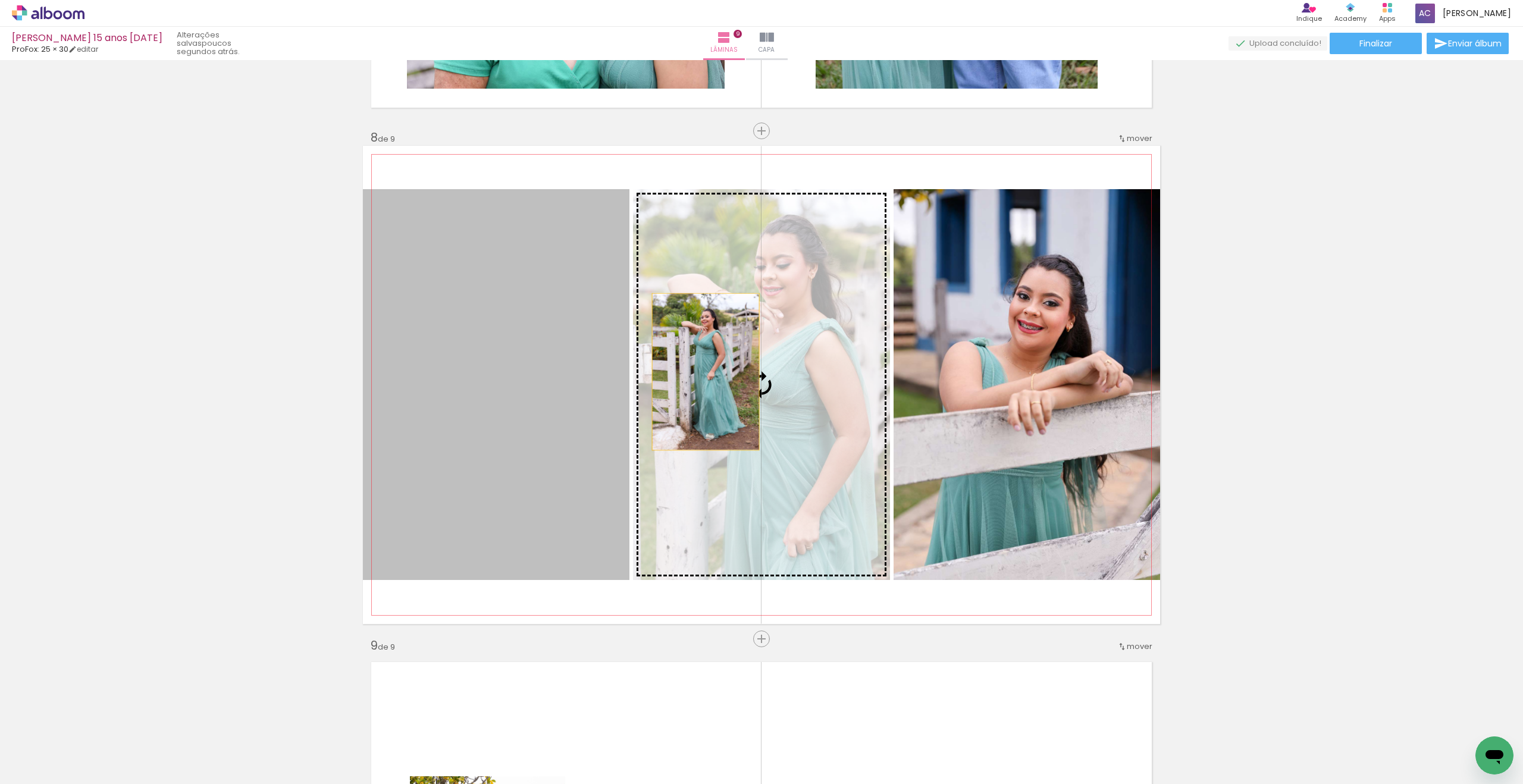
drag, startPoint x: 496, startPoint y: 376, endPoint x: 741, endPoint y: 374, distance: 245.0
click at [0, 0] on slot at bounding box center [0, 0] width 0 height 0
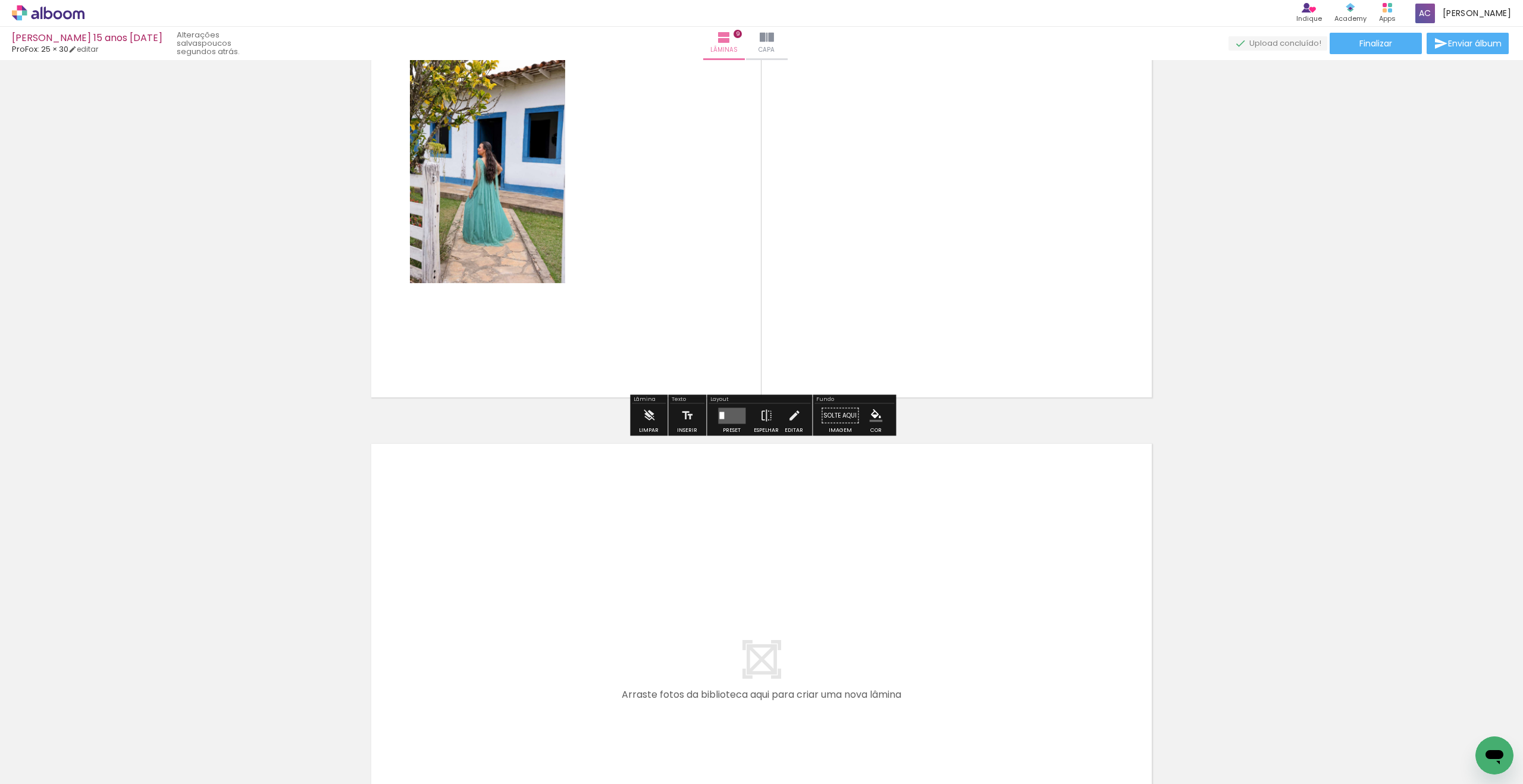
scroll to position [4229, 0]
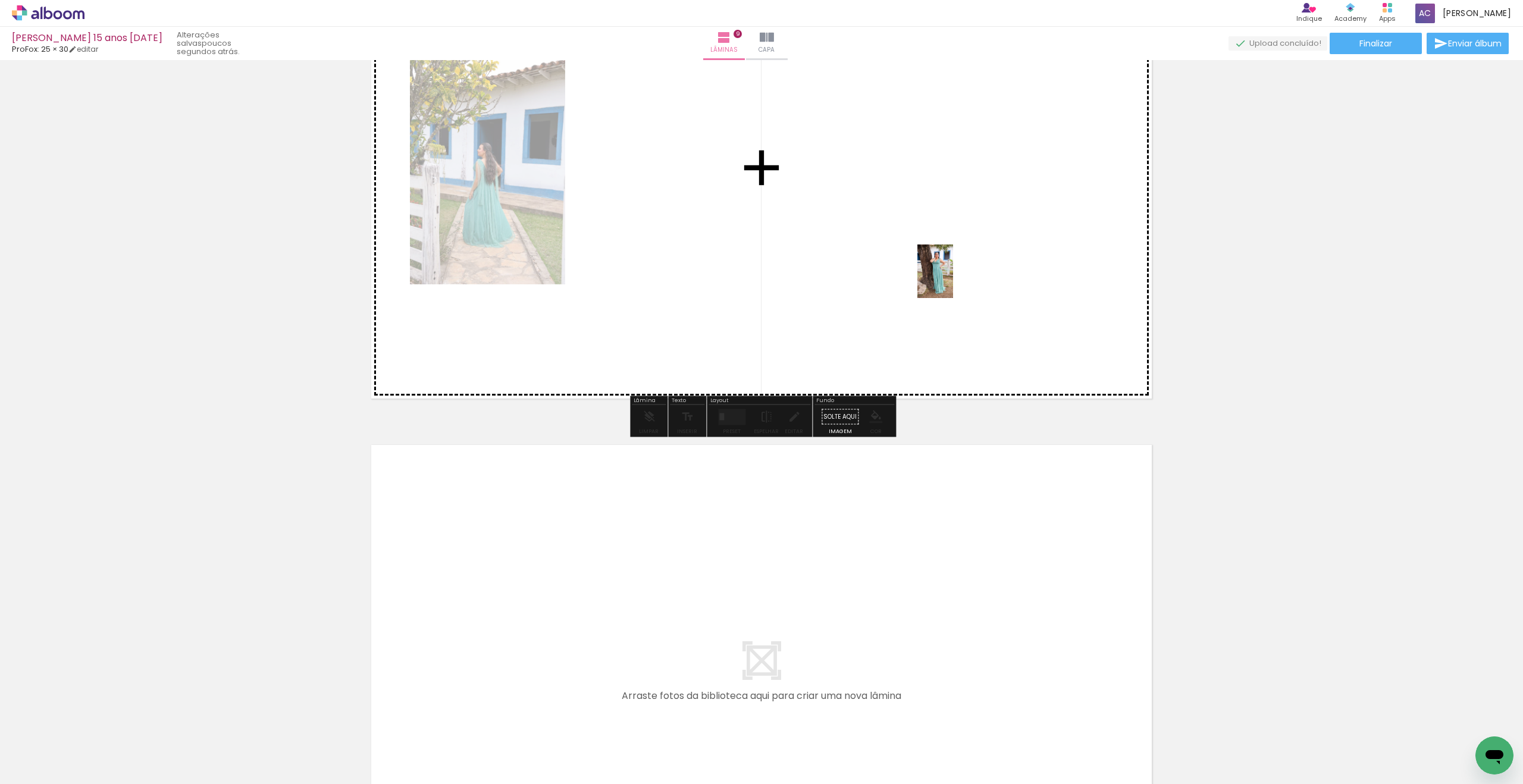
drag, startPoint x: 132, startPoint y: 737, endPoint x: 919, endPoint y: 286, distance: 907.1
click at [969, 258] on quentale-workspace at bounding box center [761, 392] width 1523 height 784
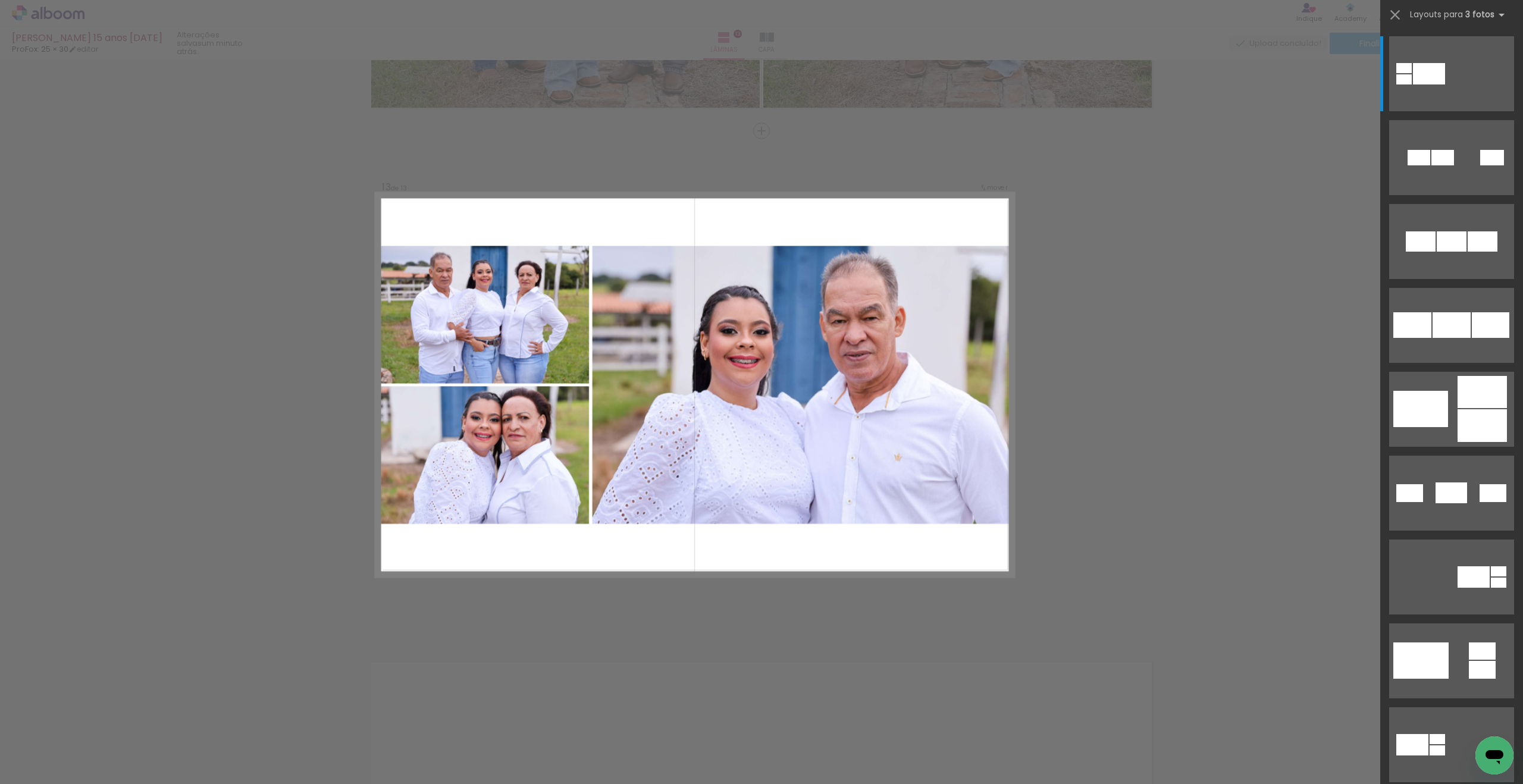
scroll to position [468, 0]
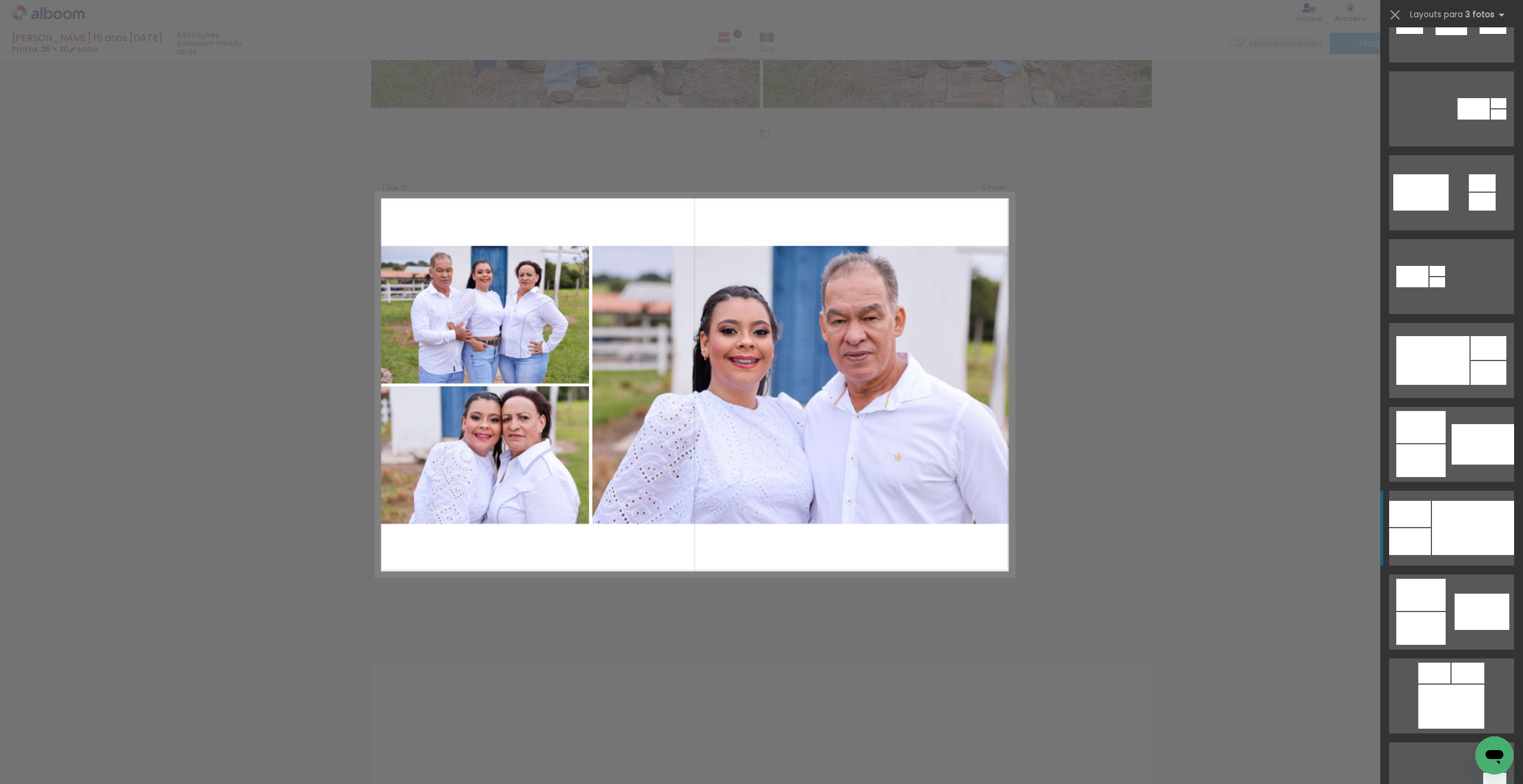
click at [1477, 541] on div at bounding box center [1472, 528] width 82 height 54
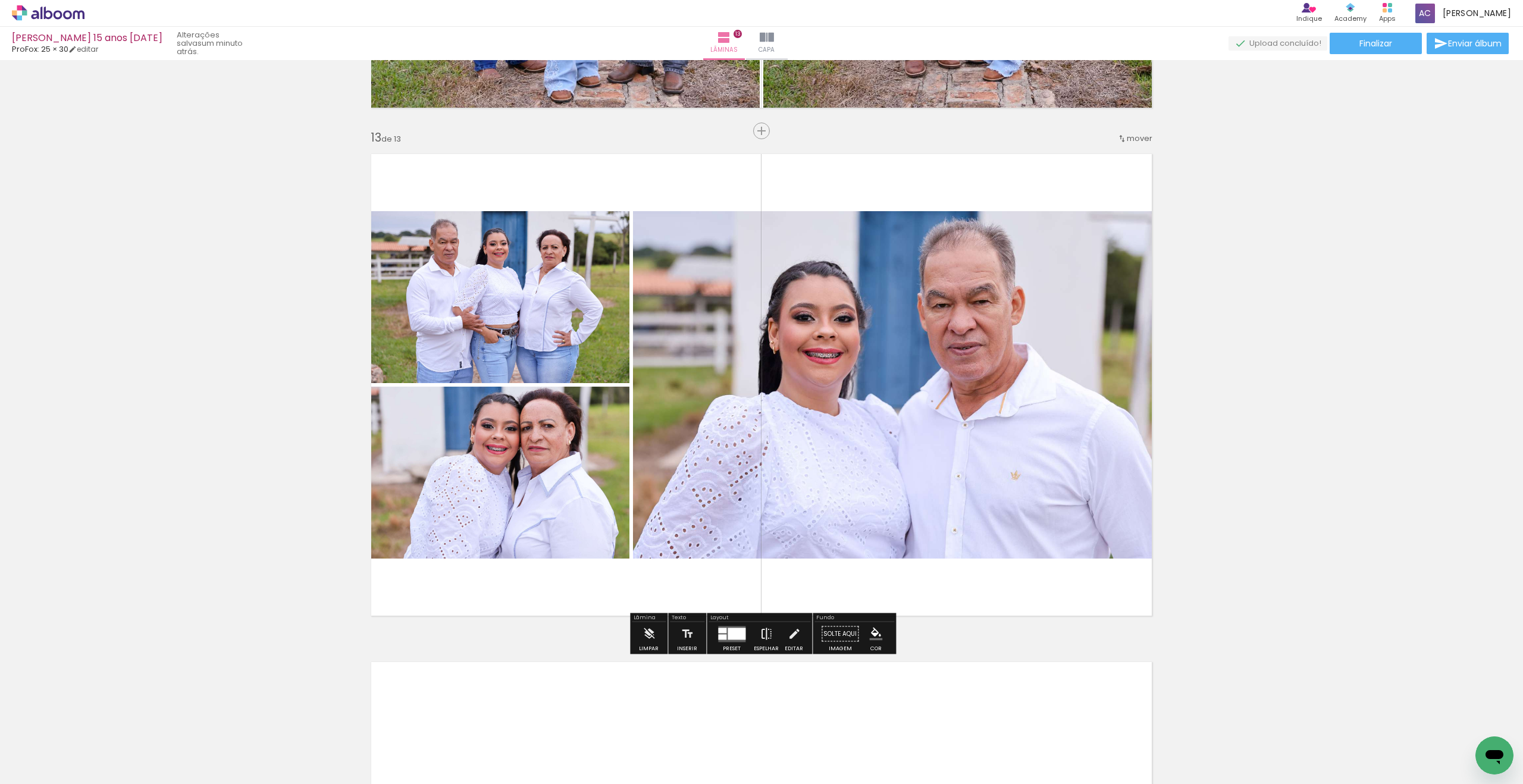
click at [764, 636] on iron-icon at bounding box center [766, 634] width 13 height 24
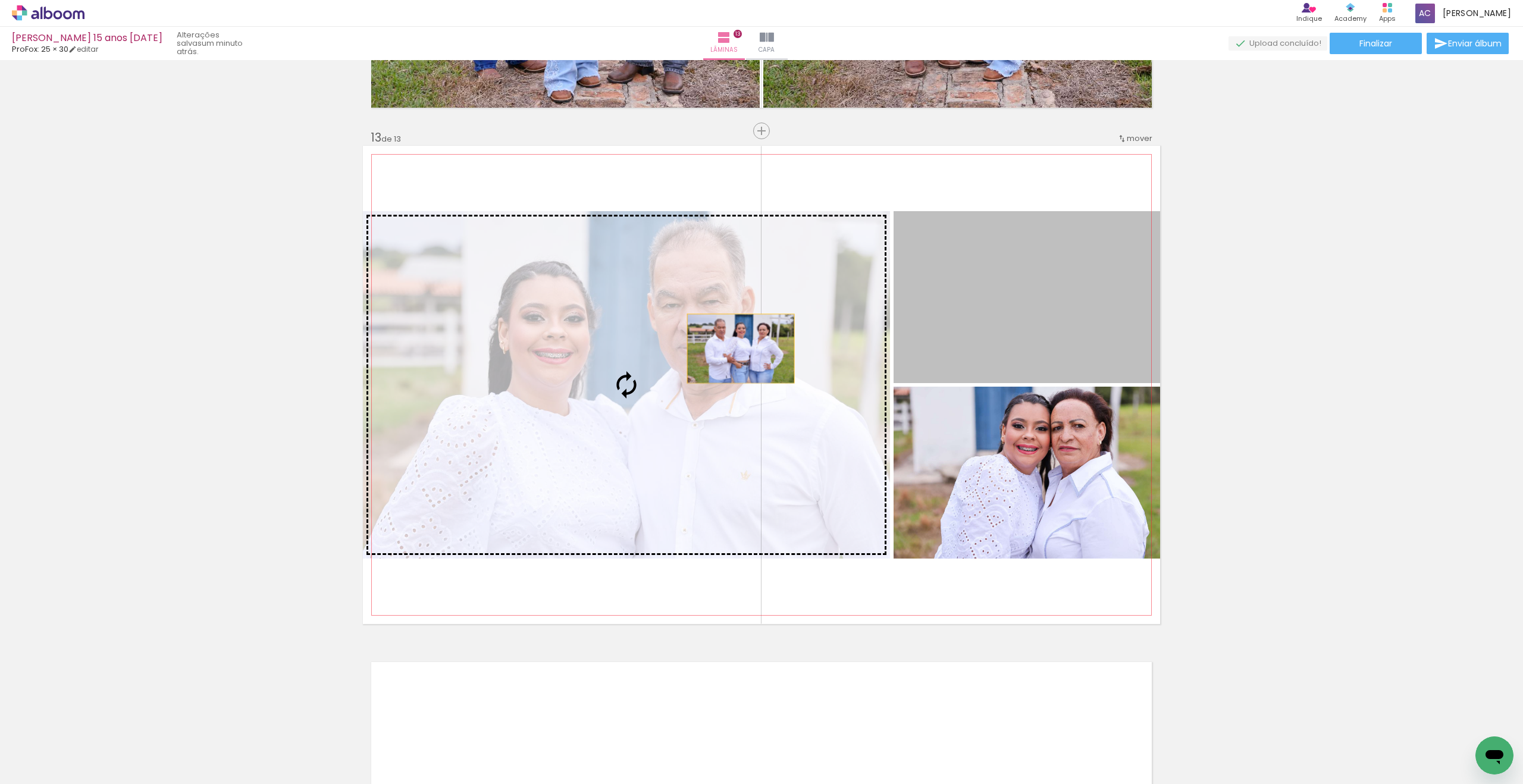
drag, startPoint x: 1041, startPoint y: 317, endPoint x: 734, endPoint y: 349, distance: 308.7
click at [0, 0] on slot at bounding box center [0, 0] width 0 height 0
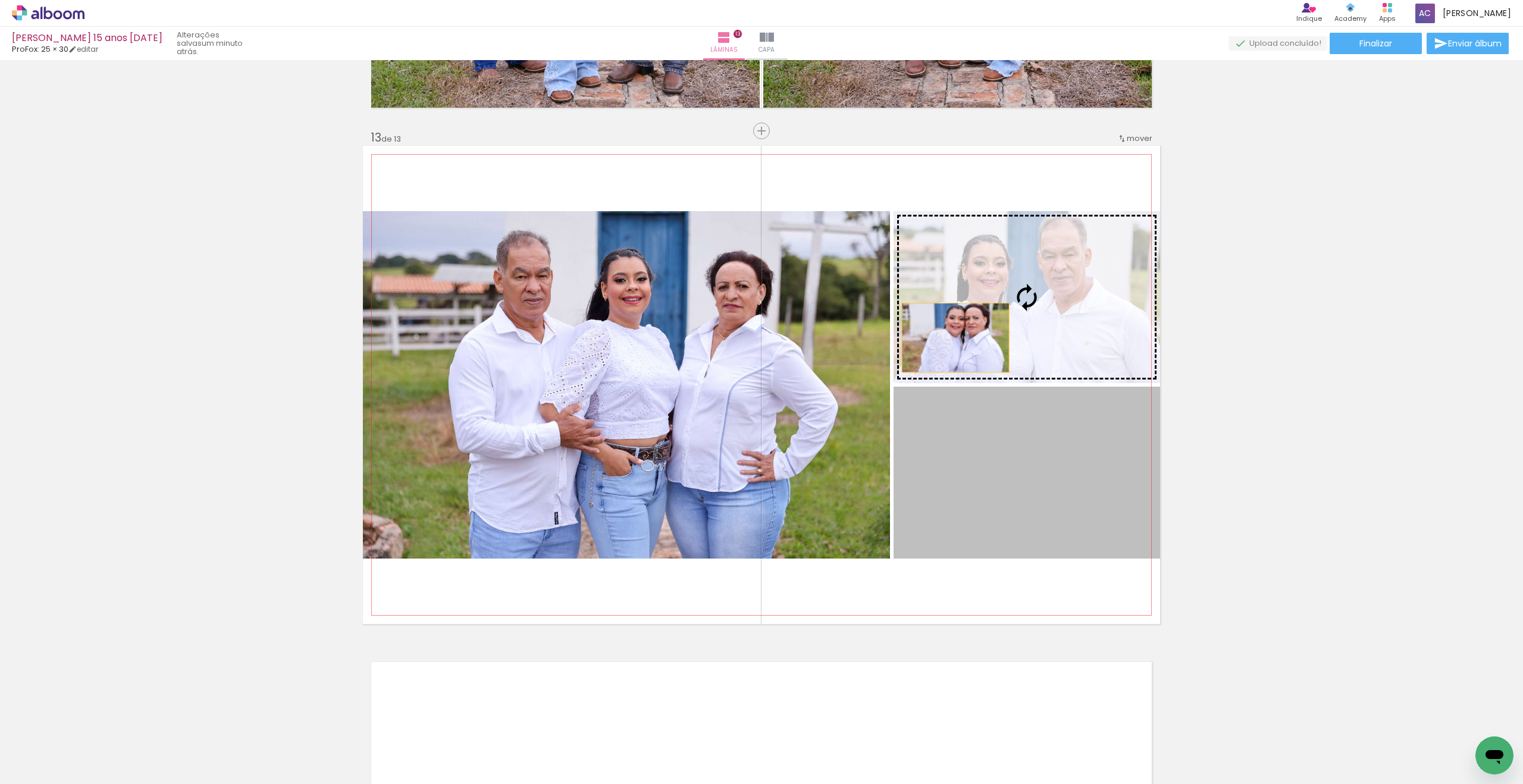
drag, startPoint x: 951, startPoint y: 466, endPoint x: 955, endPoint y: 326, distance: 140.1
click at [0, 0] on slot at bounding box center [0, 0] width 0 height 0
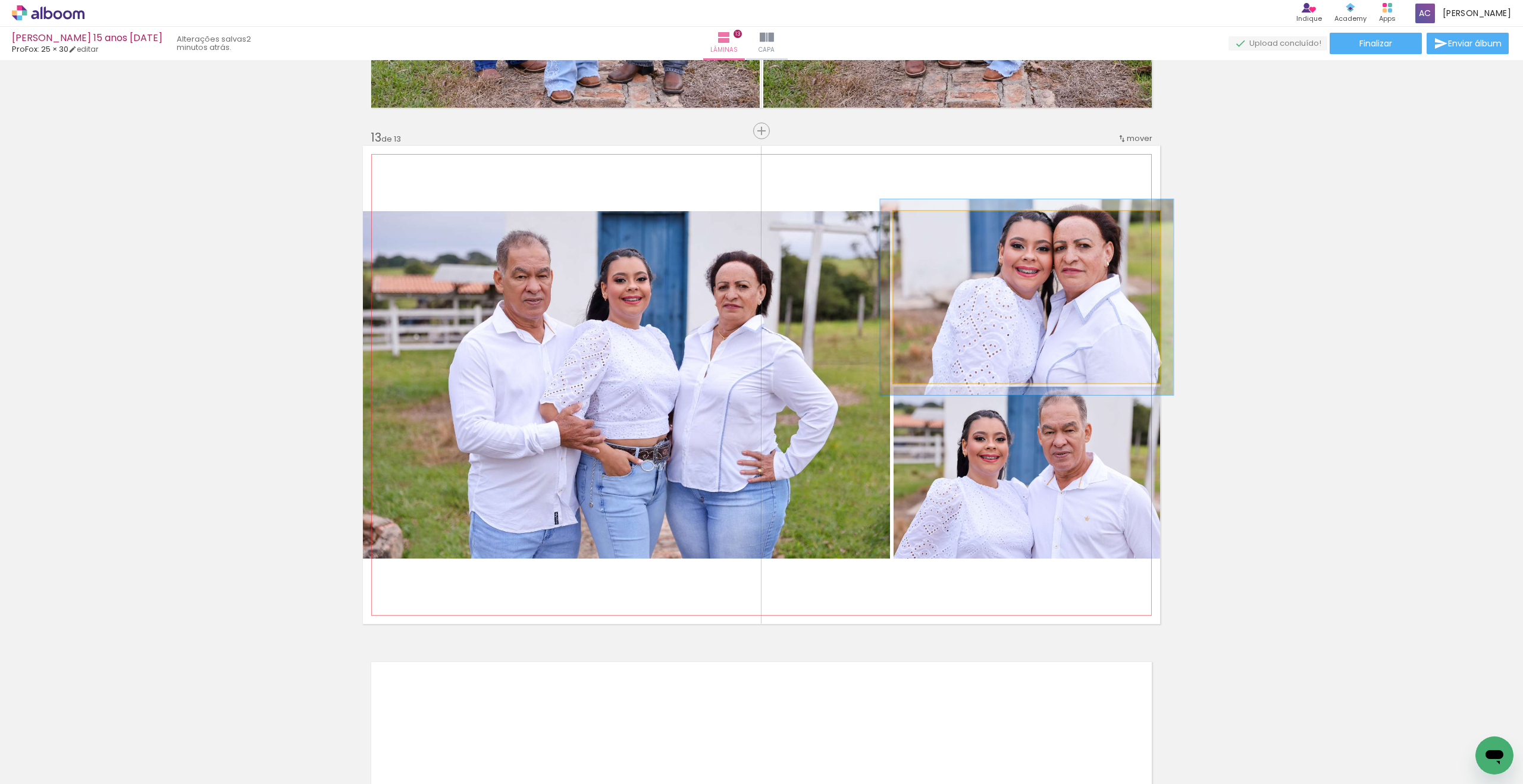
click at [927, 224] on div at bounding box center [925, 224] width 10 height 10
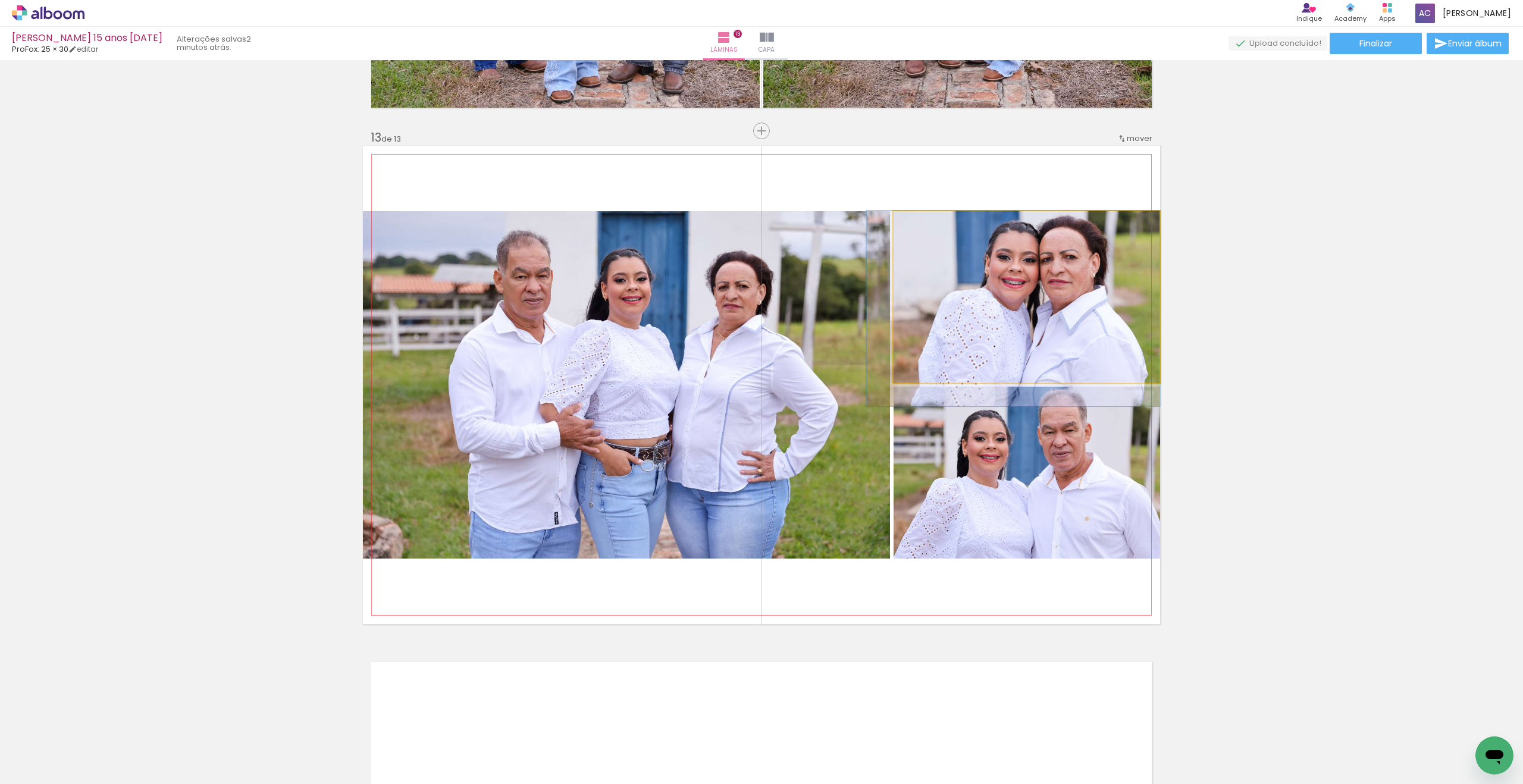
drag, startPoint x: 1038, startPoint y: 266, endPoint x: 986, endPoint y: 272, distance: 52.3
click at [988, 279] on div at bounding box center [1013, 308] width 294 height 195
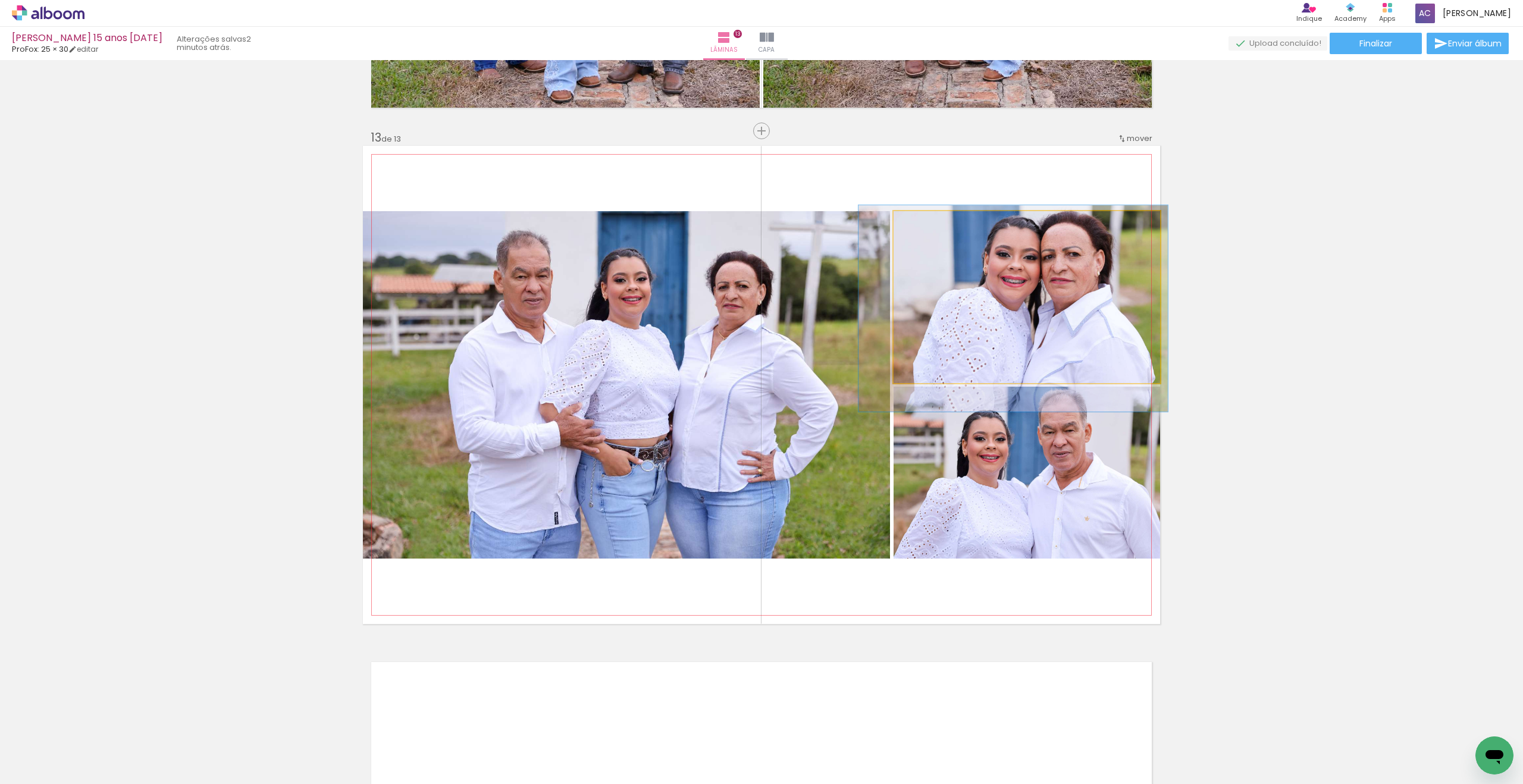
drag, startPoint x: 928, startPoint y: 227, endPoint x: 938, endPoint y: 233, distance: 11.7
type paper-slider "116"
click at [931, 227] on div at bounding box center [929, 224] width 19 height 19
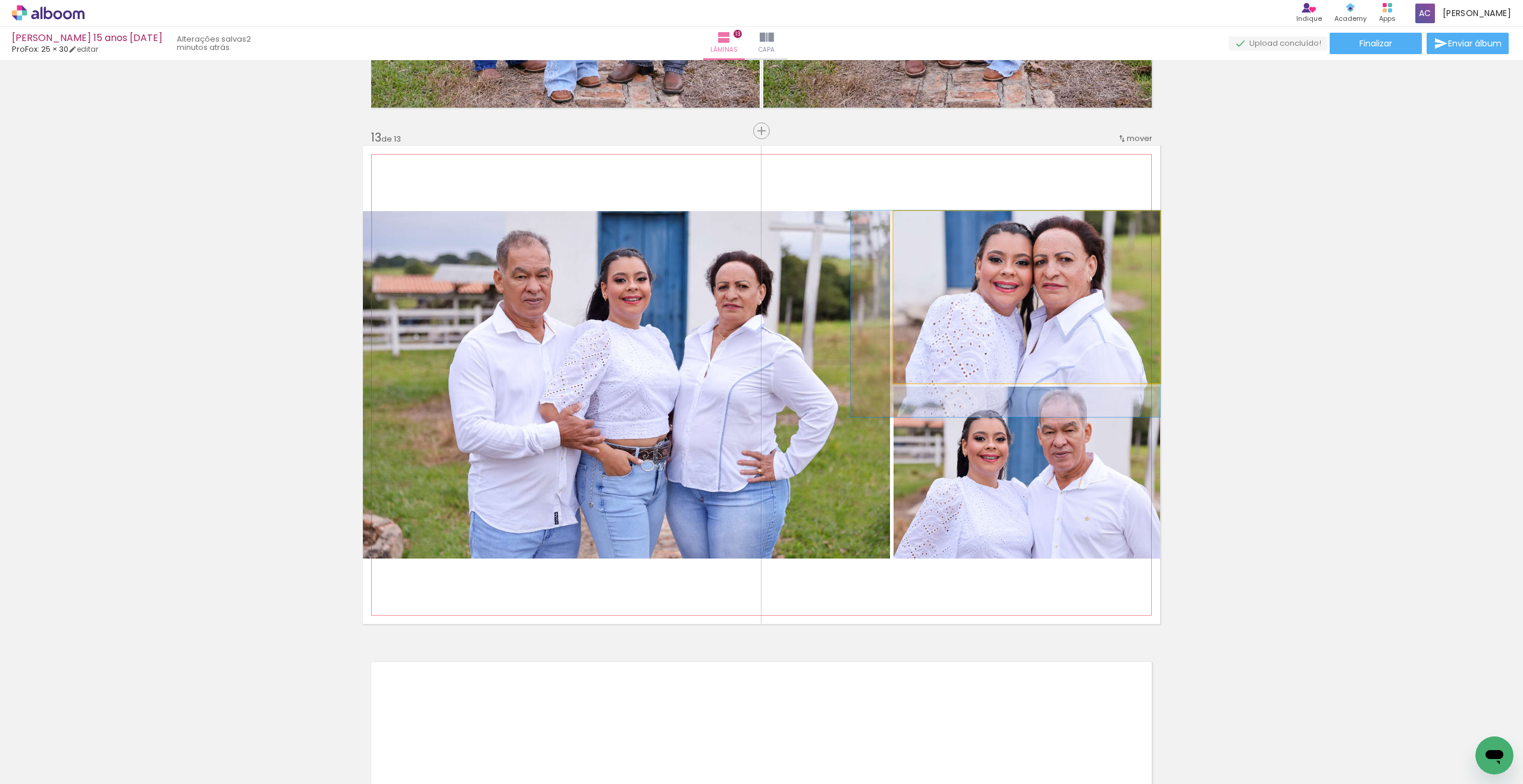
drag, startPoint x: 1051, startPoint y: 282, endPoint x: 1028, endPoint y: 288, distance: 23.8
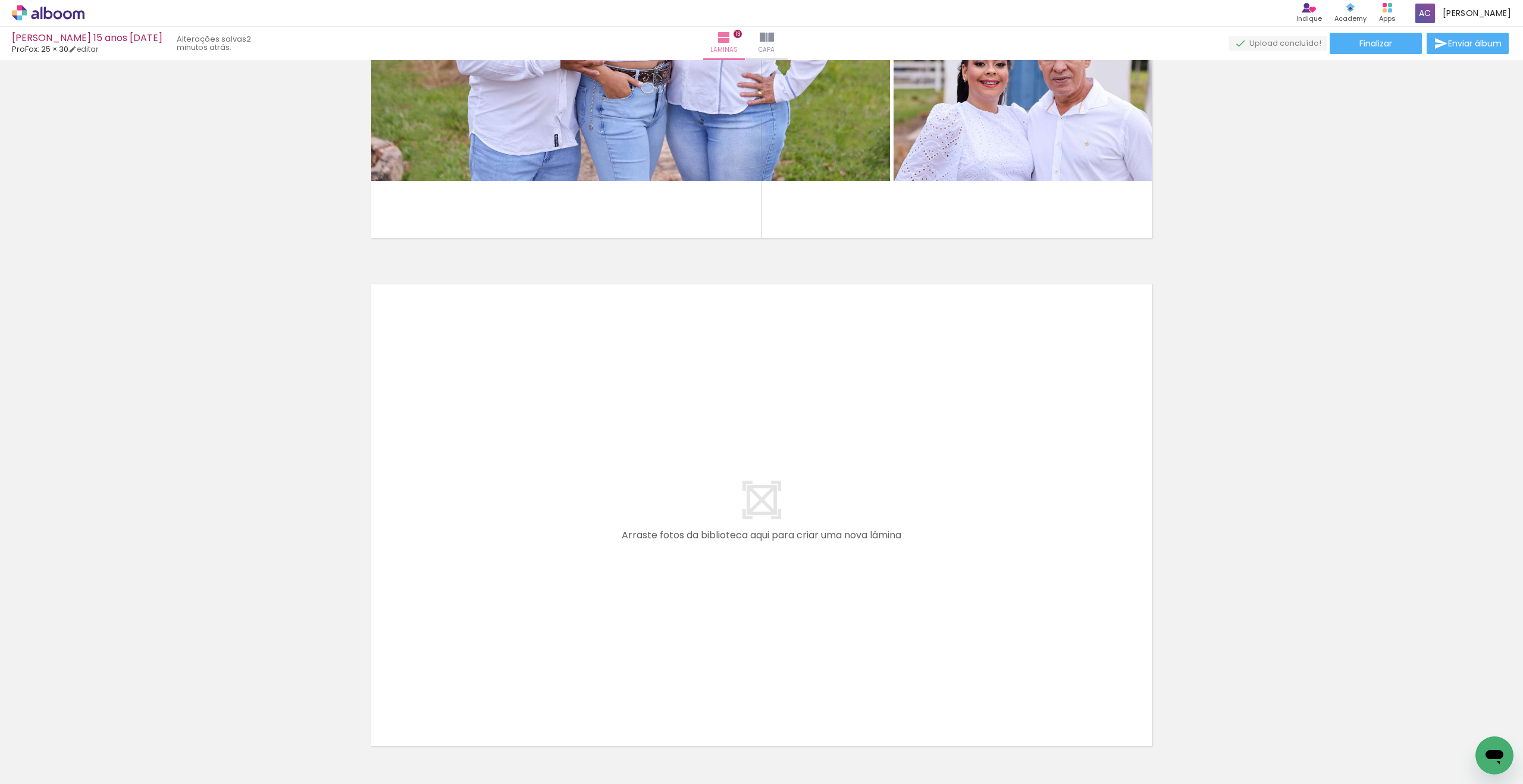
scroll to position [6508, 0]
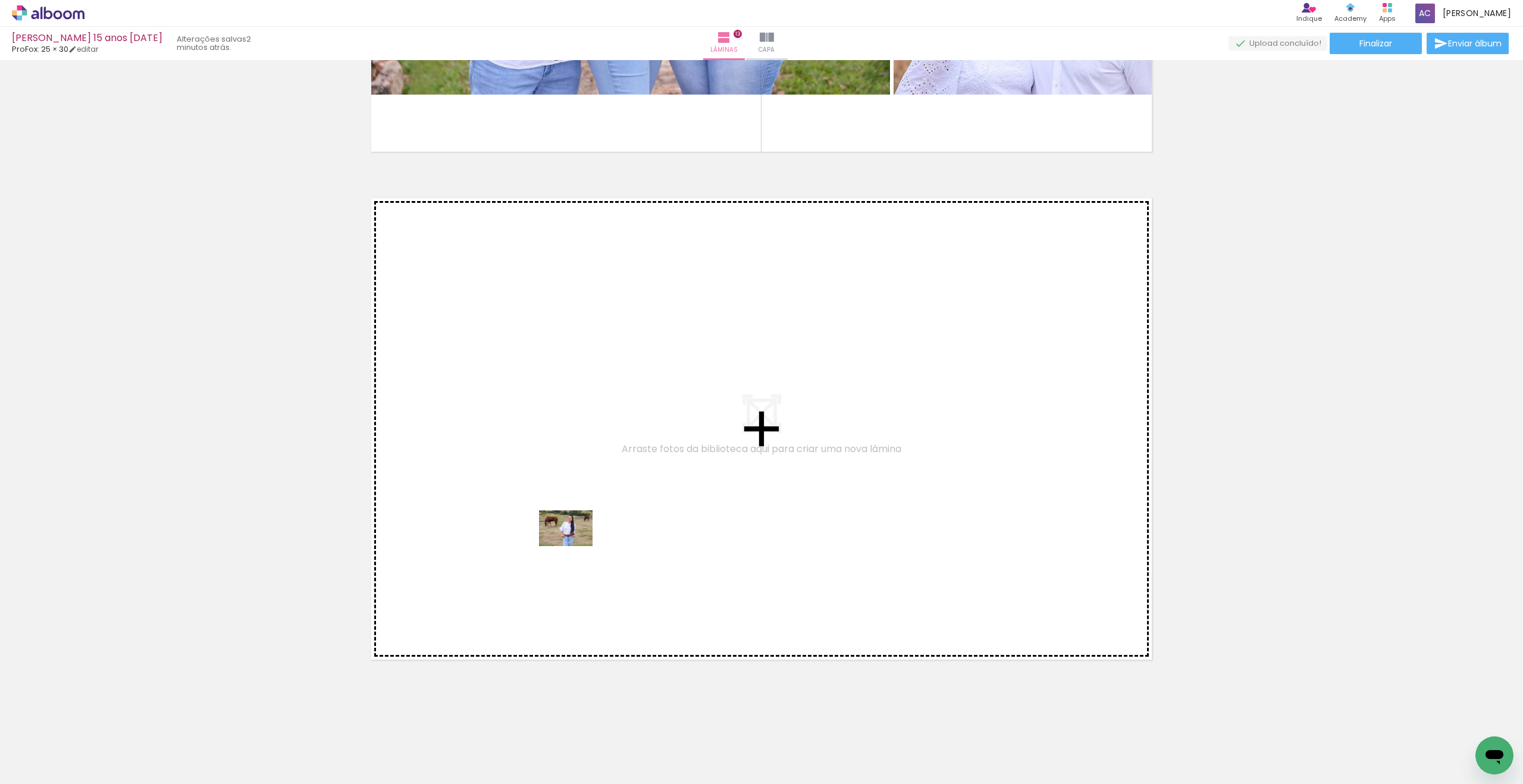
drag, startPoint x: 121, startPoint y: 743, endPoint x: 575, endPoint y: 546, distance: 494.9
click at [575, 546] on quentale-workspace at bounding box center [761, 392] width 1523 height 784
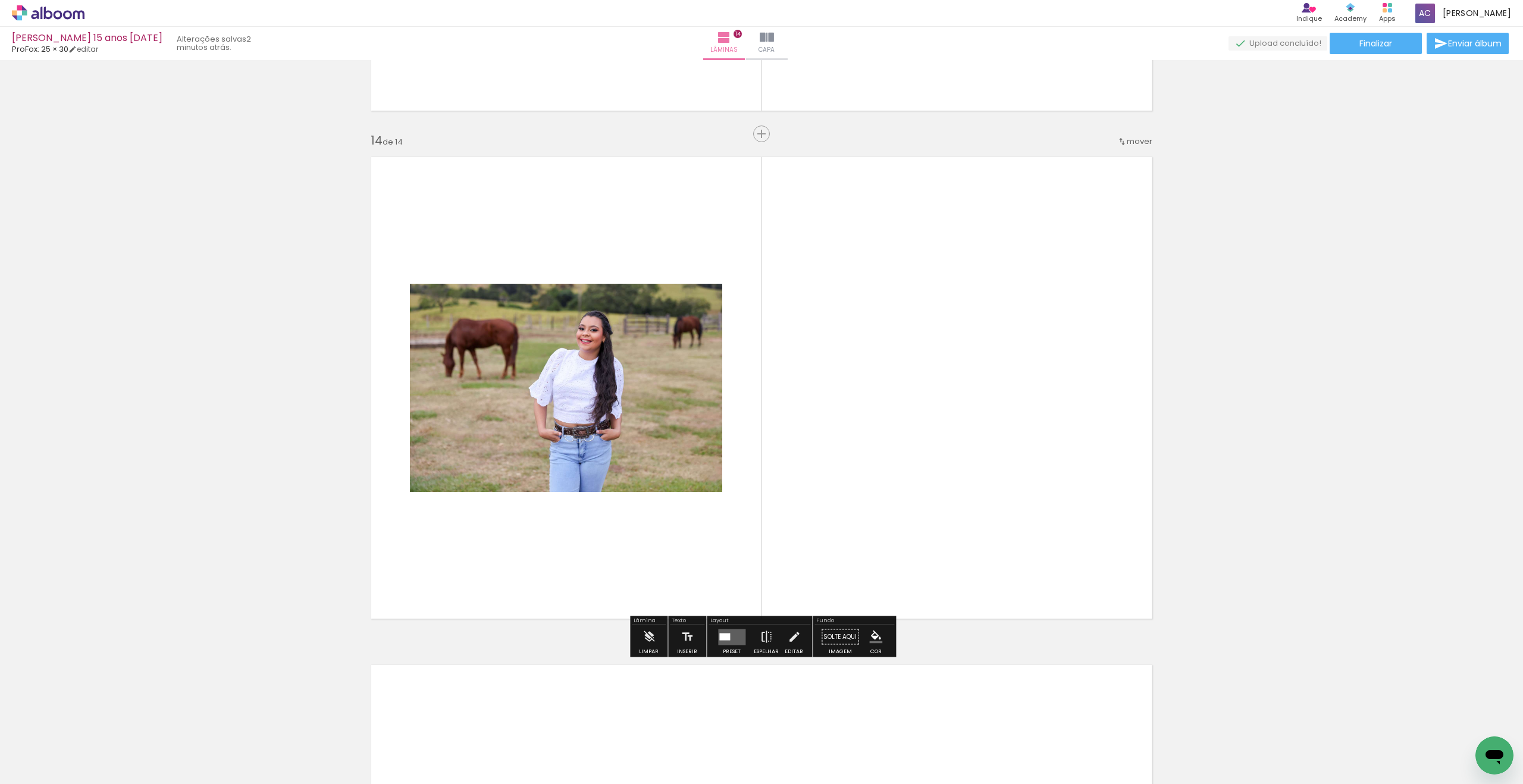
scroll to position [6552, 0]
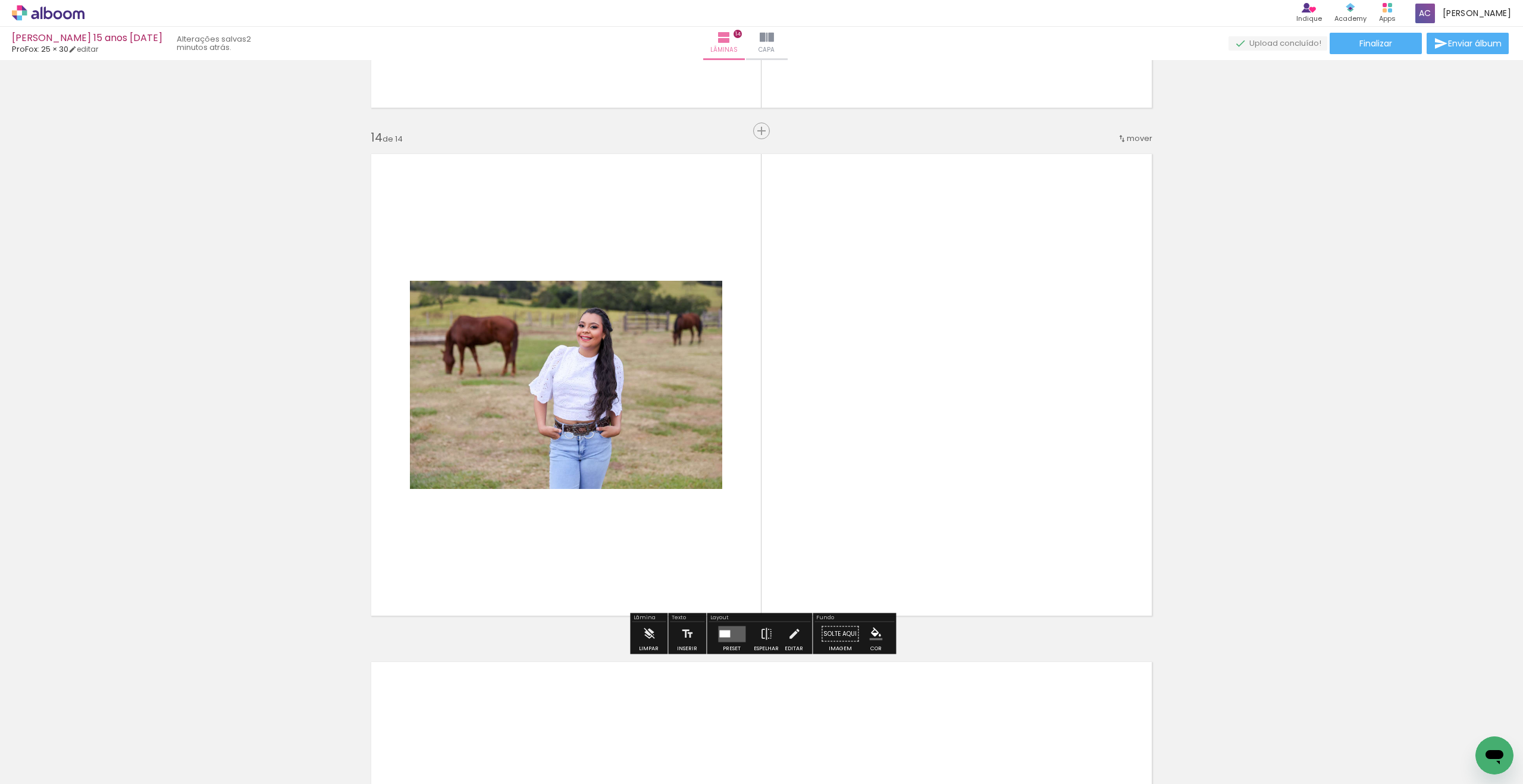
click at [728, 628] on quentale-layouter at bounding box center [731, 634] width 28 height 16
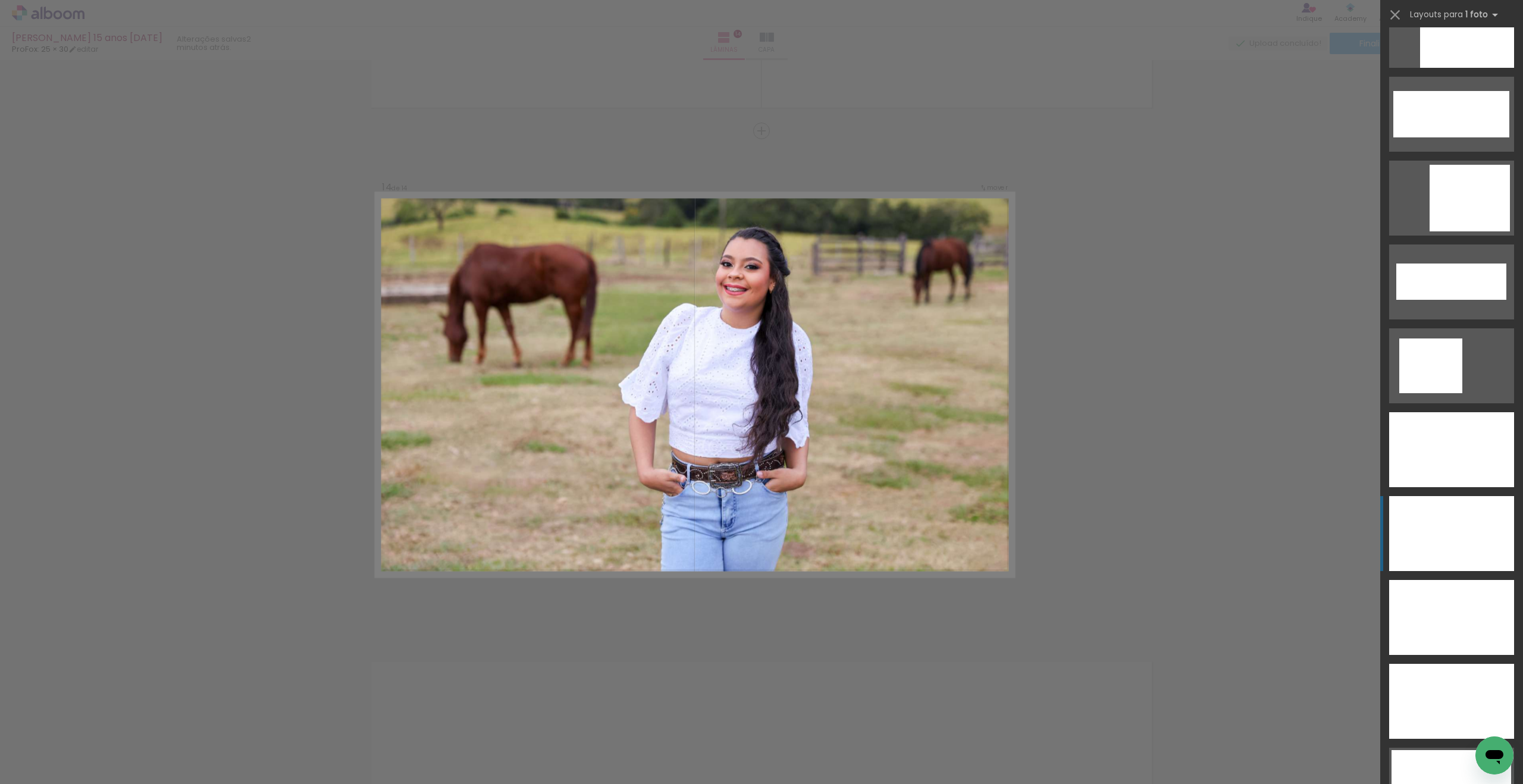
scroll to position [3735, 0]
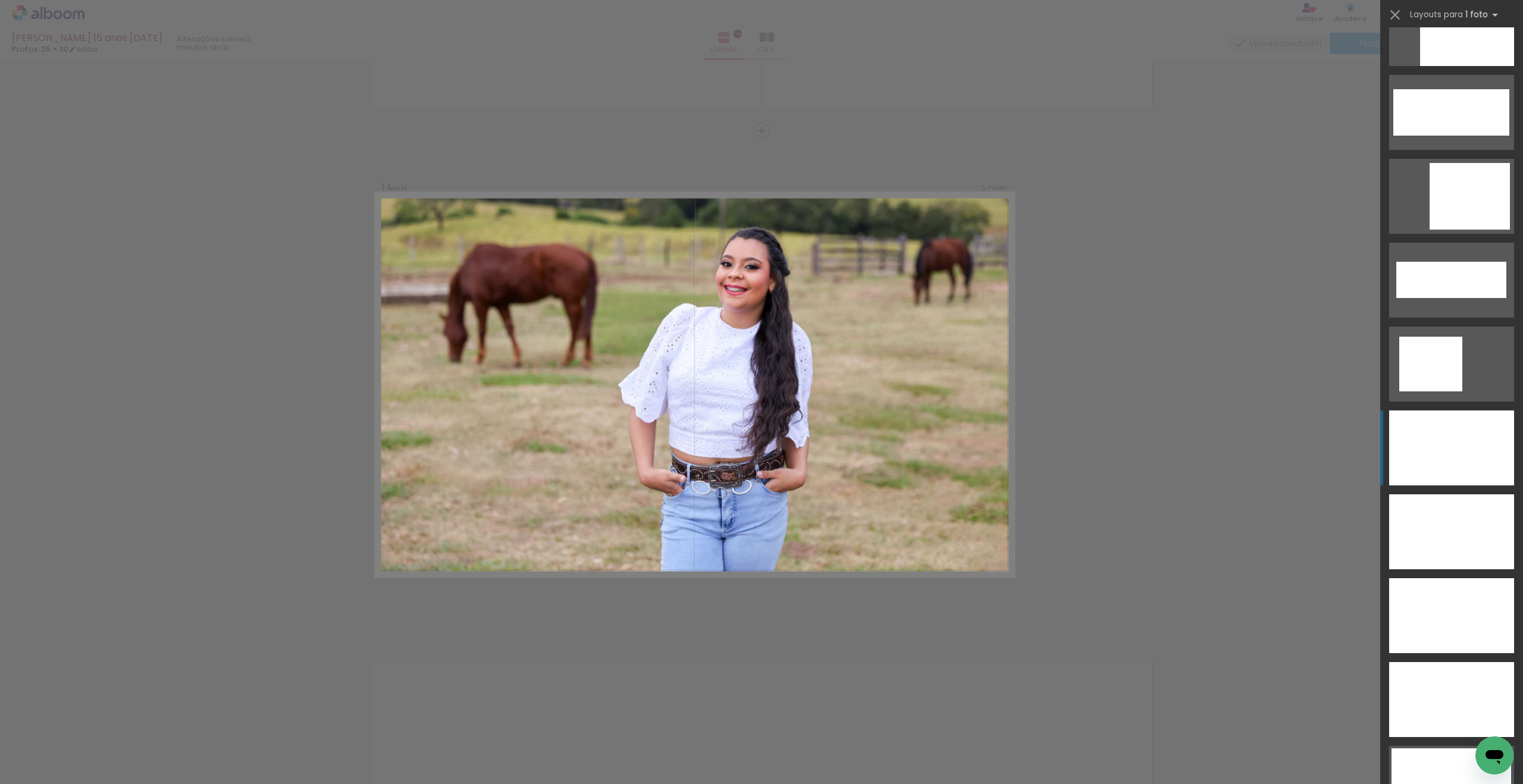
click at [1458, 452] on div at bounding box center [1452, 447] width 125 height 75
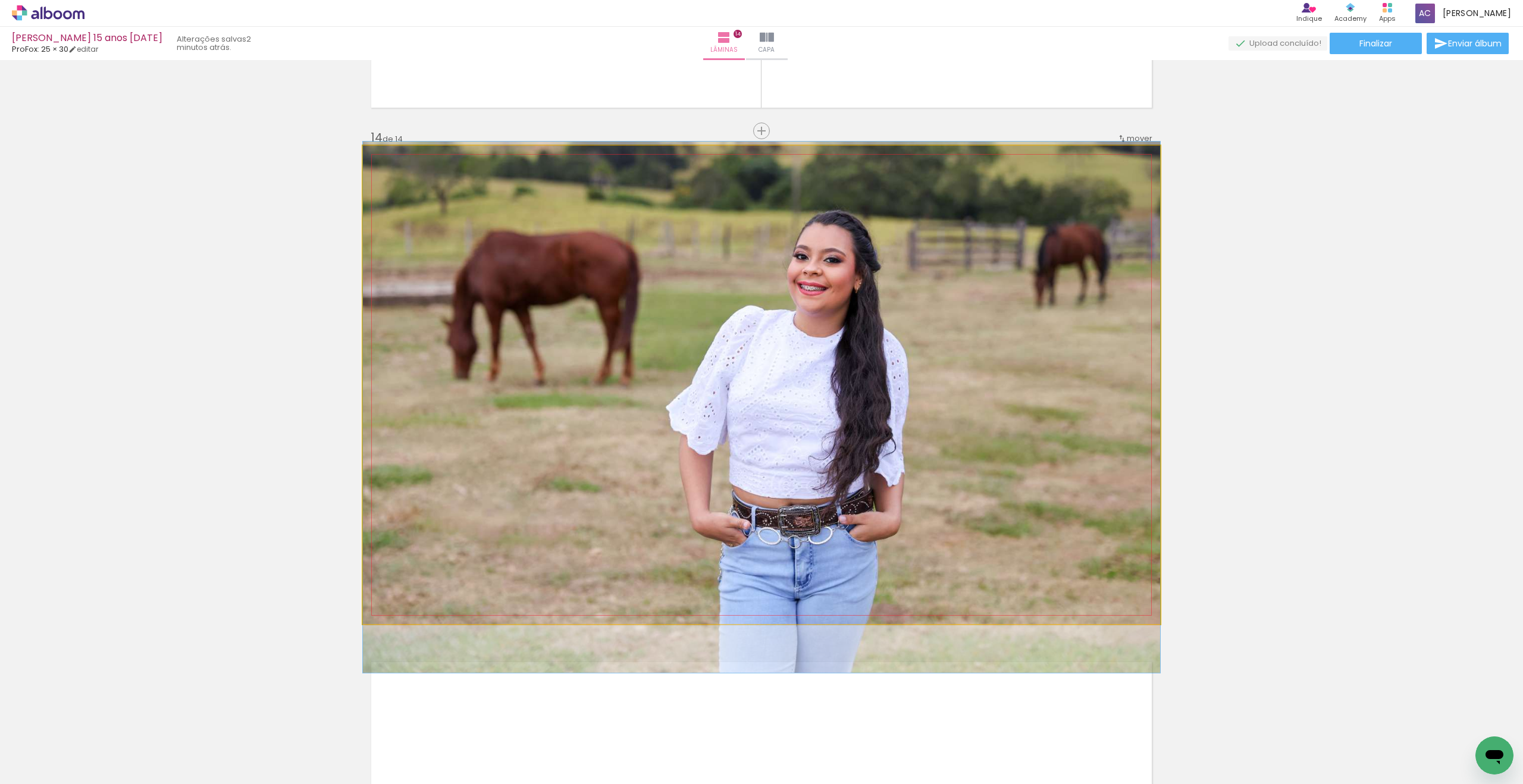
drag, startPoint x: 869, startPoint y: 389, endPoint x: 864, endPoint y: 411, distance: 22.6
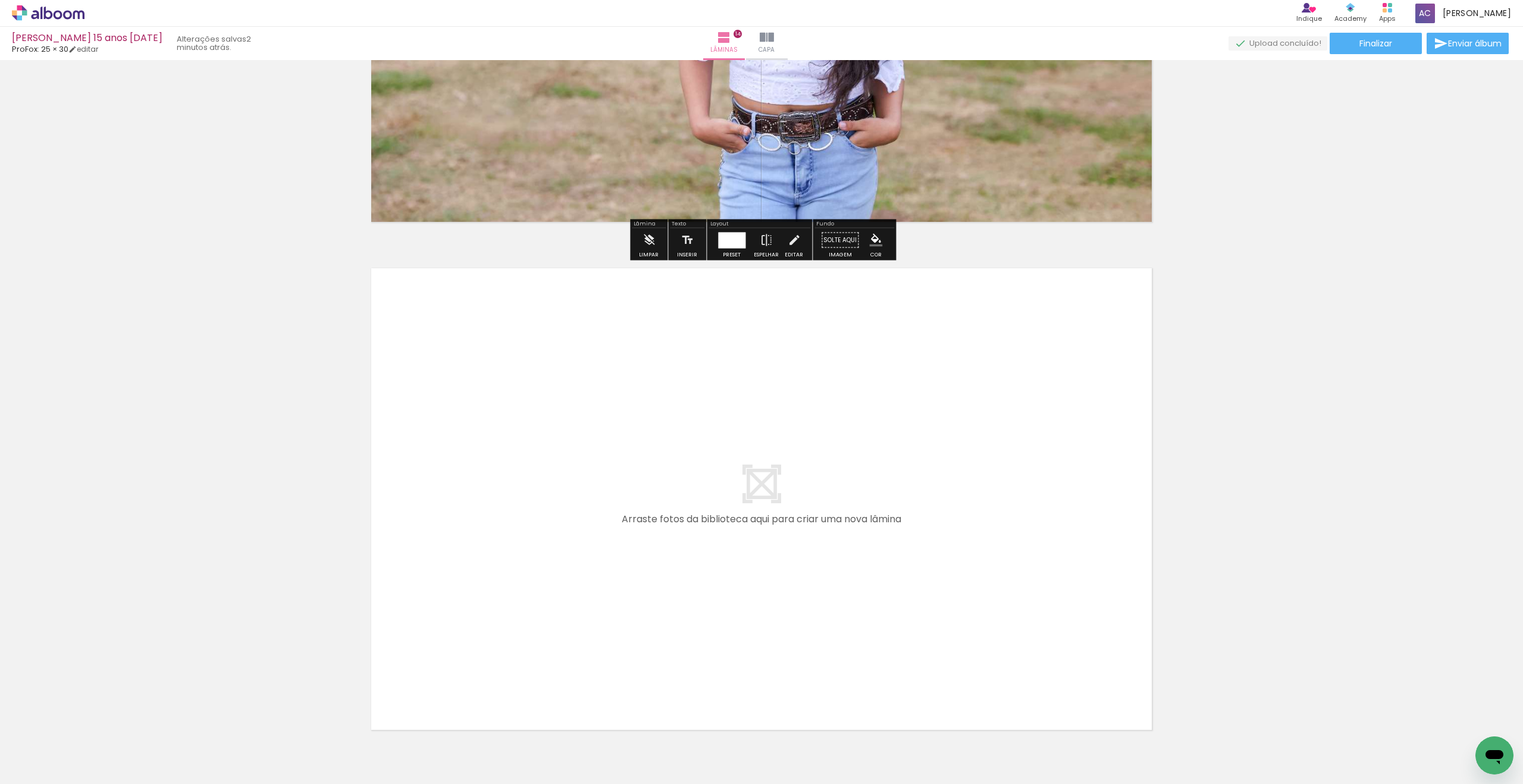
scroll to position [7016, 0]
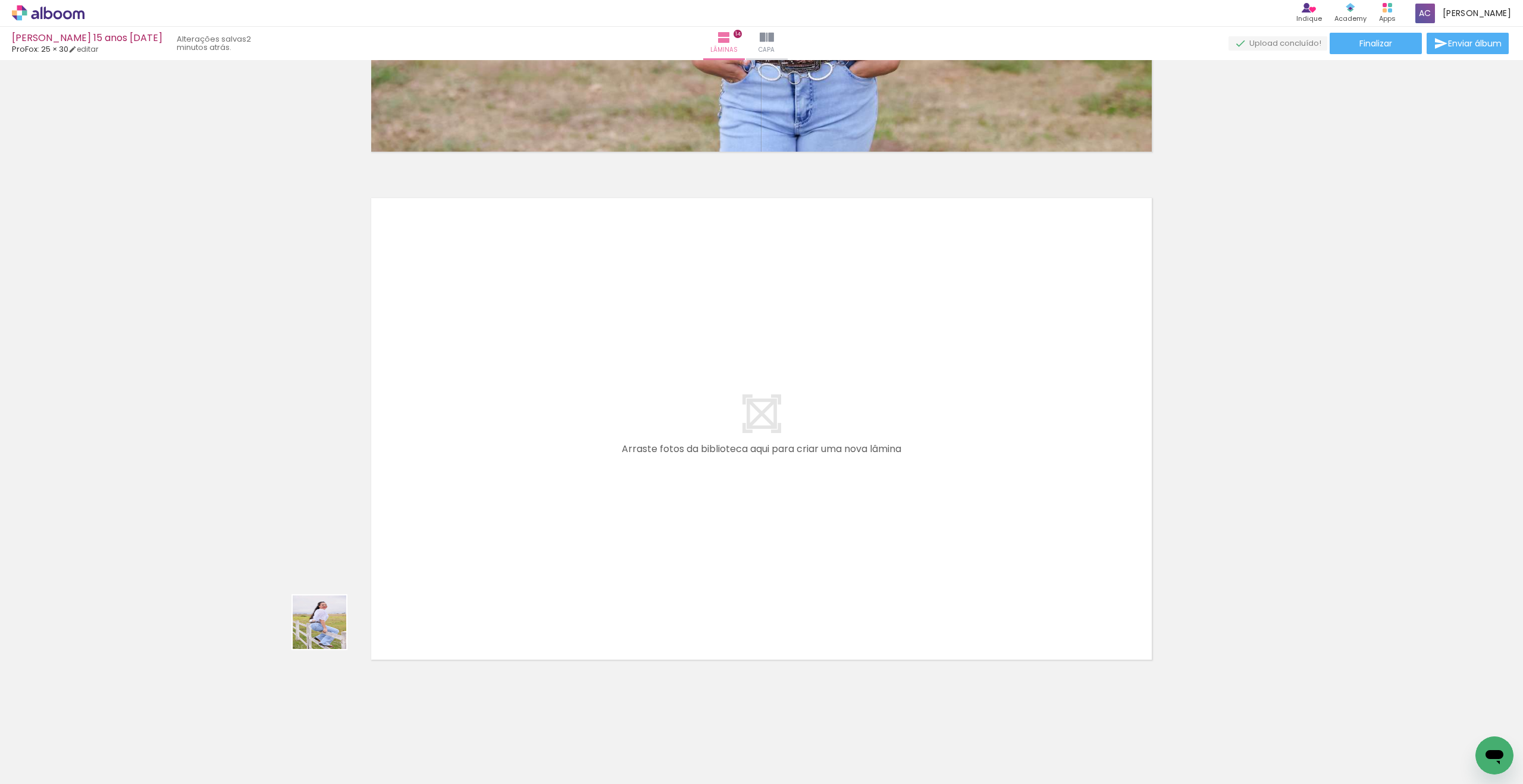
drag, startPoint x: 329, startPoint y: 631, endPoint x: 504, endPoint y: 508, distance: 213.9
click at [504, 508] on quentale-workspace at bounding box center [761, 392] width 1523 height 784
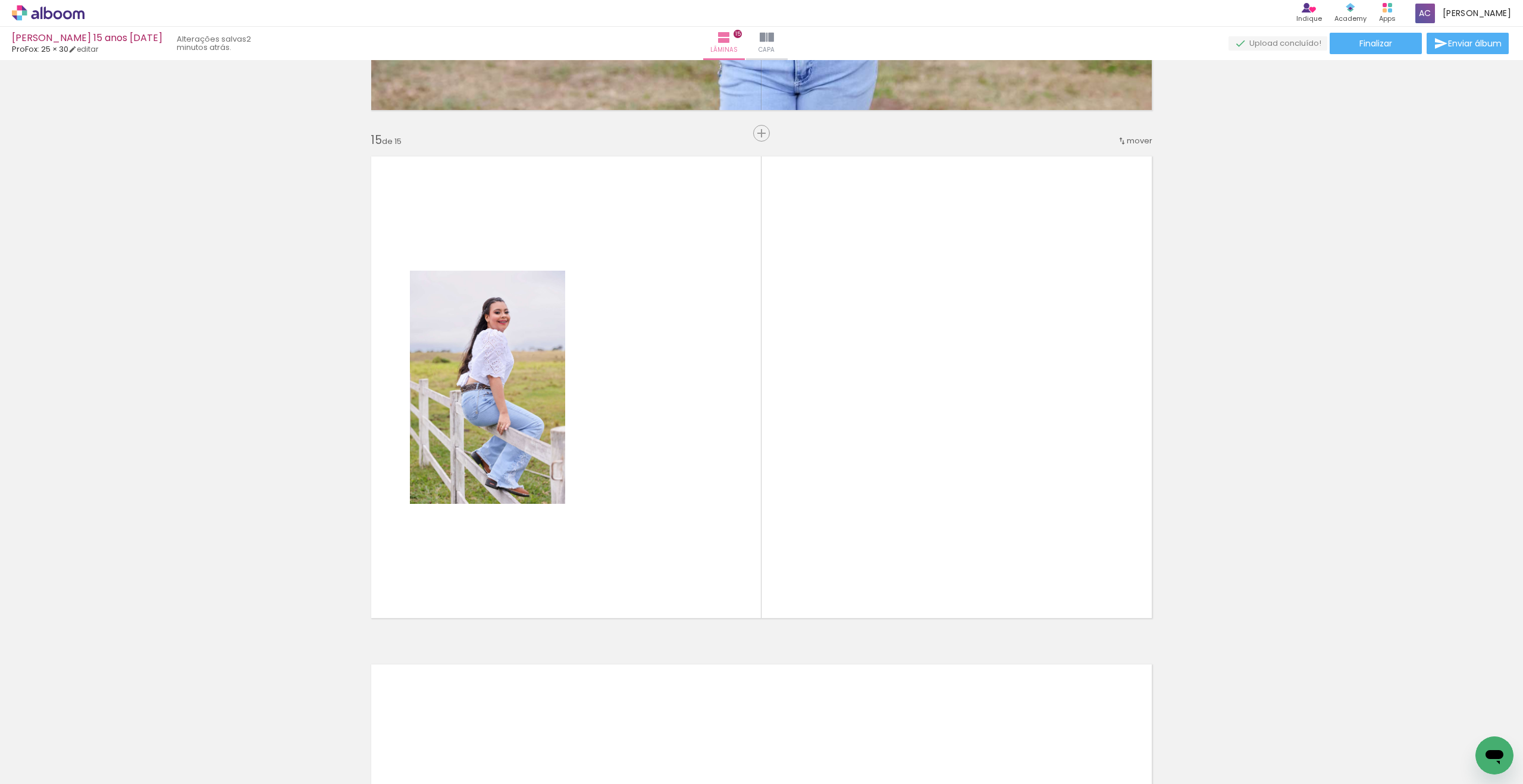
scroll to position [7060, 0]
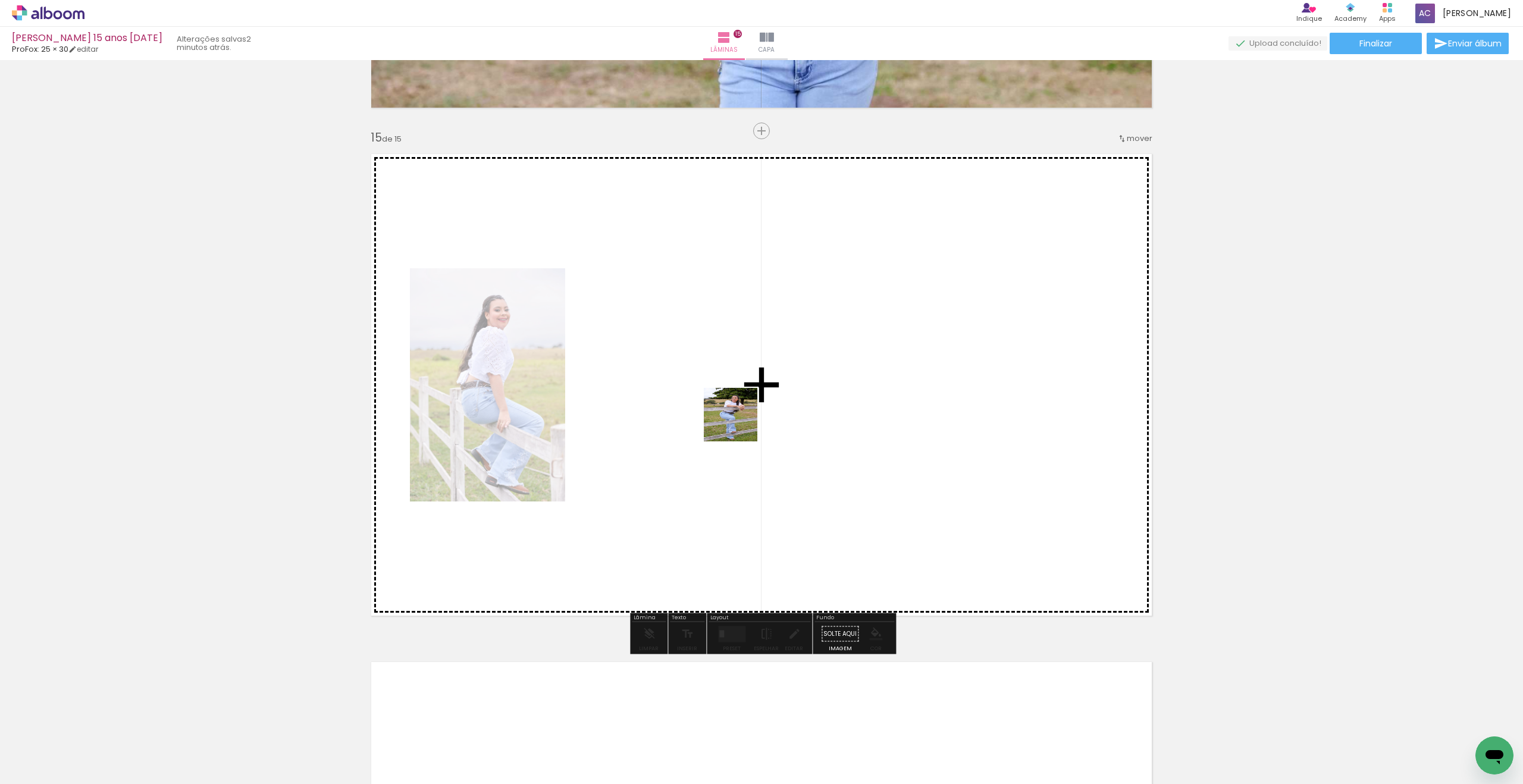
drag, startPoint x: 398, startPoint y: 613, endPoint x: 508, endPoint y: 502, distance: 156.3
click at [826, 369] on quentale-workspace at bounding box center [761, 392] width 1523 height 784
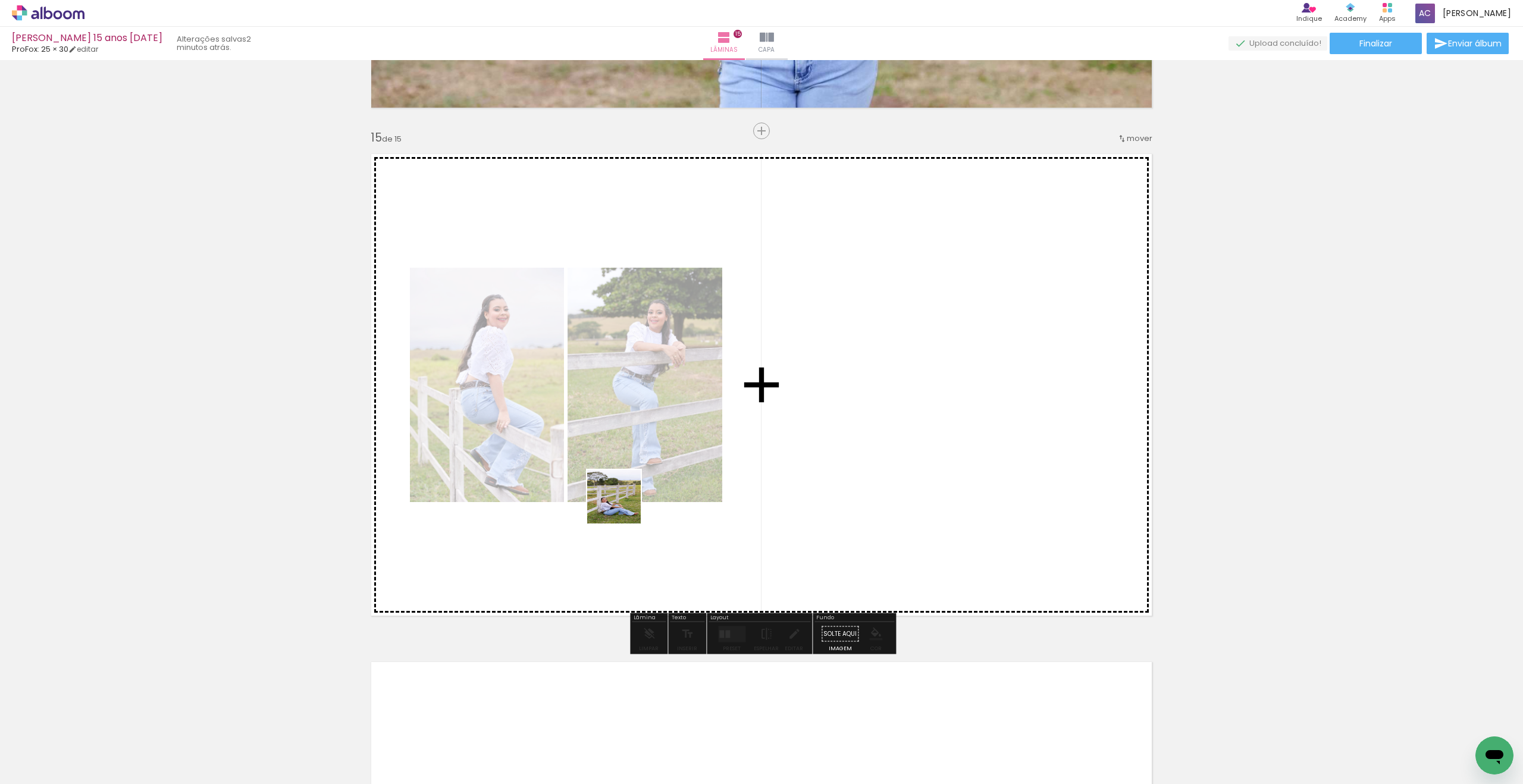
drag, startPoint x: 279, startPoint y: 667, endPoint x: 810, endPoint y: 421, distance: 585.2
click at [810, 421] on quentale-workspace at bounding box center [761, 392] width 1523 height 784
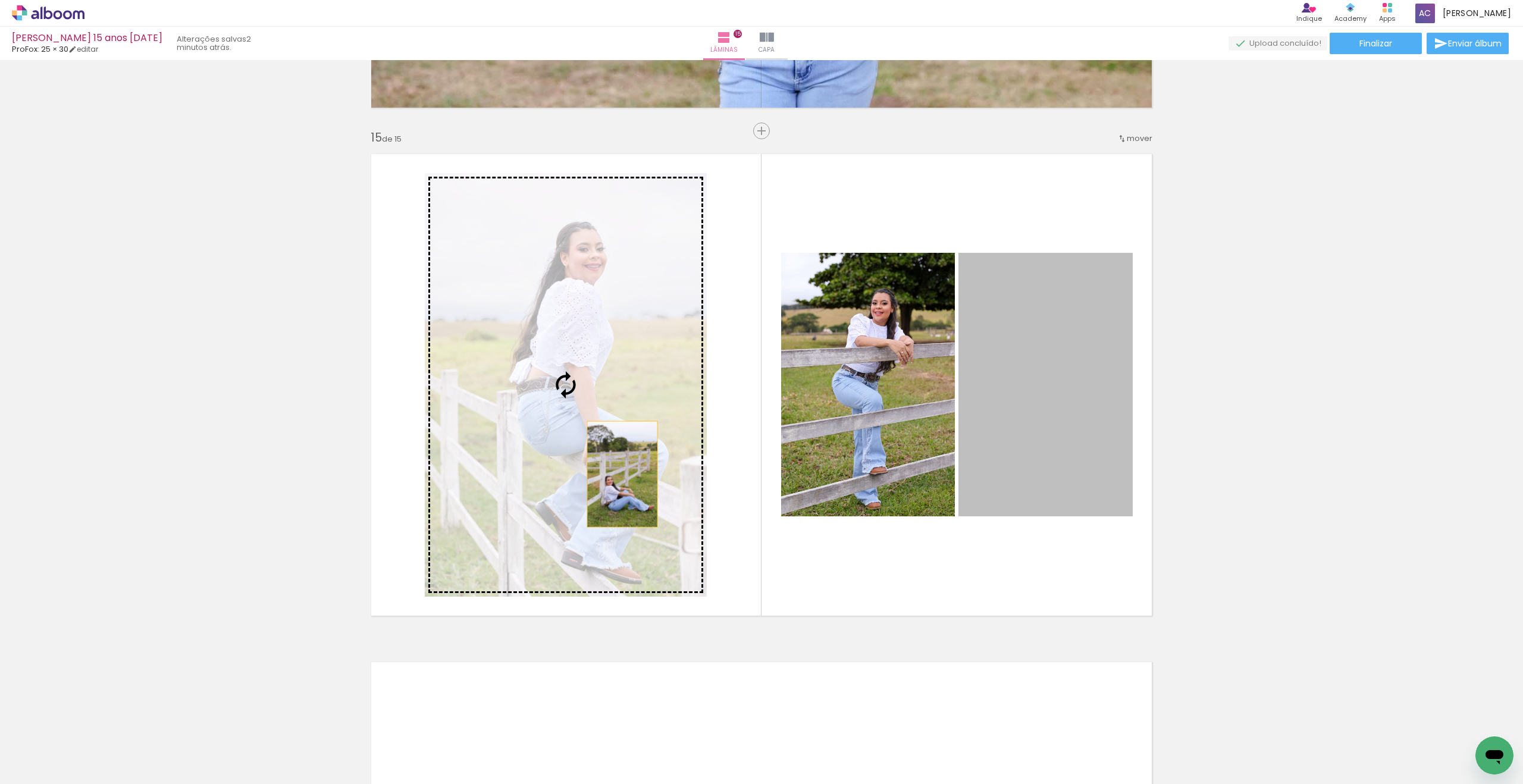
drag, startPoint x: 1035, startPoint y: 450, endPoint x: 618, endPoint y: 474, distance: 417.7
click at [0, 0] on slot at bounding box center [0, 0] width 0 height 0
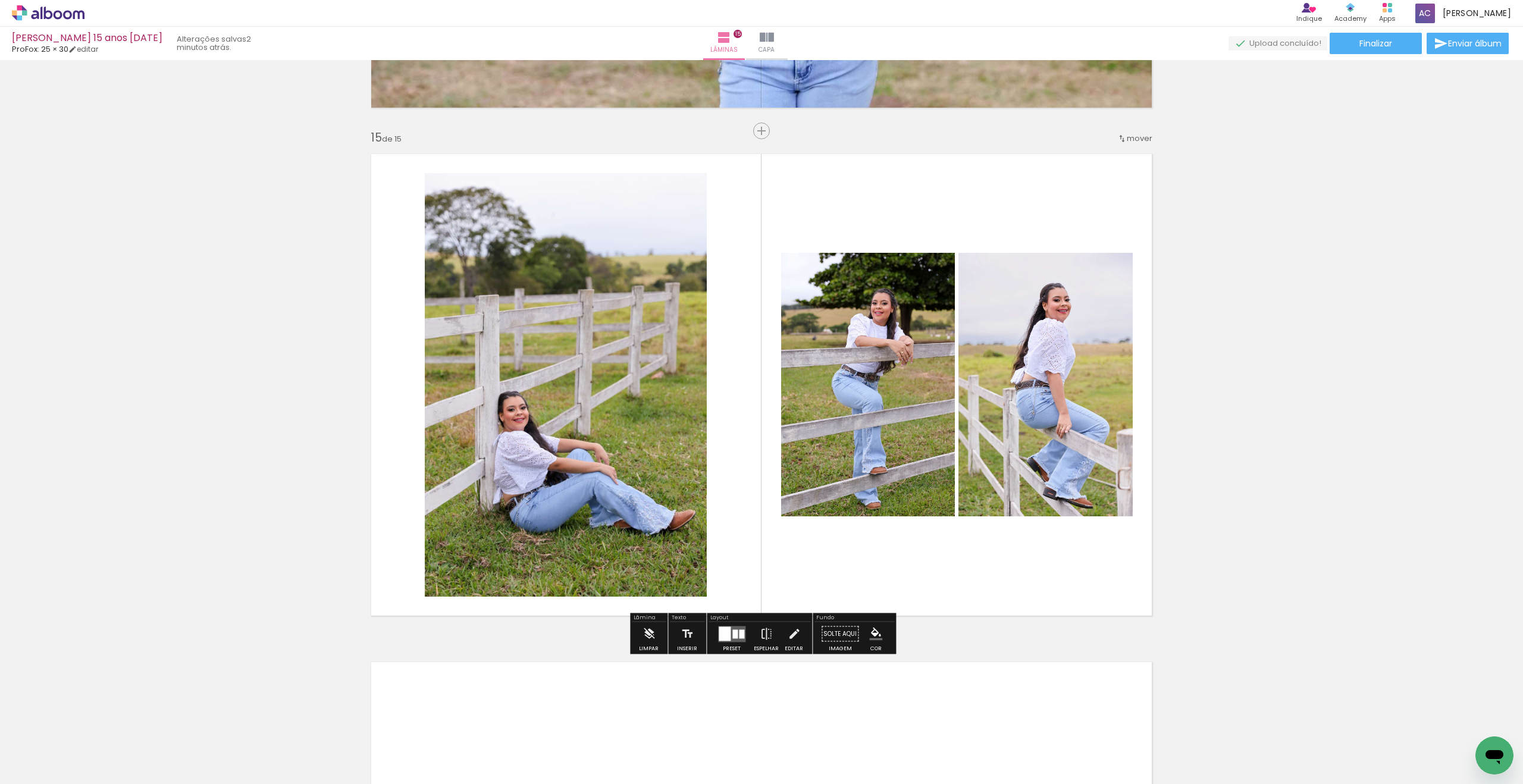
click at [734, 638] on div at bounding box center [734, 634] width 5 height 9
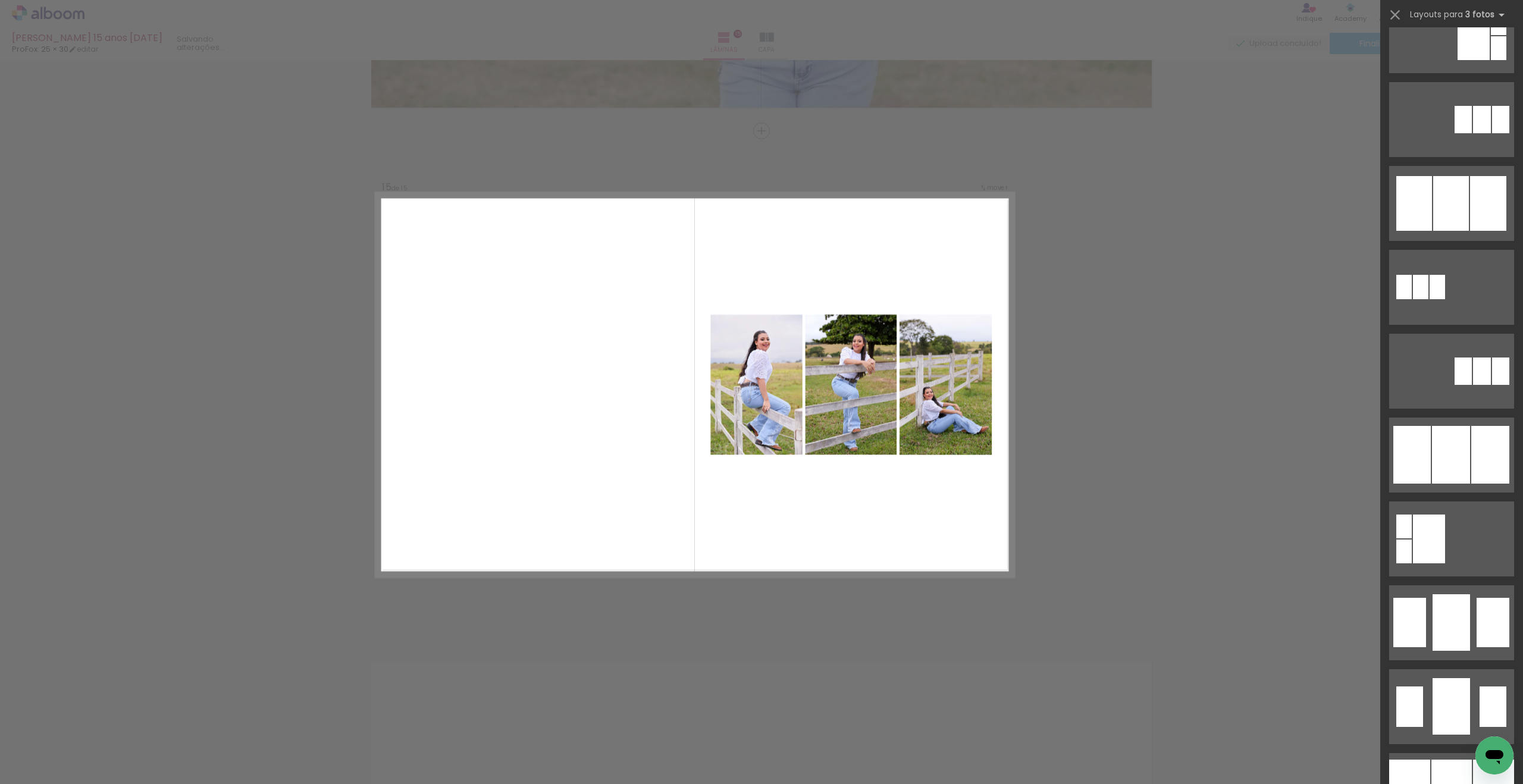
scroll to position [547, 0]
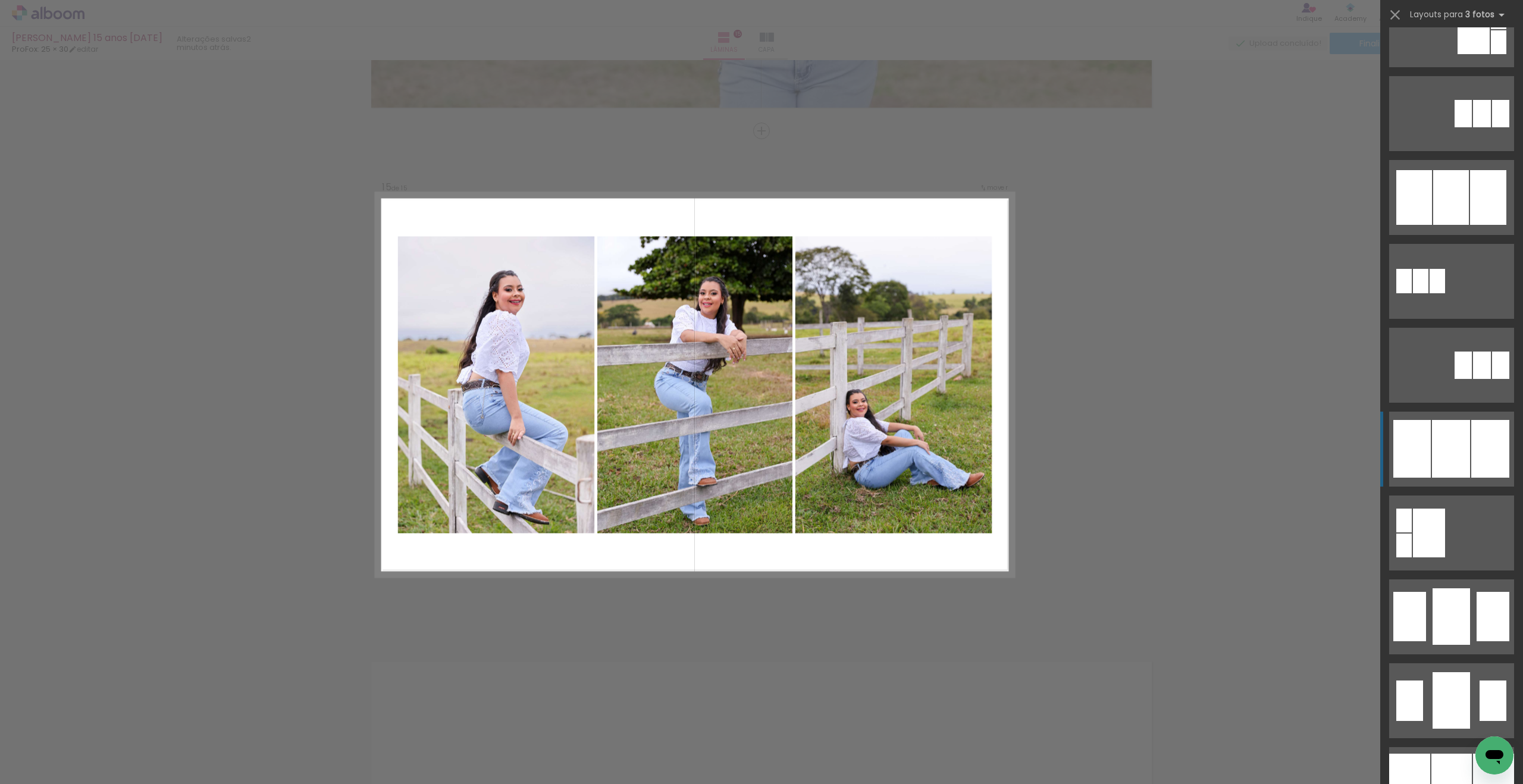
click at [1464, 450] on div at bounding box center [1450, 449] width 38 height 58
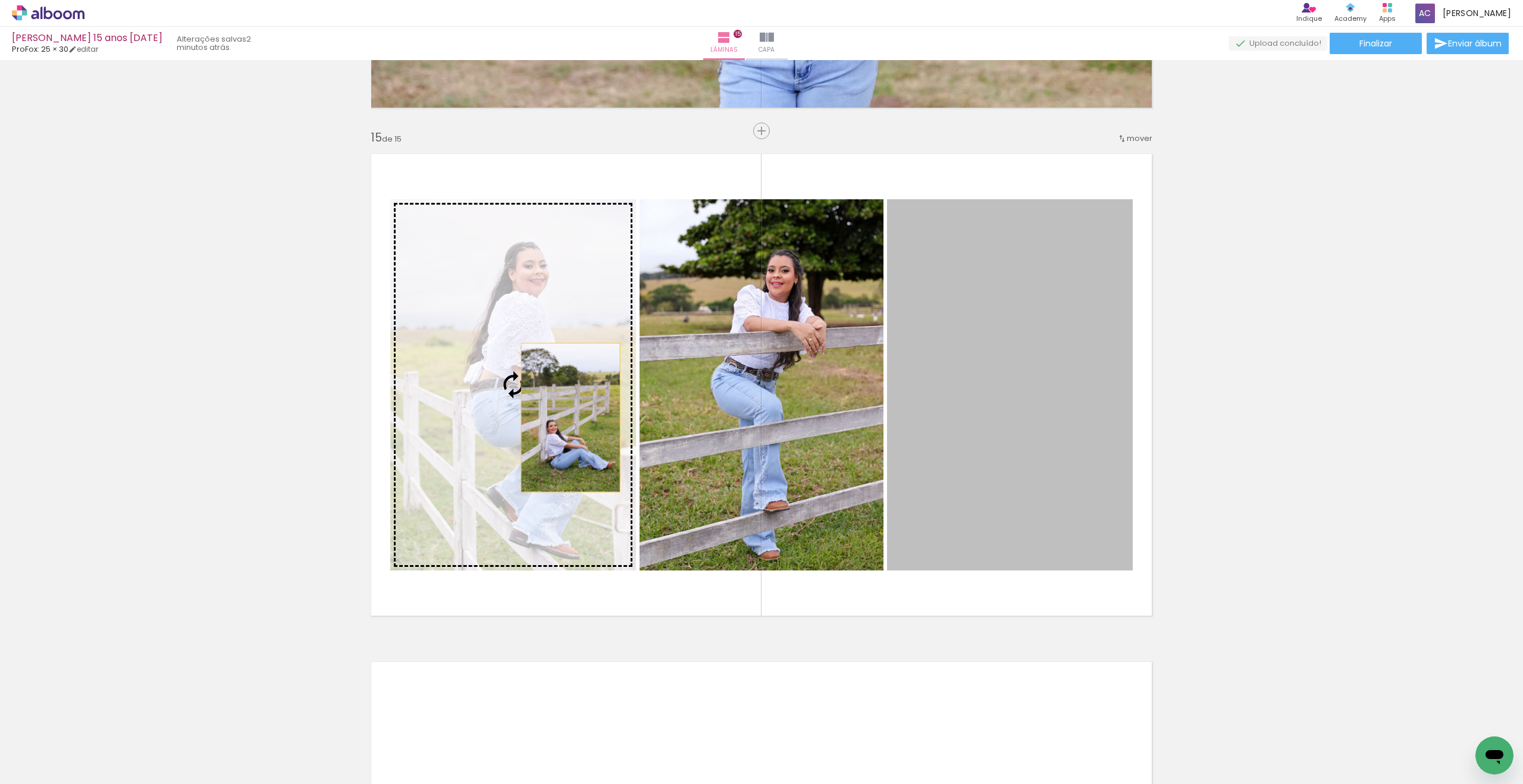
drag, startPoint x: 974, startPoint y: 383, endPoint x: 552, endPoint y: 418, distance: 423.4
click at [0, 0] on slot at bounding box center [0, 0] width 0 height 0
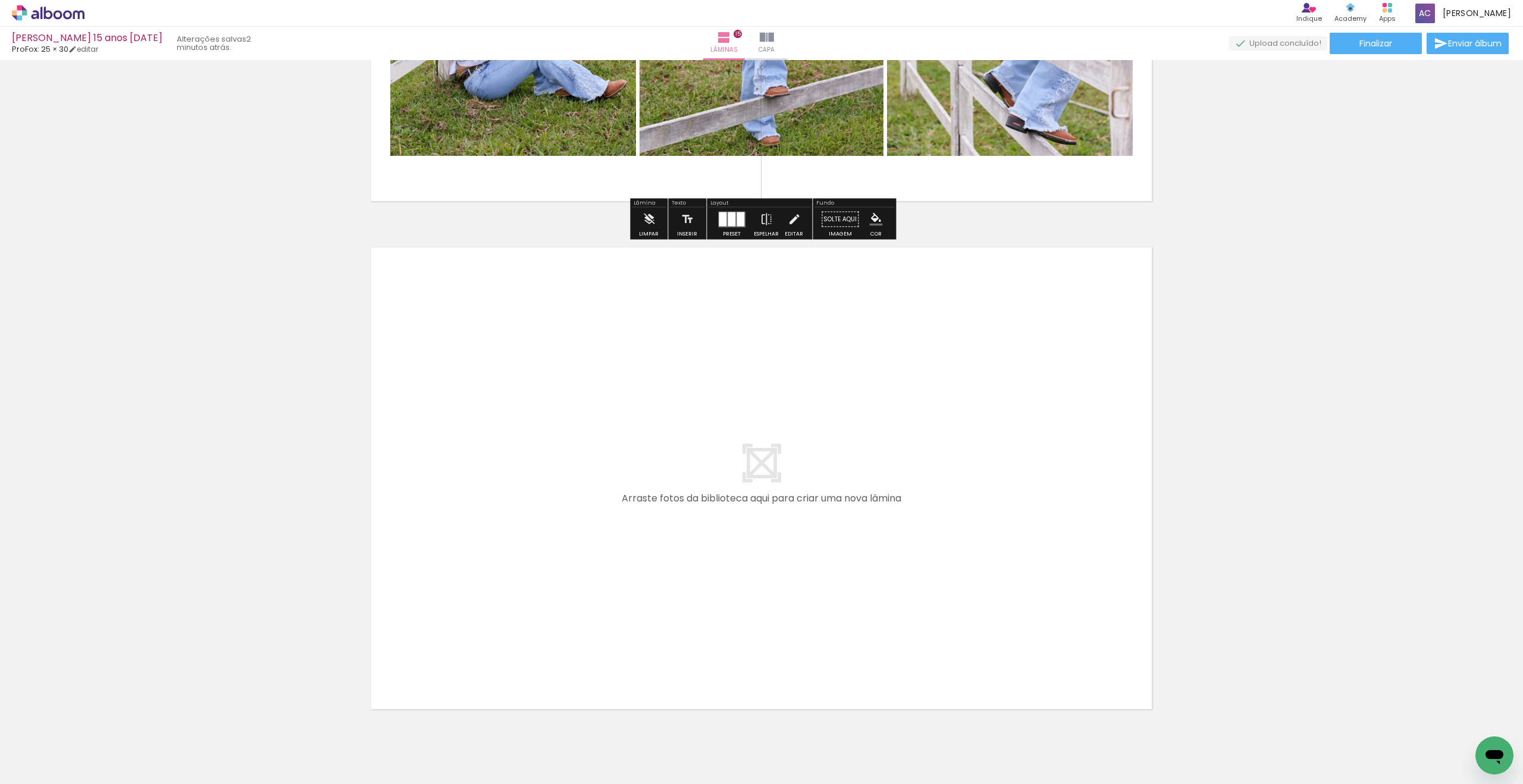
scroll to position [7524, 0]
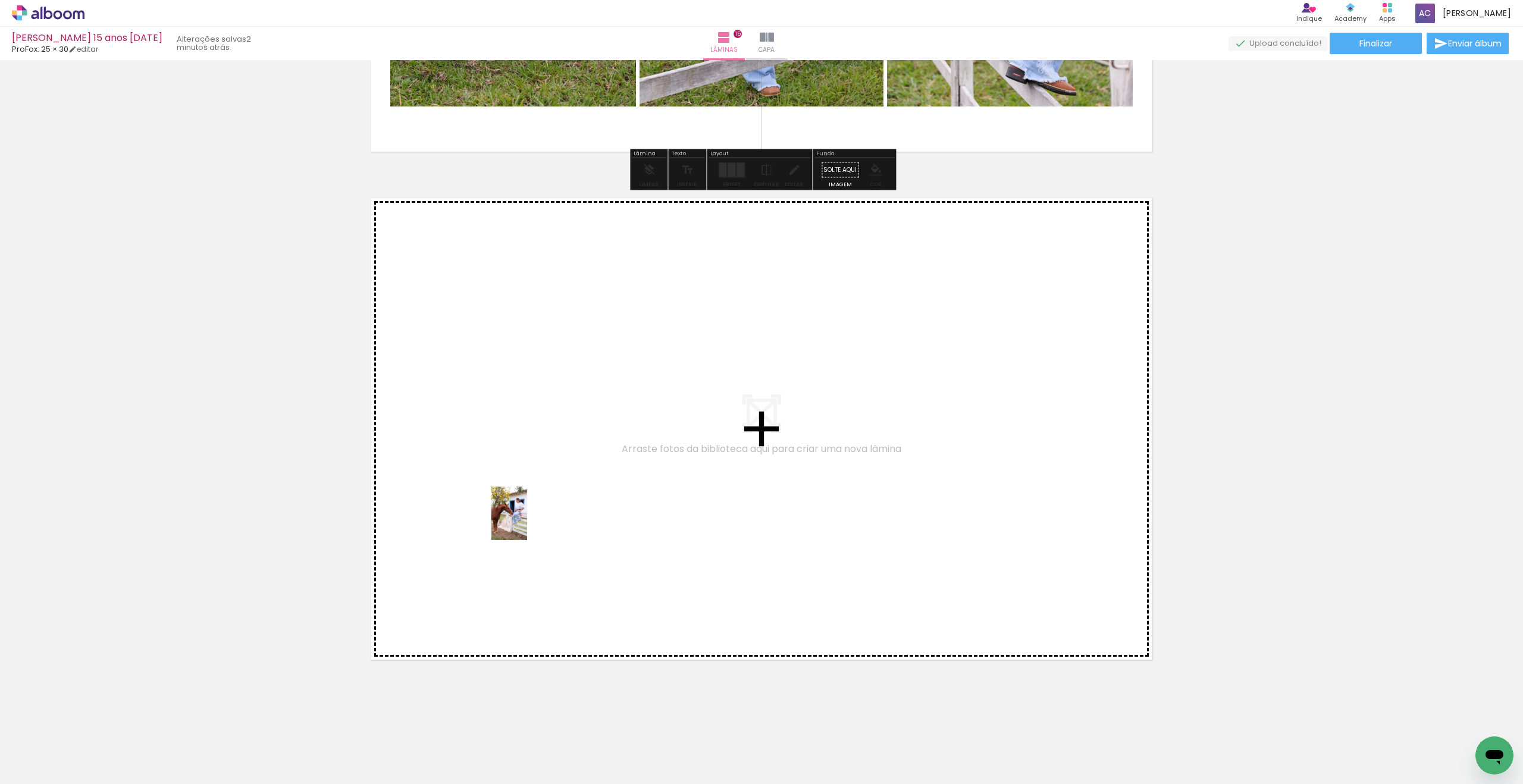
drag, startPoint x: 129, startPoint y: 735, endPoint x: 552, endPoint y: 502, distance: 482.9
click at [552, 502] on quentale-workspace at bounding box center [761, 392] width 1523 height 784
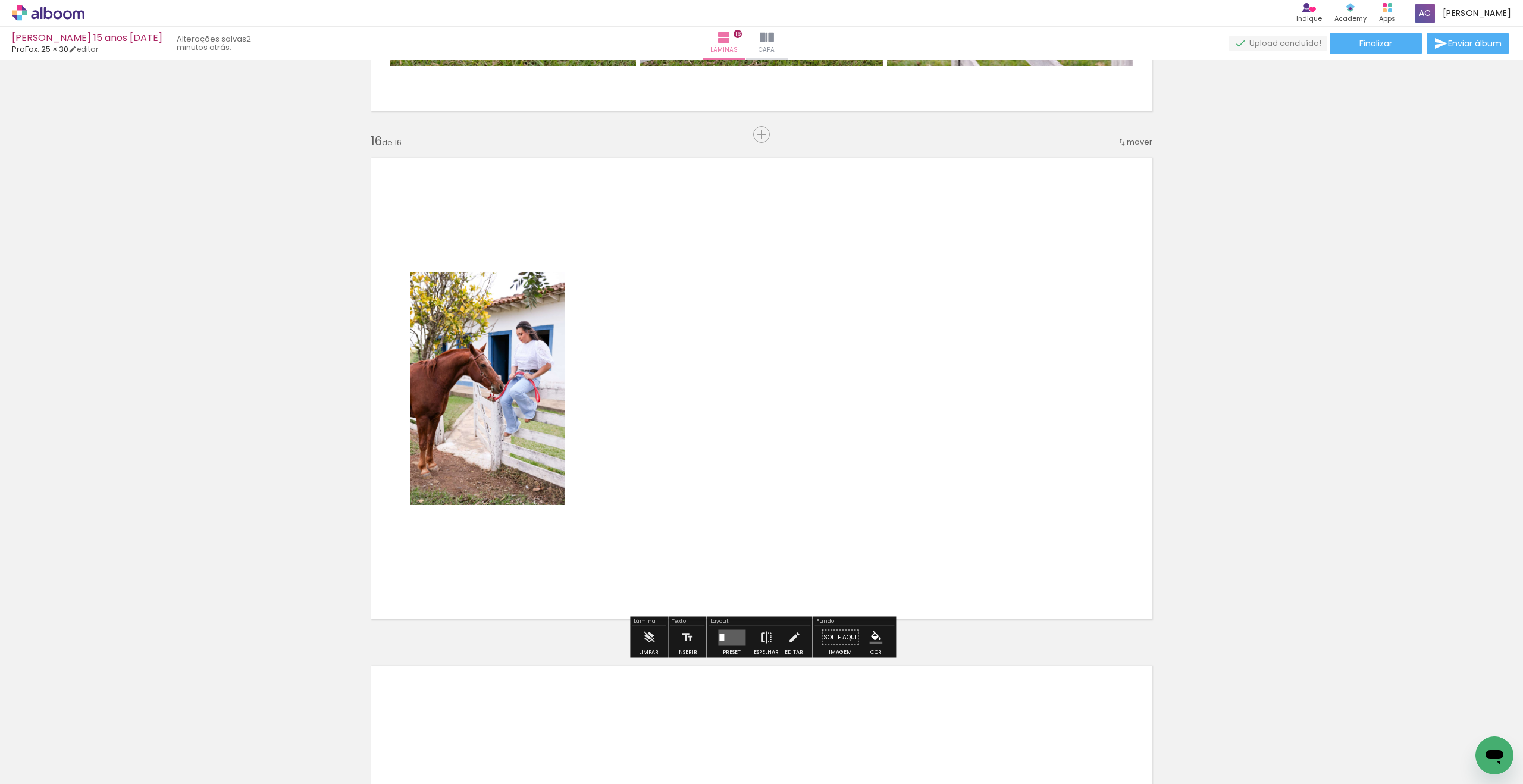
scroll to position [7568, 0]
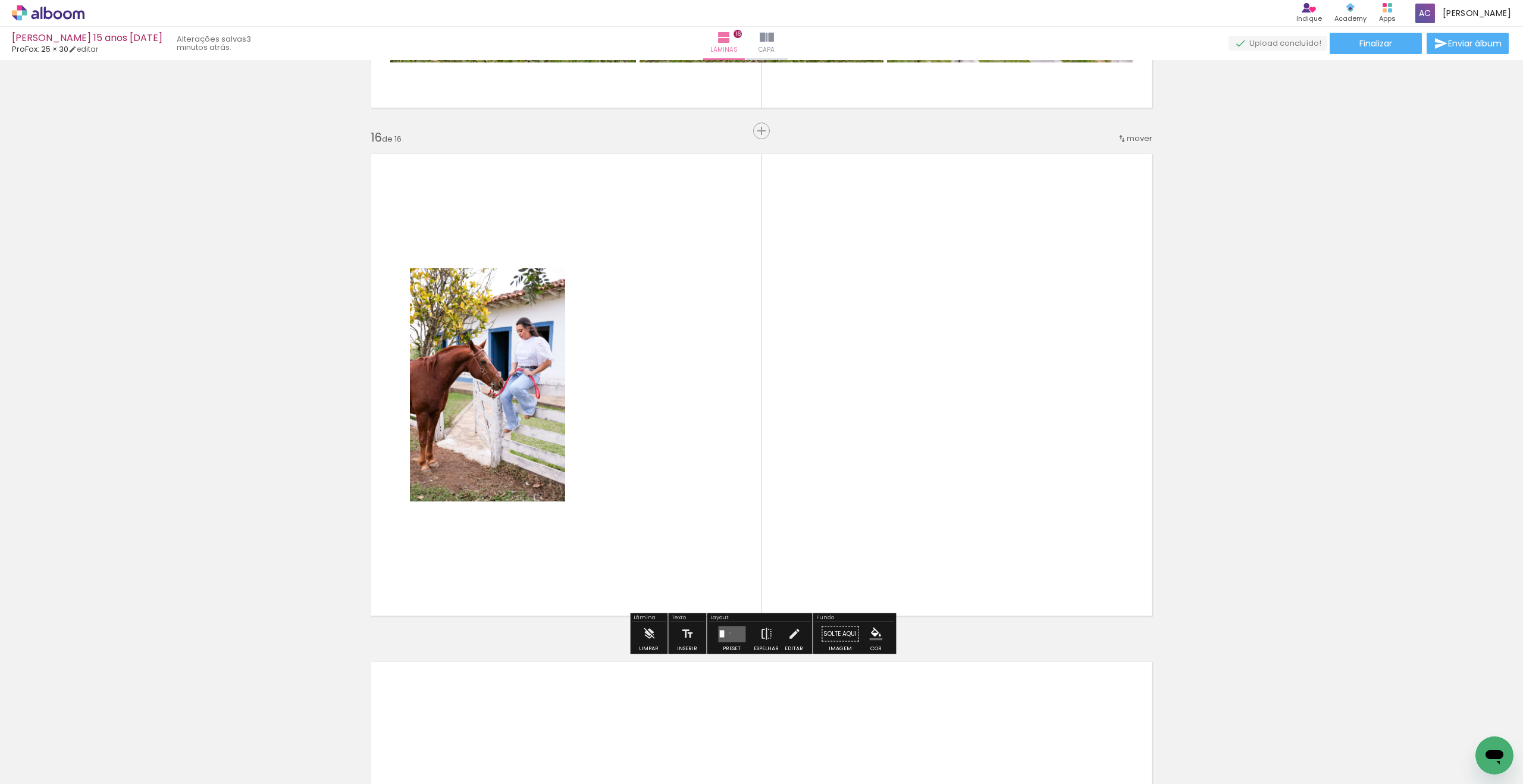
click at [727, 633] on quentale-layouter at bounding box center [731, 634] width 28 height 16
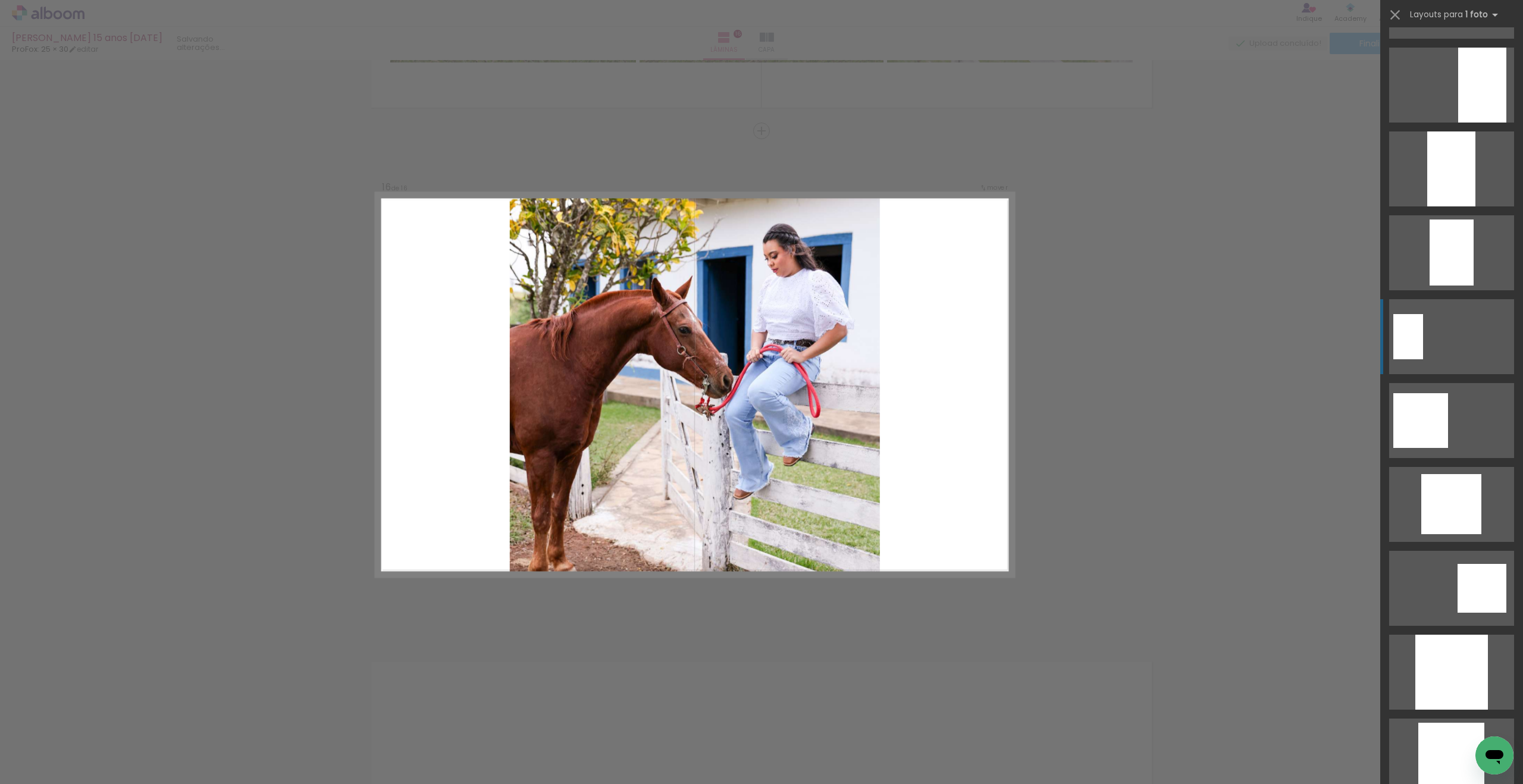
scroll to position [839, 0]
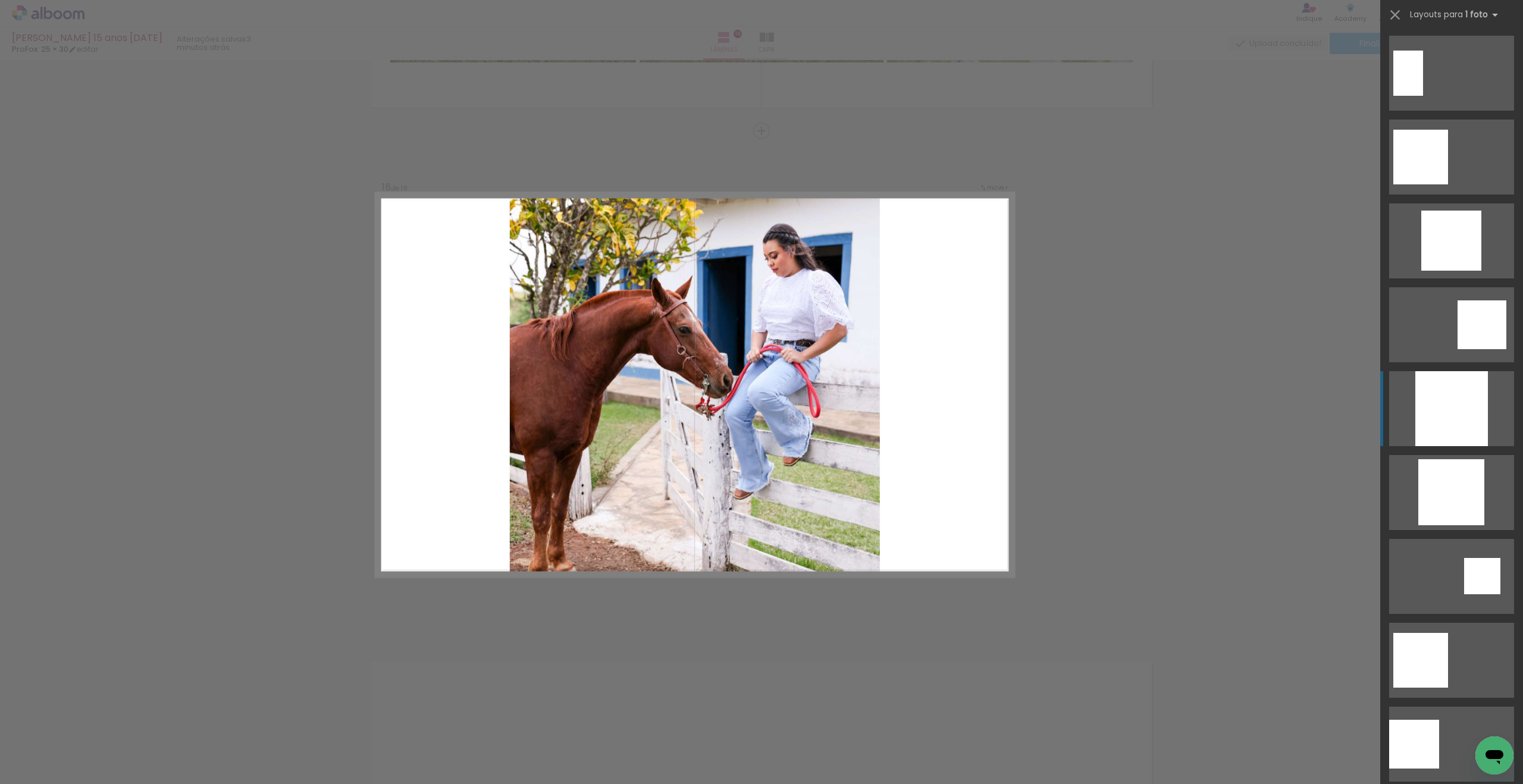
click at [1455, 419] on div at bounding box center [1452, 408] width 73 height 75
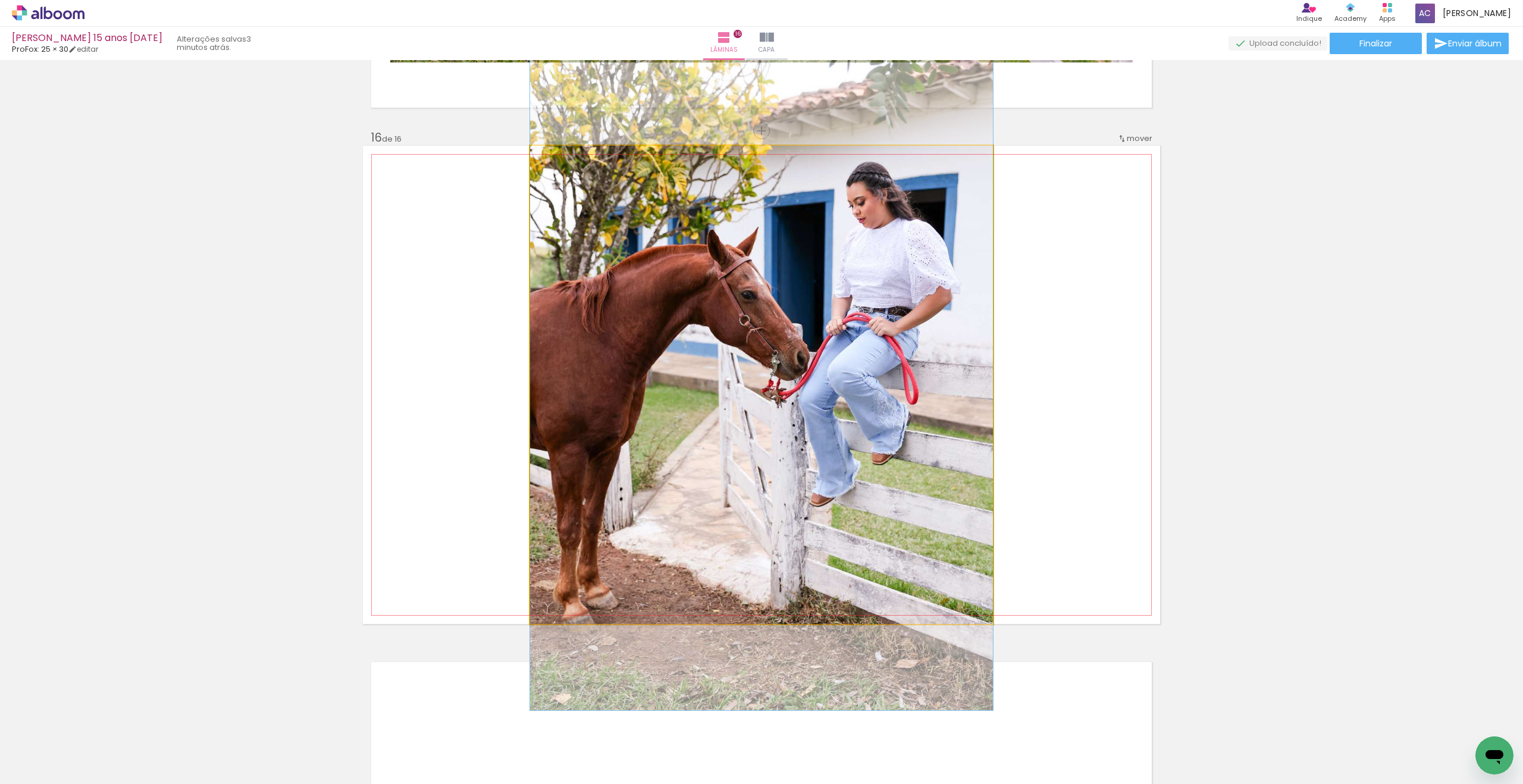
drag, startPoint x: 925, startPoint y: 427, endPoint x: 925, endPoint y: 405, distance: 22.0
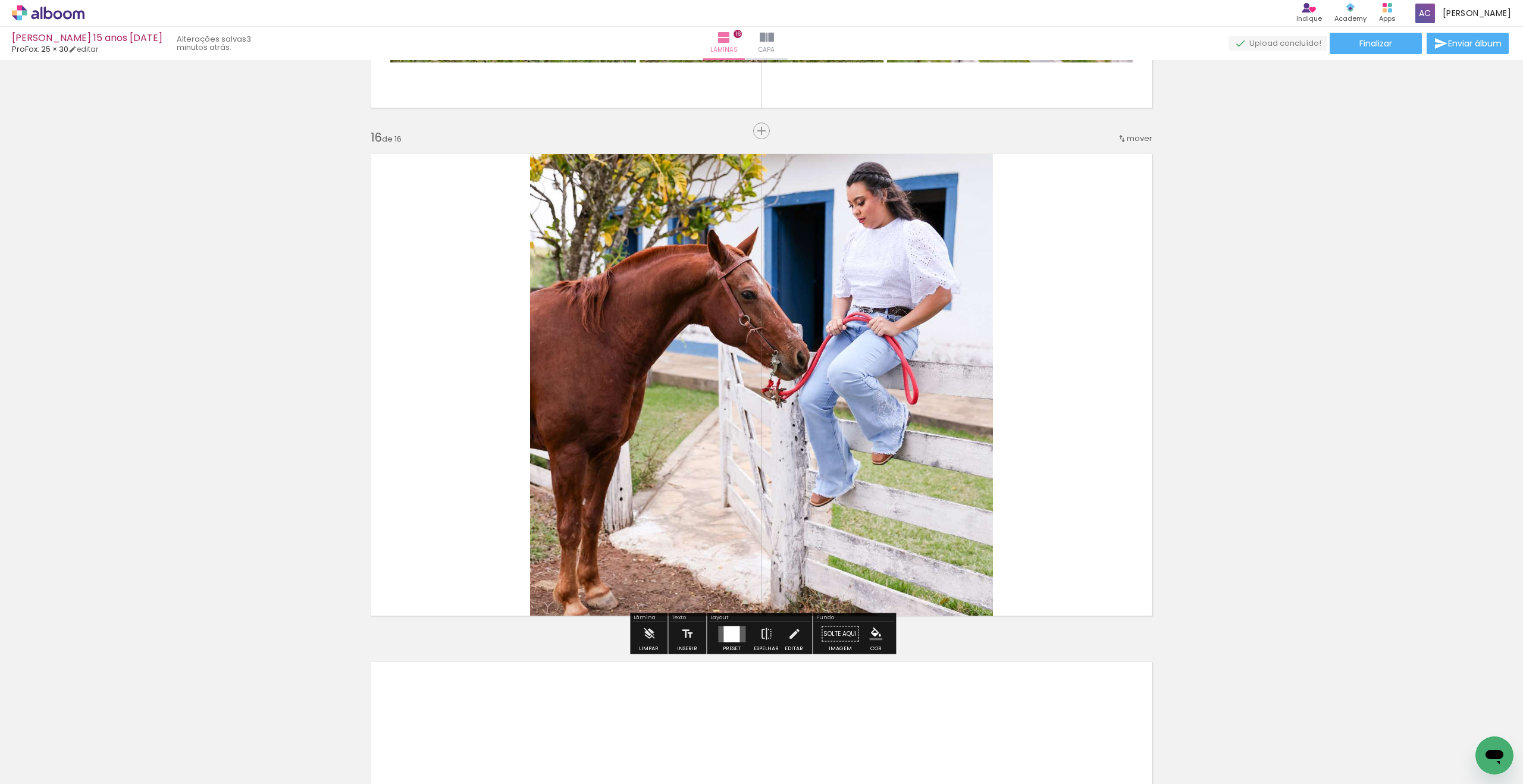
click at [726, 624] on div at bounding box center [731, 634] width 32 height 24
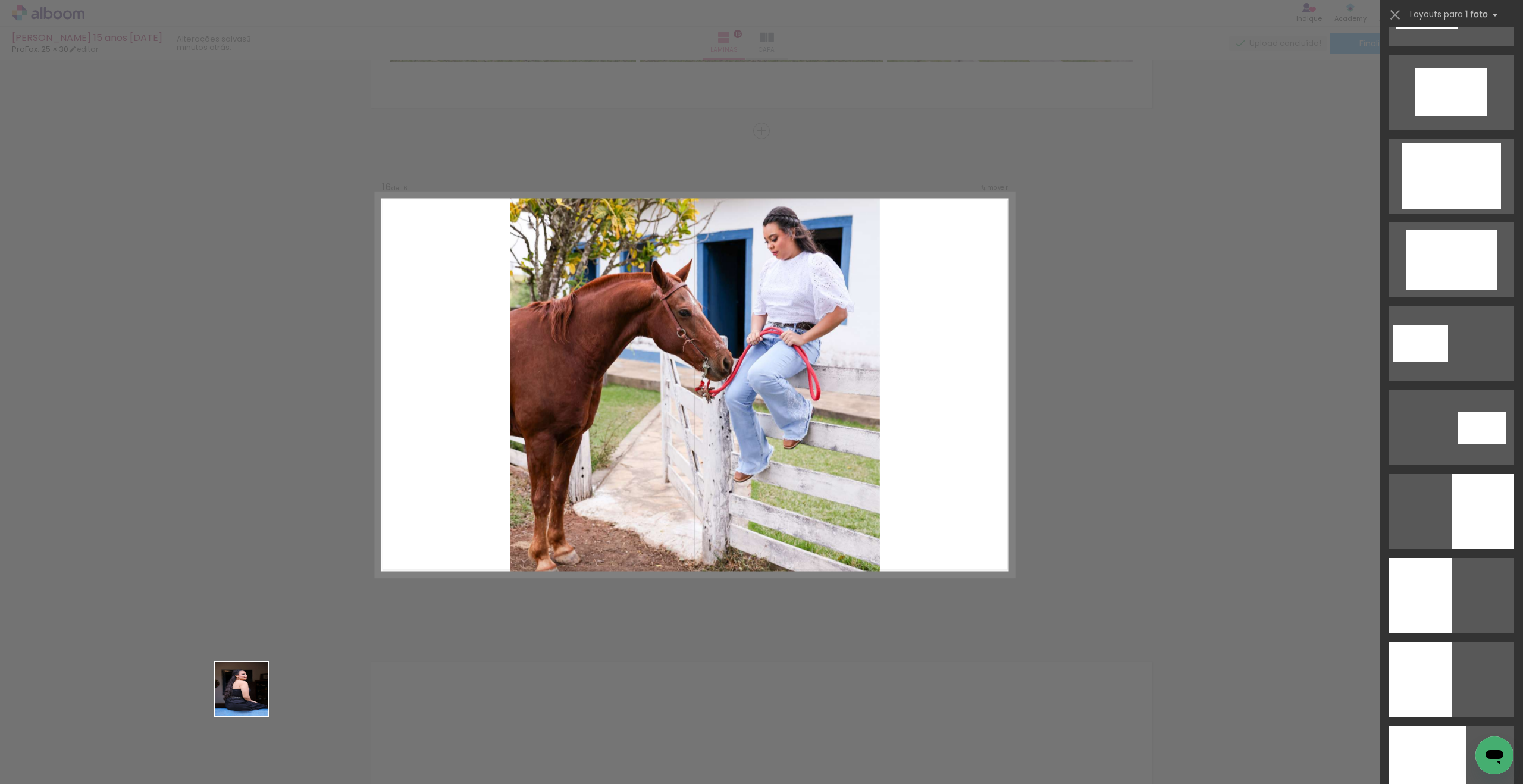
scroll to position [1174, 0]
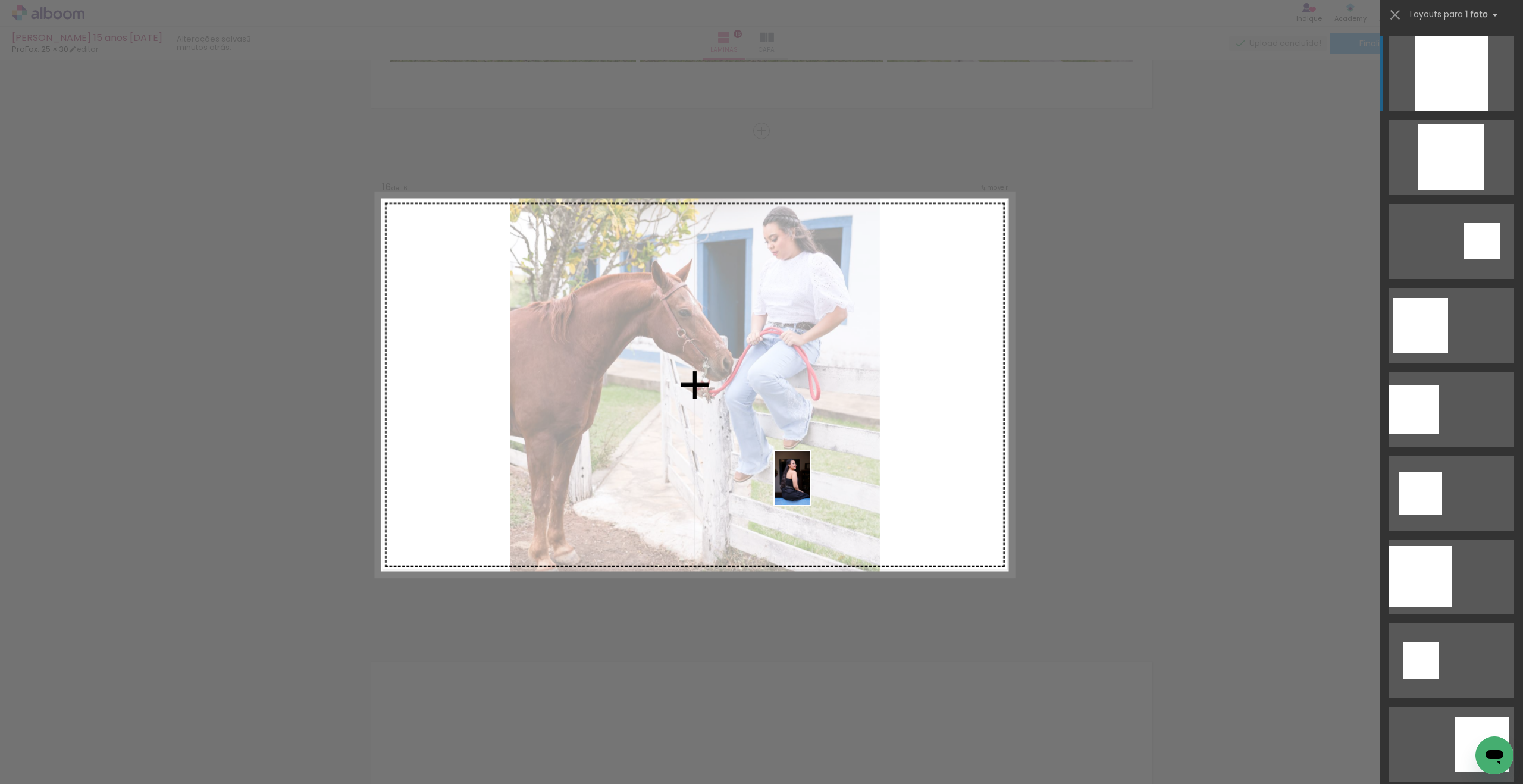
drag, startPoint x: 228, startPoint y: 705, endPoint x: 821, endPoint y: 482, distance: 633.5
click at [821, 482] on quentale-workspace at bounding box center [761, 392] width 1523 height 784
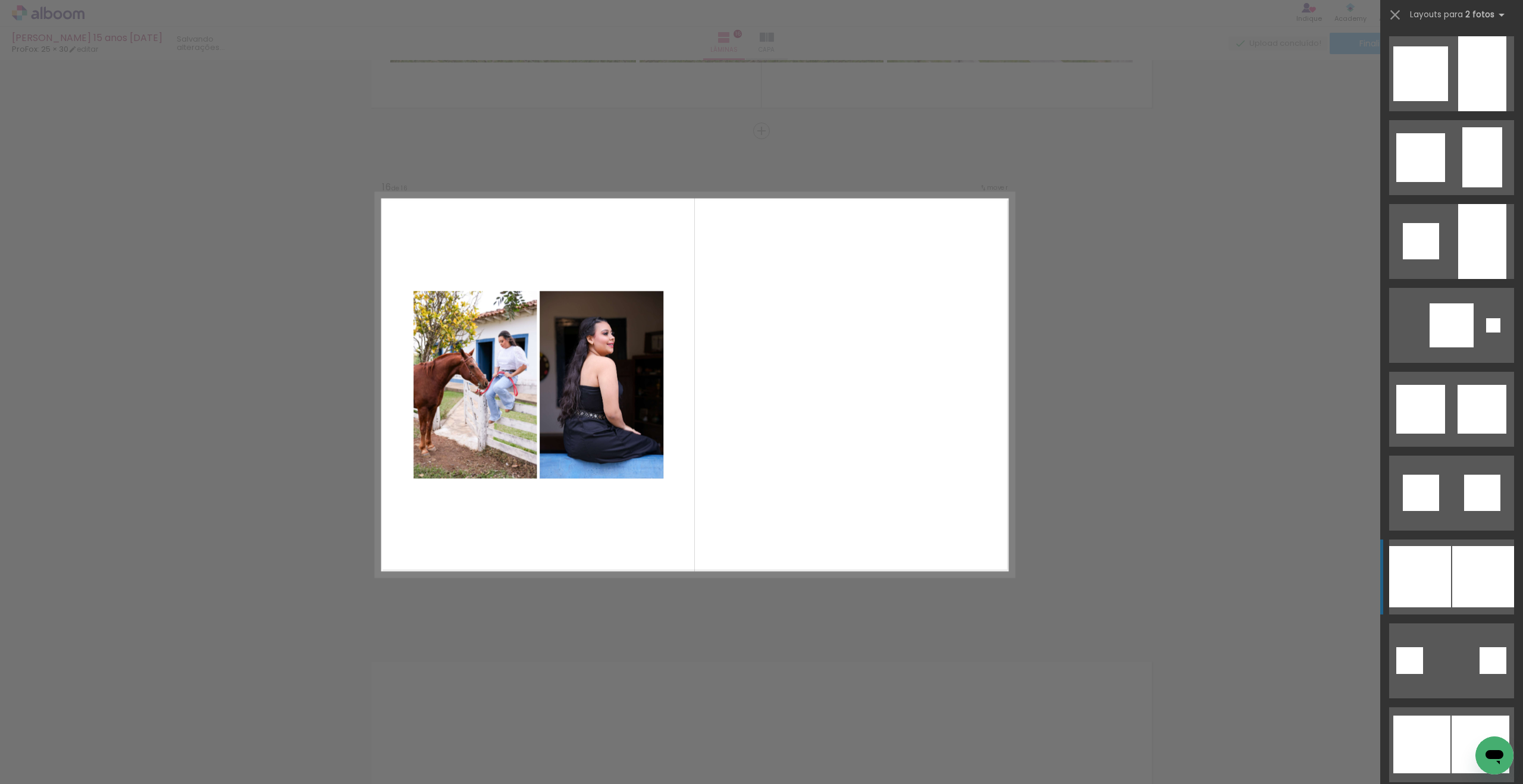
scroll to position [0, 0]
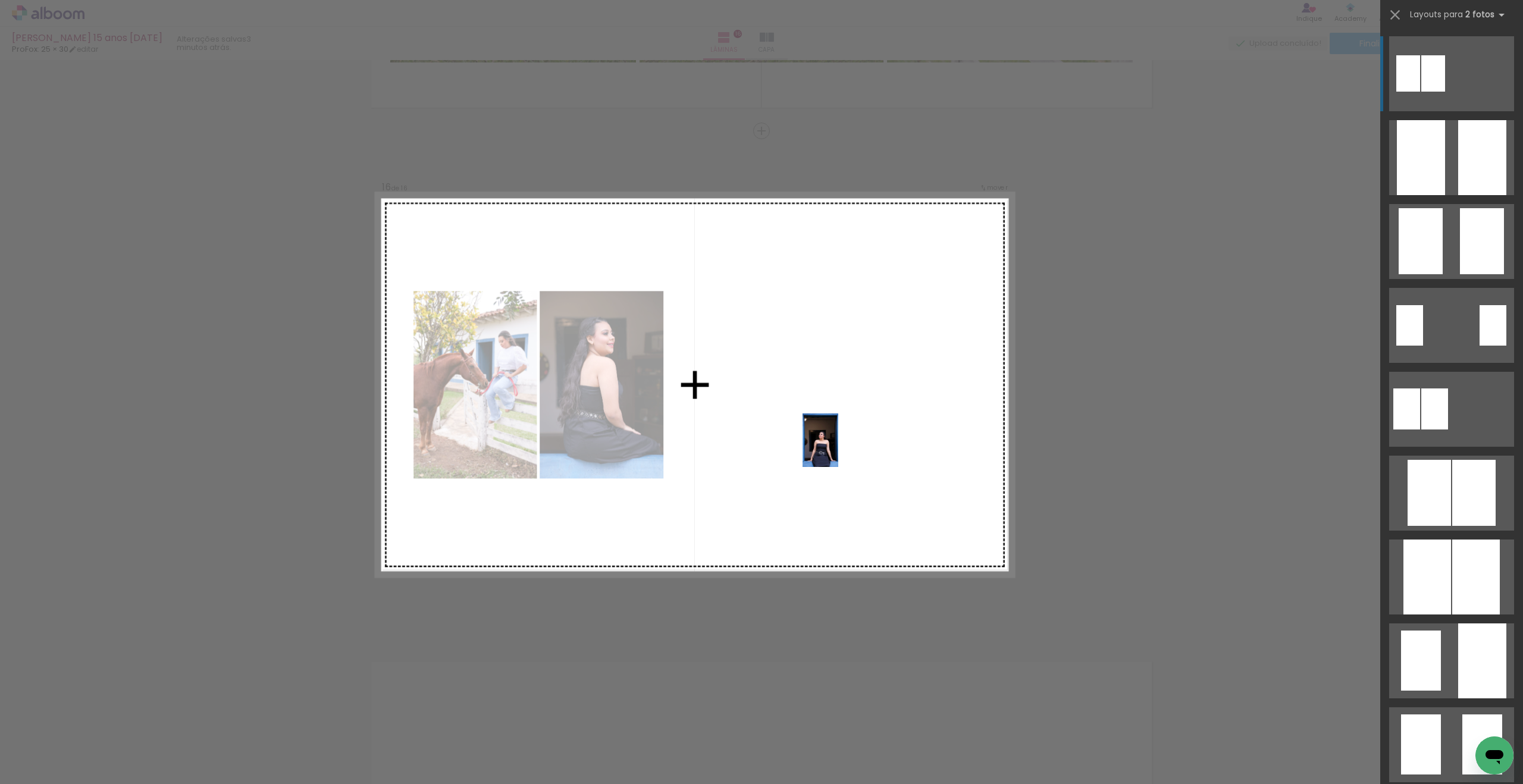
drag, startPoint x: 165, startPoint y: 715, endPoint x: 838, endPoint y: 449, distance: 723.7
click at [838, 449] on quentale-workspace at bounding box center [761, 392] width 1523 height 784
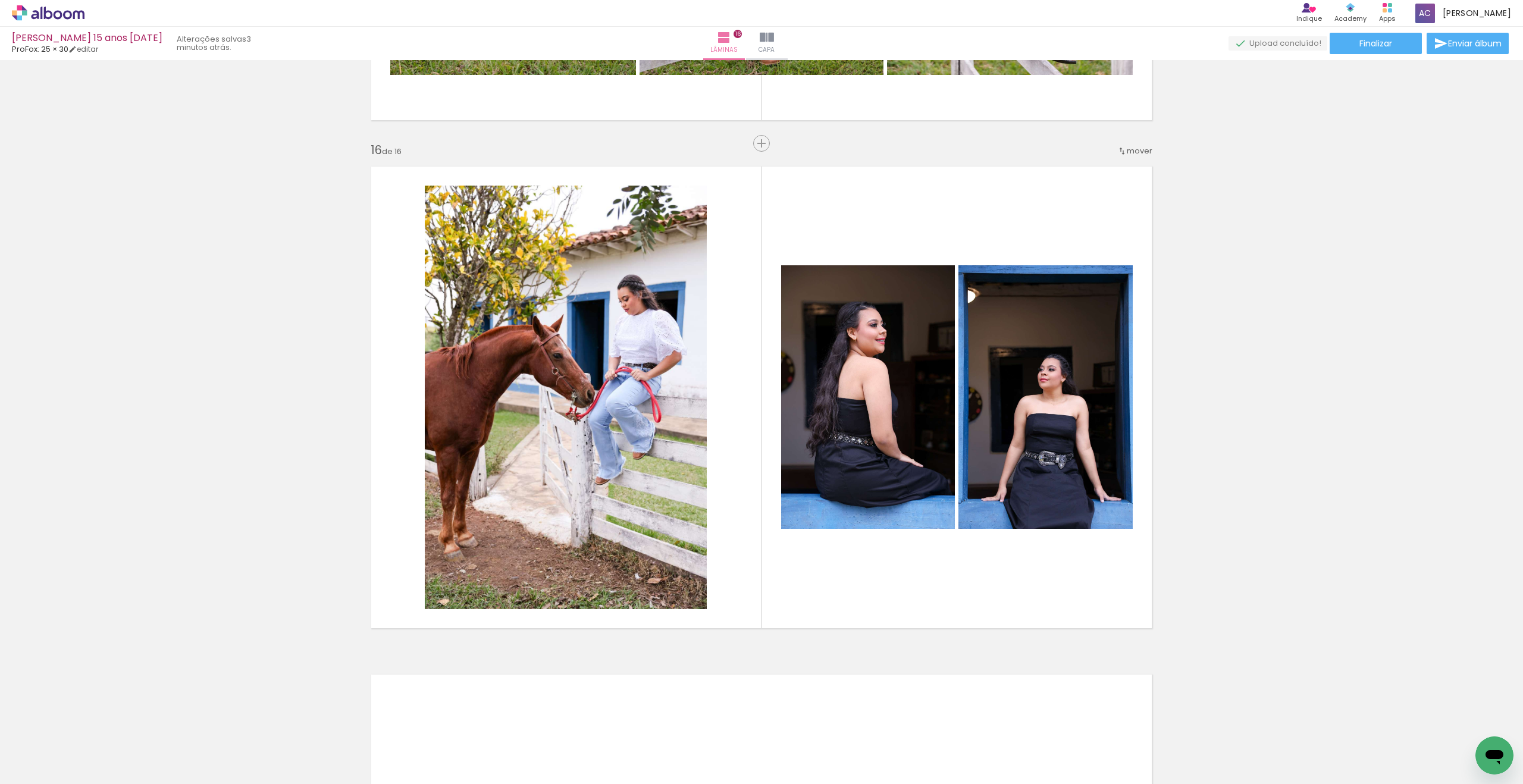
scroll to position [7565, 0]
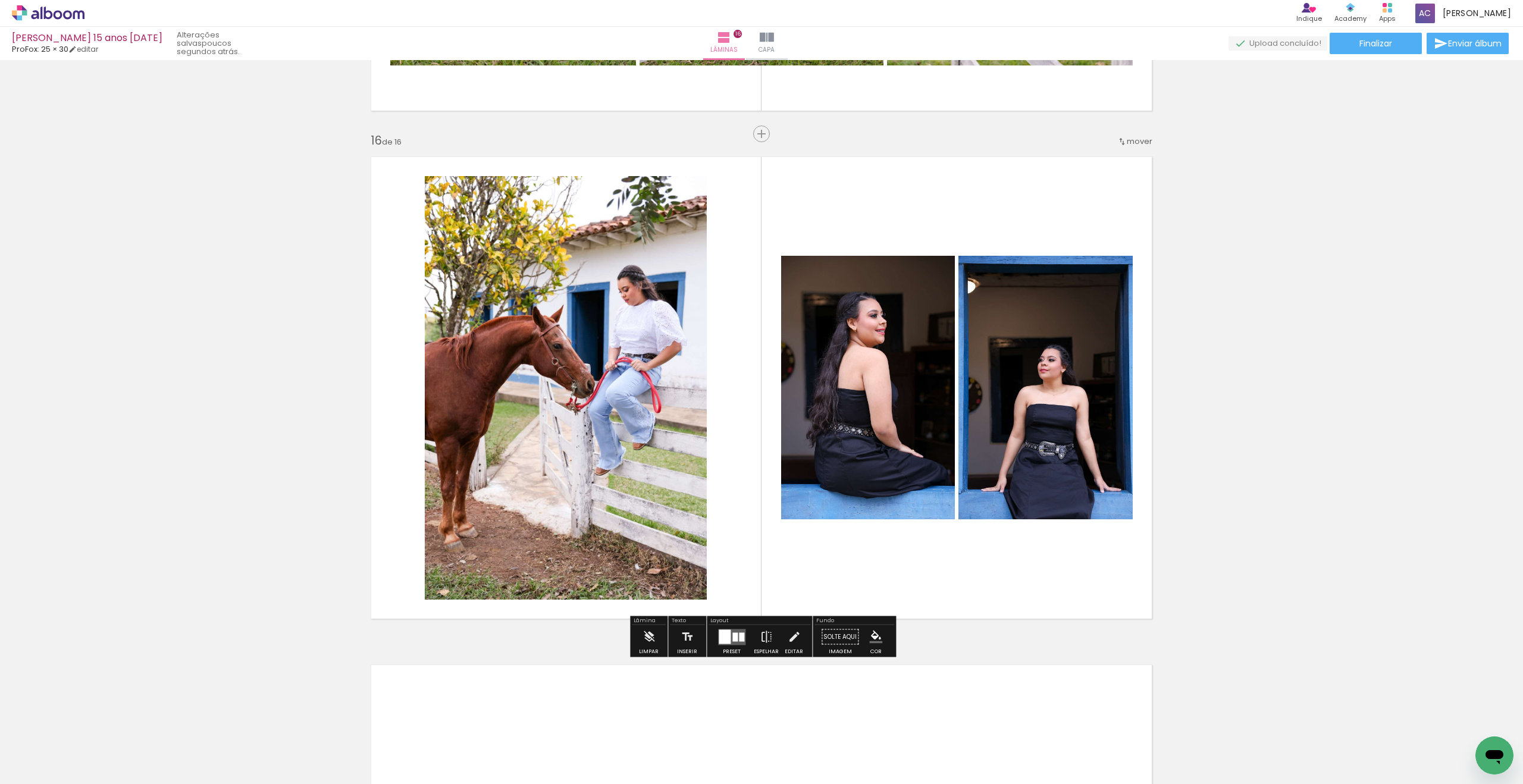
click at [734, 636] on div at bounding box center [734, 637] width 5 height 9
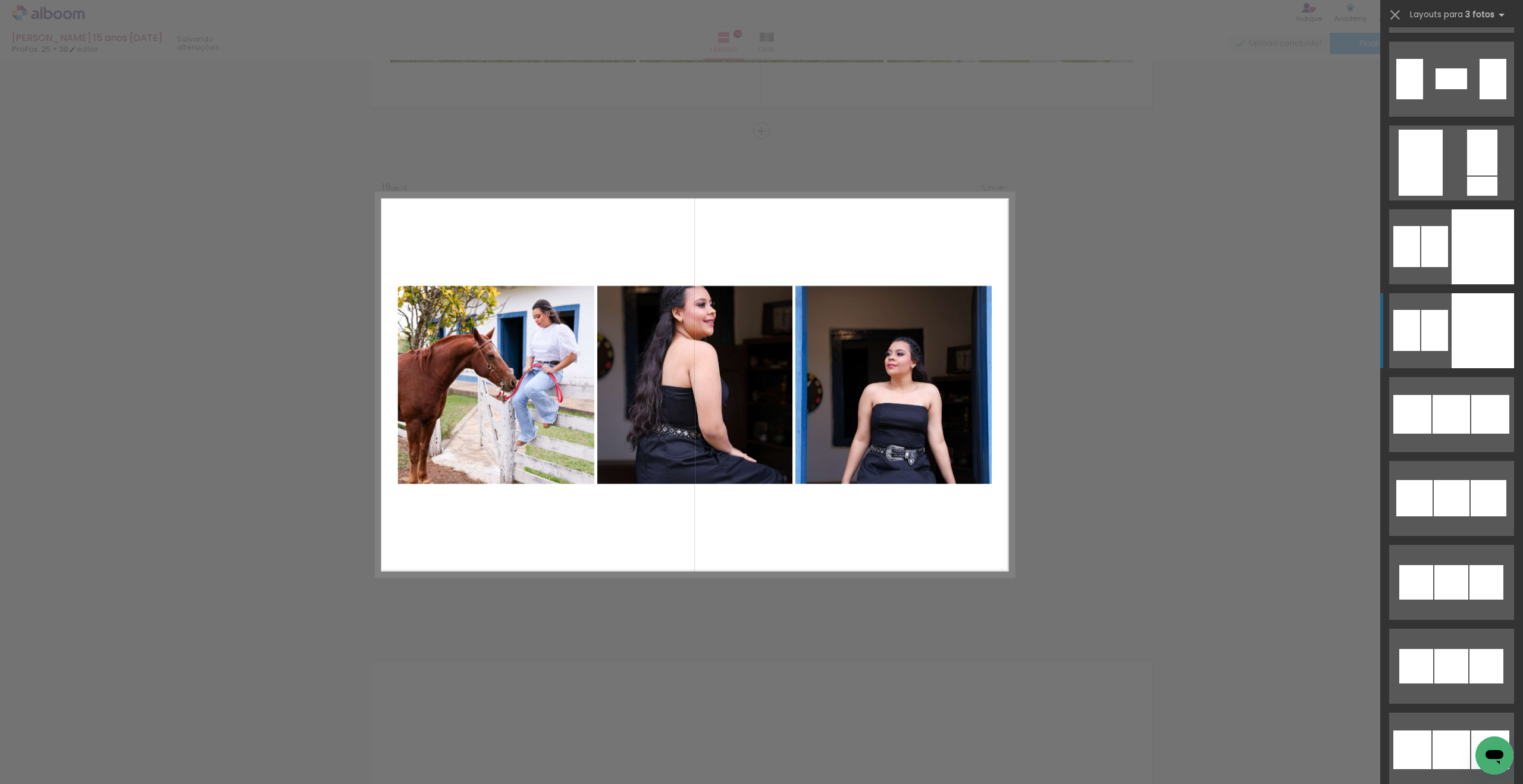
scroll to position [5278, 0]
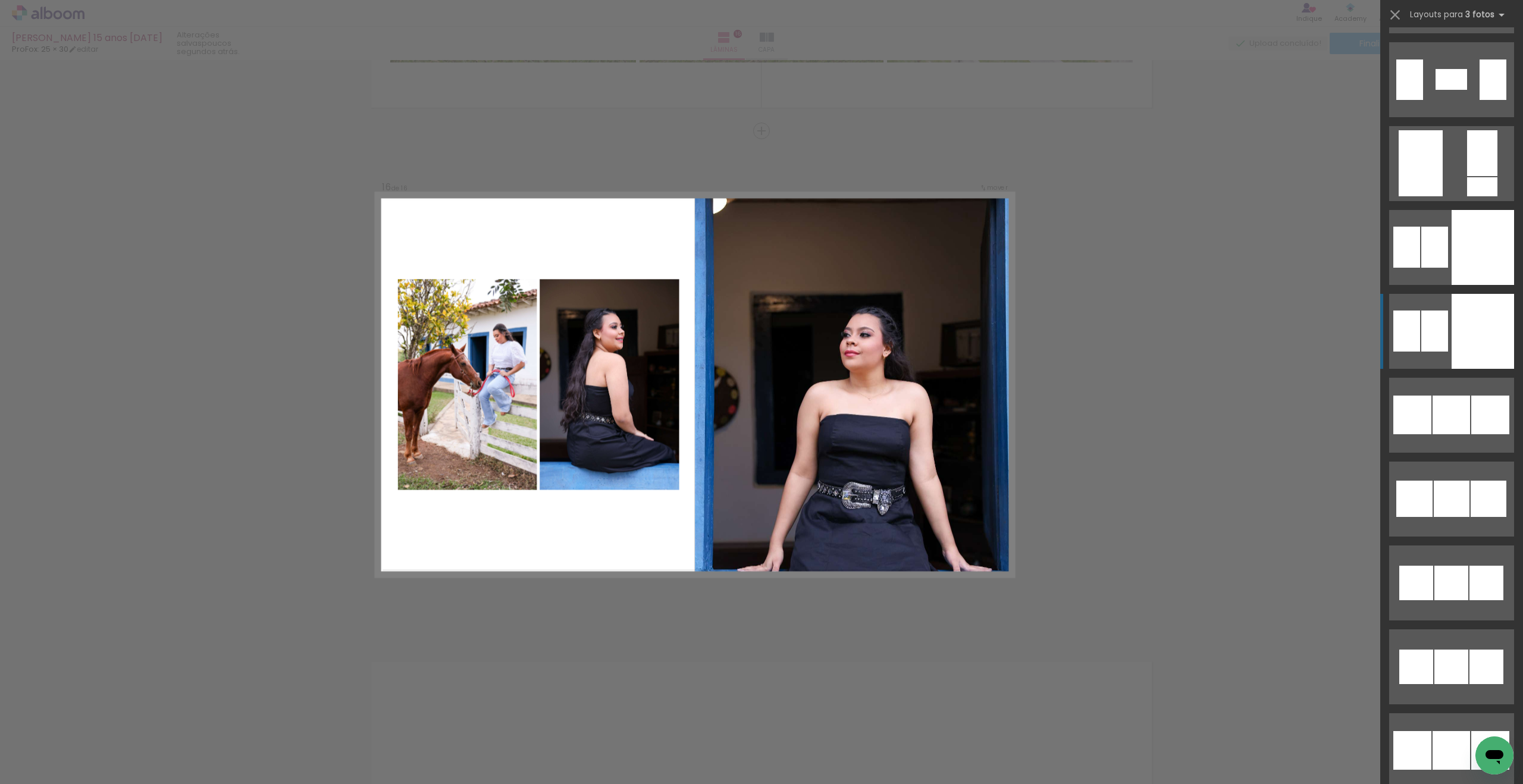
click at [1467, 315] on div at bounding box center [1483, 331] width 62 height 75
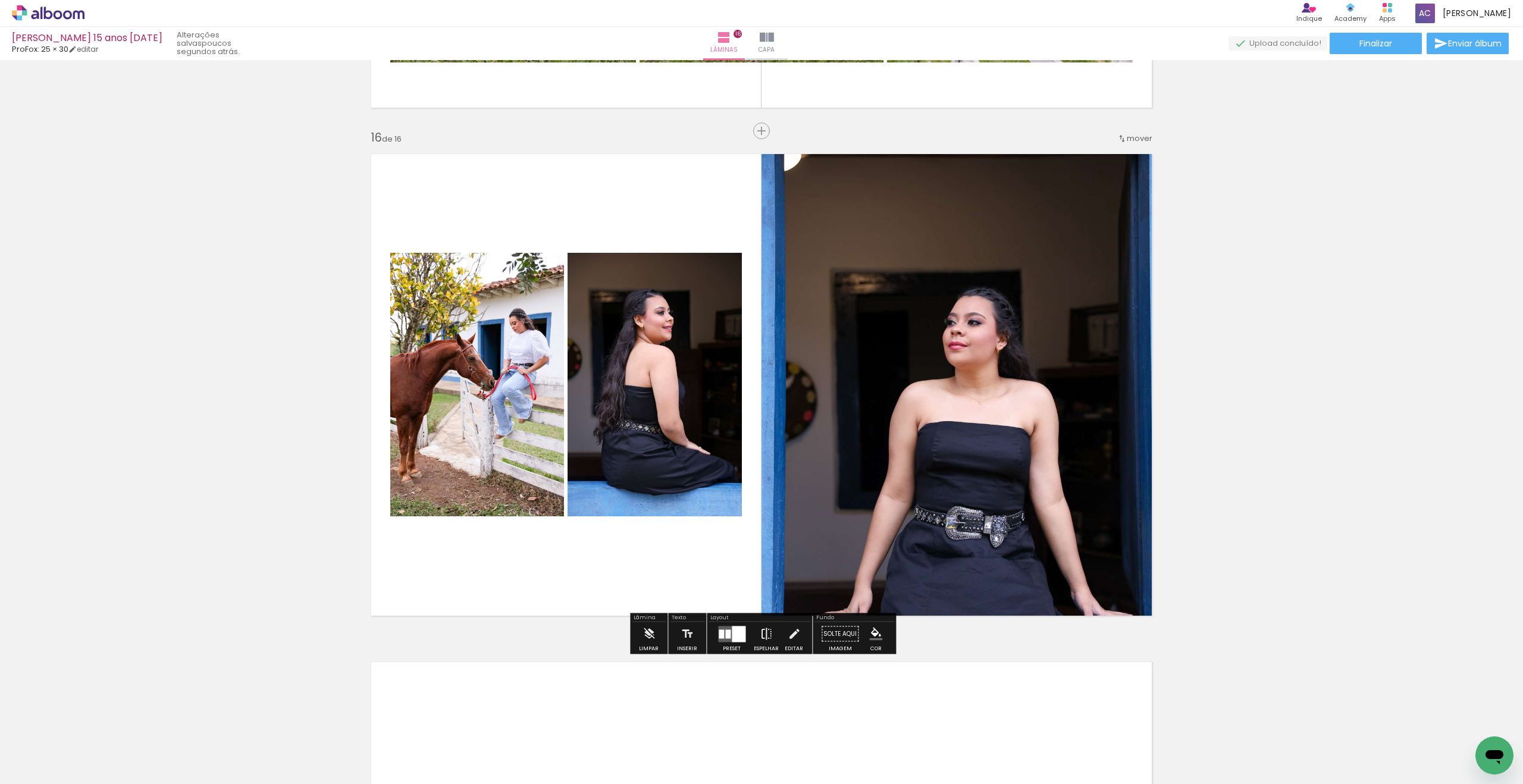
click at [761, 634] on iron-icon at bounding box center [766, 634] width 13 height 24
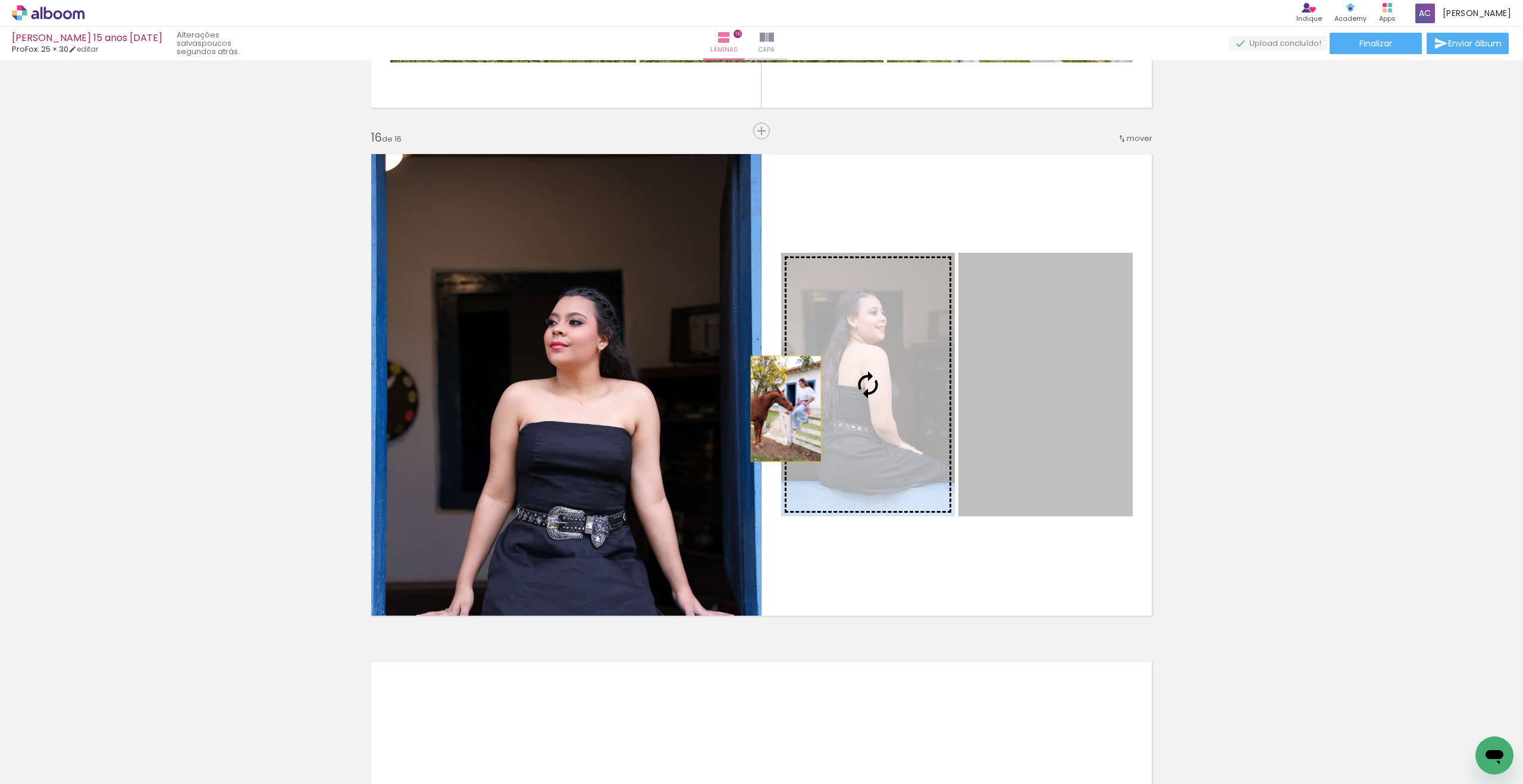
drag, startPoint x: 986, startPoint y: 401, endPoint x: 538, endPoint y: 417, distance: 448.3
click at [0, 0] on slot at bounding box center [0, 0] width 0 height 0
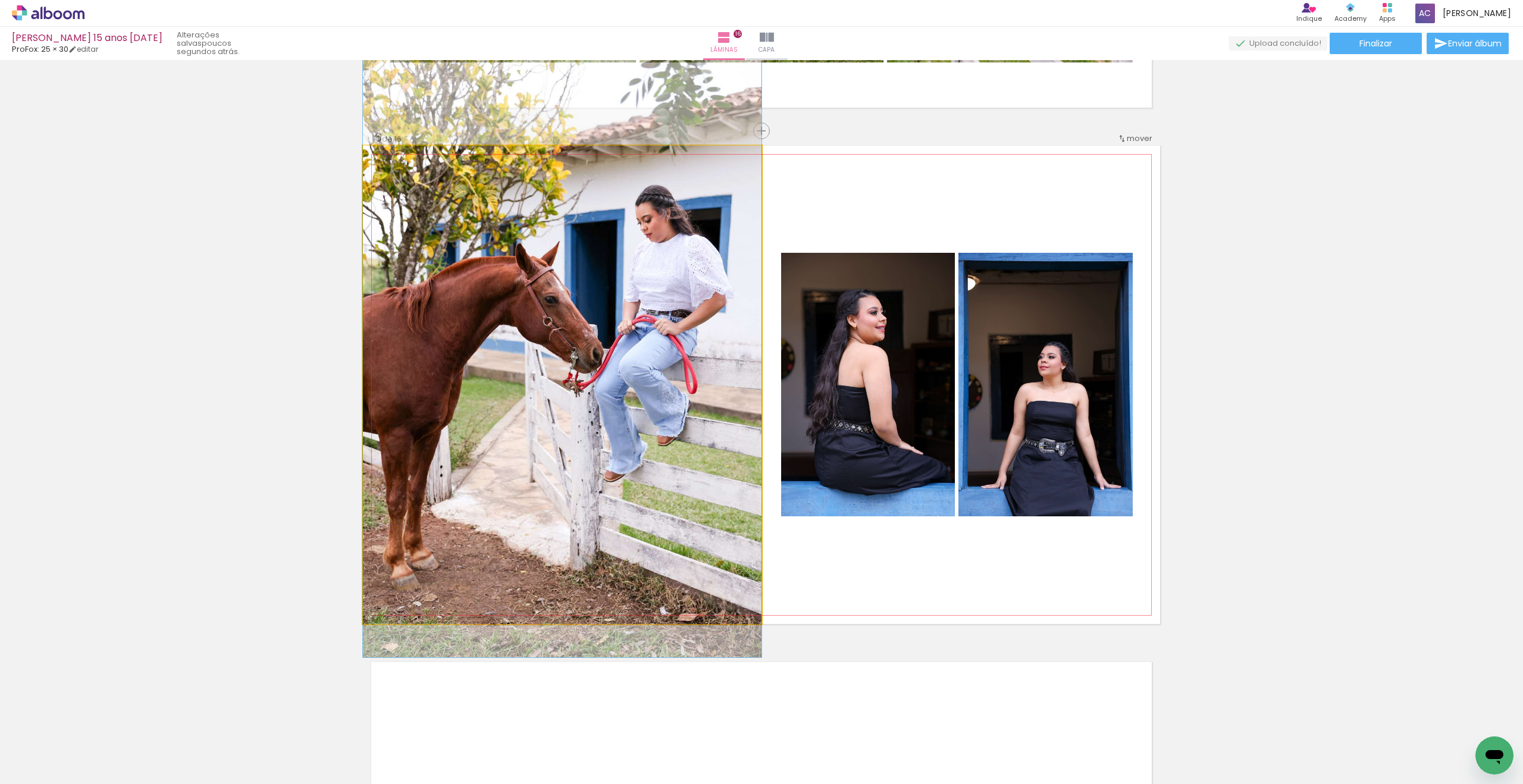
drag, startPoint x: 583, startPoint y: 427, endPoint x: 584, endPoint y: 405, distance: 22.0
click at [581, 411] on quentale-photo at bounding box center [562, 384] width 398 height 478
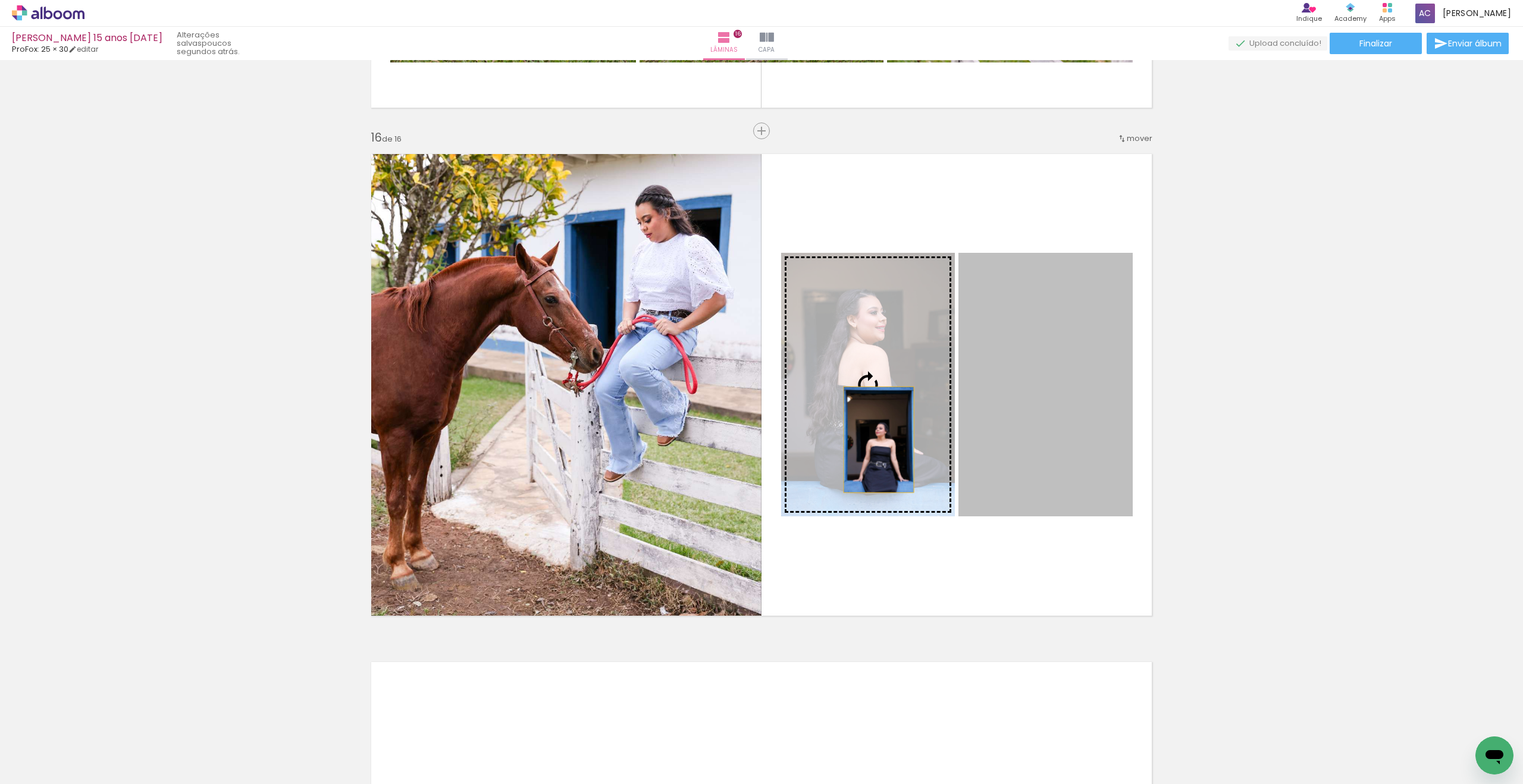
drag, startPoint x: 1092, startPoint y: 439, endPoint x: 874, endPoint y: 439, distance: 218.0
click at [0, 0] on slot at bounding box center [0, 0] width 0 height 0
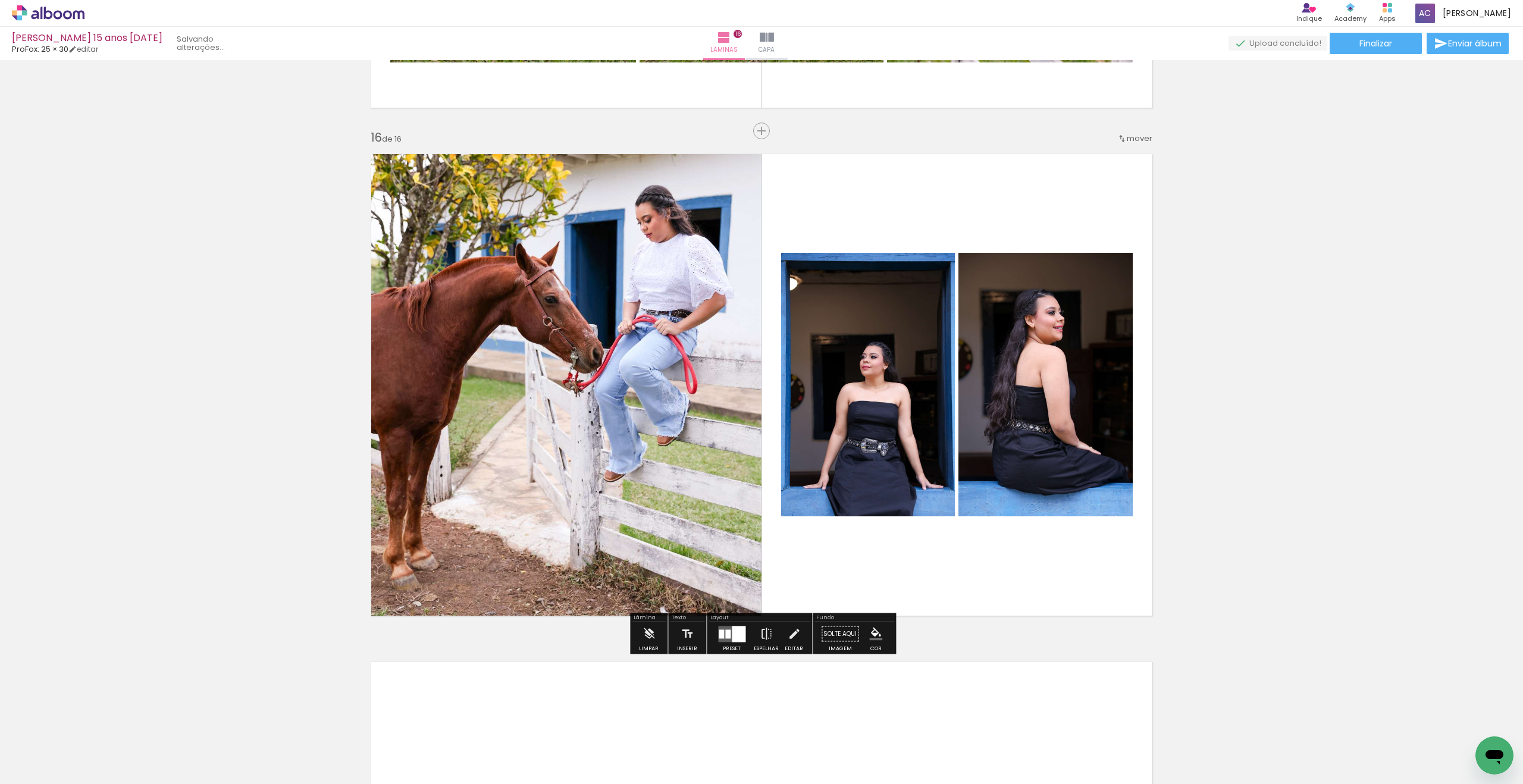
scroll to position [7569, 0]
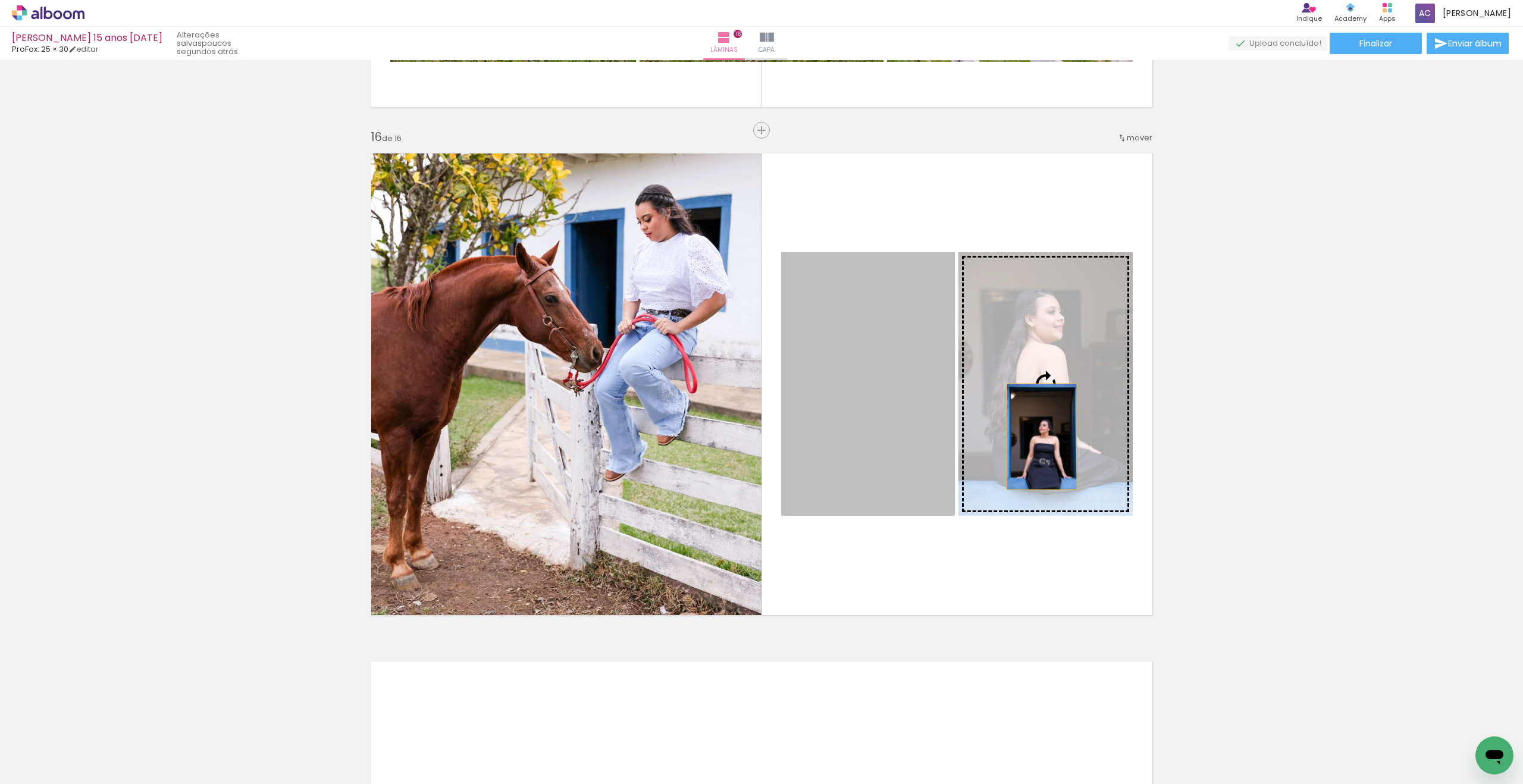
drag, startPoint x: 896, startPoint y: 436, endPoint x: 1041, endPoint y: 436, distance: 145.0
click at [0, 0] on slot at bounding box center [0, 0] width 0 height 0
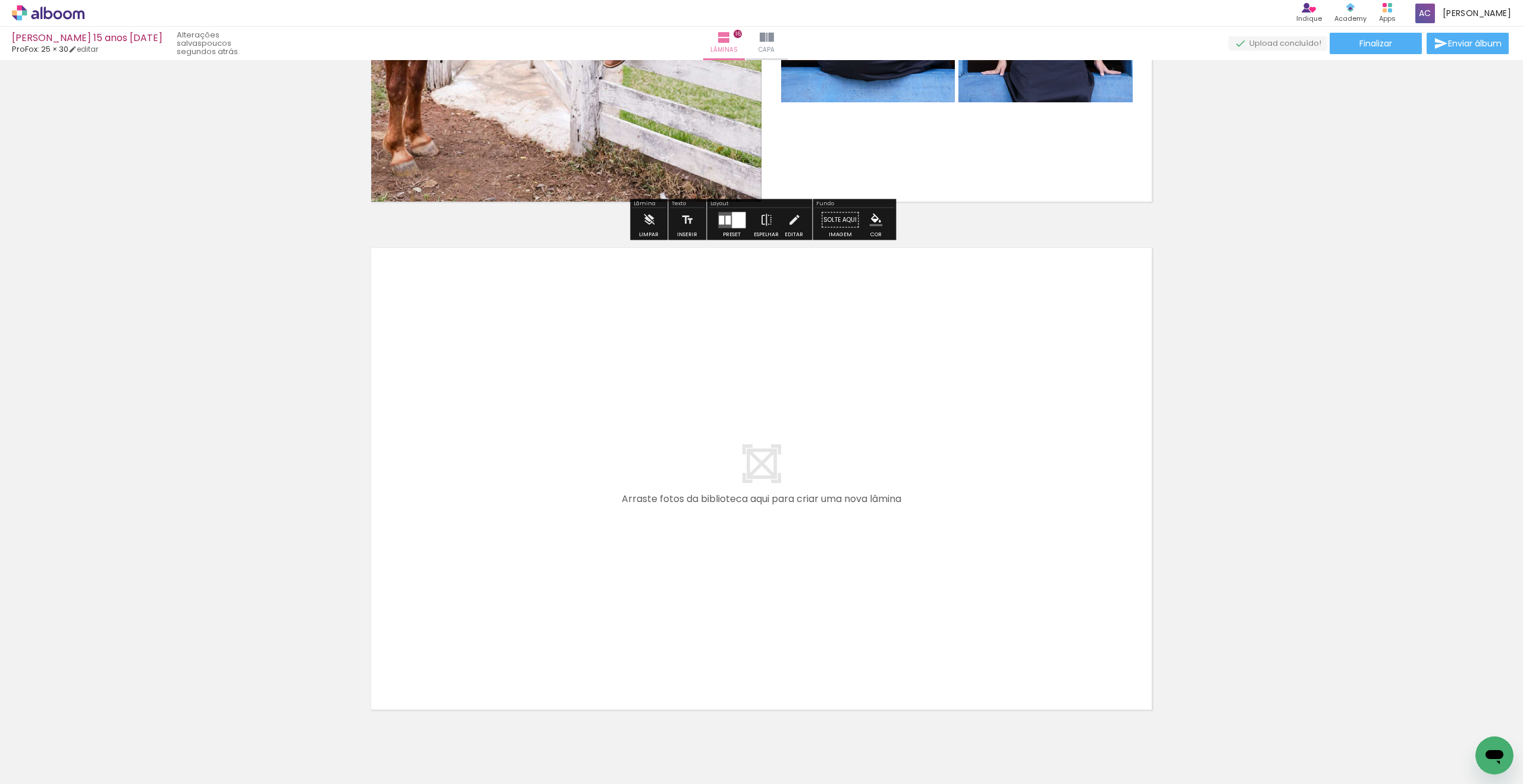
scroll to position [7983, 0]
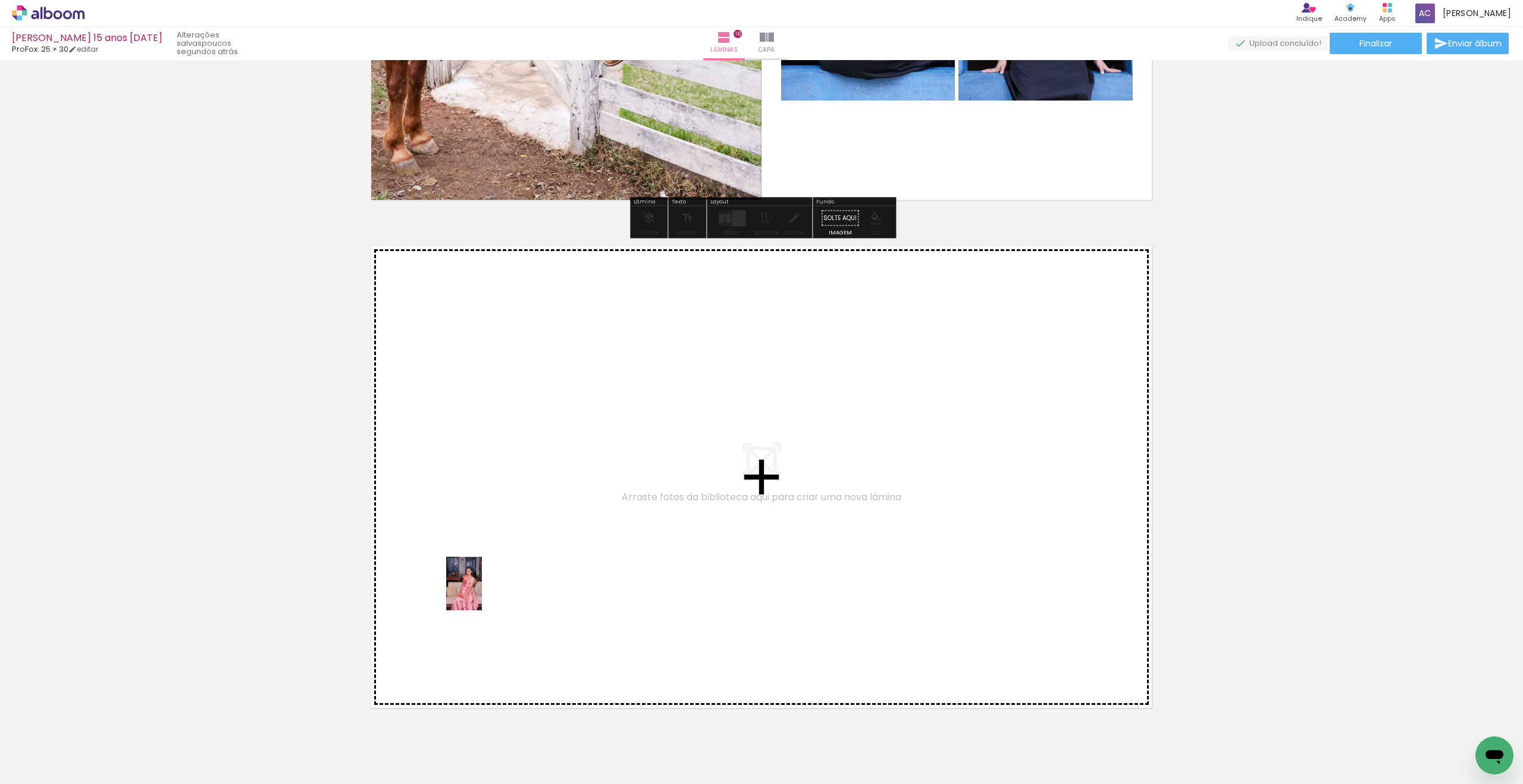
drag, startPoint x: 141, startPoint y: 743, endPoint x: 181, endPoint y: 740, distance: 40.1
click at [488, 589] on quentale-workspace at bounding box center [761, 392] width 1523 height 784
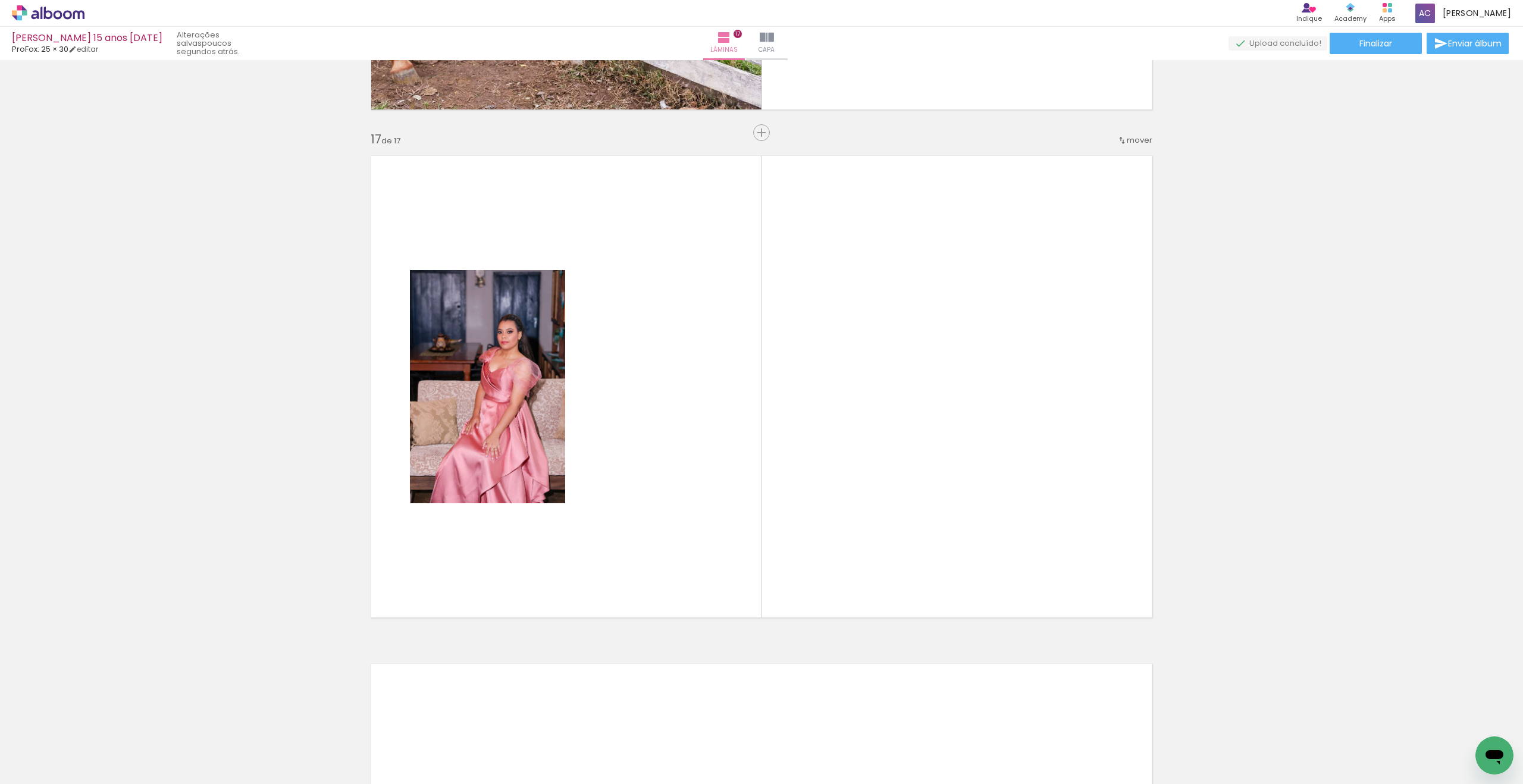
scroll to position [8076, 0]
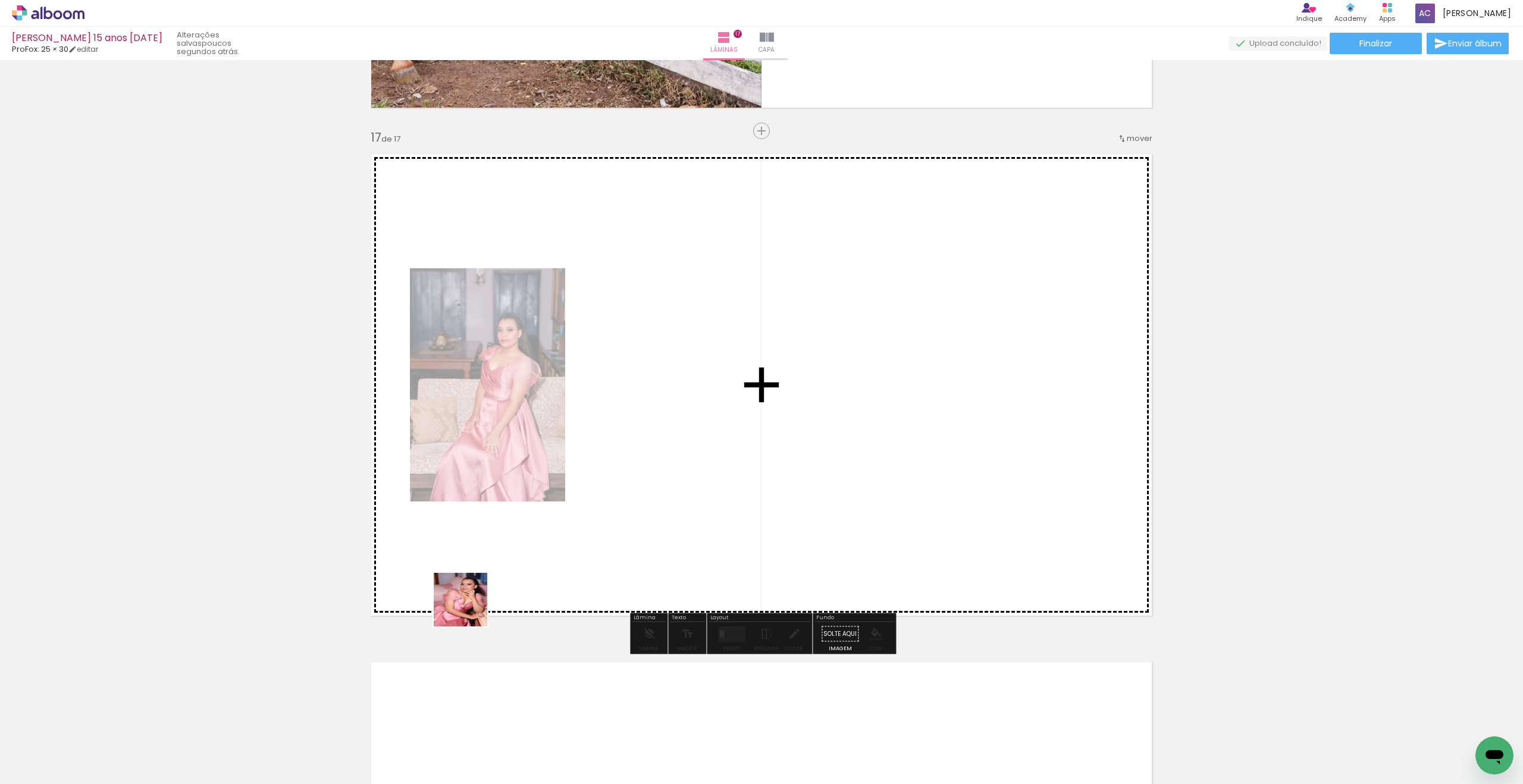
drag, startPoint x: 246, startPoint y: 697, endPoint x: 500, endPoint y: 544, distance: 296.5
click at [691, 486] on quentale-workspace at bounding box center [761, 392] width 1523 height 784
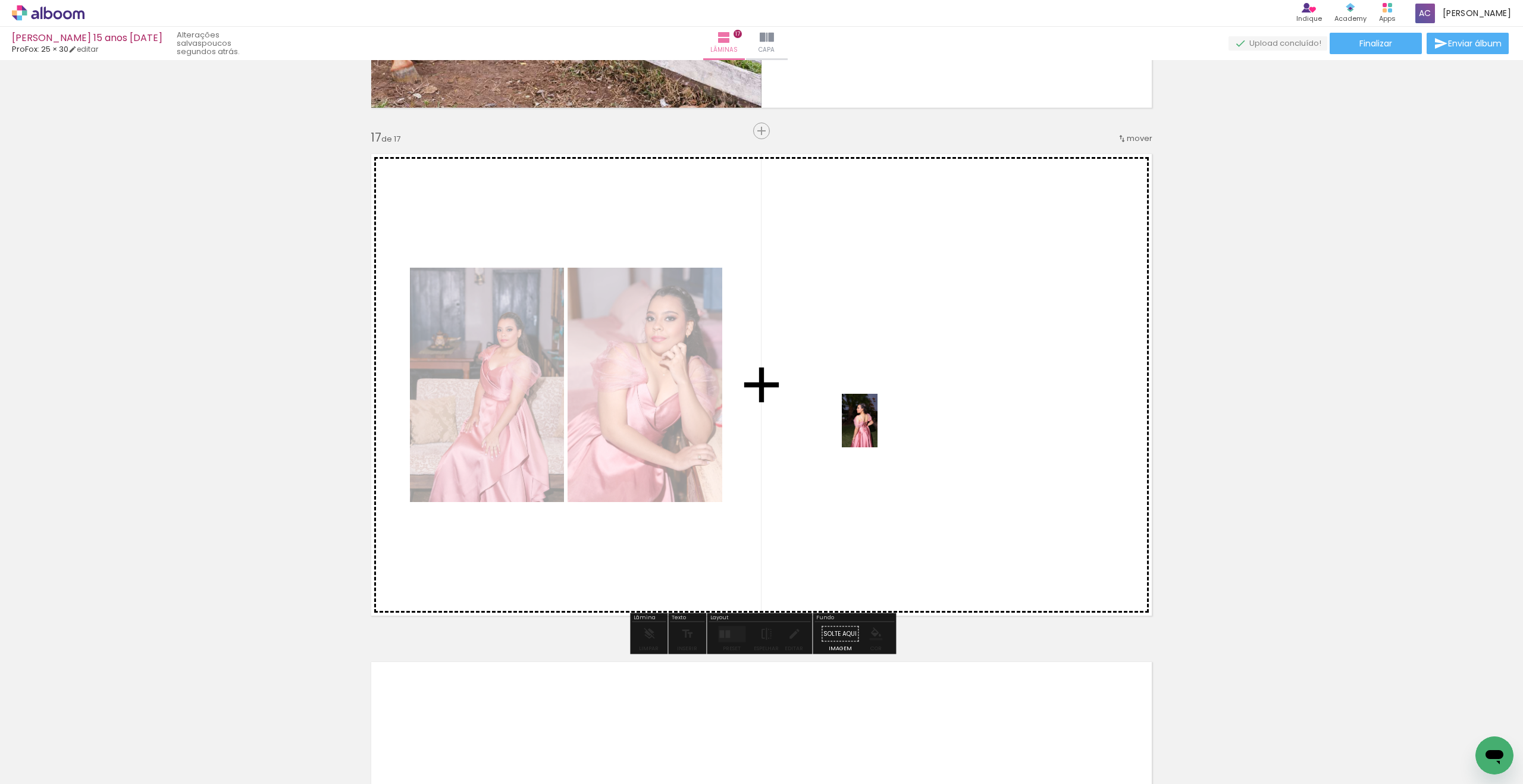
drag, startPoint x: 127, startPoint y: 730, endPoint x: 879, endPoint y: 427, distance: 810.7
click at [879, 427] on quentale-workspace at bounding box center [761, 392] width 1523 height 784
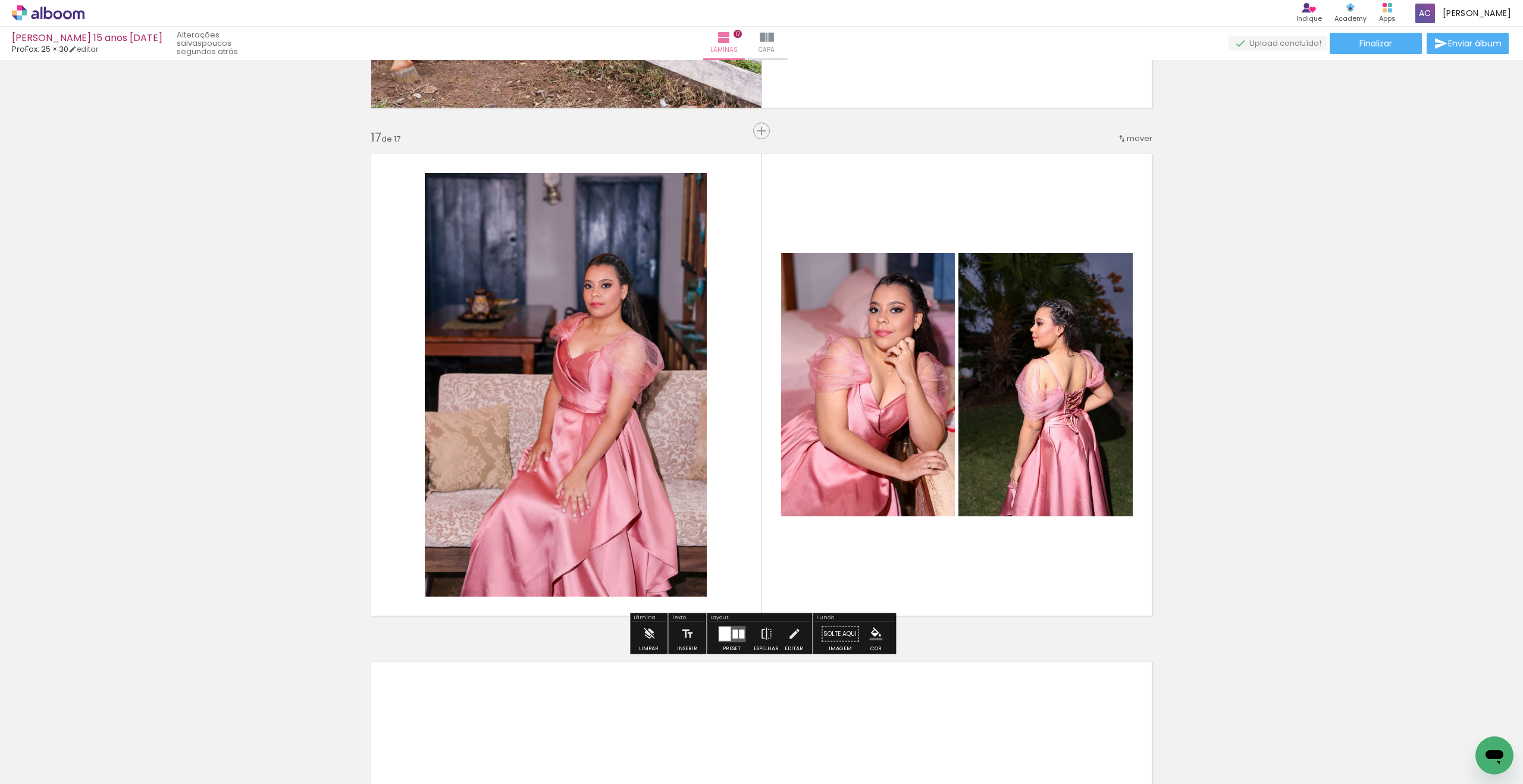
click at [732, 630] on div at bounding box center [734, 634] width 5 height 9
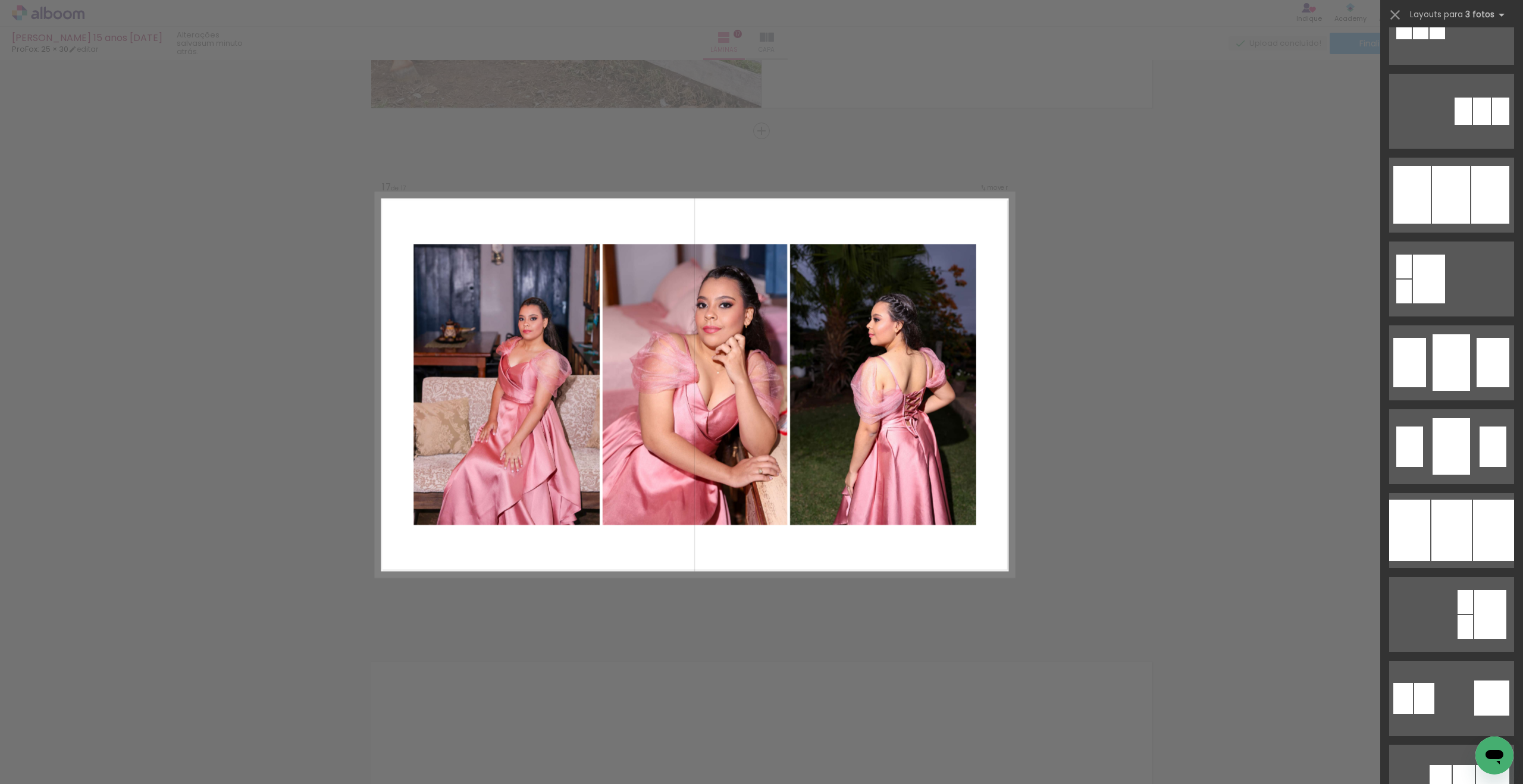
scroll to position [892, 0]
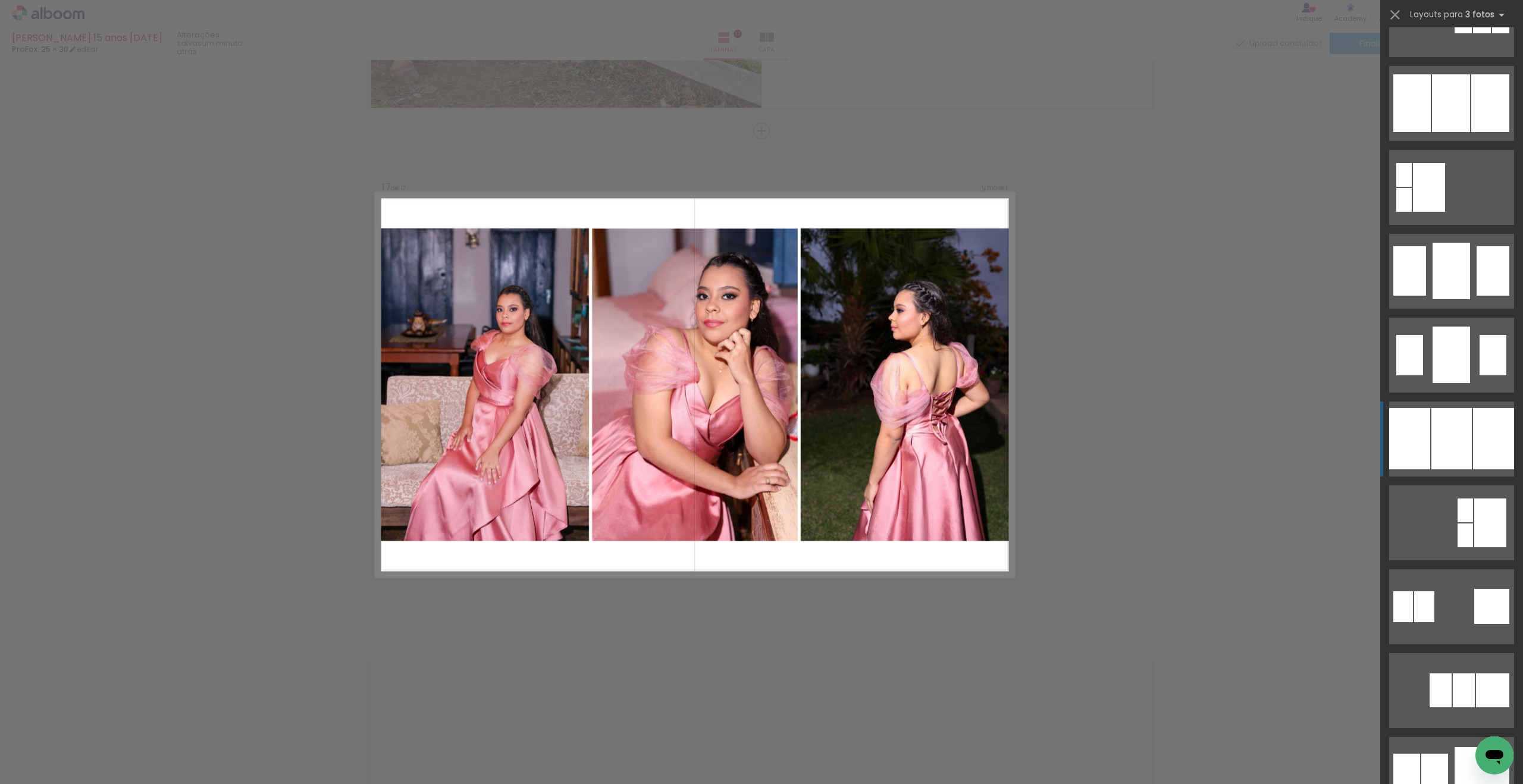
click at [1473, 412] on div at bounding box center [1493, 438] width 41 height 61
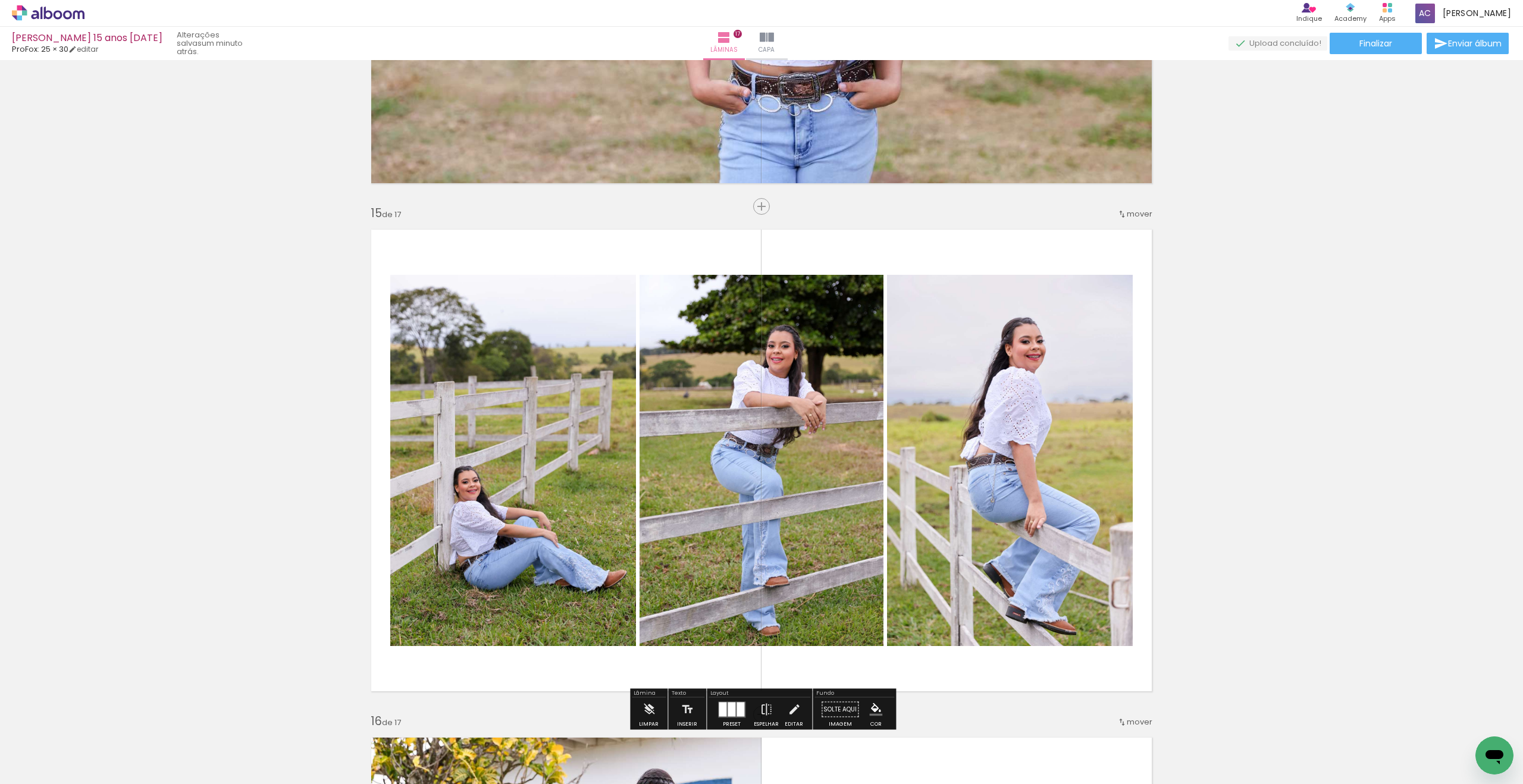
scroll to position [7000, 0]
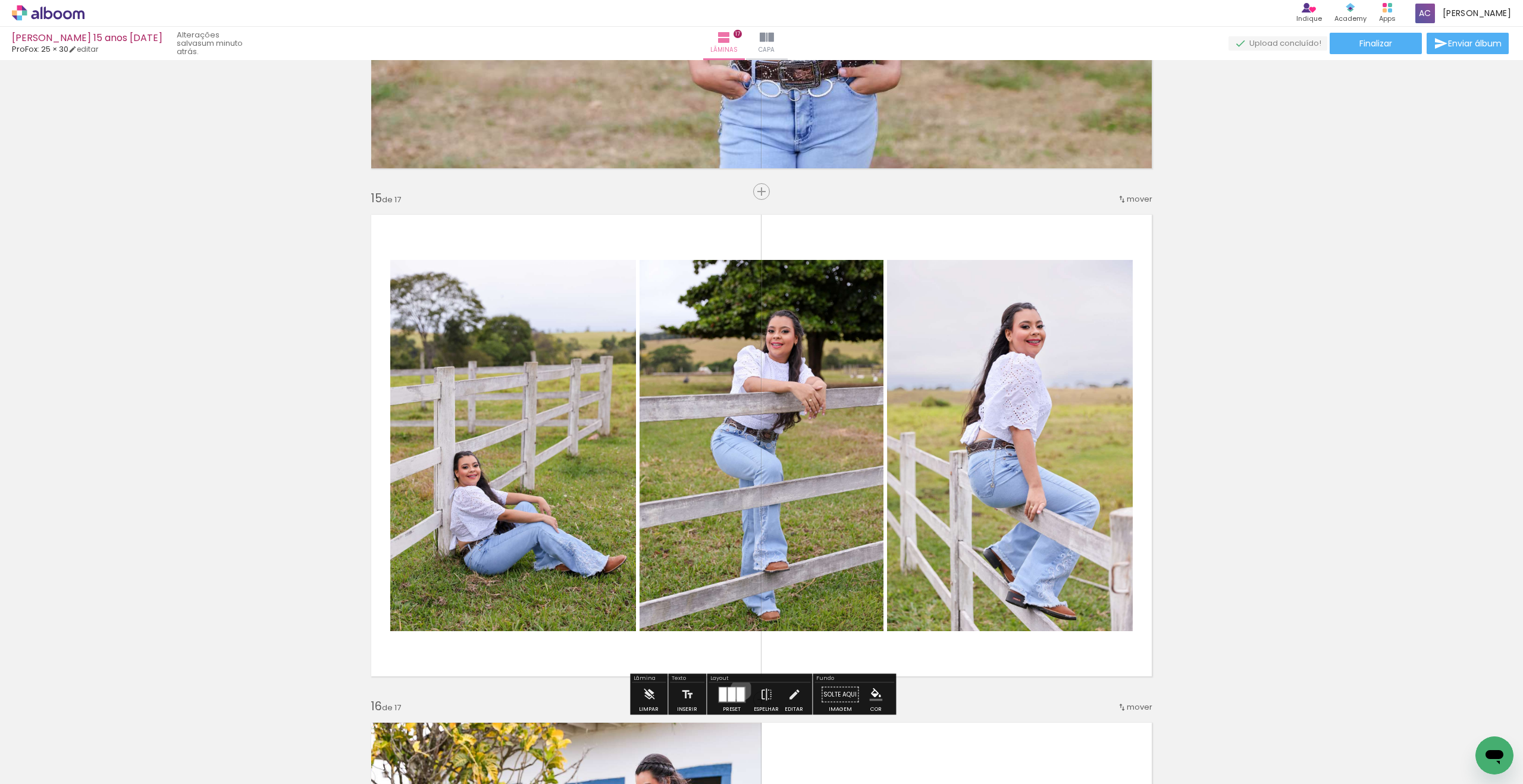
click at [738, 690] on div at bounding box center [740, 693] width 7 height 14
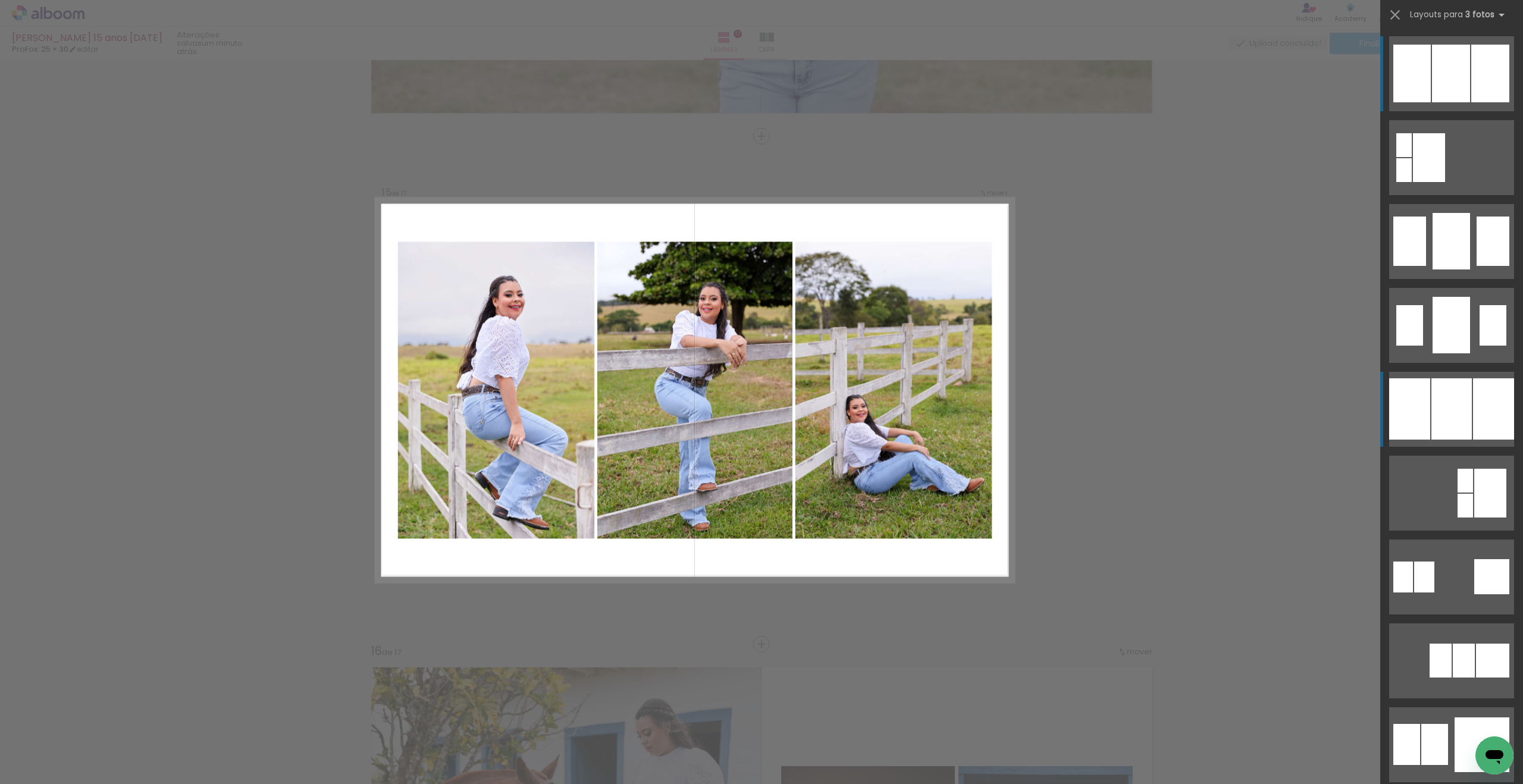
scroll to position [7060, 0]
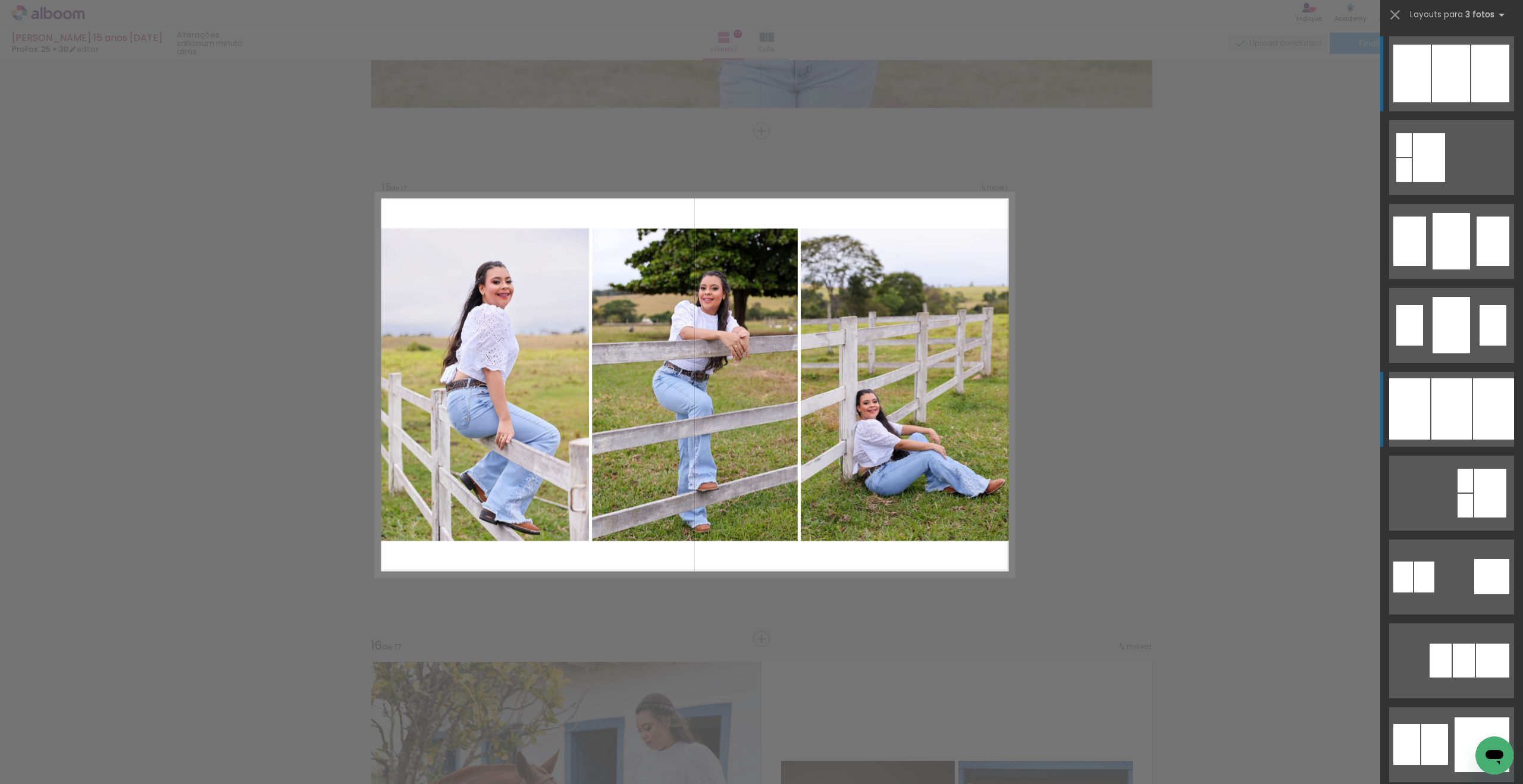
click at [1418, 400] on div at bounding box center [1409, 409] width 41 height 61
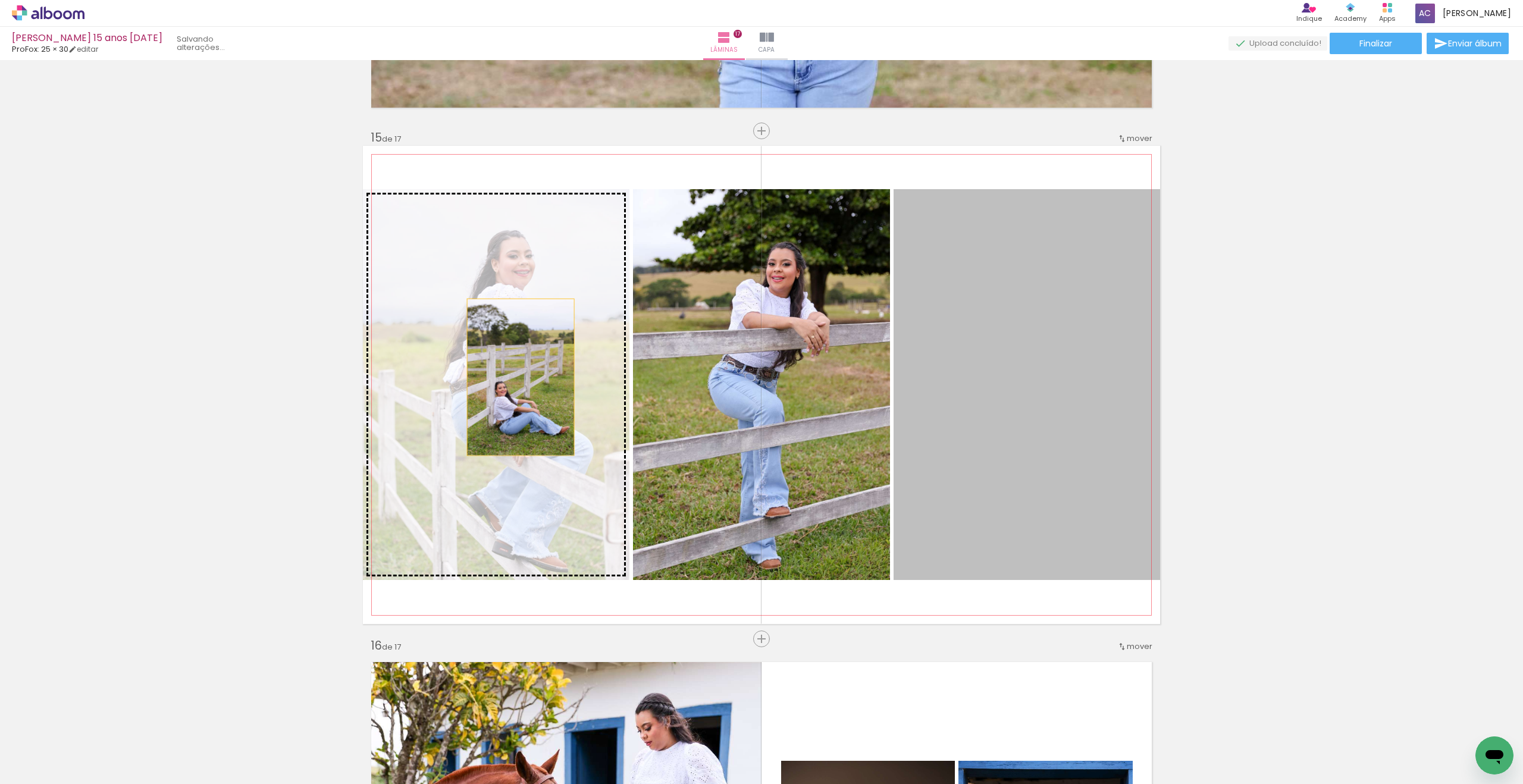
drag, startPoint x: 923, startPoint y: 380, endPoint x: 520, endPoint y: 377, distance: 403.0
click at [0, 0] on slot at bounding box center [0, 0] width 0 height 0
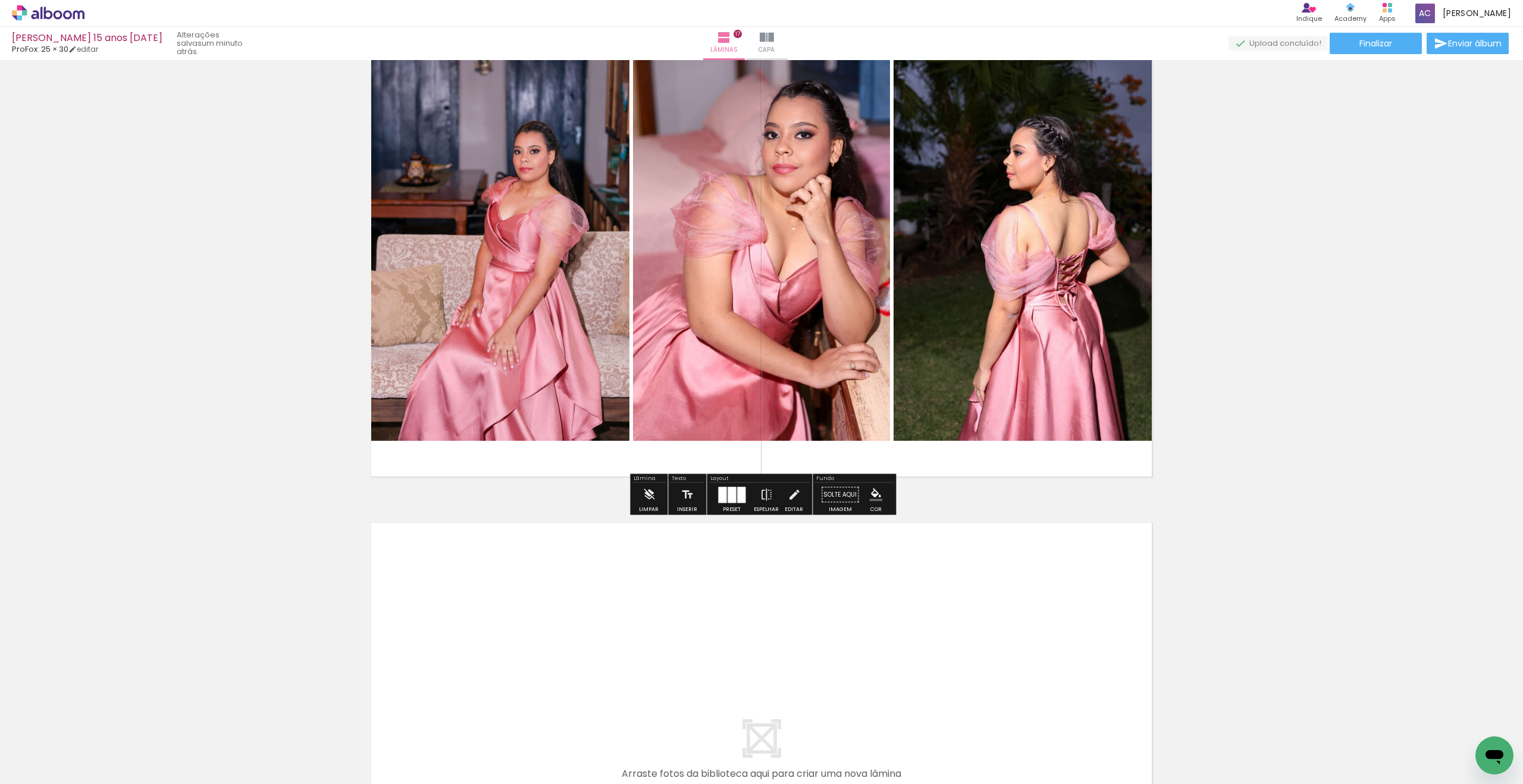
scroll to position [8229, 0]
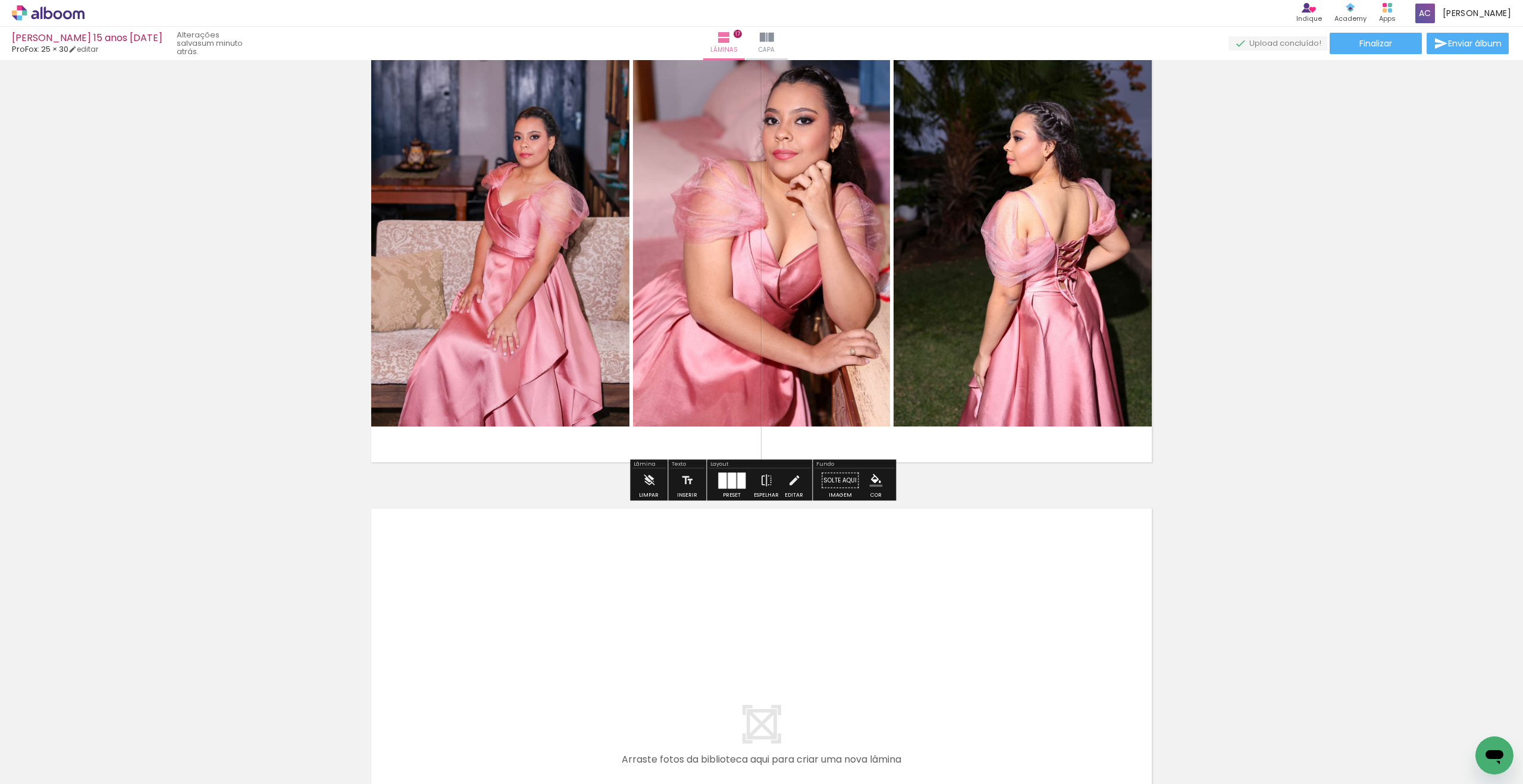
click at [742, 487] on div at bounding box center [741, 480] width 8 height 16
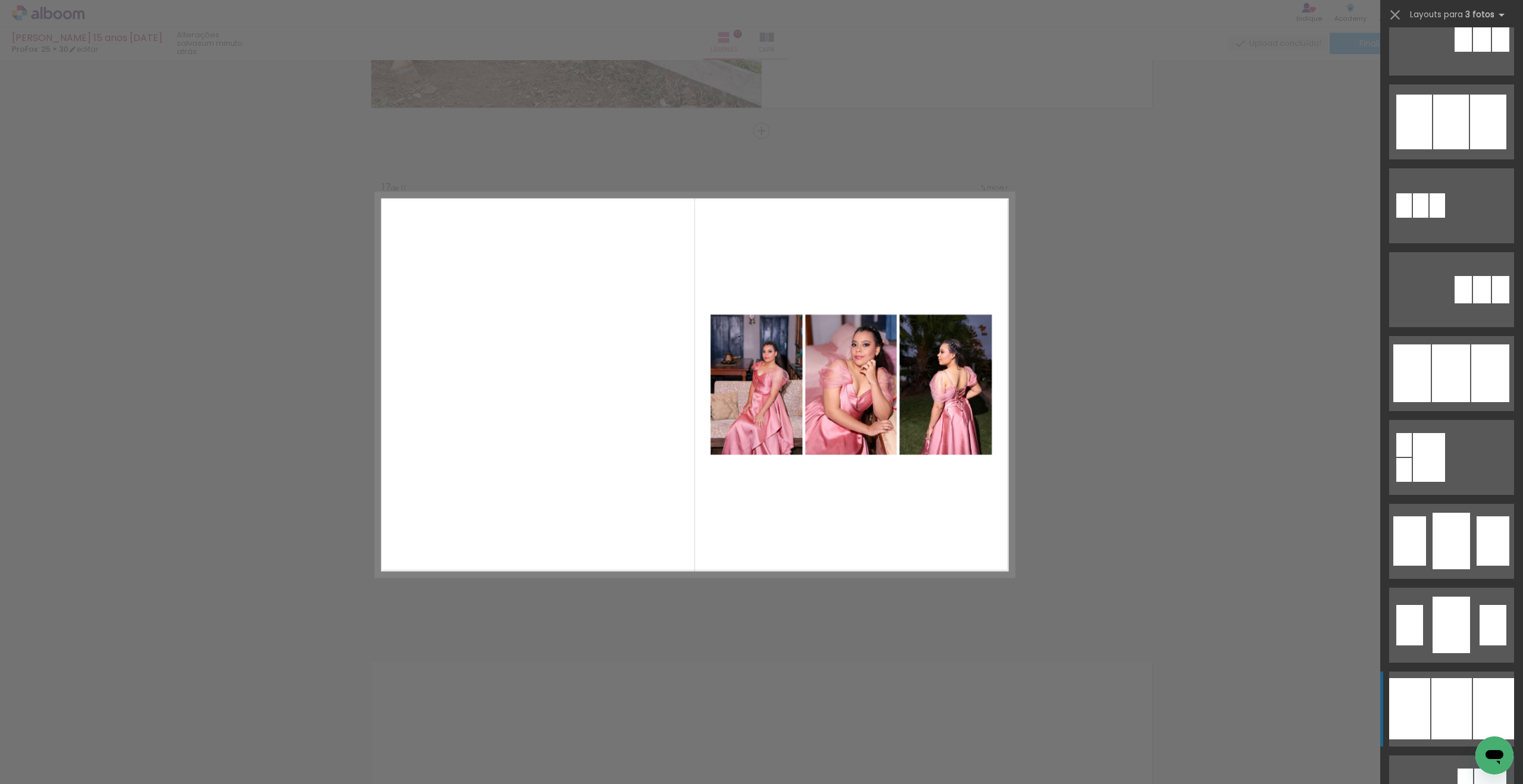
scroll to position [621, 0]
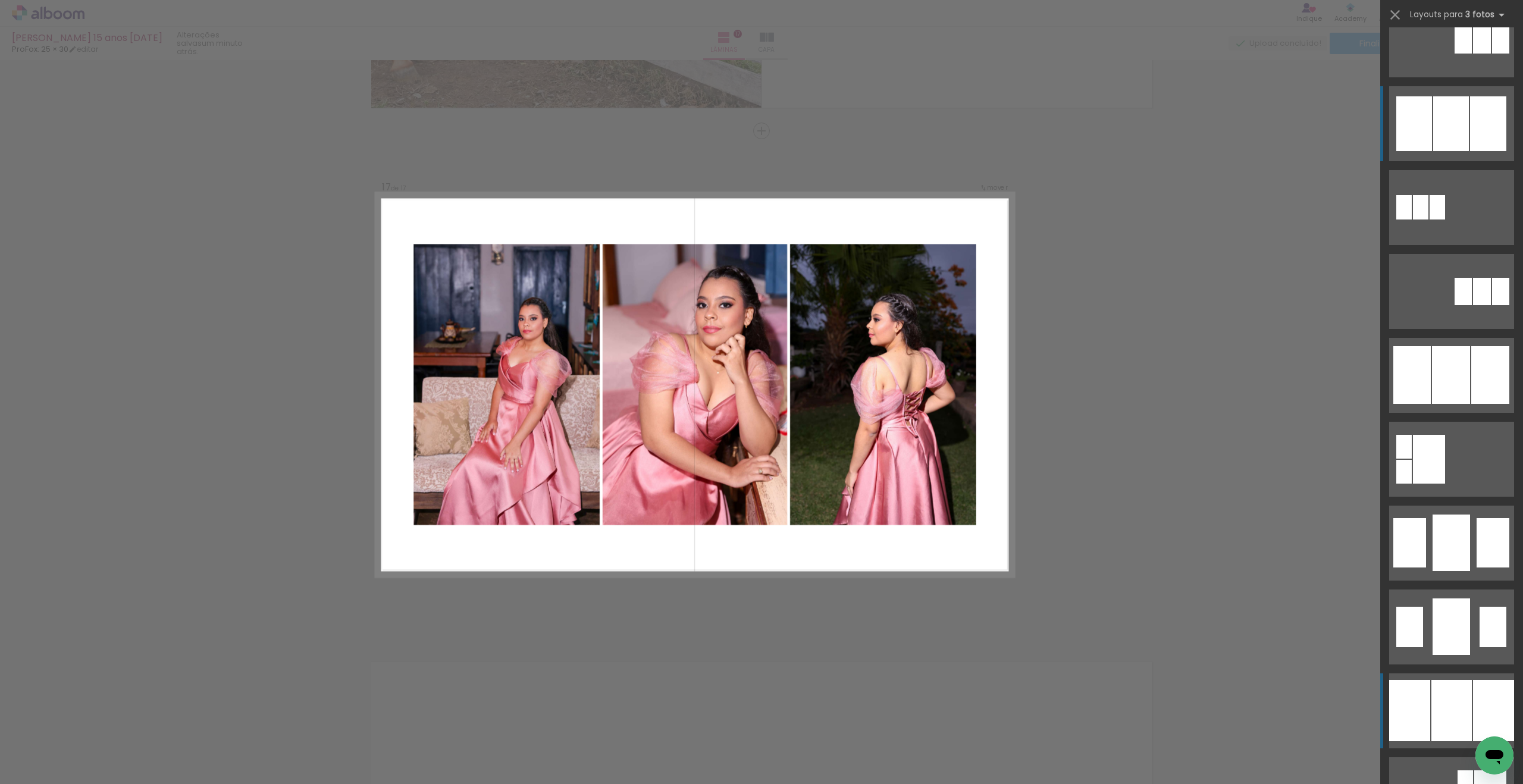
click at [1447, 129] on div at bounding box center [1451, 124] width 36 height 55
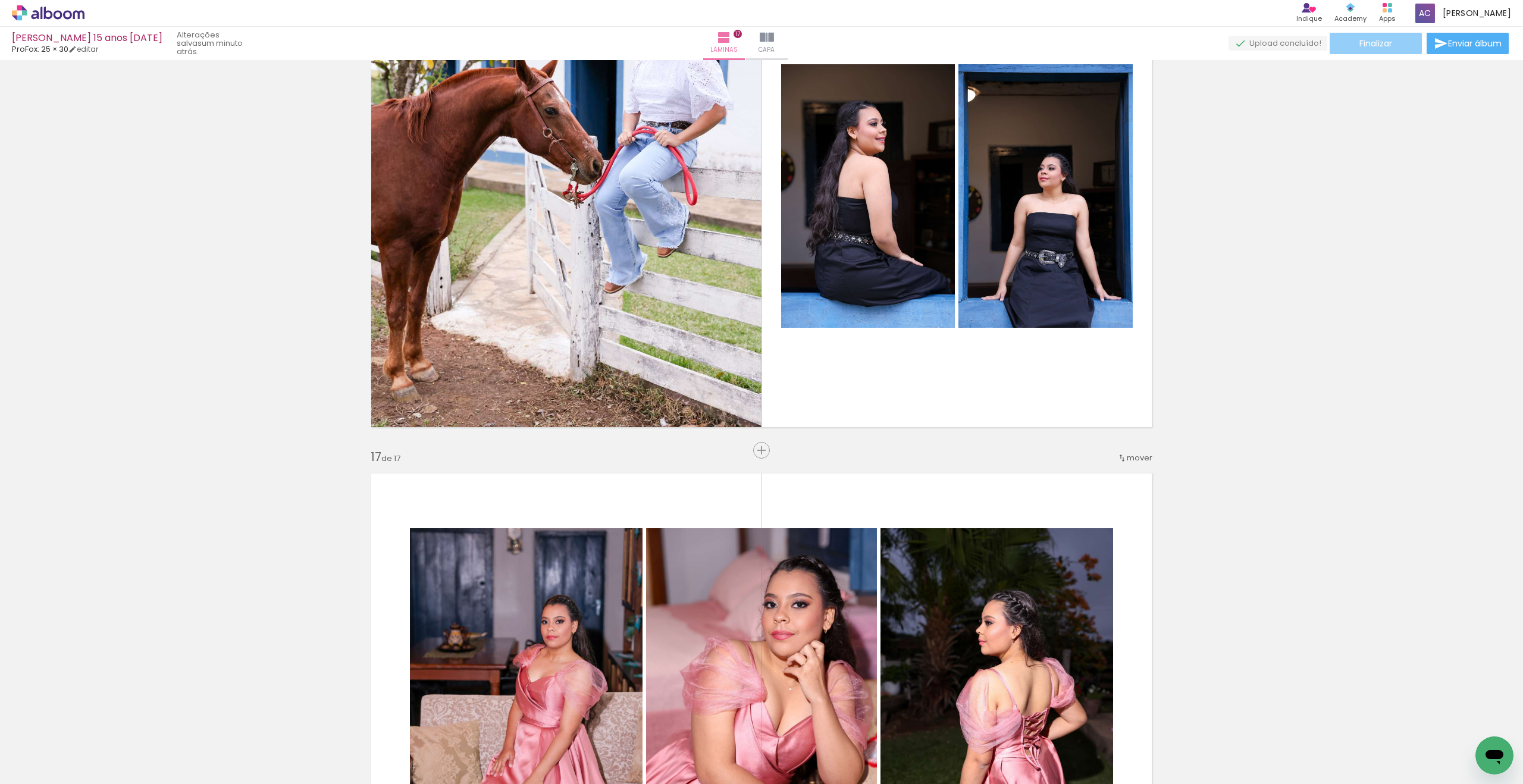
scroll to position [7763, 0]
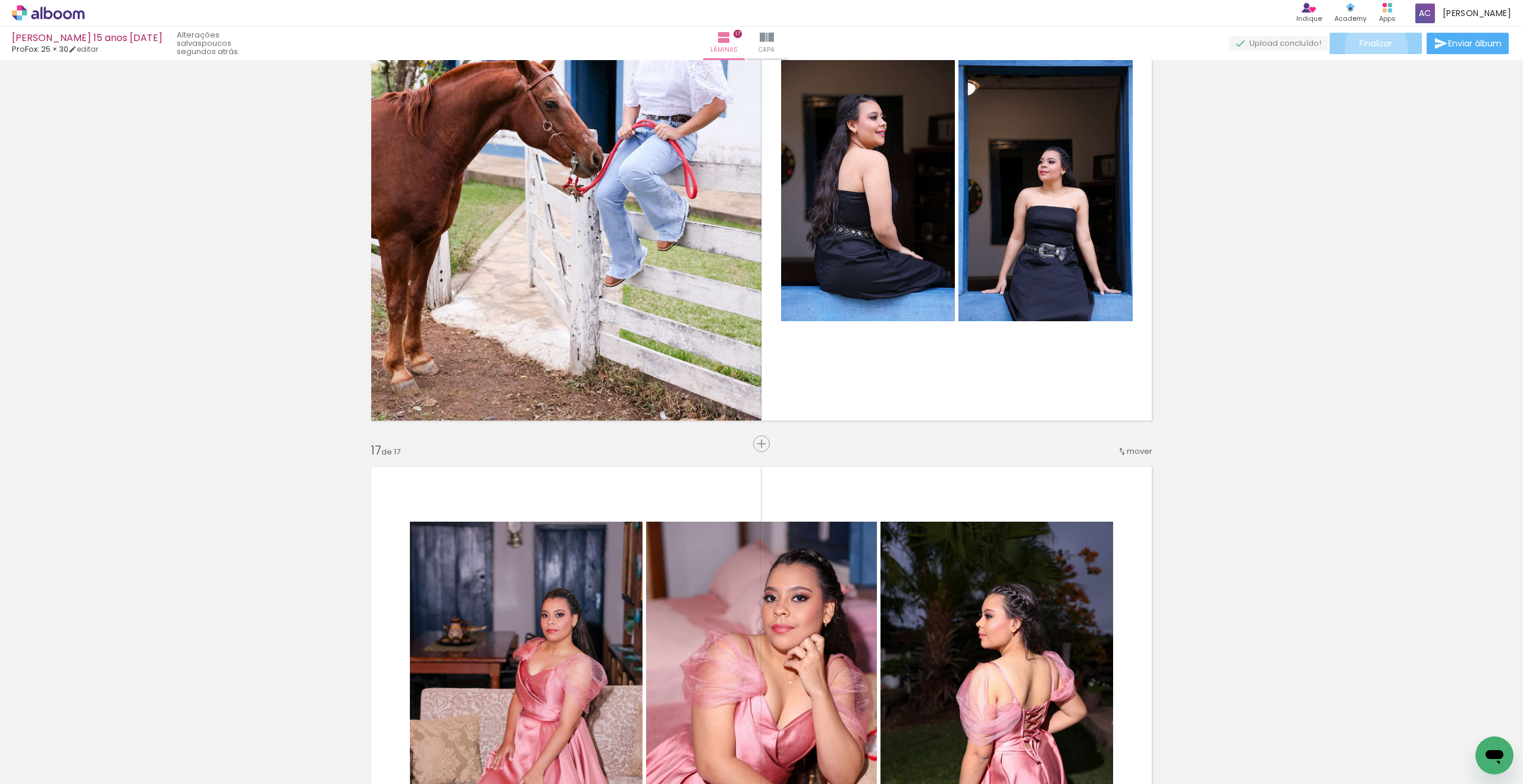
click at [1372, 48] on span "Finalizar" at bounding box center [1376, 43] width 33 height 8
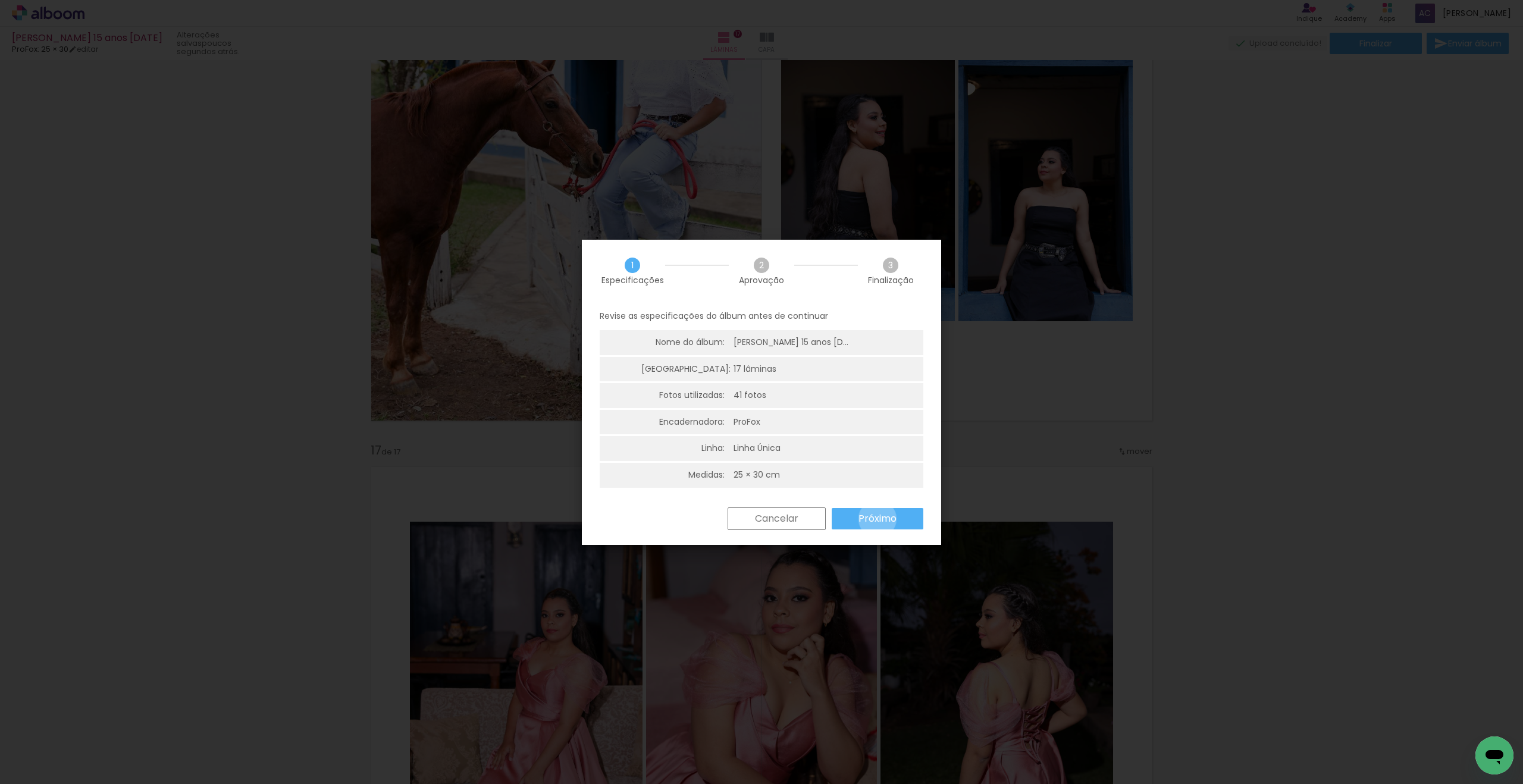
click at [0, 0] on slot "Próximo" at bounding box center [0, 0] width 0 height 0
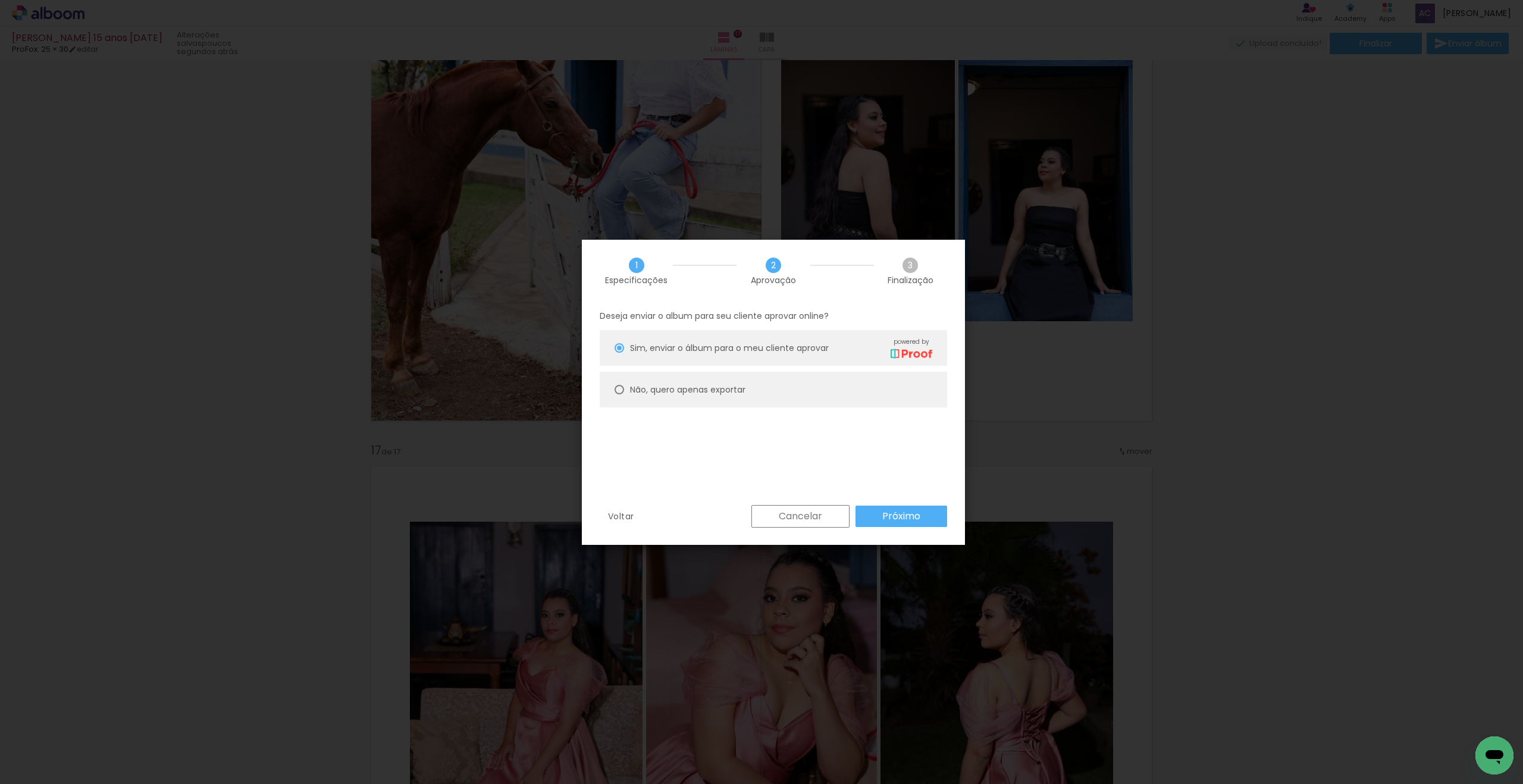
click at [0, 0] on slot "Não, quero apenas exportar" at bounding box center [0, 0] width 0 height 0
type paper-radio-button "on"
click at [897, 523] on paper-button "Próximo" at bounding box center [901, 516] width 91 height 22
type input "Alta, 300 DPI"
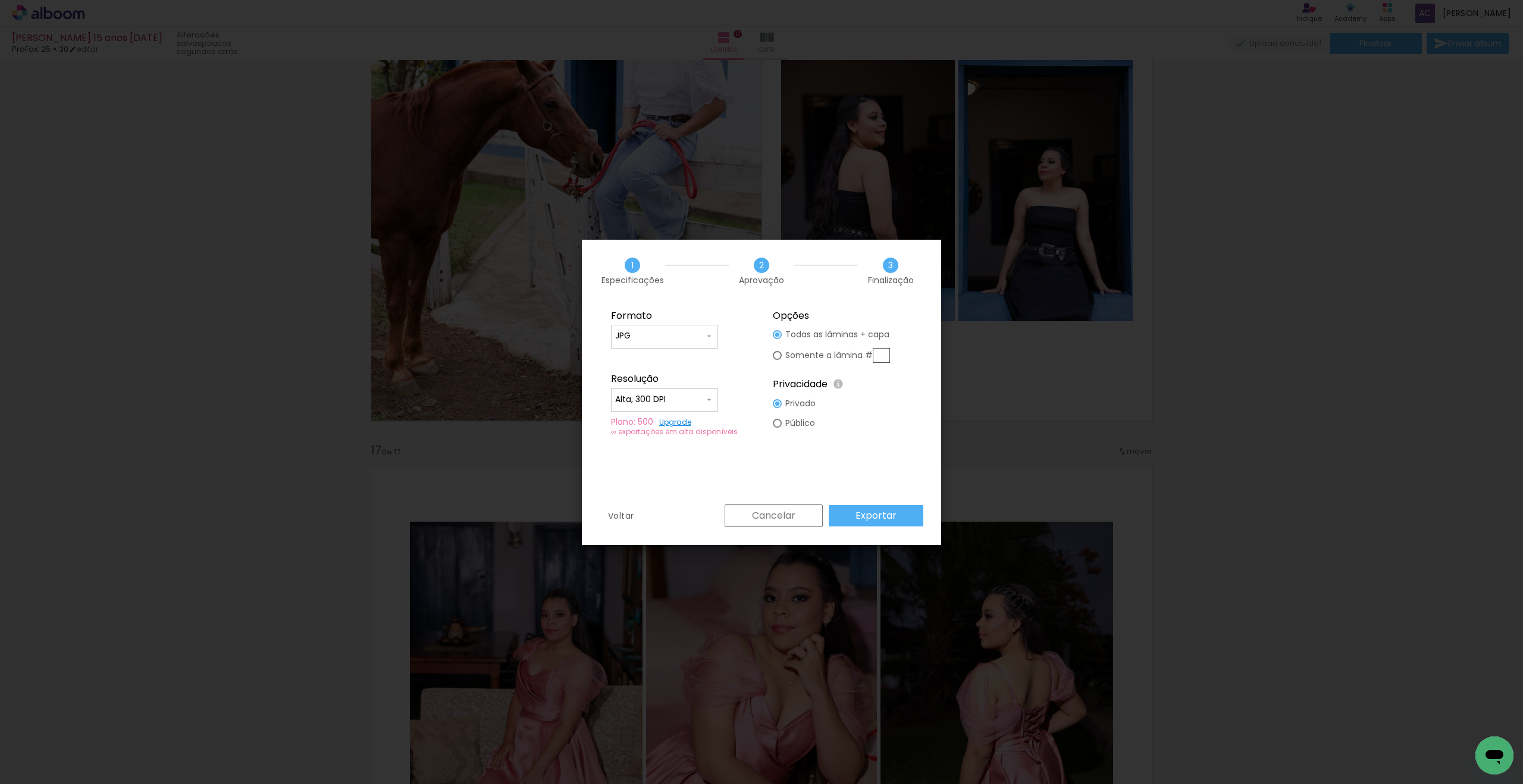
click at [899, 517] on paper-button "Exportar" at bounding box center [876, 516] width 94 height 22
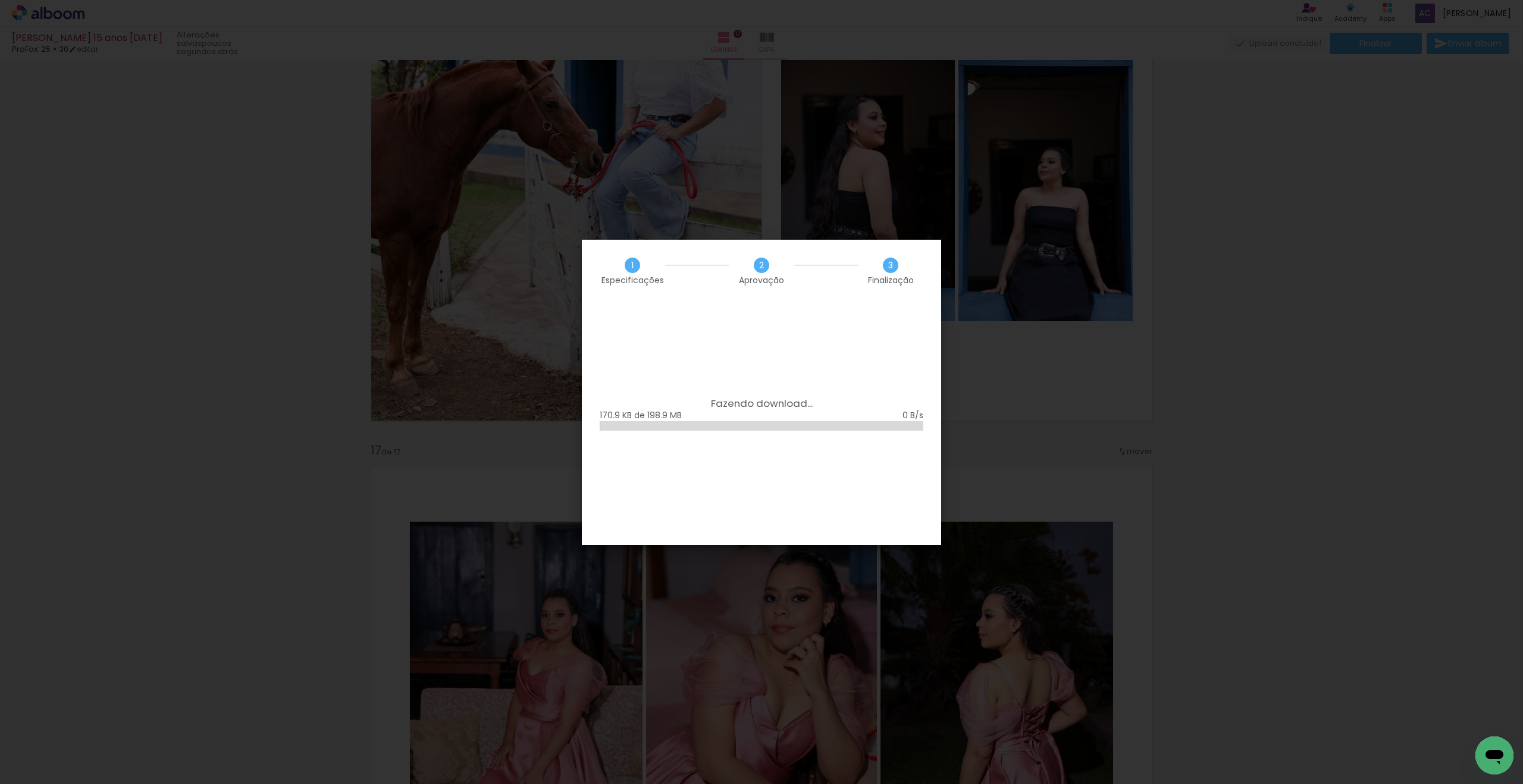
scroll to position [621, 0]
